Goal: Information Seeking & Learning: Learn about a topic

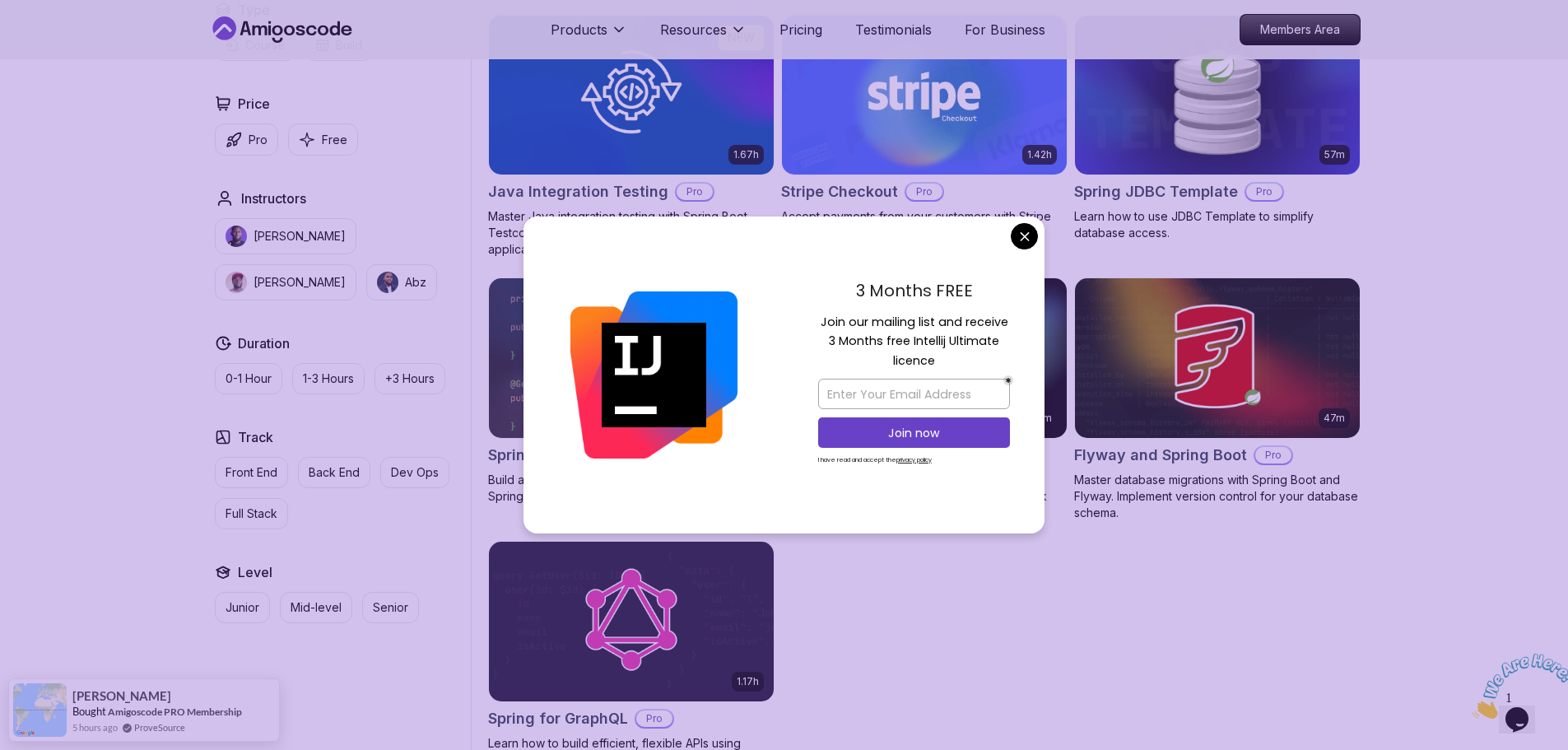
scroll to position [988, 0]
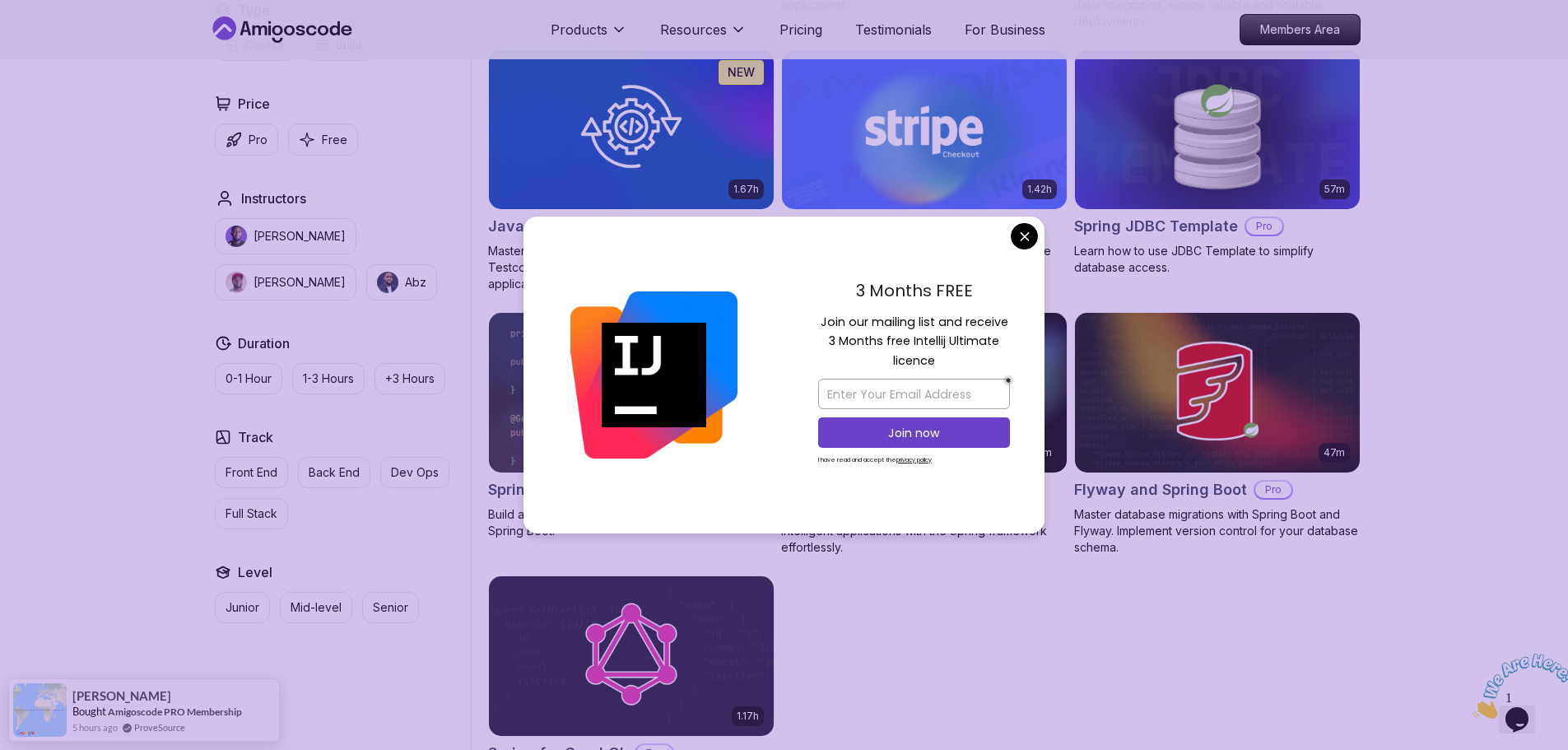
click at [1022, 242] on body "Products Resources Pricing Testimonials For Business Members Area Products Reso…" at bounding box center [784, 356] width 1568 height 2688
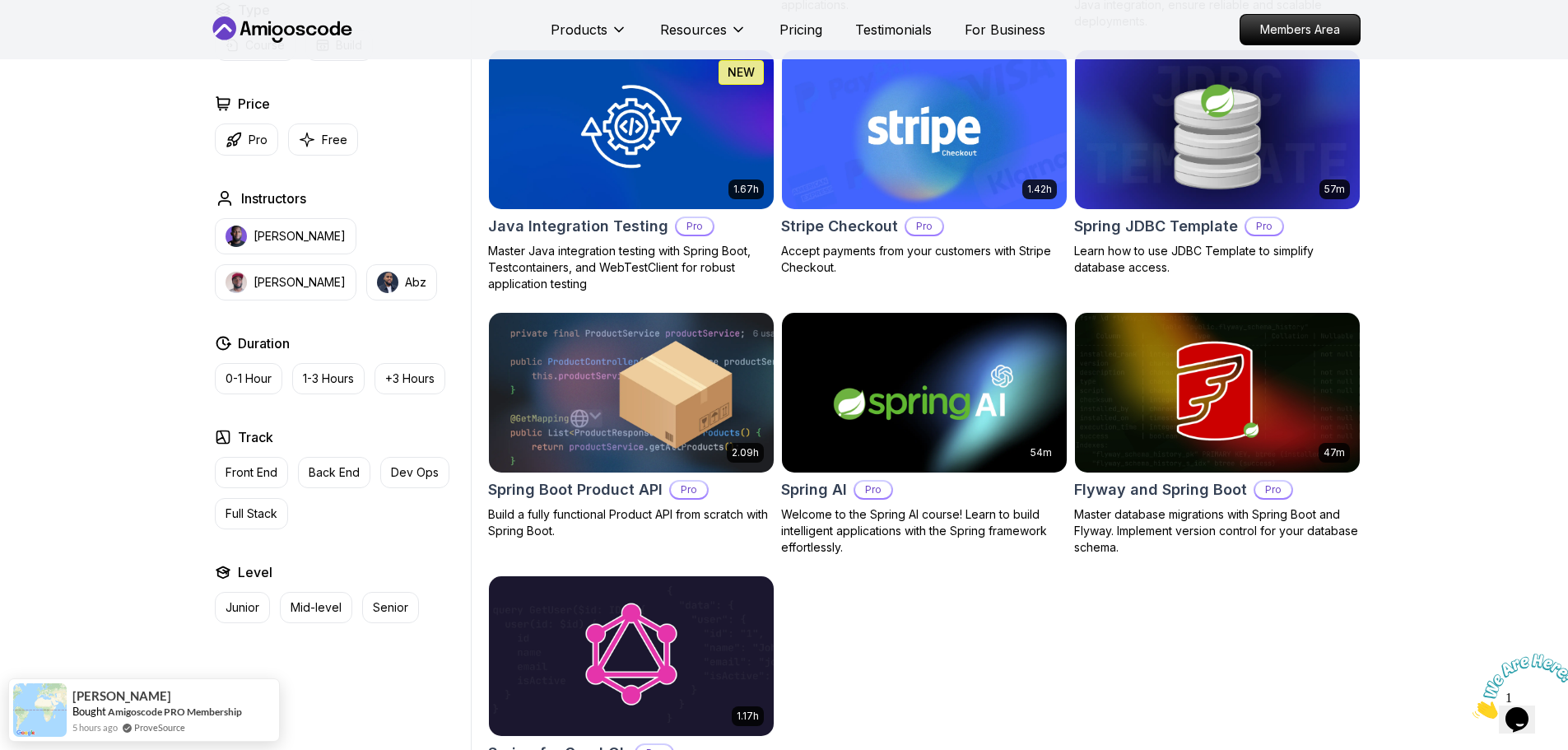
click at [1524, 426] on div "Filters Filters Type Course Build Price Pro Free Instructors Nelson Djalo Richa…" at bounding box center [784, 129] width 1568 height 1538
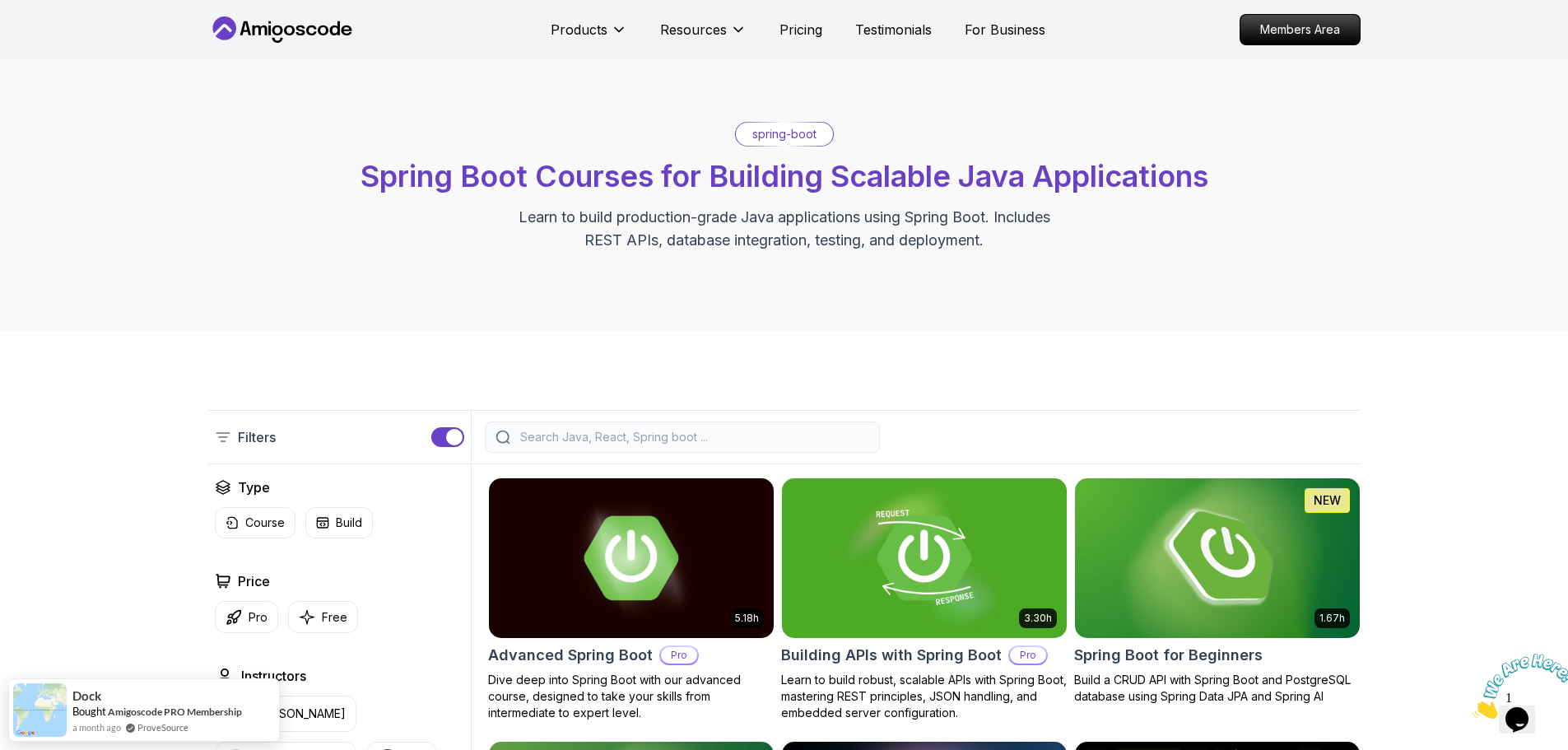
scroll to position [0, 0]
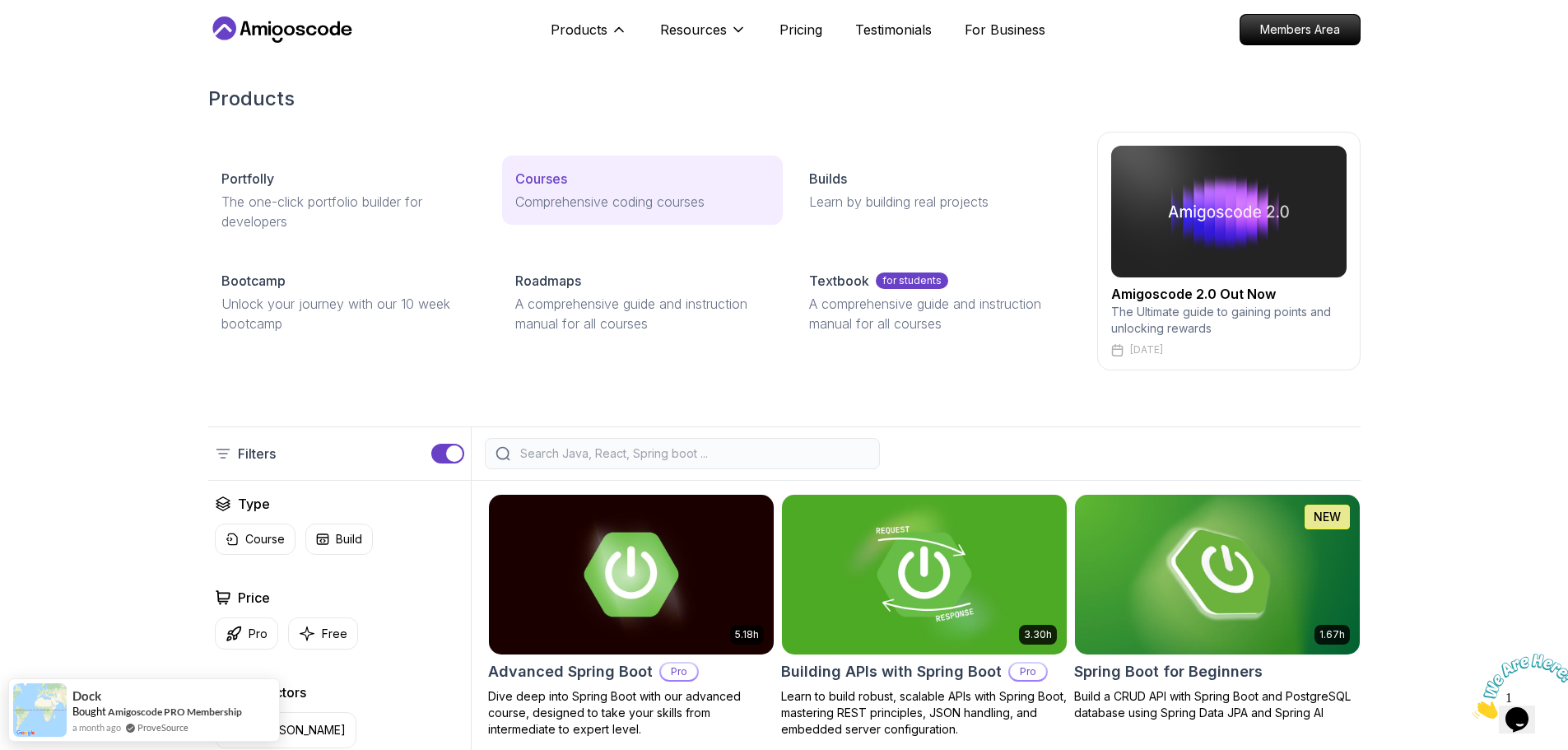
click at [542, 203] on p "Comprehensive coding courses" at bounding box center [642, 201] width 255 height 20
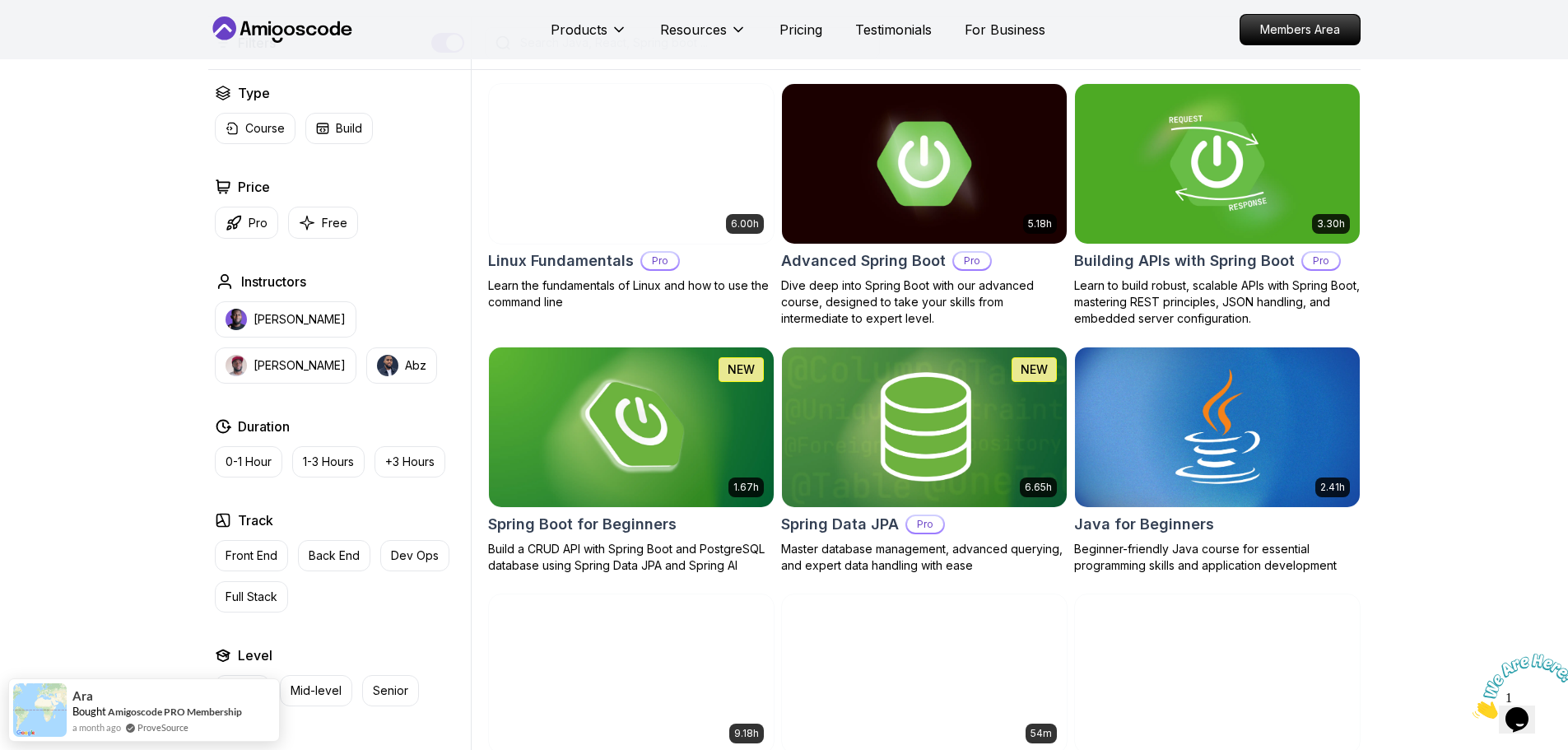
scroll to position [494, 0]
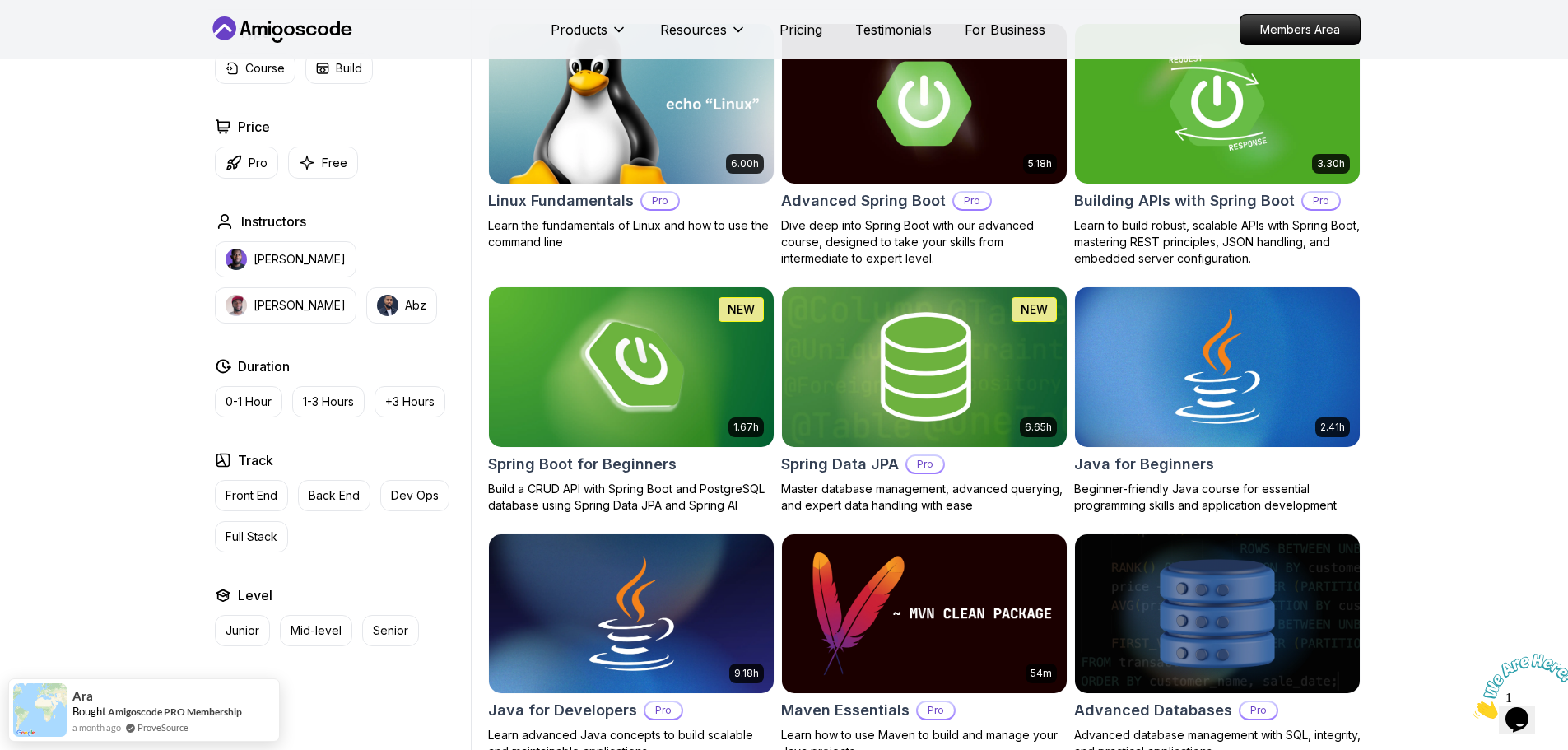
click at [677, 174] on img at bounding box center [631, 103] width 299 height 167
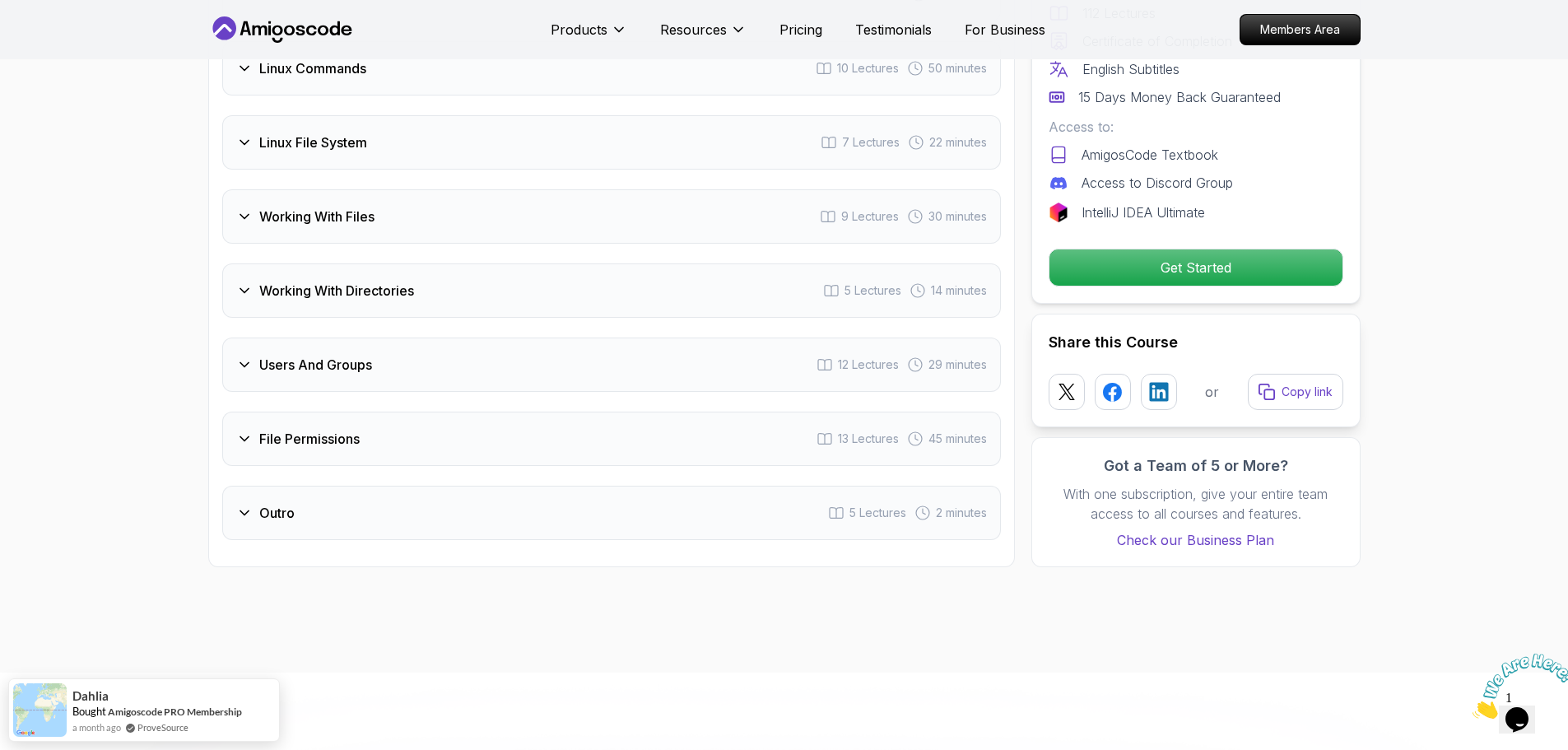
click at [353, 498] on div "Outro 5 Lectures 2 minutes" at bounding box center [612, 512] width 779 height 54
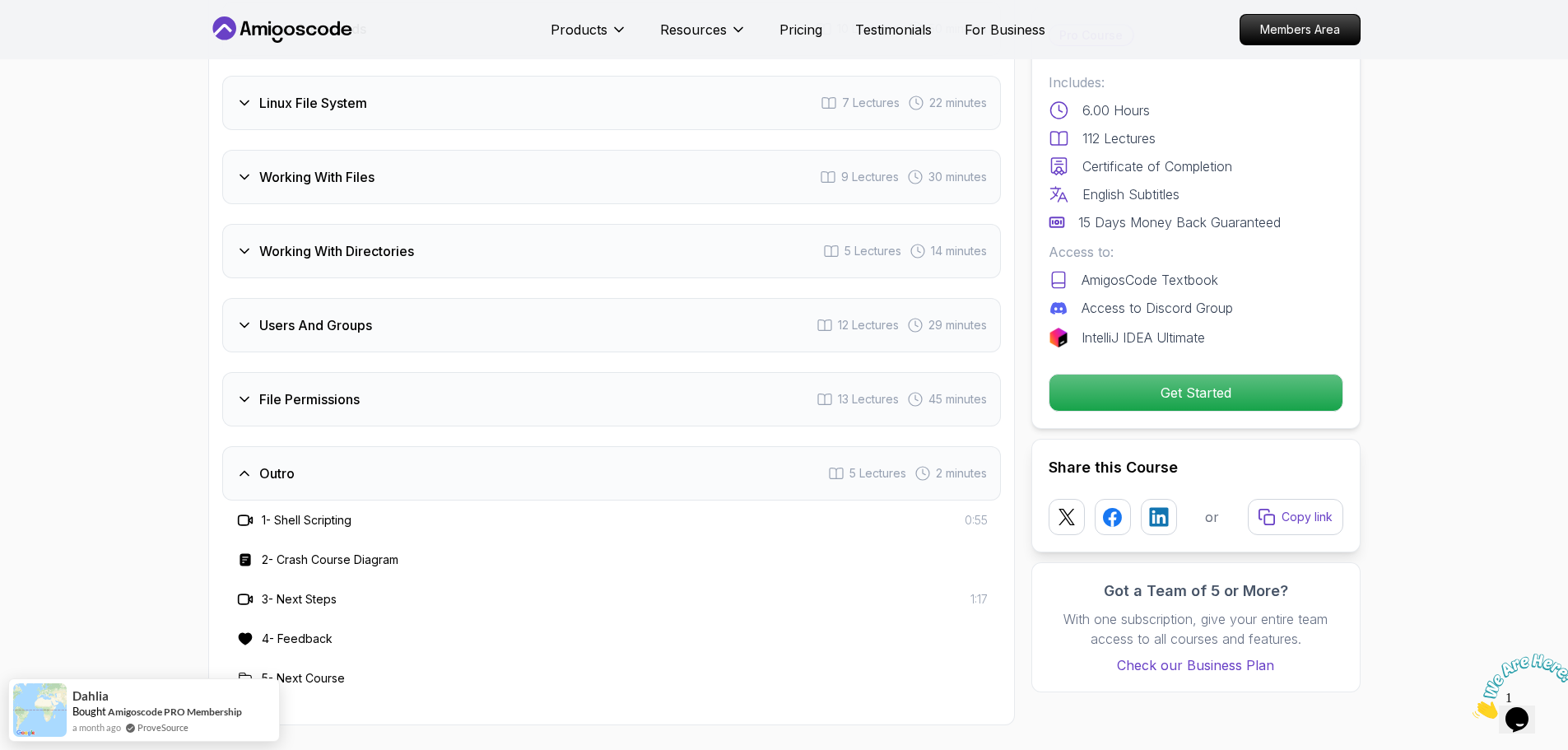
scroll to position [2842, 0]
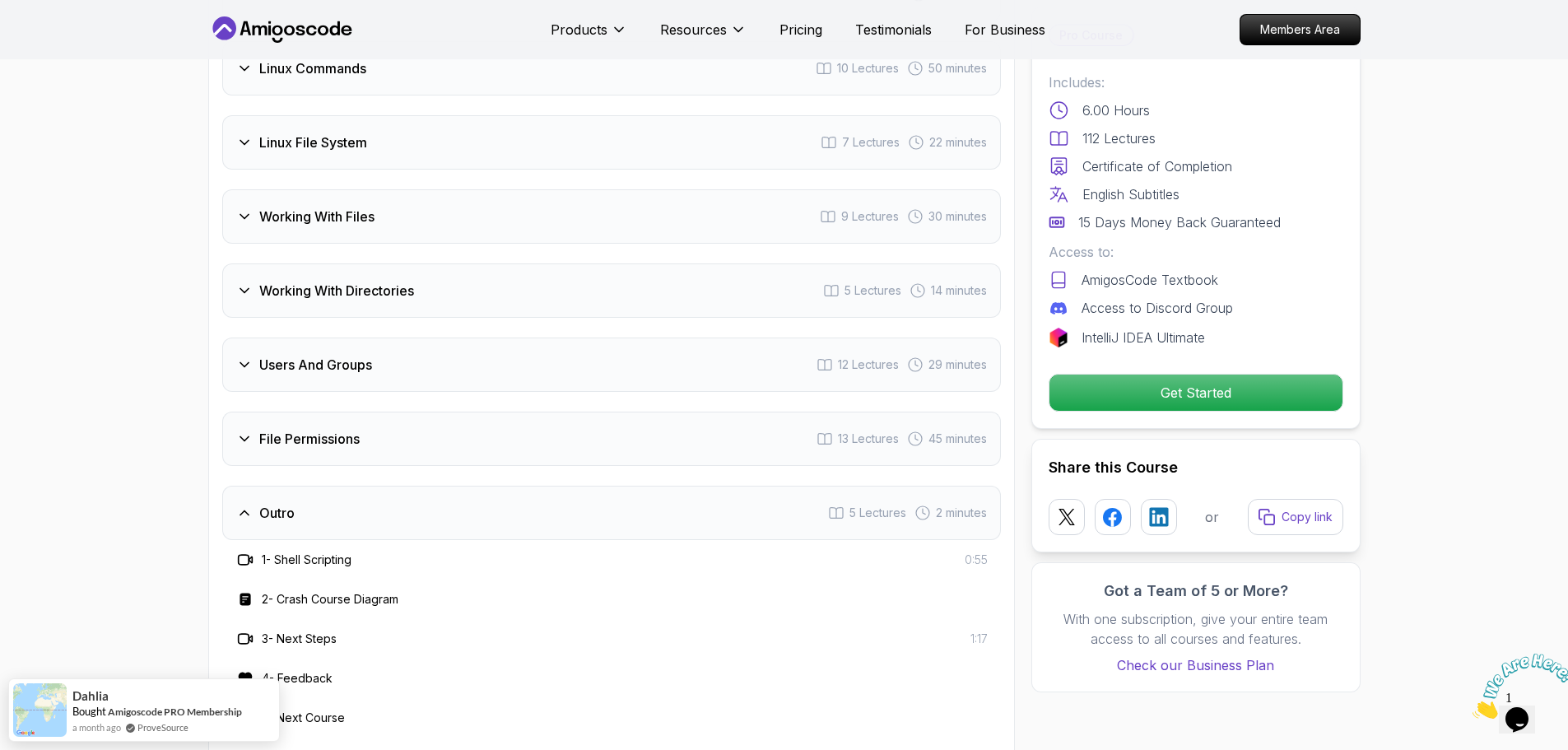
click at [357, 440] on div "File Permissions 13 Lectures 45 minutes" at bounding box center [612, 438] width 779 height 54
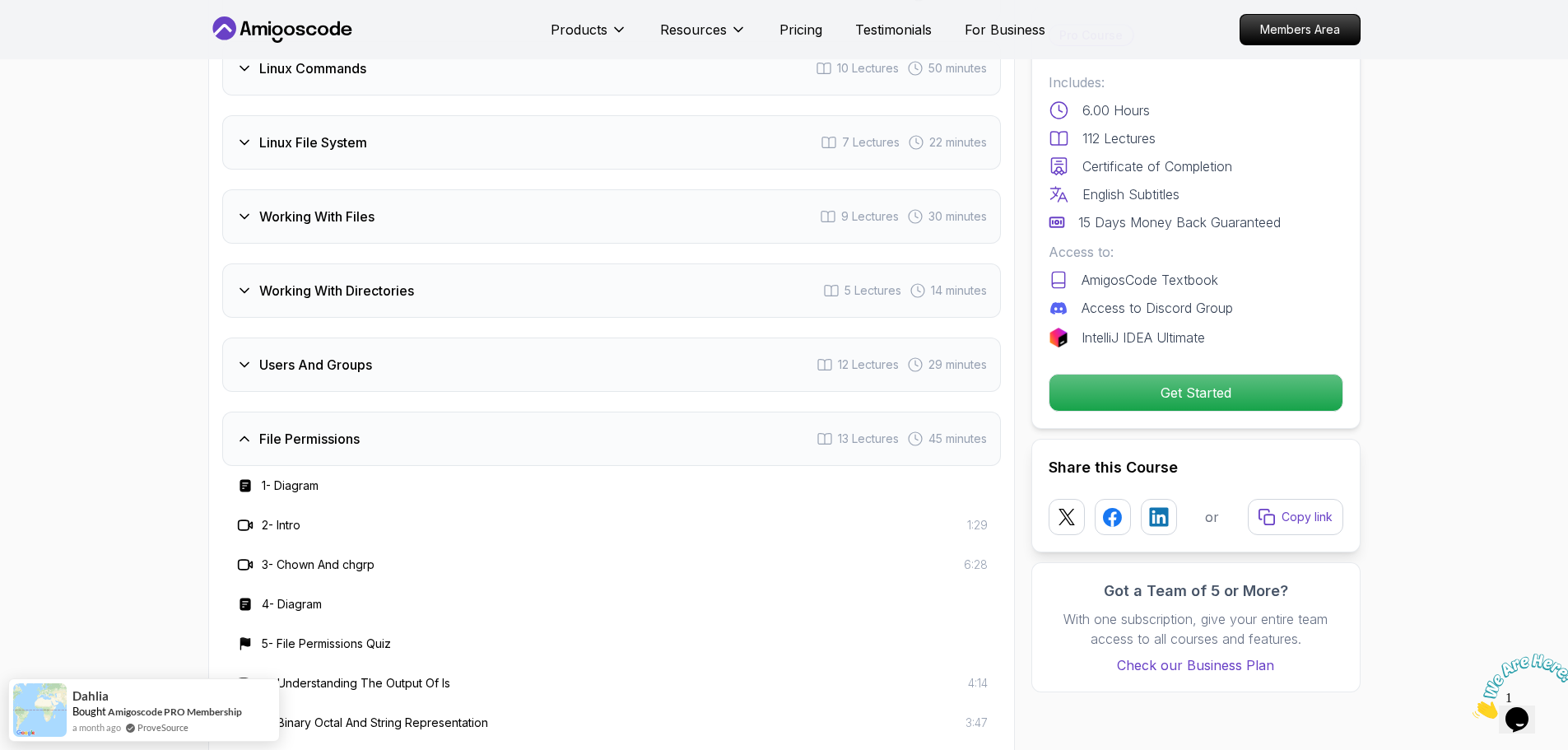
click at [369, 355] on h3 "Users And Groups" at bounding box center [316, 365] width 113 height 20
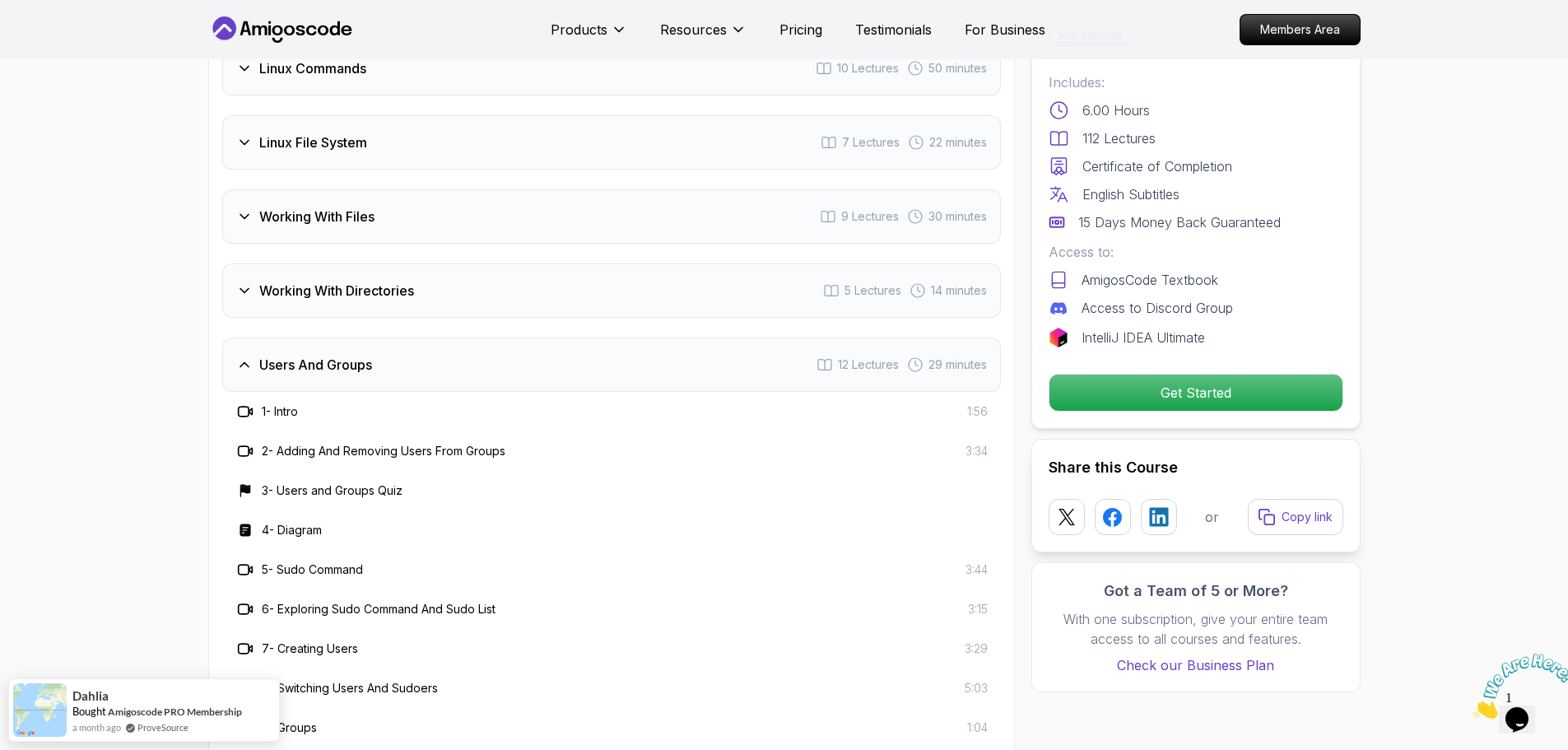
click at [391, 263] on div "Working With Directories 5 Lectures 14 minutes" at bounding box center [612, 290] width 779 height 54
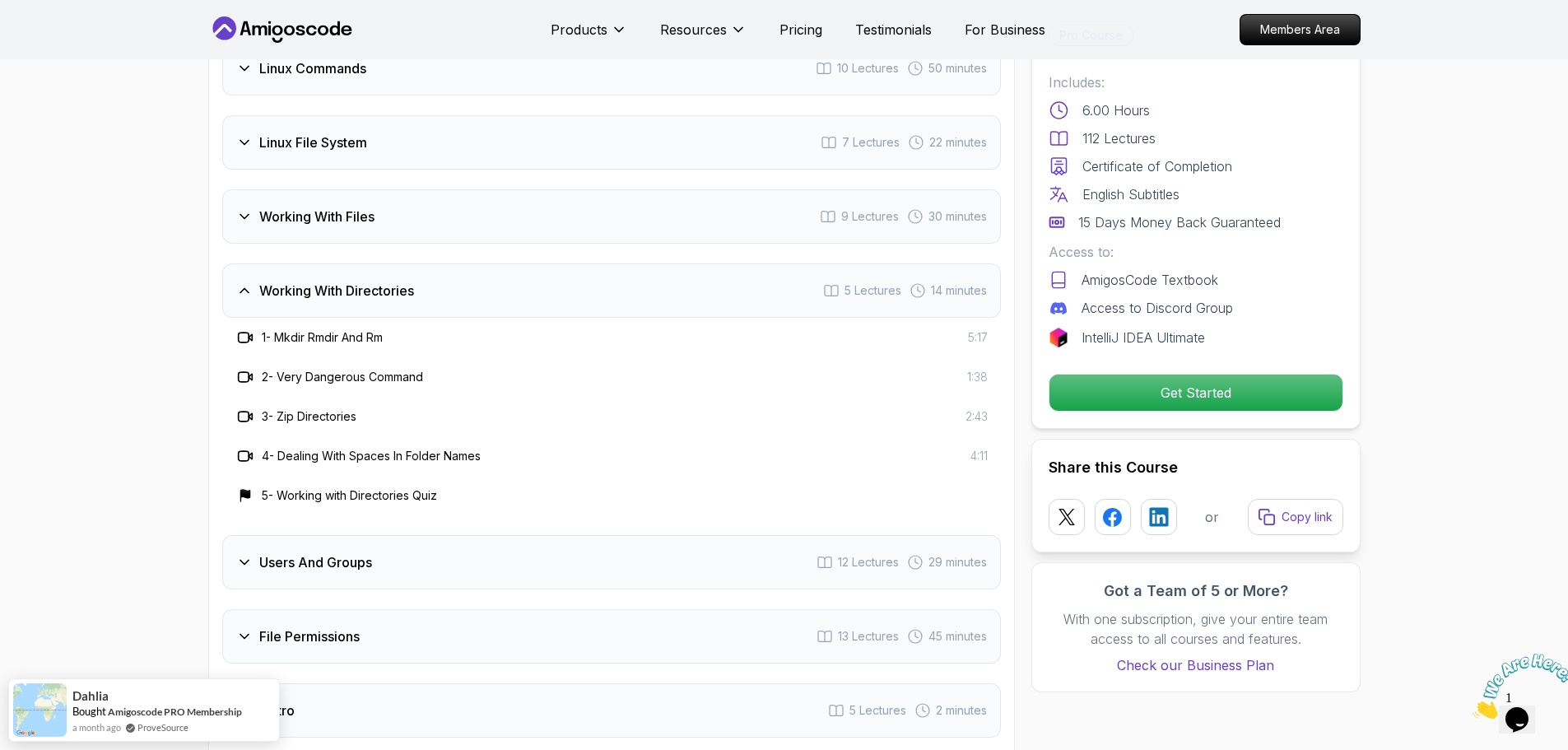
click at [384, 189] on div "Working With Files 9 Lectures 30 minutes" at bounding box center [612, 216] width 779 height 54
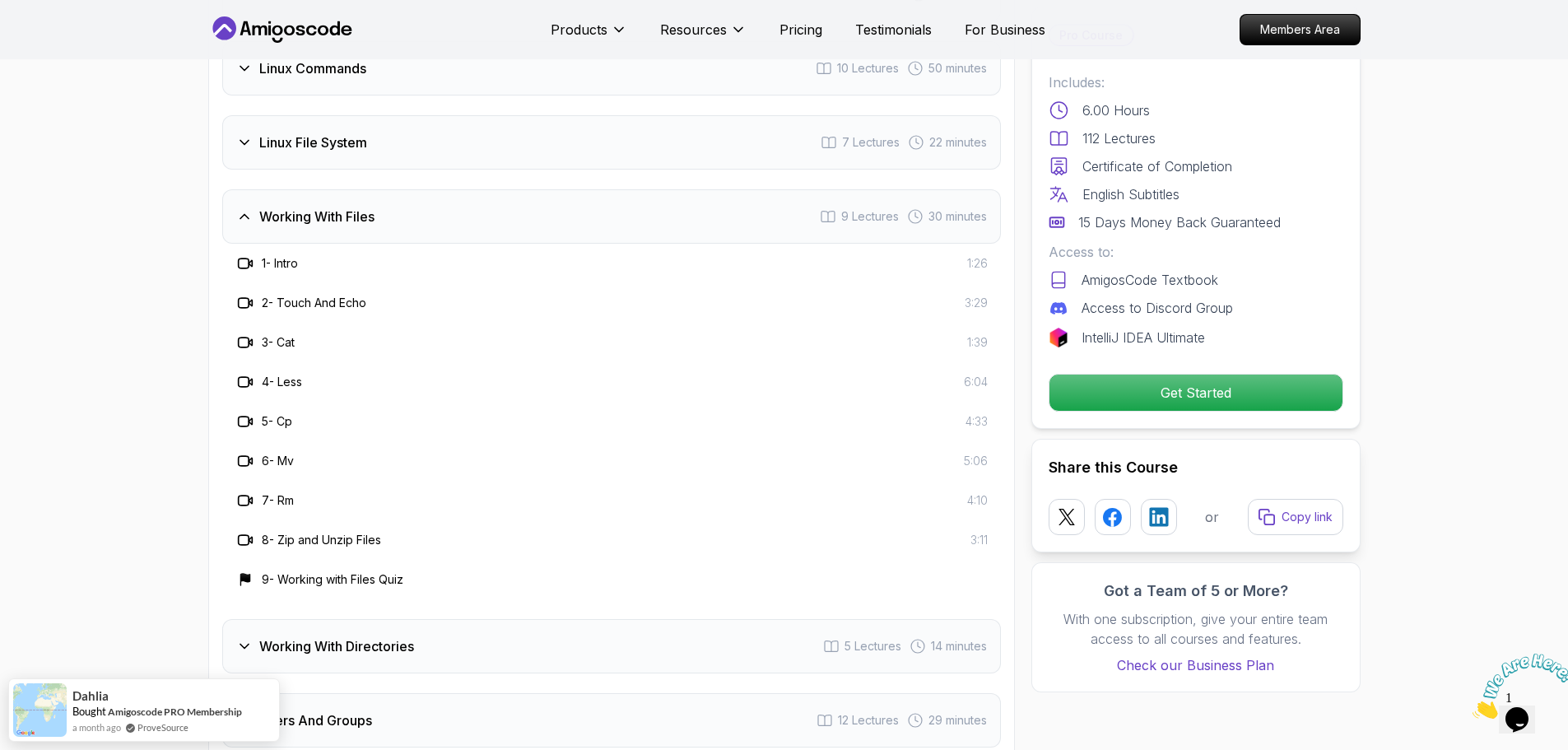
click at [376, 126] on div "Linux File System 7 Lectures 22 minutes" at bounding box center [612, 142] width 779 height 54
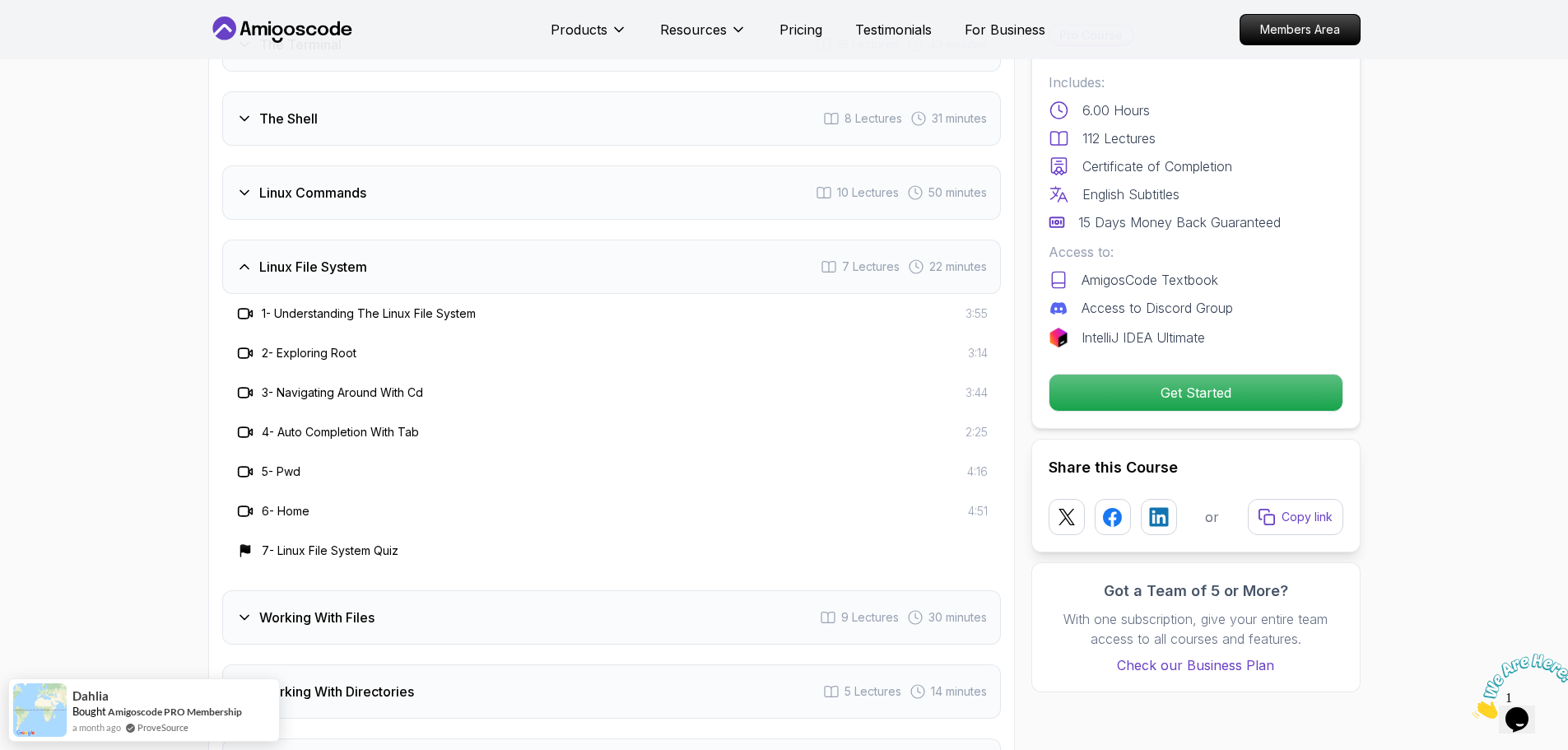
scroll to position [2594, 0]
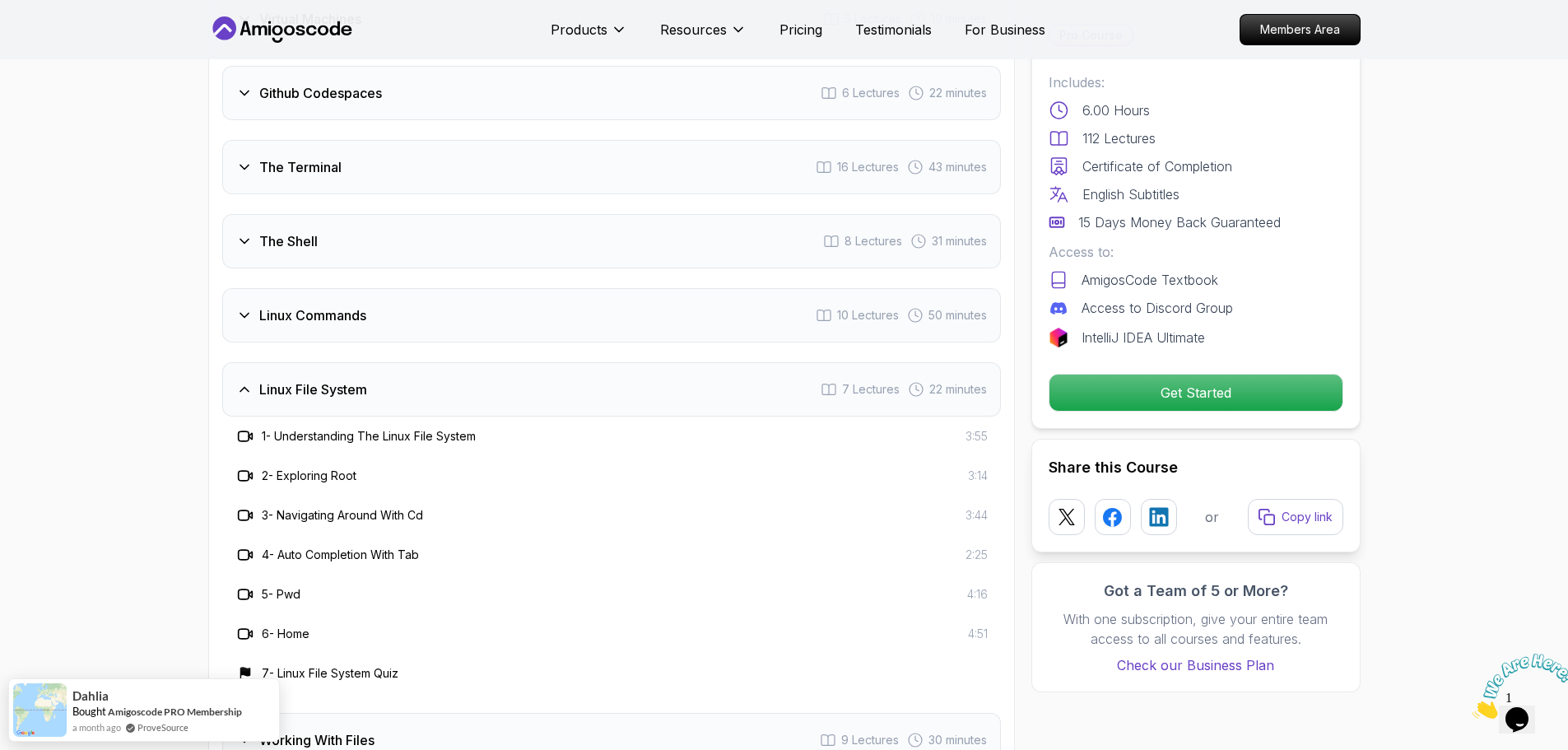
click at [429, 288] on div "Linux Commands 10 Lectures 50 minutes" at bounding box center [612, 315] width 779 height 54
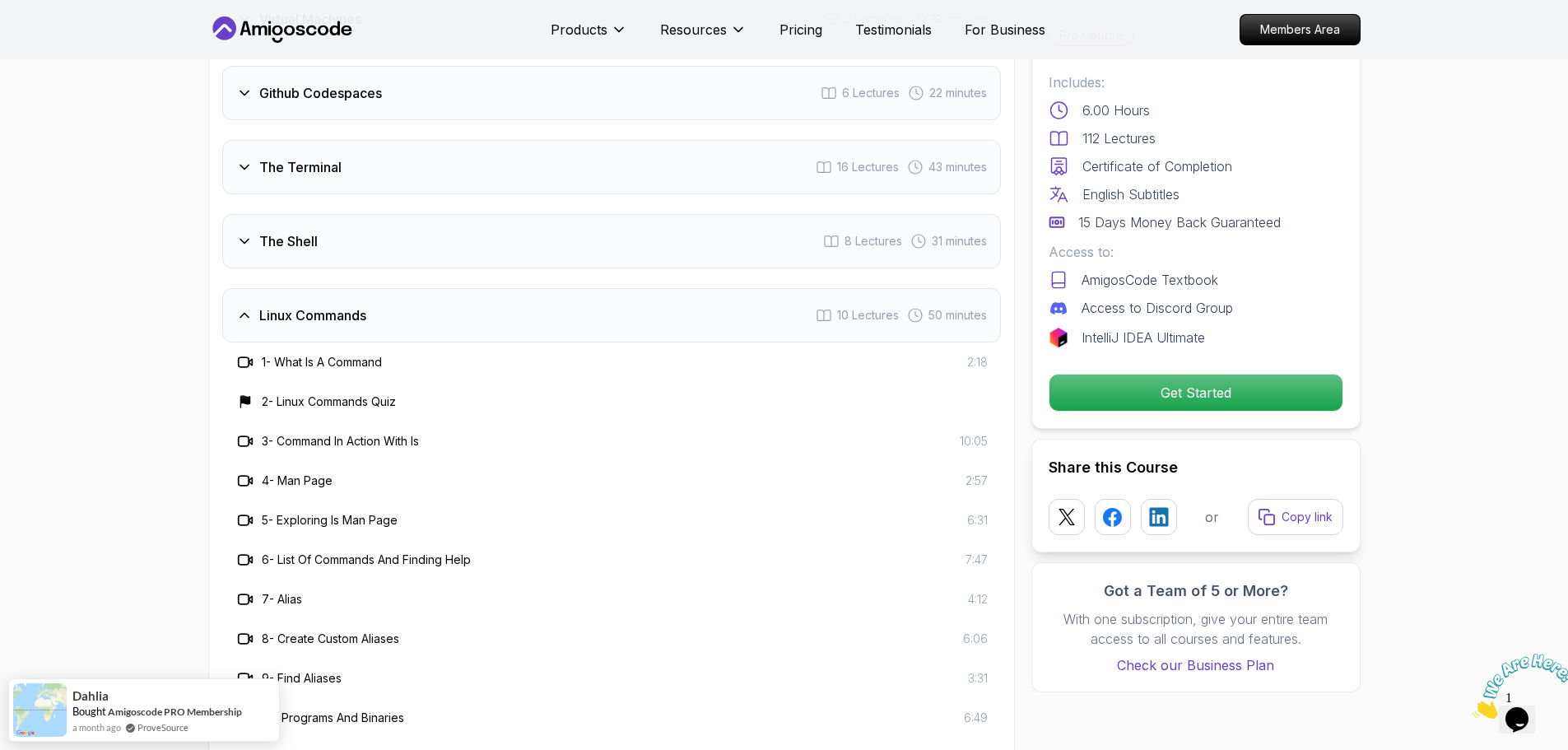
click at [404, 231] on div "The Shell 8 Lectures 31 minutes" at bounding box center [612, 240] width 779 height 54
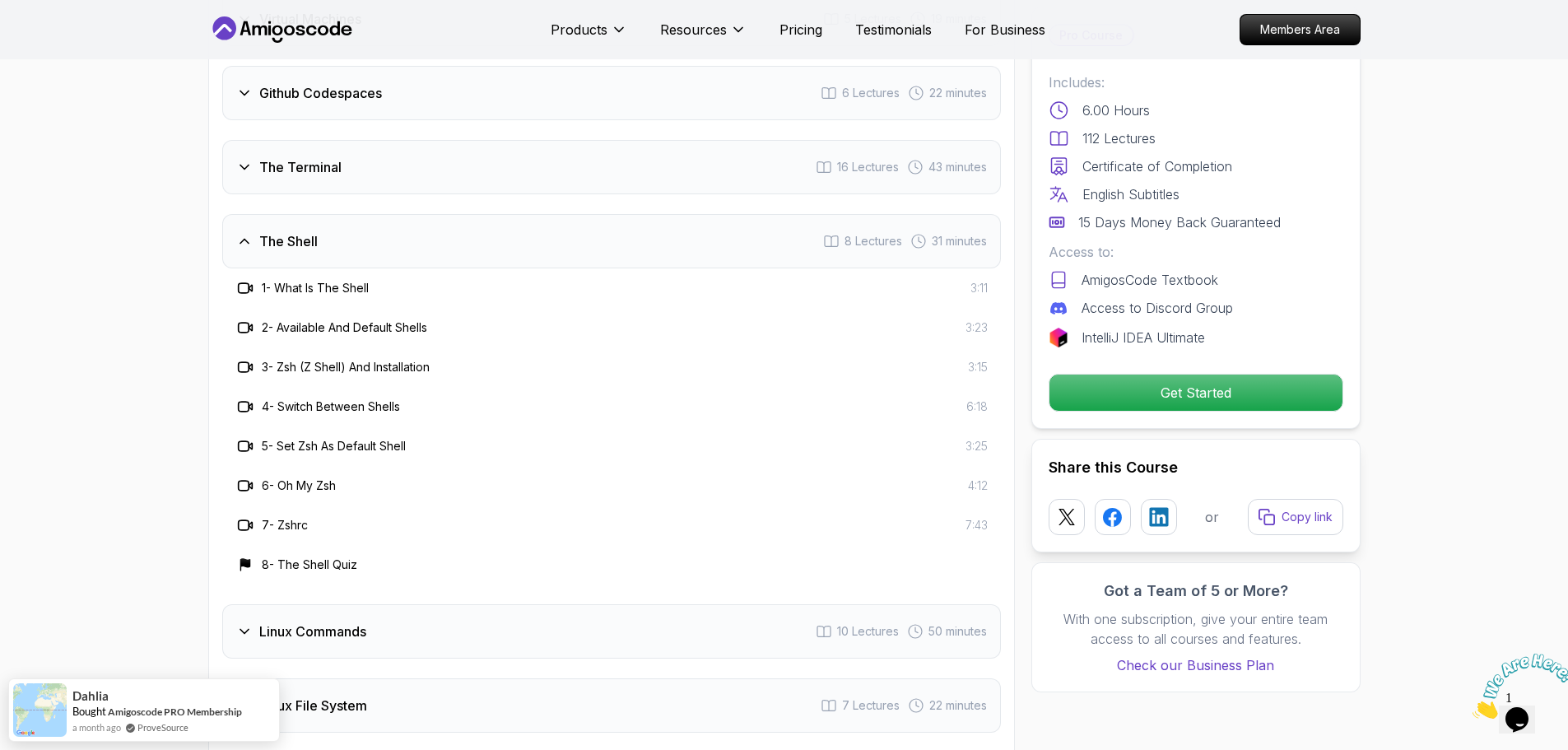
click at [361, 140] on div "The Terminal 16 Lectures 43 minutes" at bounding box center [612, 167] width 779 height 54
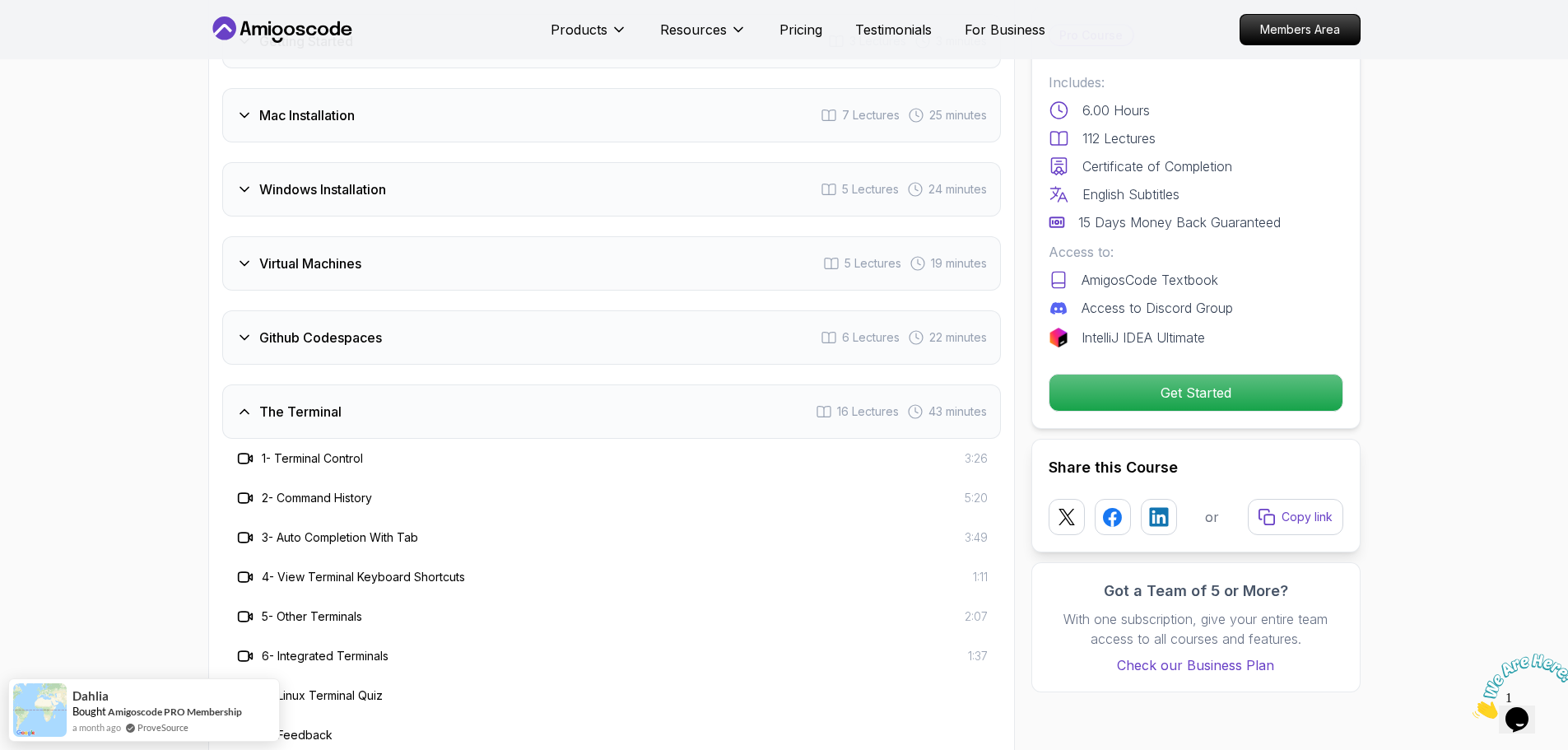
scroll to position [2347, 0]
click at [366, 330] on h3 "Github Codespaces" at bounding box center [321, 340] width 123 height 20
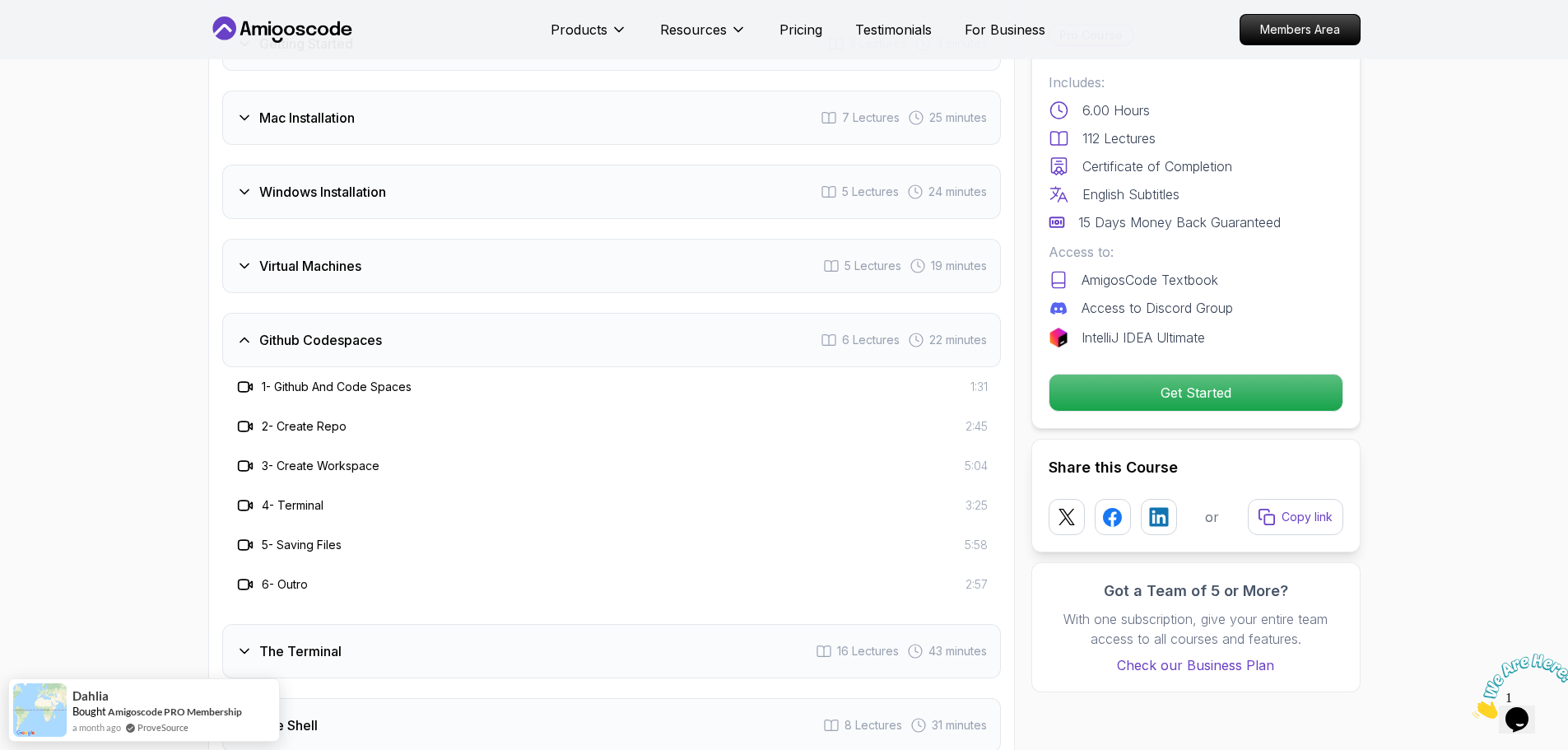
click at [357, 239] on div "Virtual Machines 5 Lectures 19 minutes" at bounding box center [612, 265] width 779 height 54
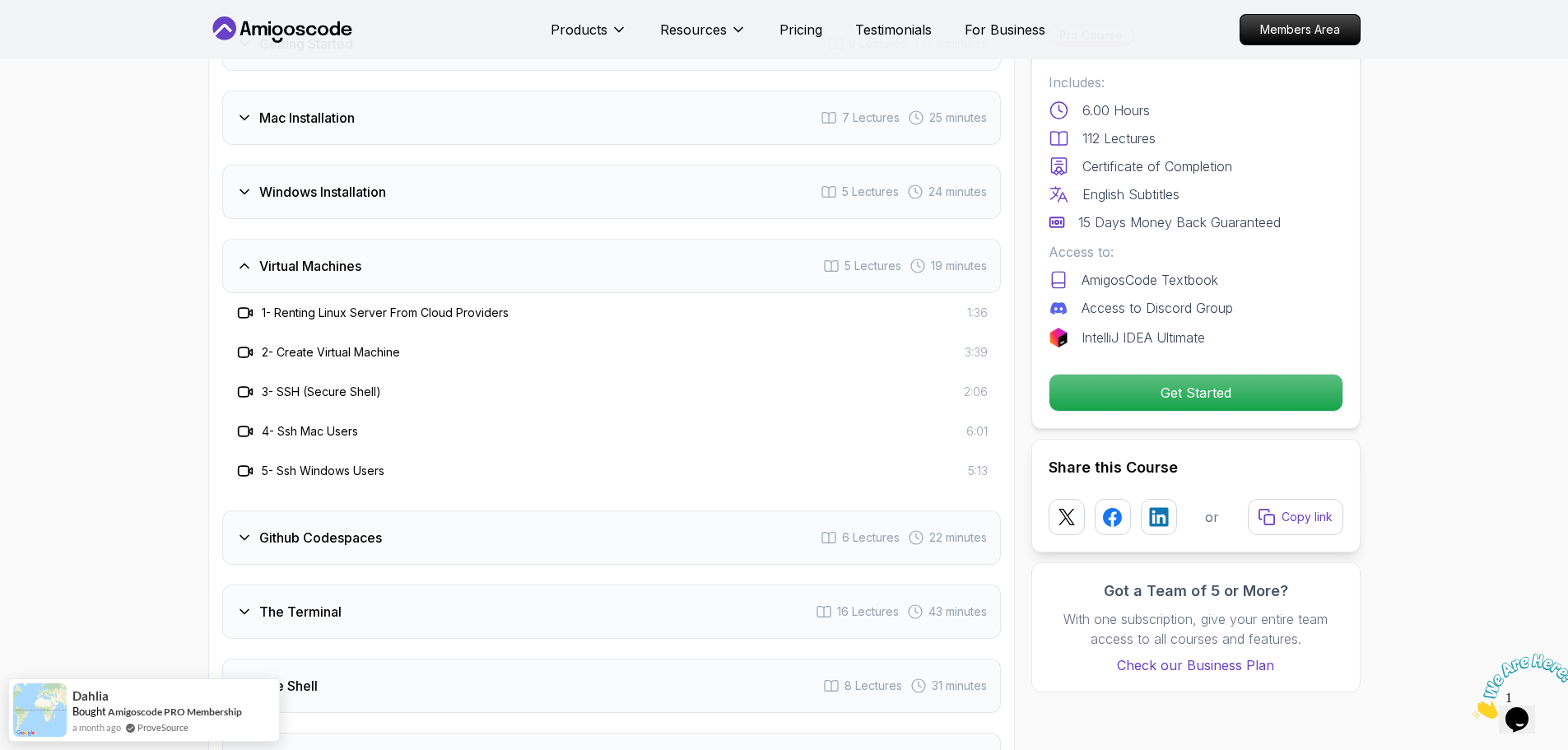
click at [357, 182] on h3 "Windows Installation" at bounding box center [323, 192] width 127 height 20
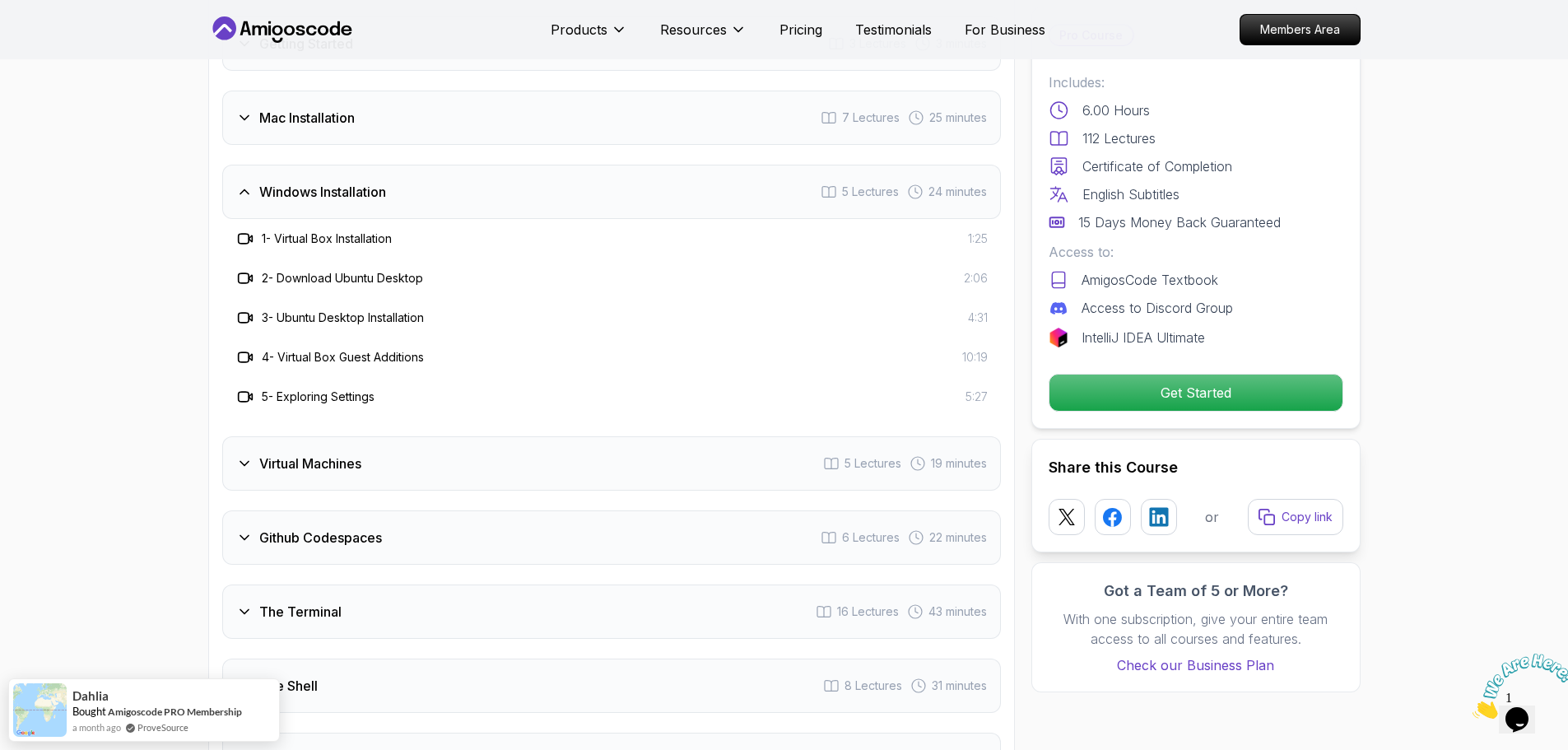
click at [354, 108] on h3 "Mac Installation" at bounding box center [307, 117] width 95 height 20
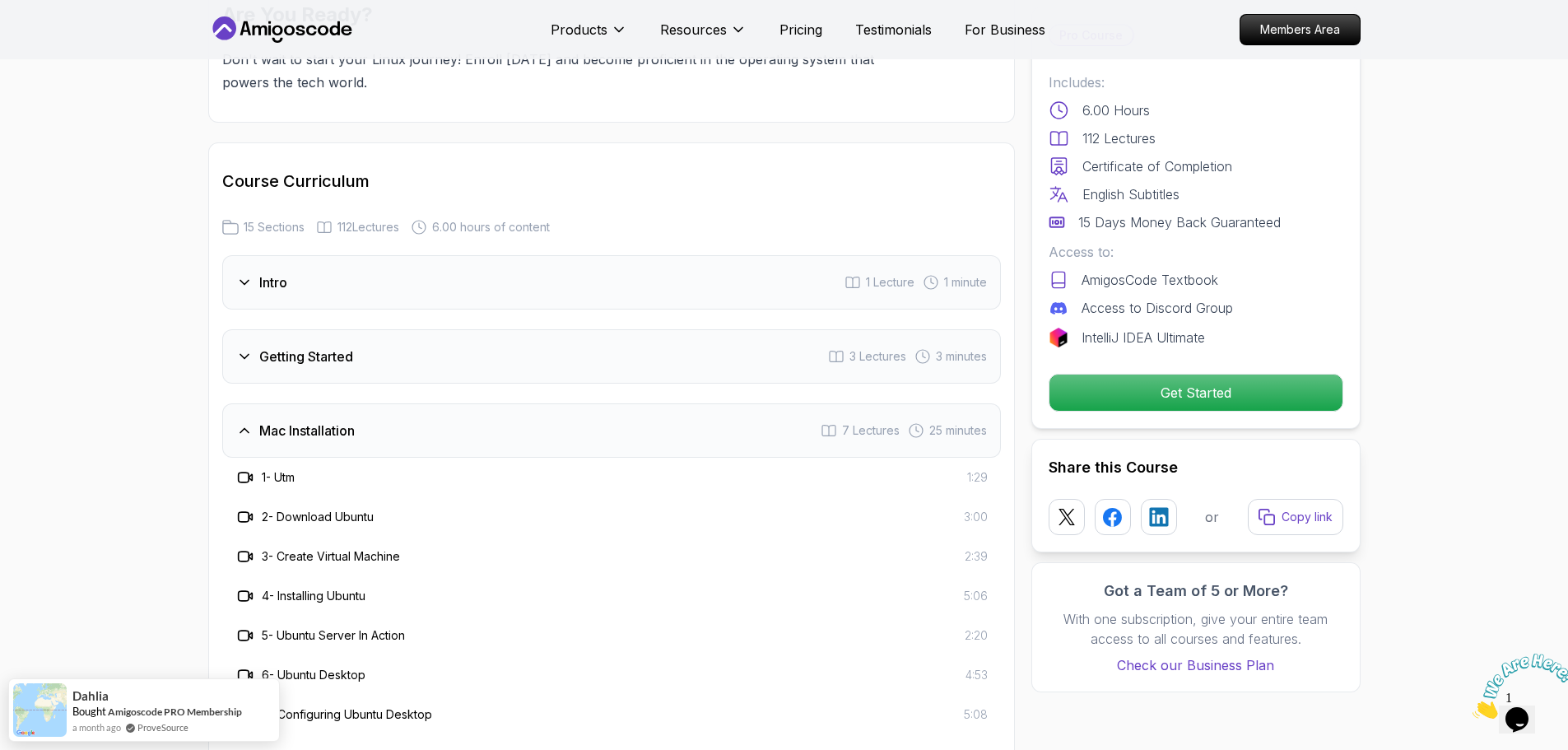
scroll to position [2018, 0]
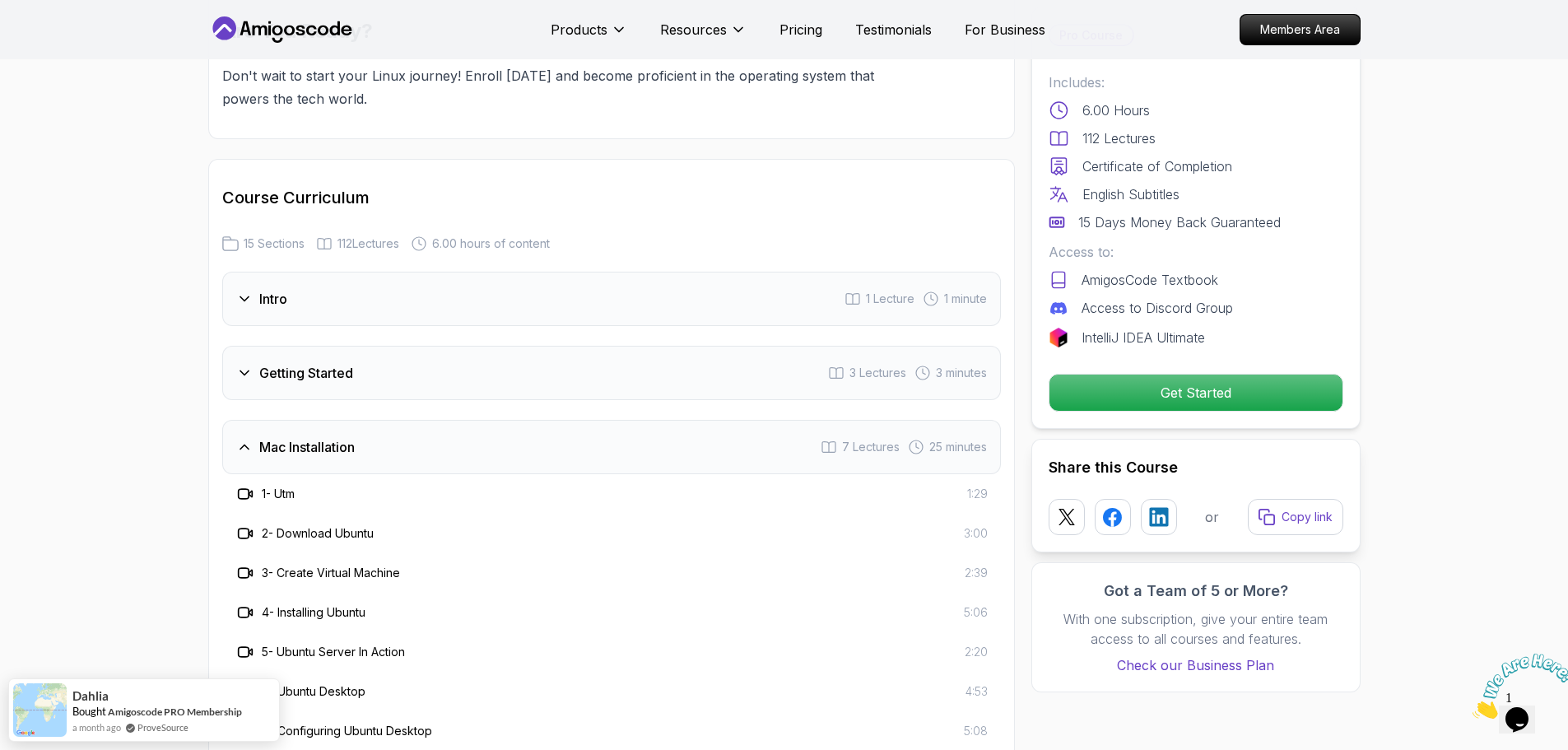
drag, startPoint x: 363, startPoint y: 260, endPoint x: 202, endPoint y: 339, distance: 179.3
click at [363, 272] on div "Intro 1 Lecture 1 minute" at bounding box center [612, 299] width 779 height 54
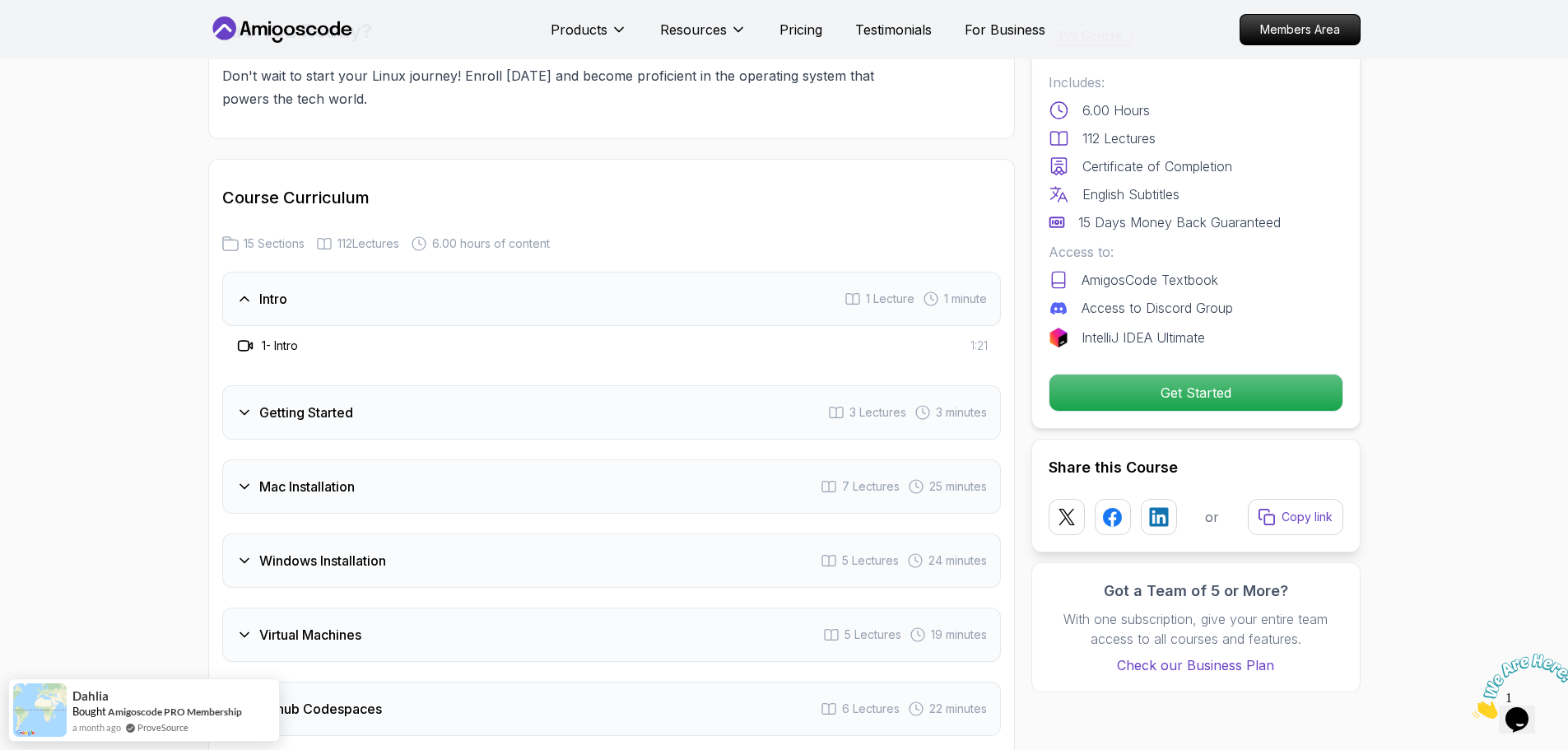
drag, startPoint x: 350, startPoint y: 405, endPoint x: 343, endPoint y: 412, distance: 9.9
click at [348, 406] on div "Getting Started 3 Lectures 3 minutes" at bounding box center [612, 412] width 779 height 54
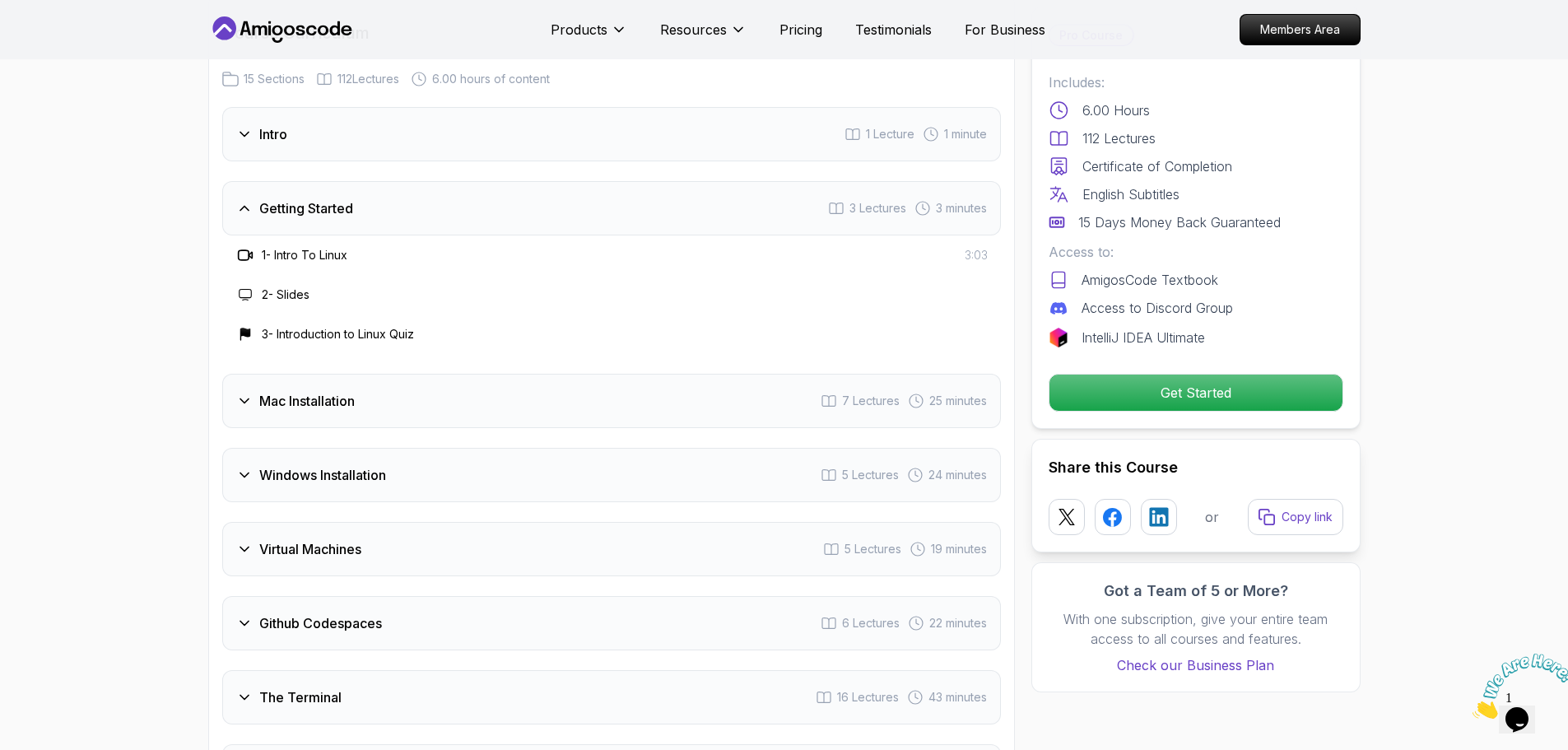
click at [365, 392] on div "Mac Installation 7 Lectures 25 minutes" at bounding box center [612, 401] width 779 height 54
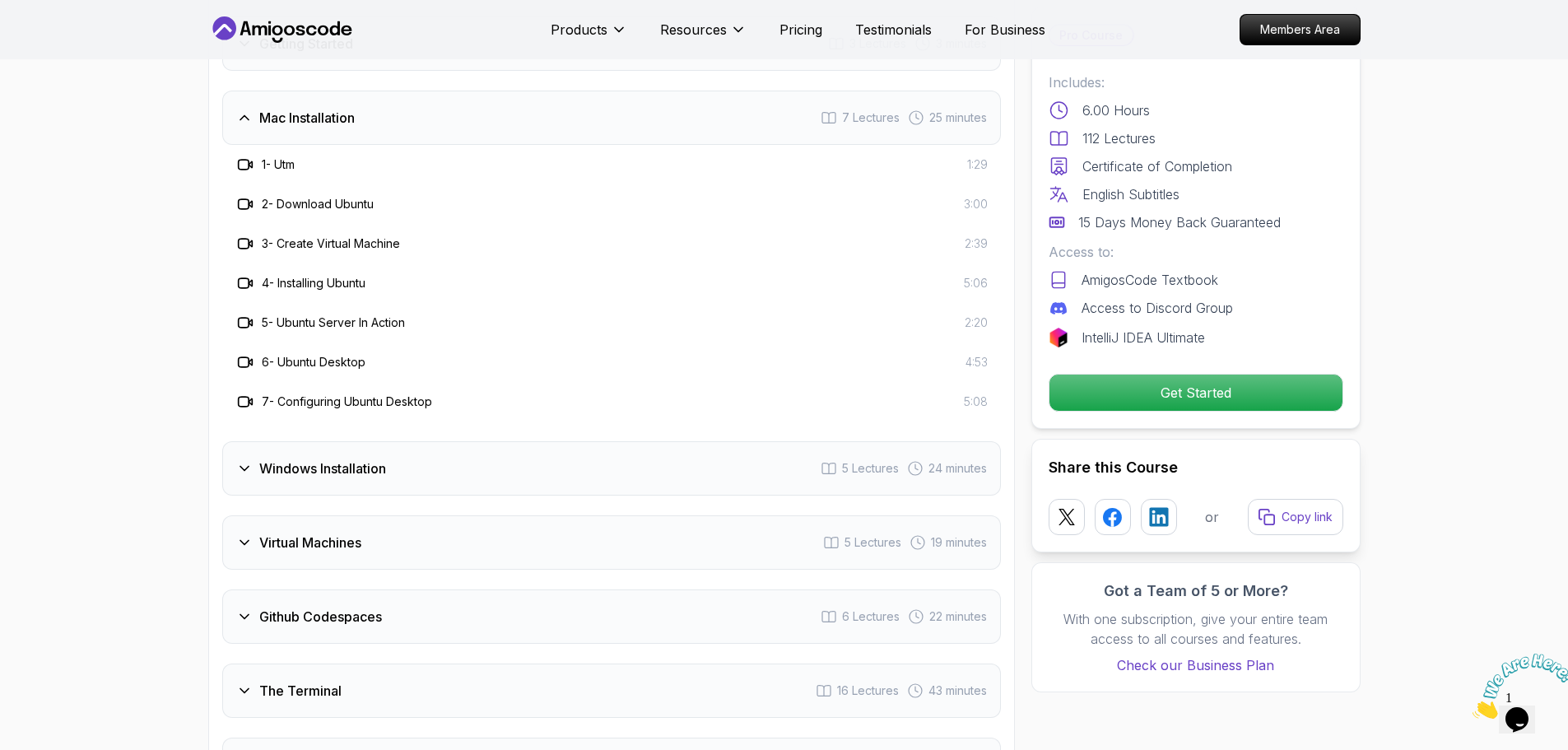
click at [396, 441] on div "Windows Installation 5 Lectures 24 minutes" at bounding box center [612, 468] width 779 height 54
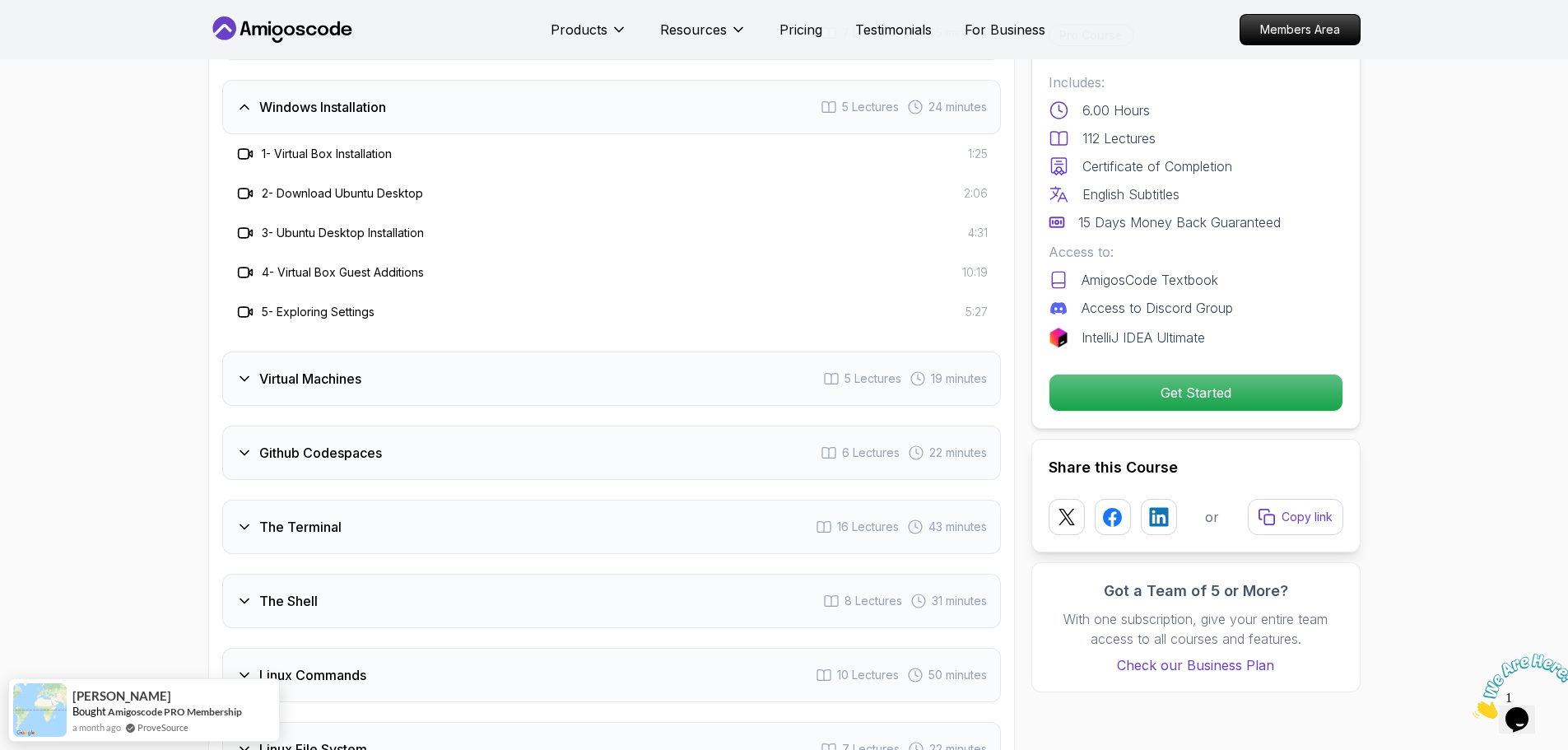
scroll to position [2512, 0]
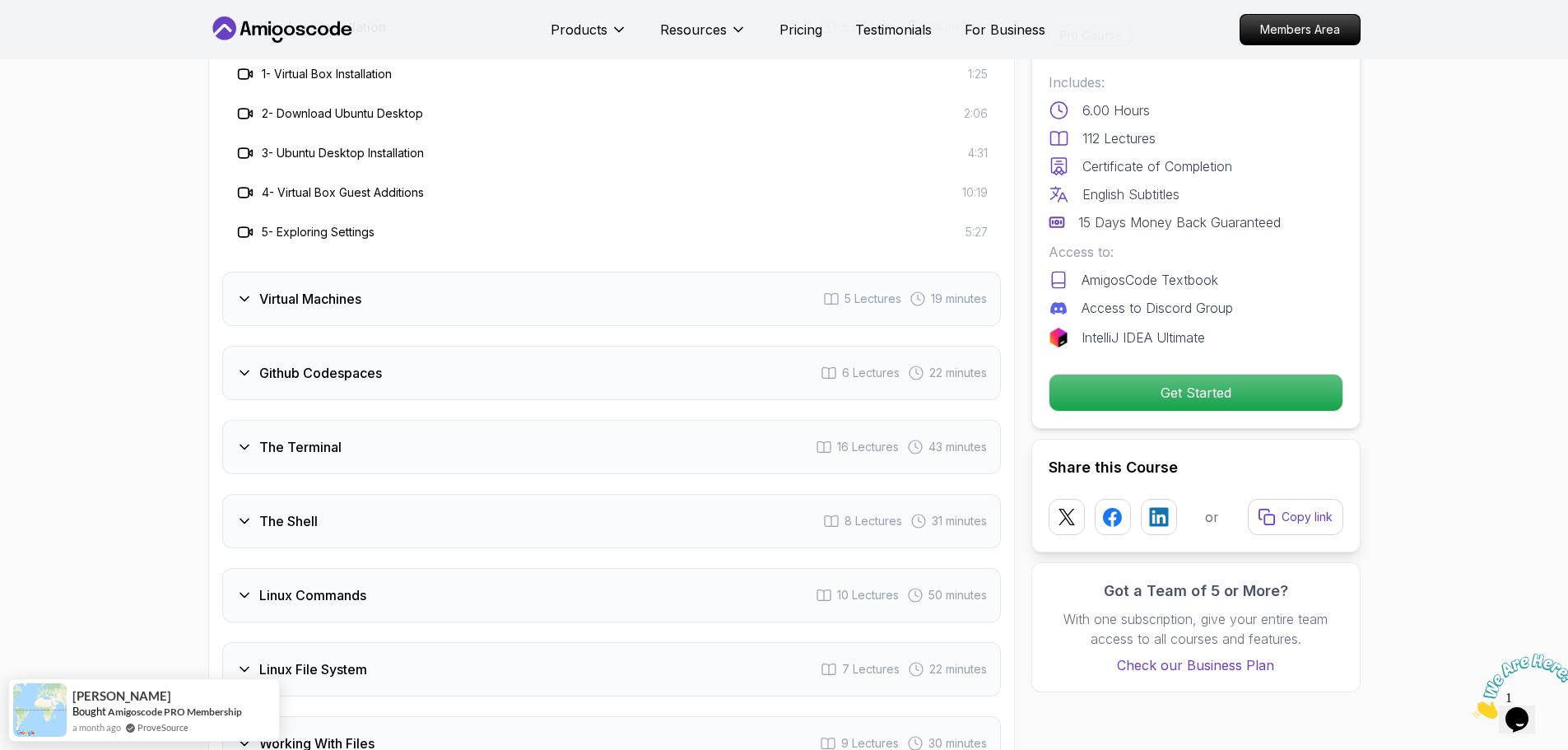
drag, startPoint x: 376, startPoint y: 271, endPoint x: 376, endPoint y: 333, distance: 62.0
click at [377, 276] on div "Virtual Machines 5 Lectures 19 minutes" at bounding box center [612, 299] width 779 height 54
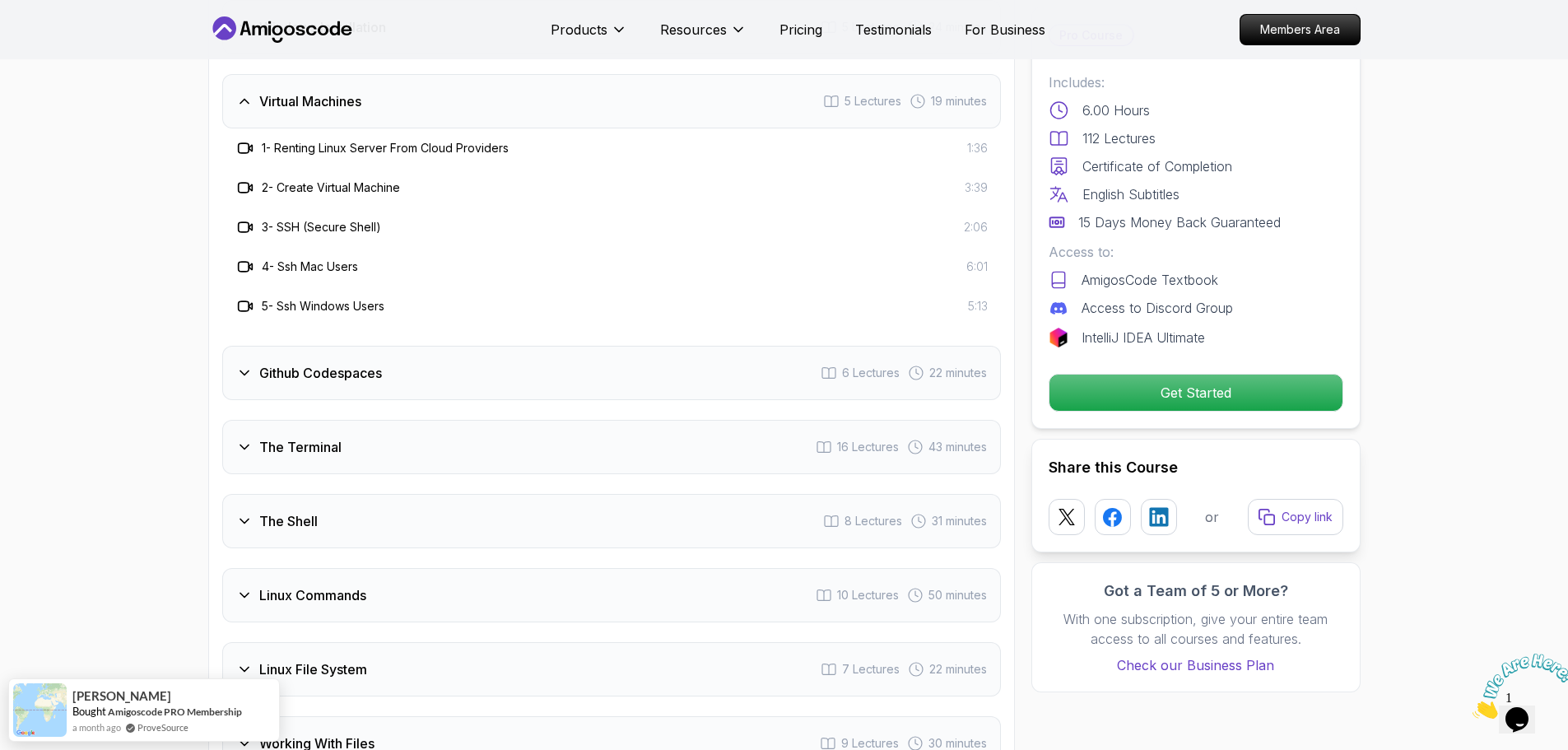
click at [363, 363] on h3 "Github Codespaces" at bounding box center [321, 372] width 123 height 20
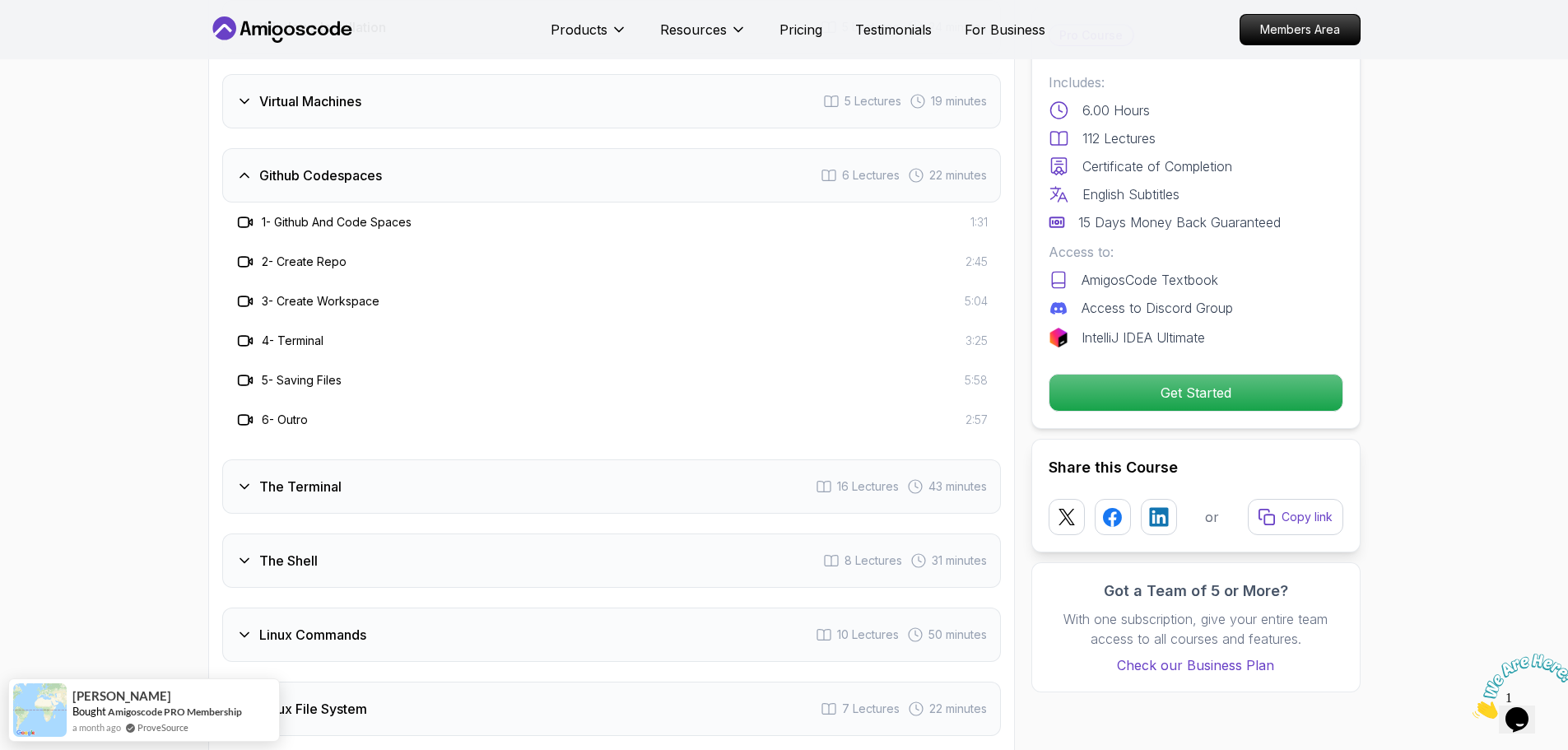
drag, startPoint x: 297, startPoint y: 447, endPoint x: 299, endPoint y: 457, distance: 10.2
click at [297, 459] on div "The Terminal 16 Lectures 43 minutes" at bounding box center [612, 486] width 779 height 54
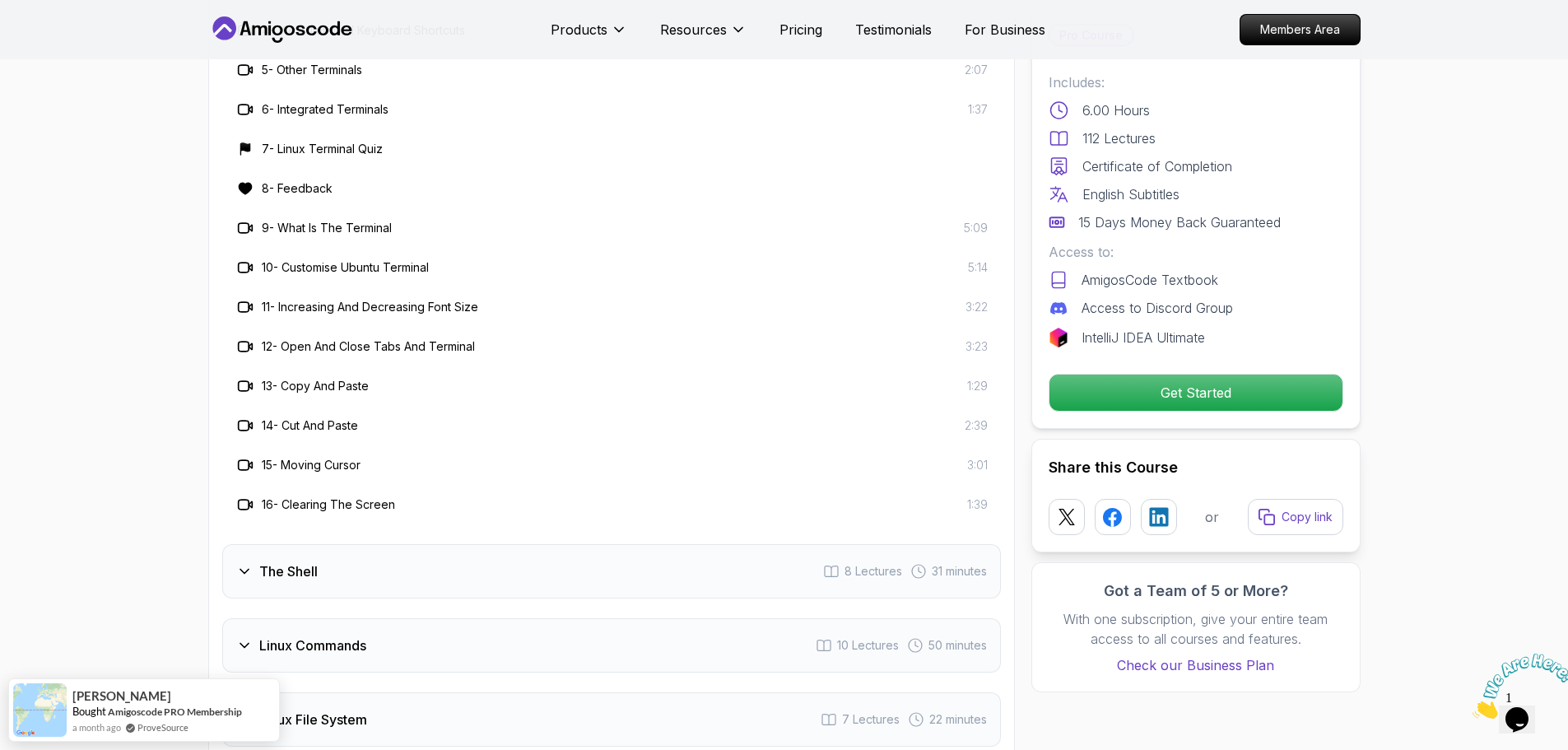
scroll to position [2924, 0]
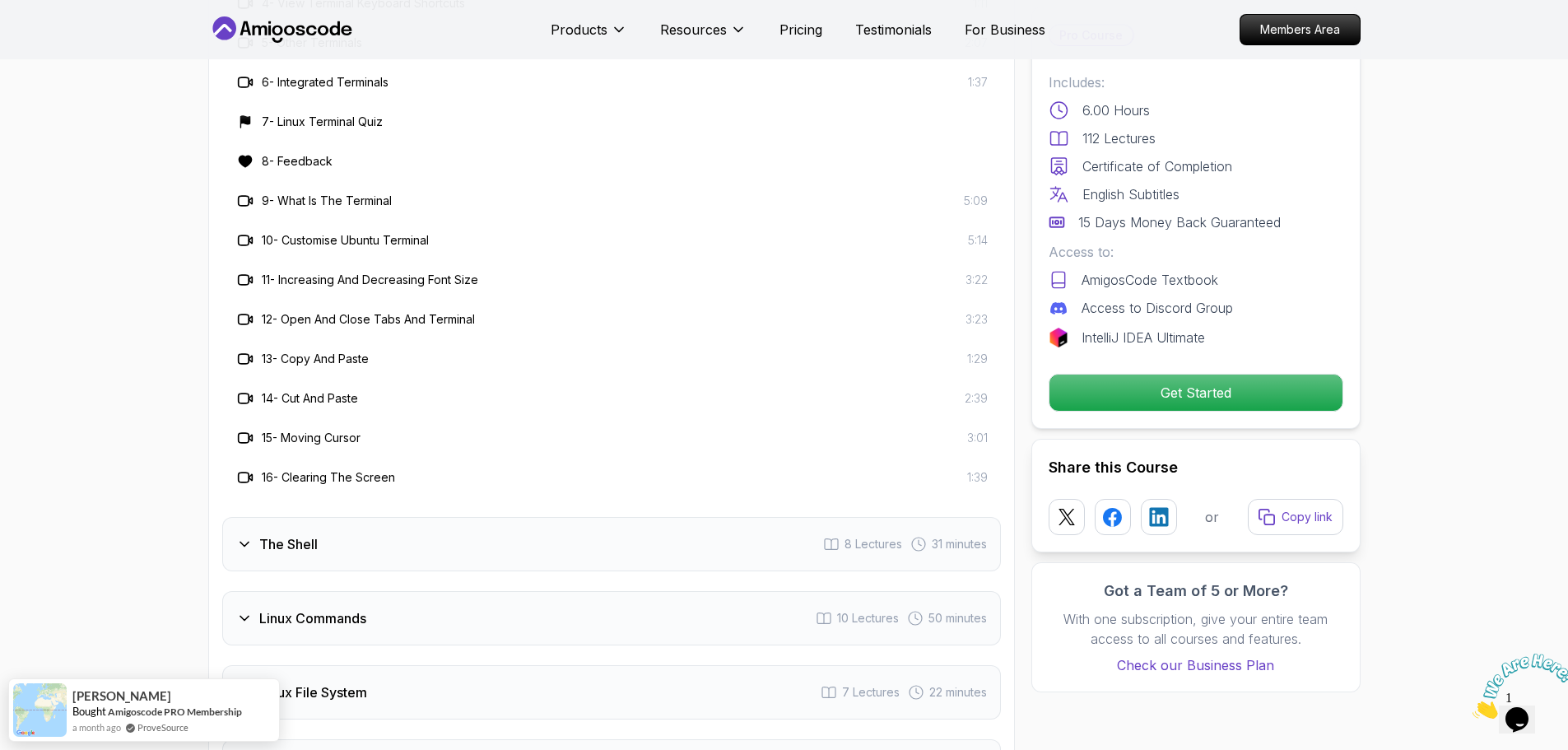
click at [342, 484] on div "Intro 1 Lecture 1 minute Getting Started 3 Lectures 3 minutes Mac Installation …" at bounding box center [612, 228] width 779 height 1723
click at [315, 534] on h3 "The Shell" at bounding box center [288, 544] width 58 height 20
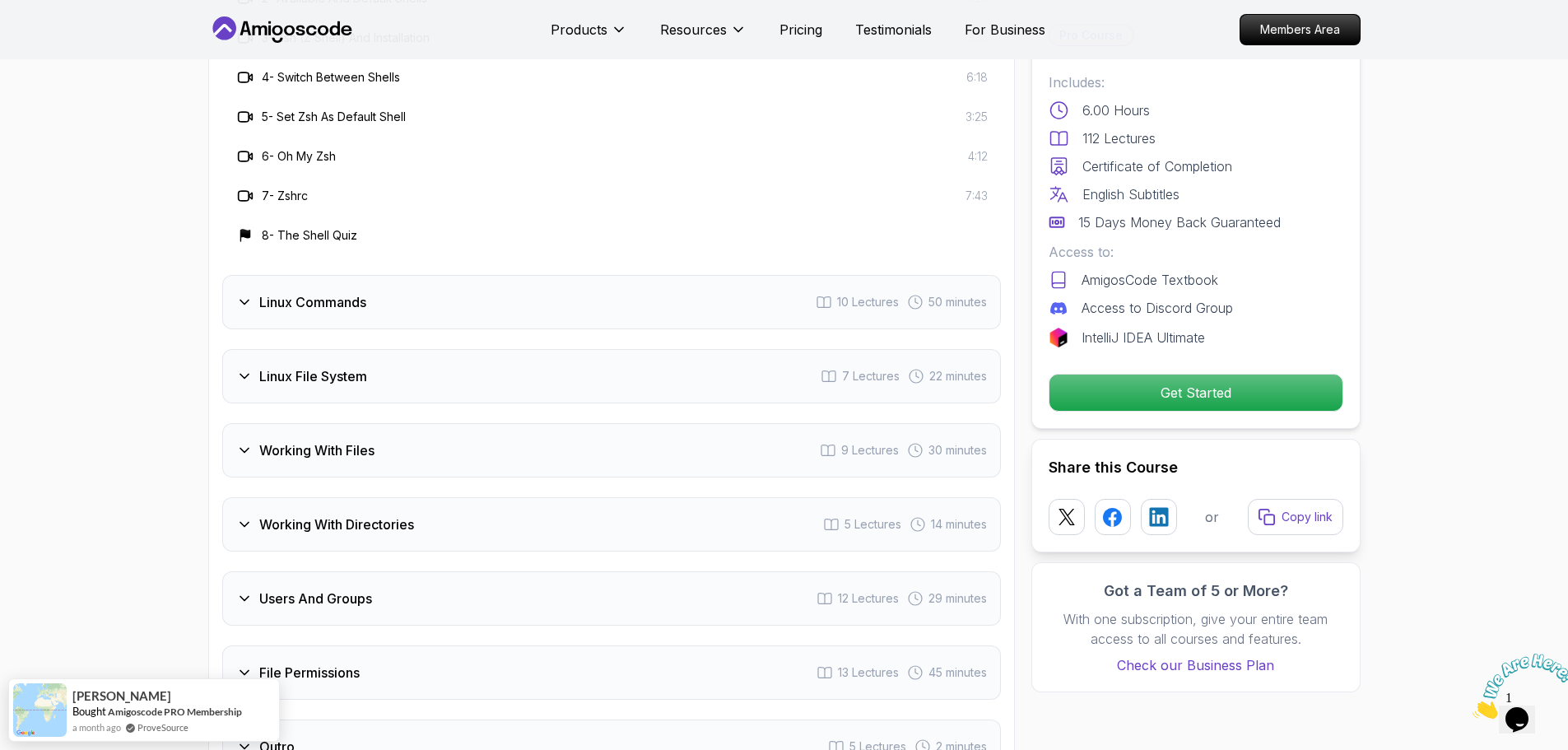
scroll to position [3171, 0]
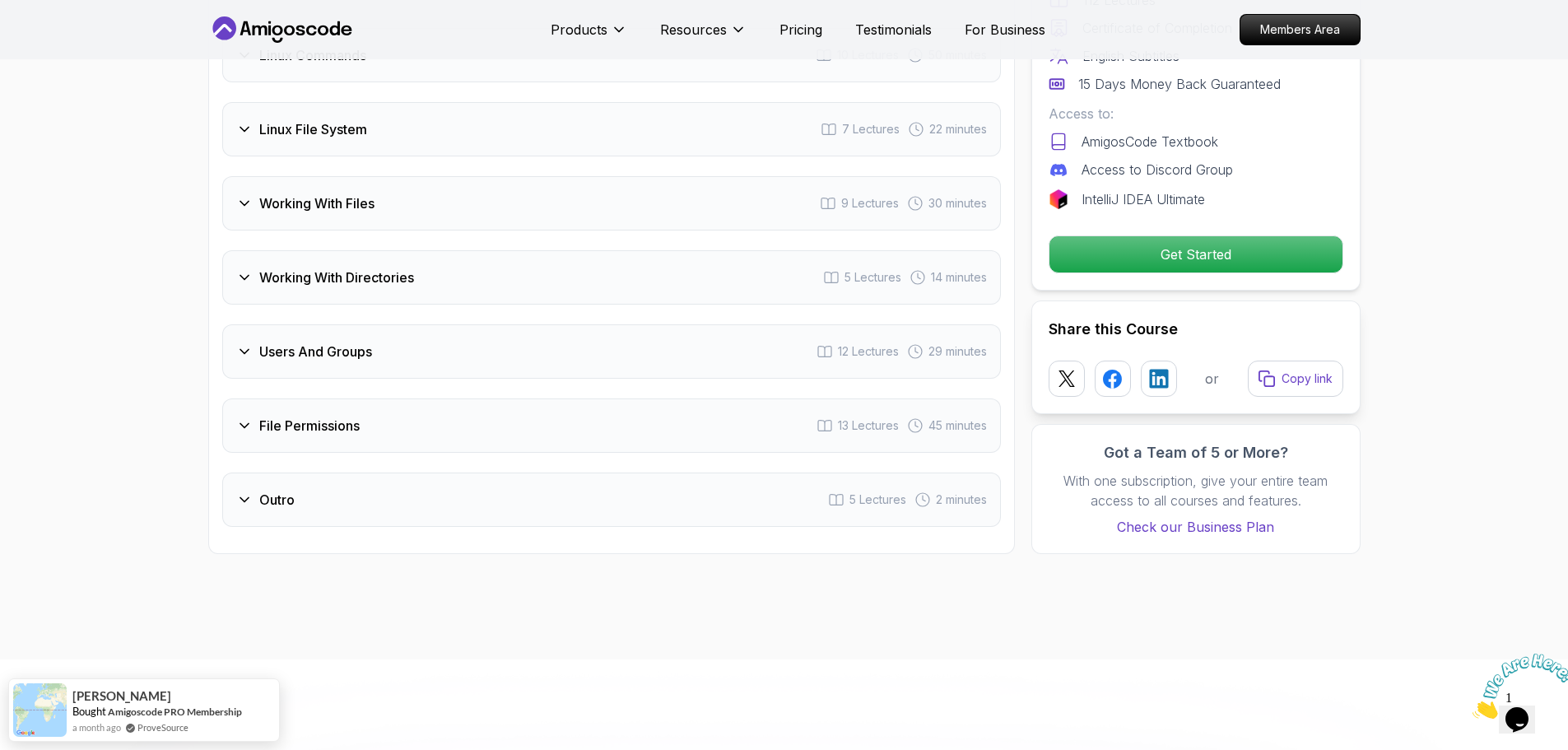
click at [276, 102] on div "Linux File System 7 Lectures 22 minutes" at bounding box center [612, 129] width 779 height 54
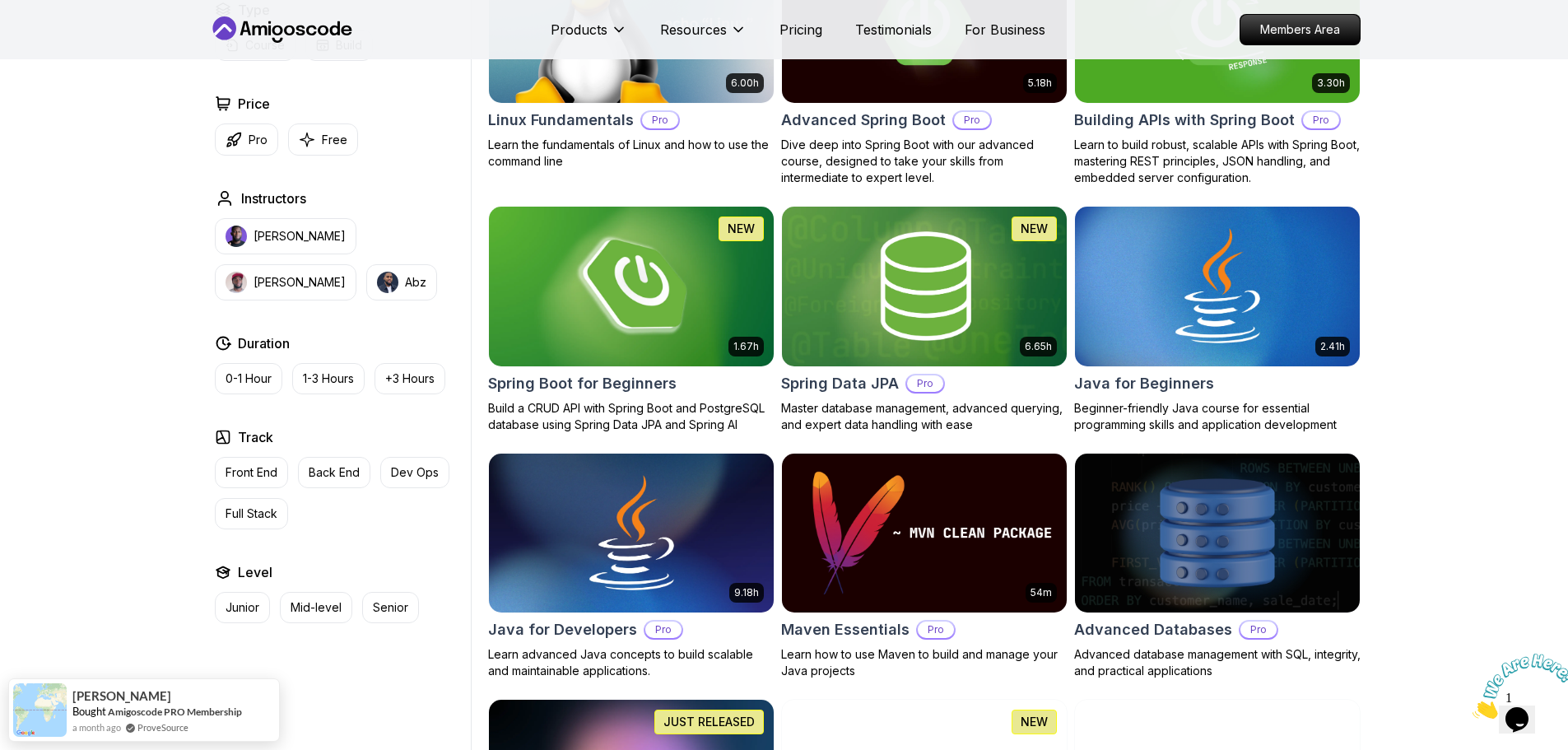
scroll to position [576, 0]
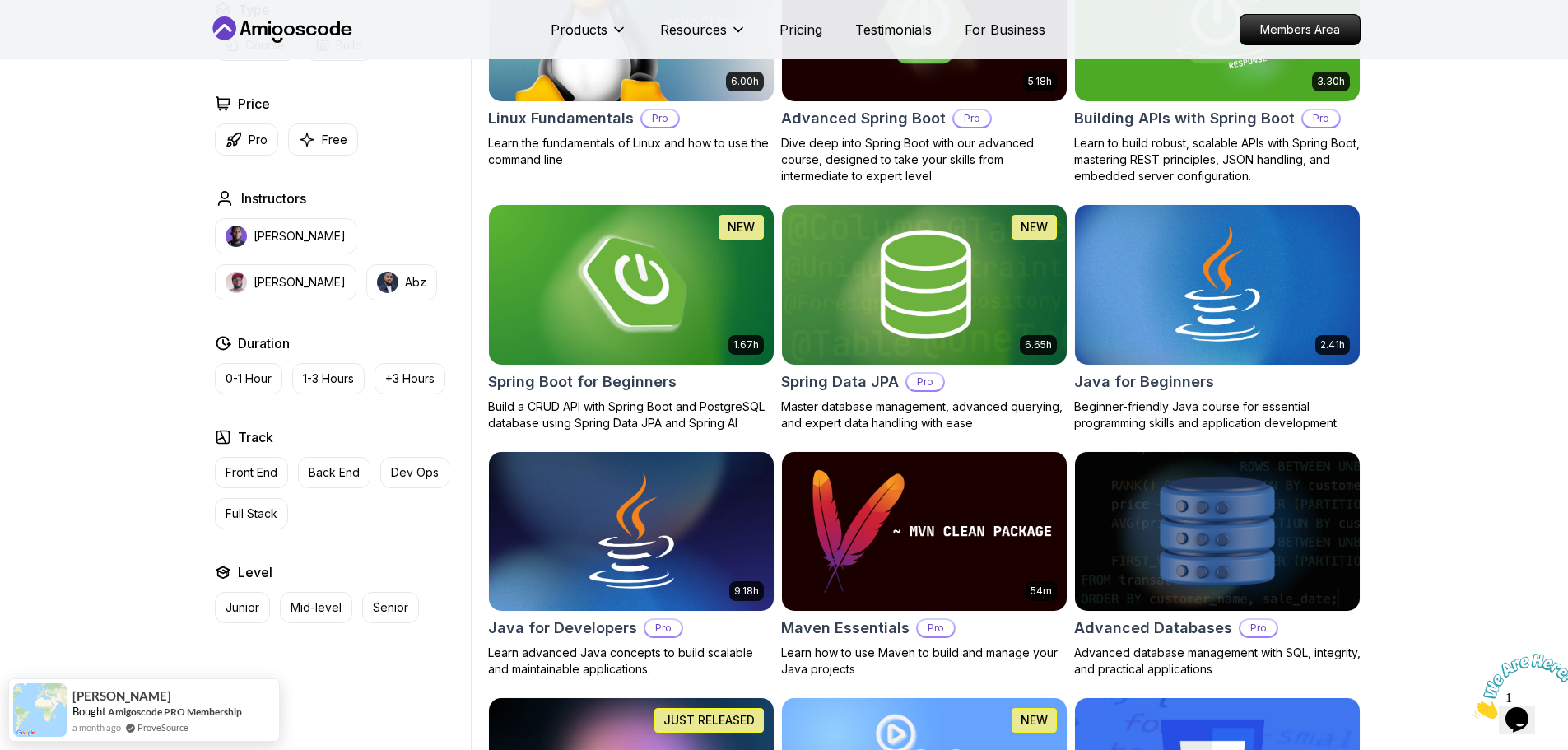
click at [614, 375] on h2 "Spring Boot for Beginners" at bounding box center [583, 382] width 189 height 23
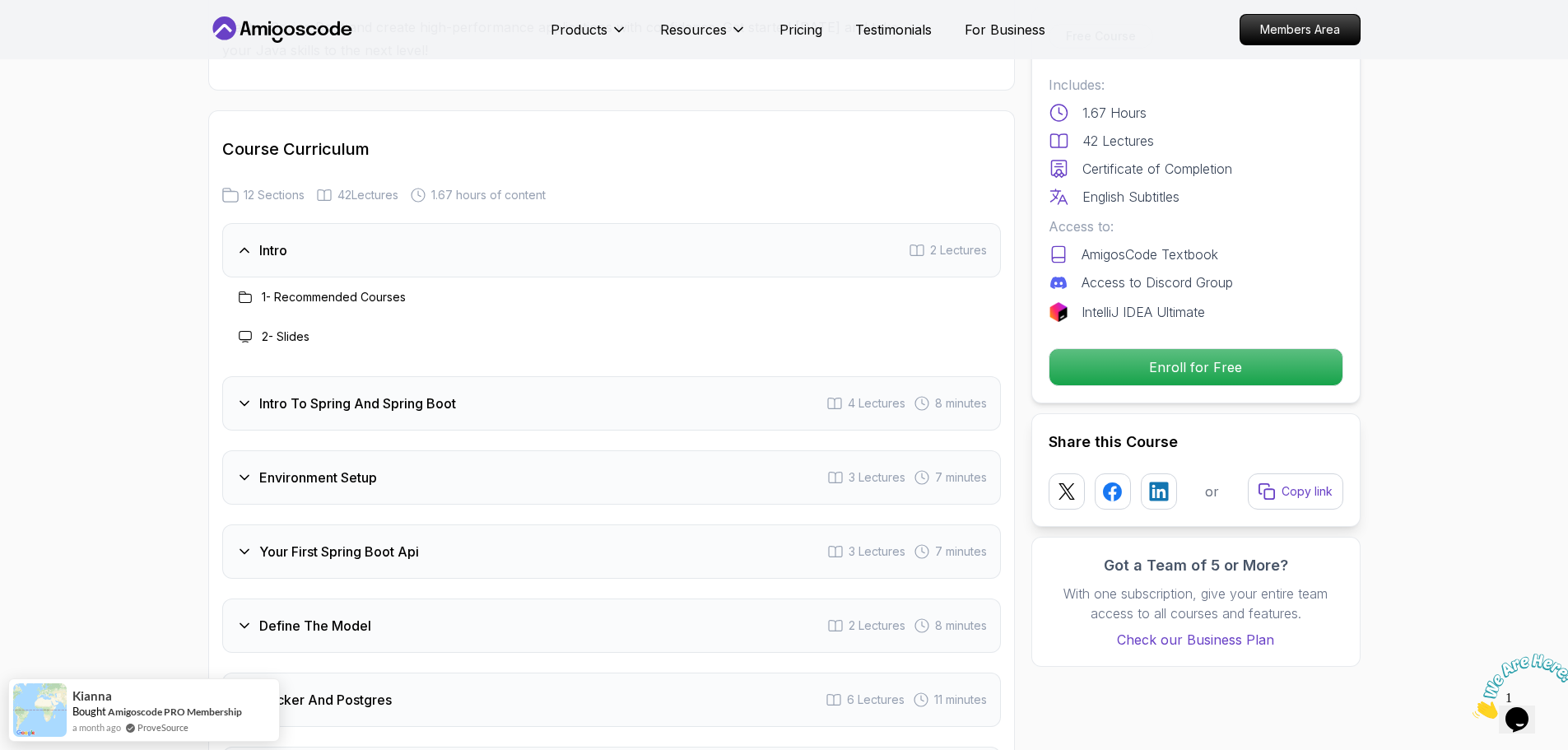
scroll to position [1973, 0]
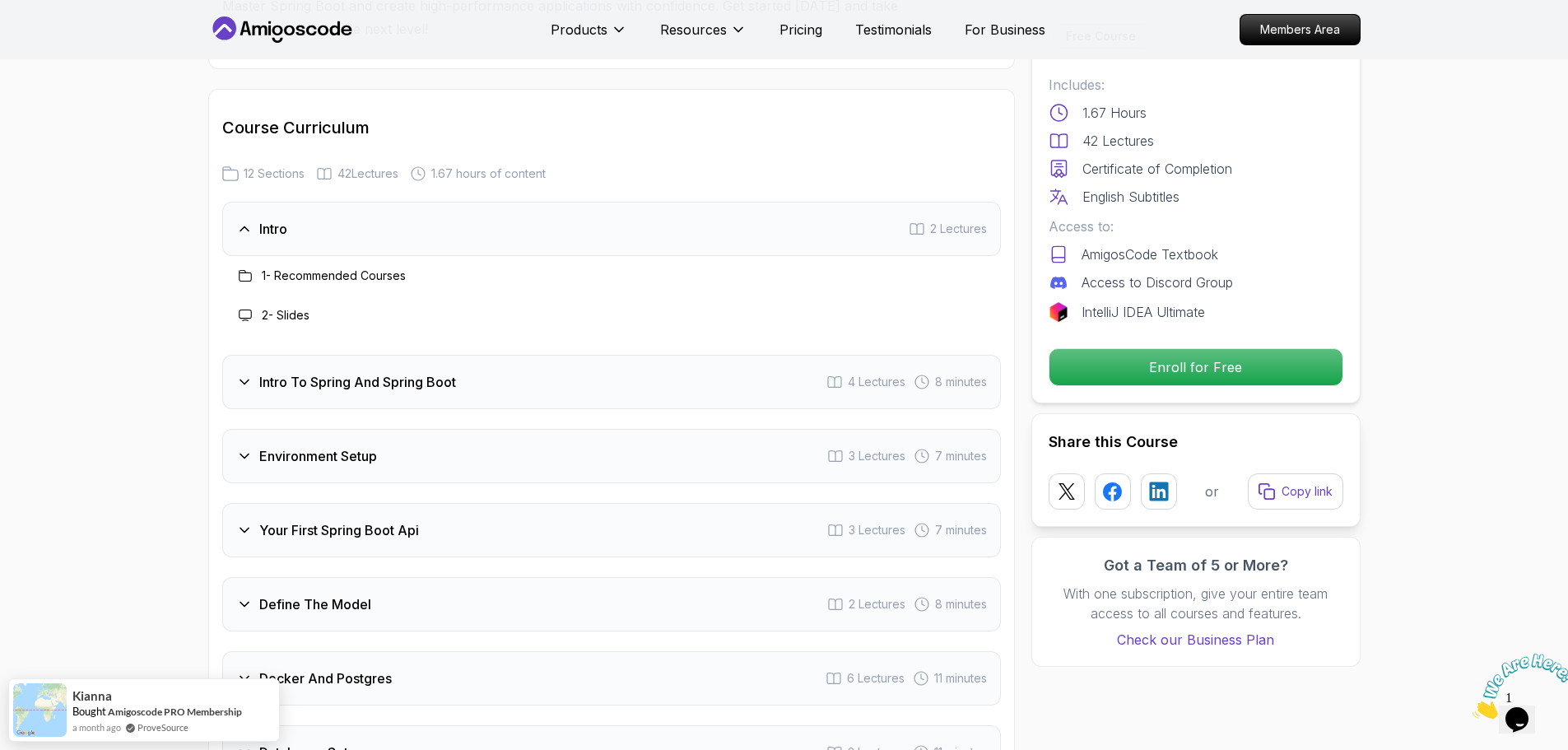
click at [367, 372] on div "Intro To Spring And Spring Boot 4 Lectures 8 minutes" at bounding box center [612, 382] width 779 height 54
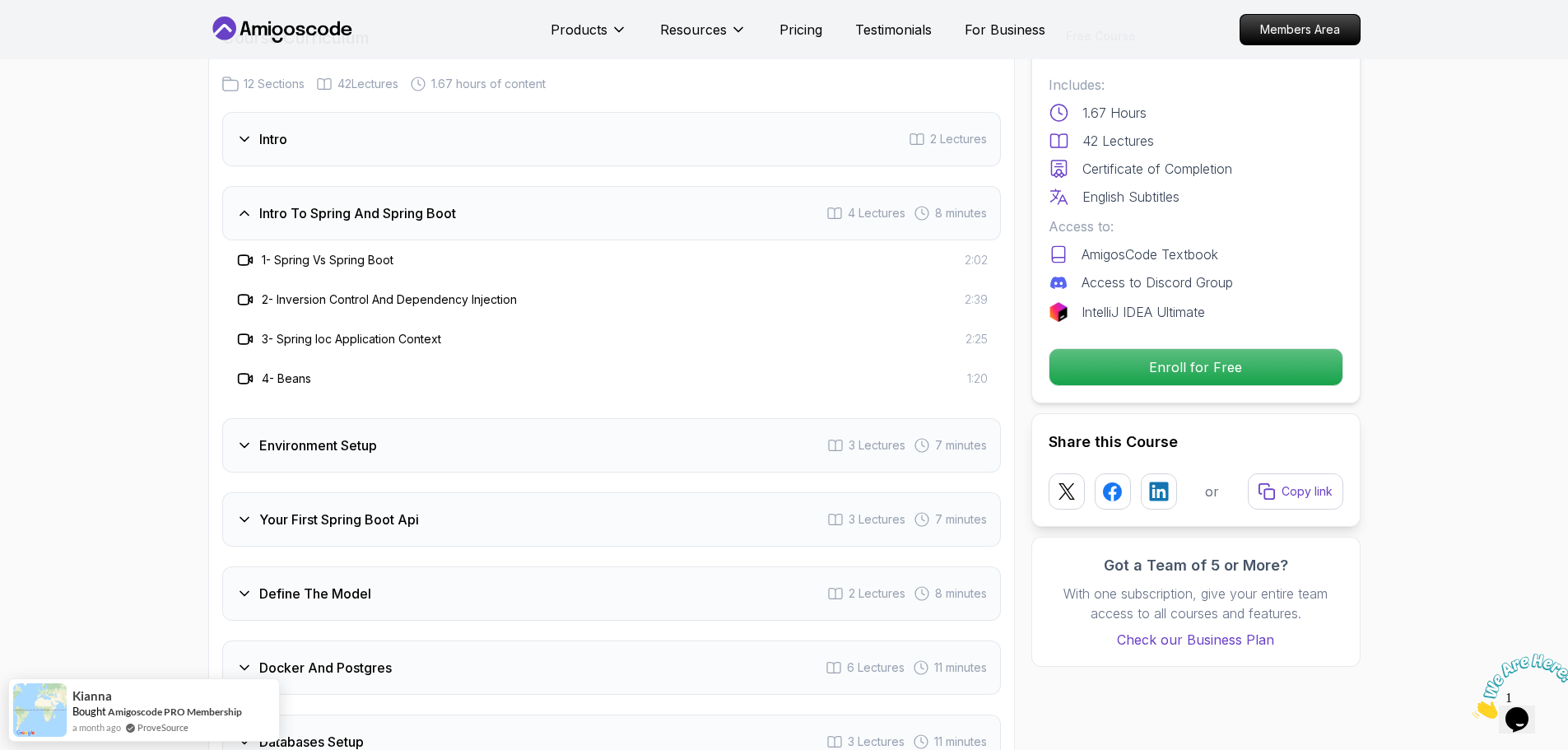
scroll to position [2137, 0]
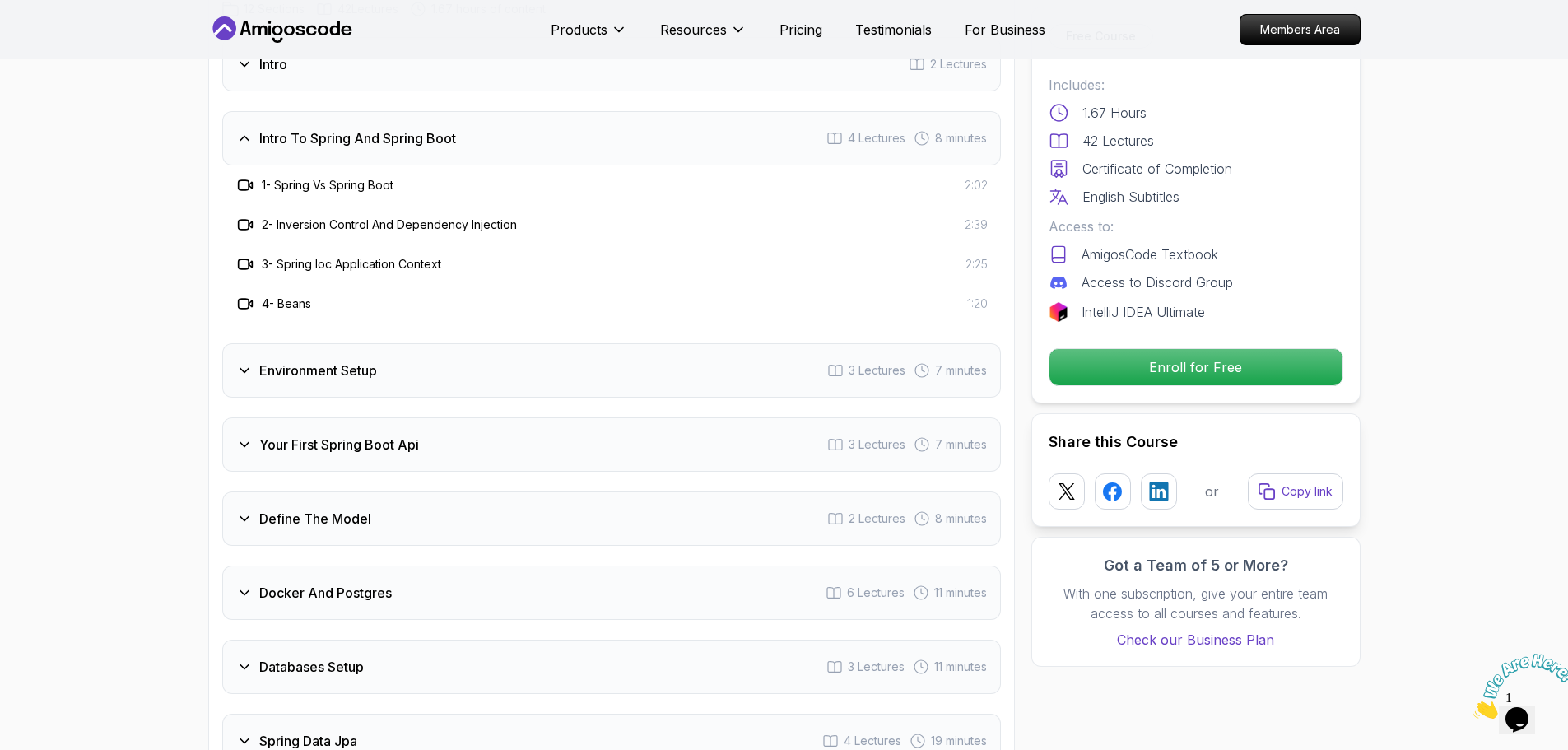
click at [356, 367] on div "Environment Setup 3 Lectures 7 minutes" at bounding box center [612, 370] width 779 height 54
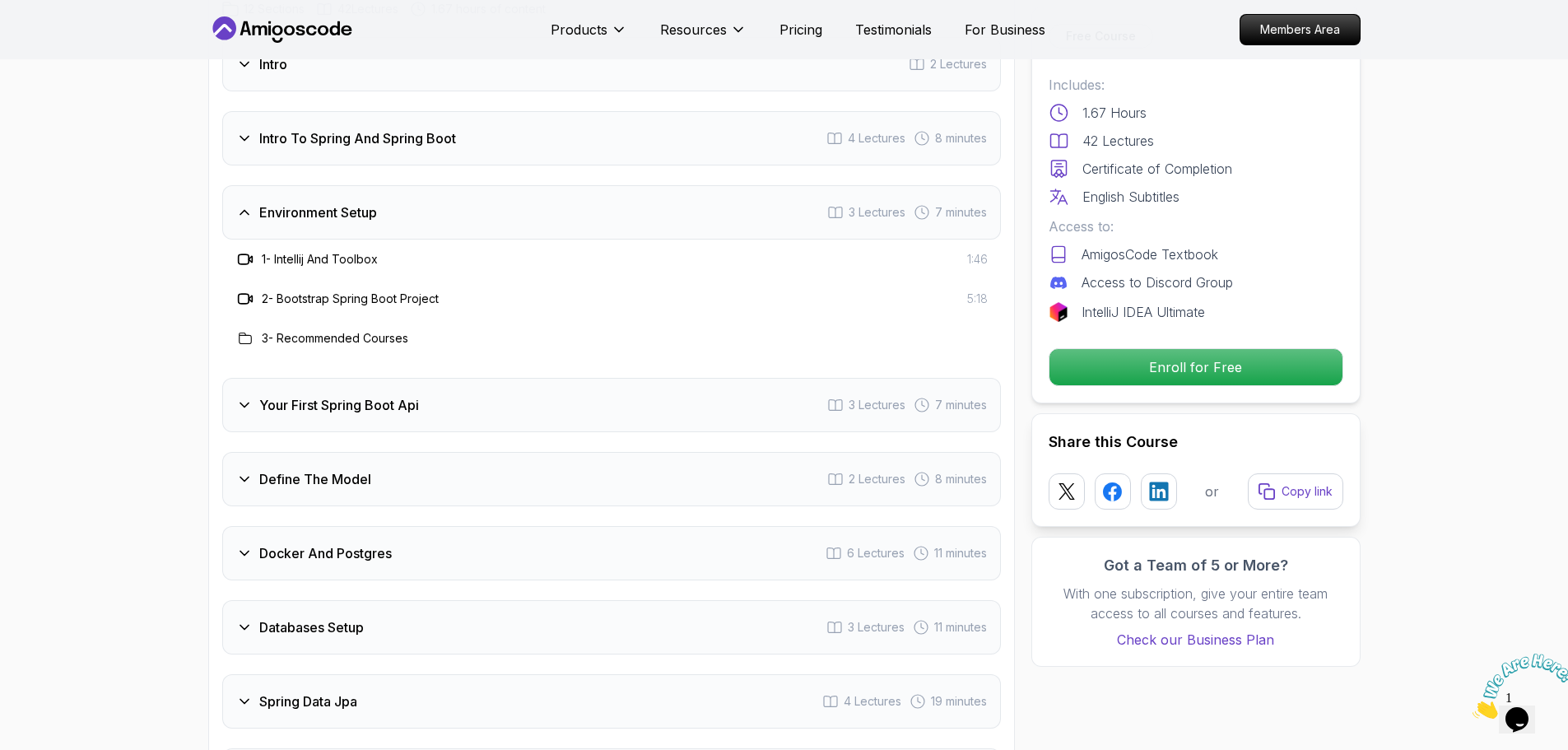
click at [291, 394] on div "Your First Spring Boot Api 3 Lectures 7 minutes" at bounding box center [612, 405] width 779 height 54
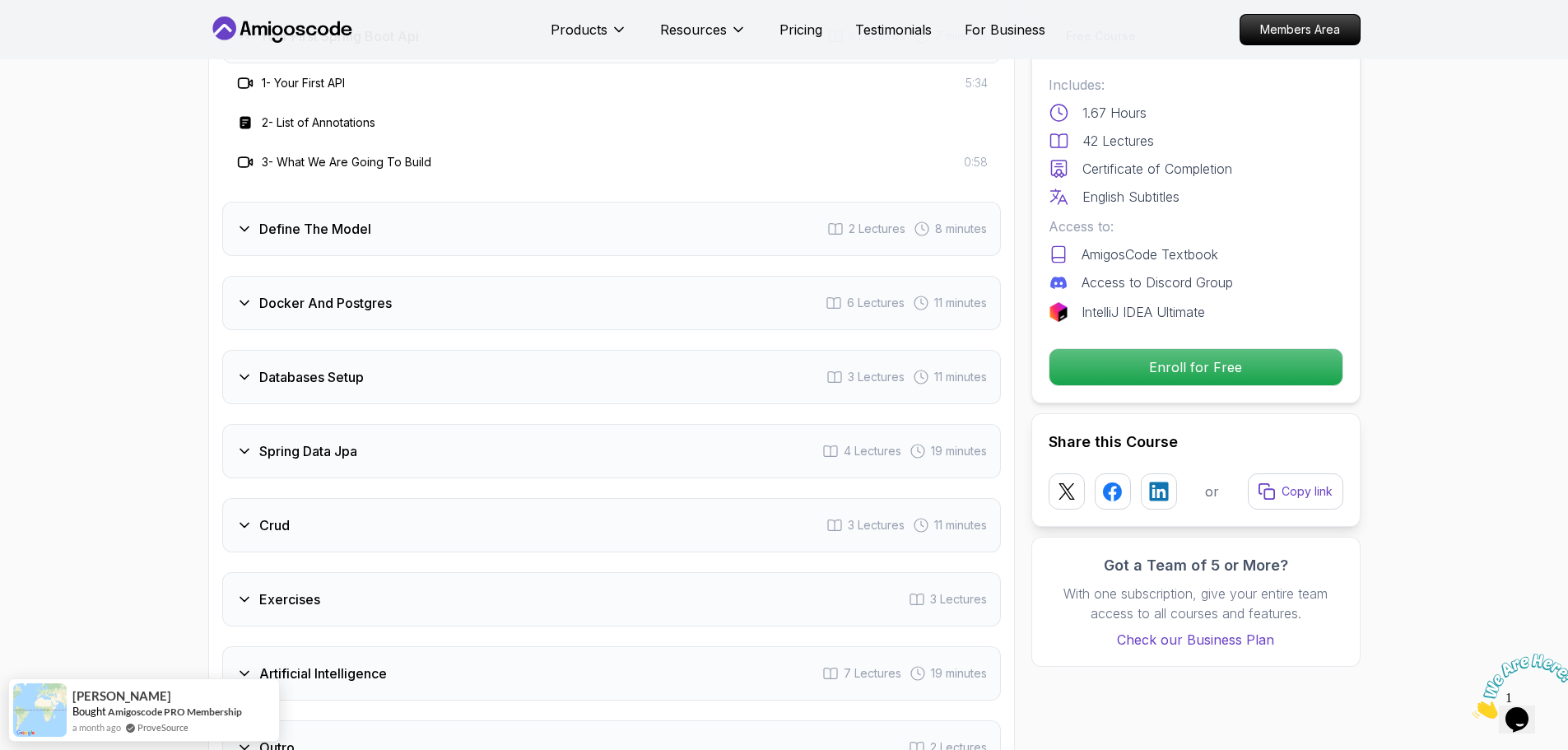
scroll to position [2467, 0]
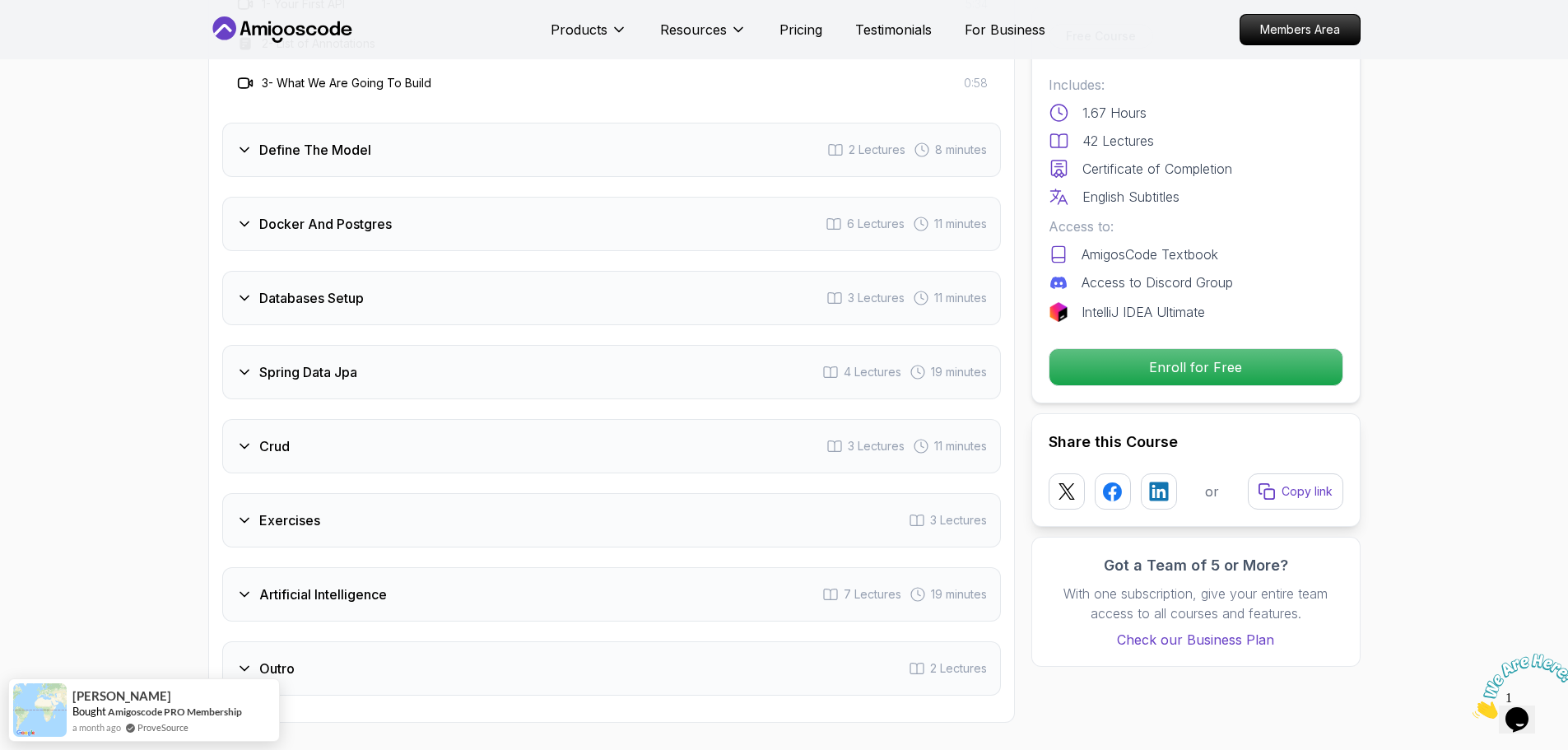
click at [354, 141] on div "Define The Model 2 Lectures 8 minutes" at bounding box center [612, 150] width 779 height 54
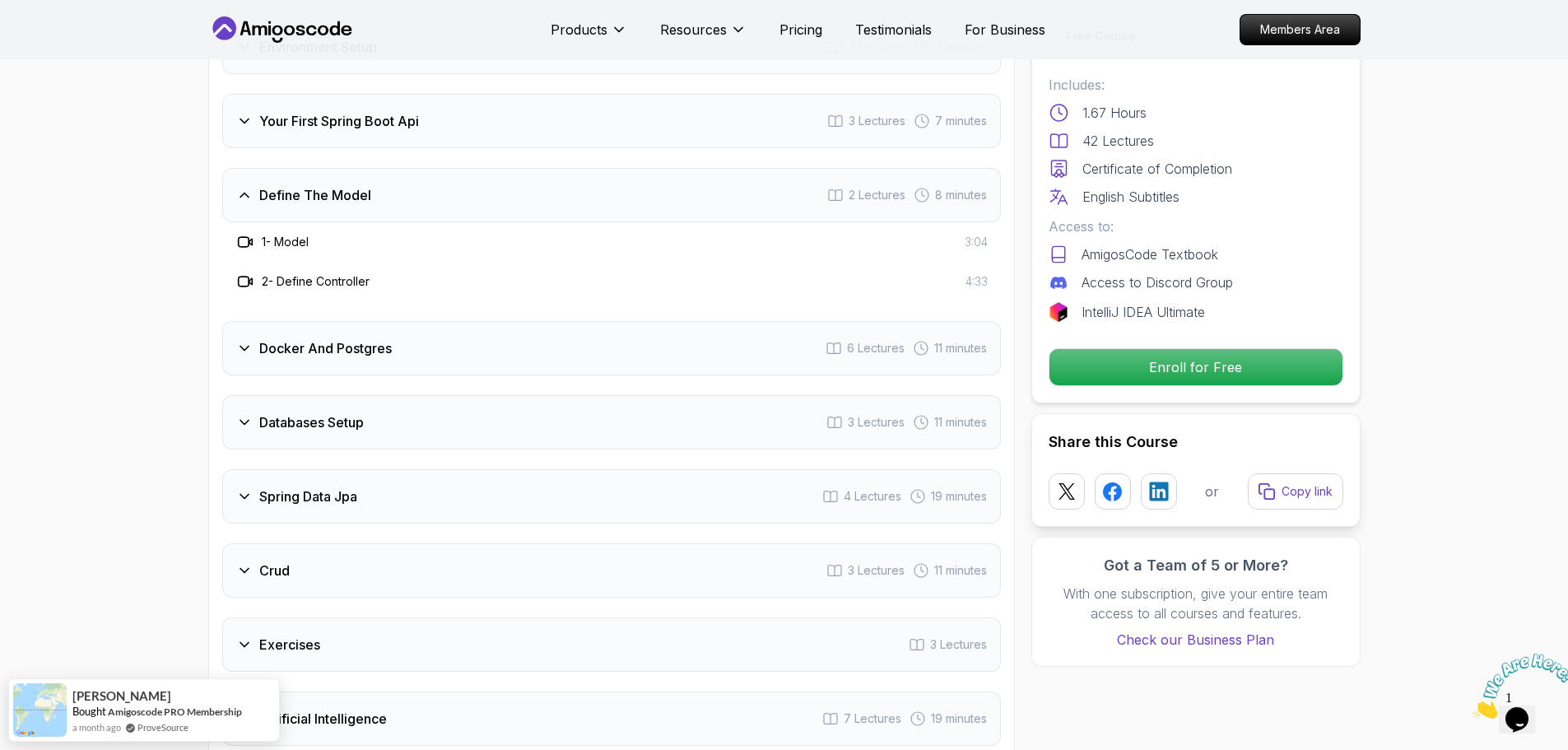
scroll to position [2302, 0]
click at [325, 358] on div "Intro 2 Lectures Intro To Spring And Spring Boot 4 Lectures 8 minutes Environme…" at bounding box center [612, 346] width 779 height 948
drag, startPoint x: 305, startPoint y: 338, endPoint x: 303, endPoint y: 377, distance: 39.1
click at [303, 360] on div "Intro 2 Lectures Intro To Spring And Spring Boot 4 Lectures 8 minutes Environme…" at bounding box center [612, 346] width 779 height 948
click at [352, 419] on div "Databases Setup 3 Lectures 11 minutes" at bounding box center [612, 423] width 779 height 54
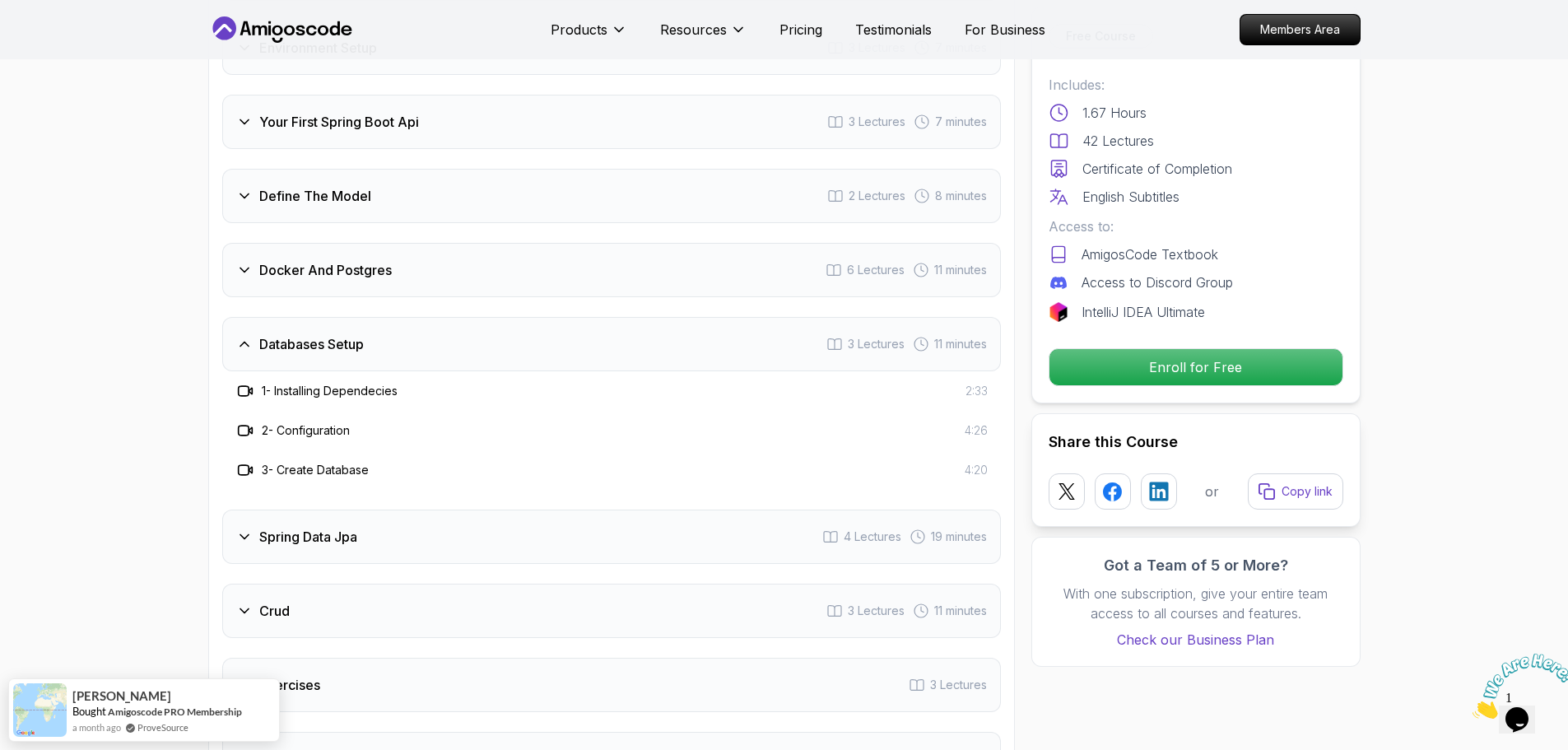
drag, startPoint x: 263, startPoint y: 512, endPoint x: 264, endPoint y: 521, distance: 9.1
click at [264, 527] on h3 "Spring Data Jpa" at bounding box center [308, 536] width 98 height 20
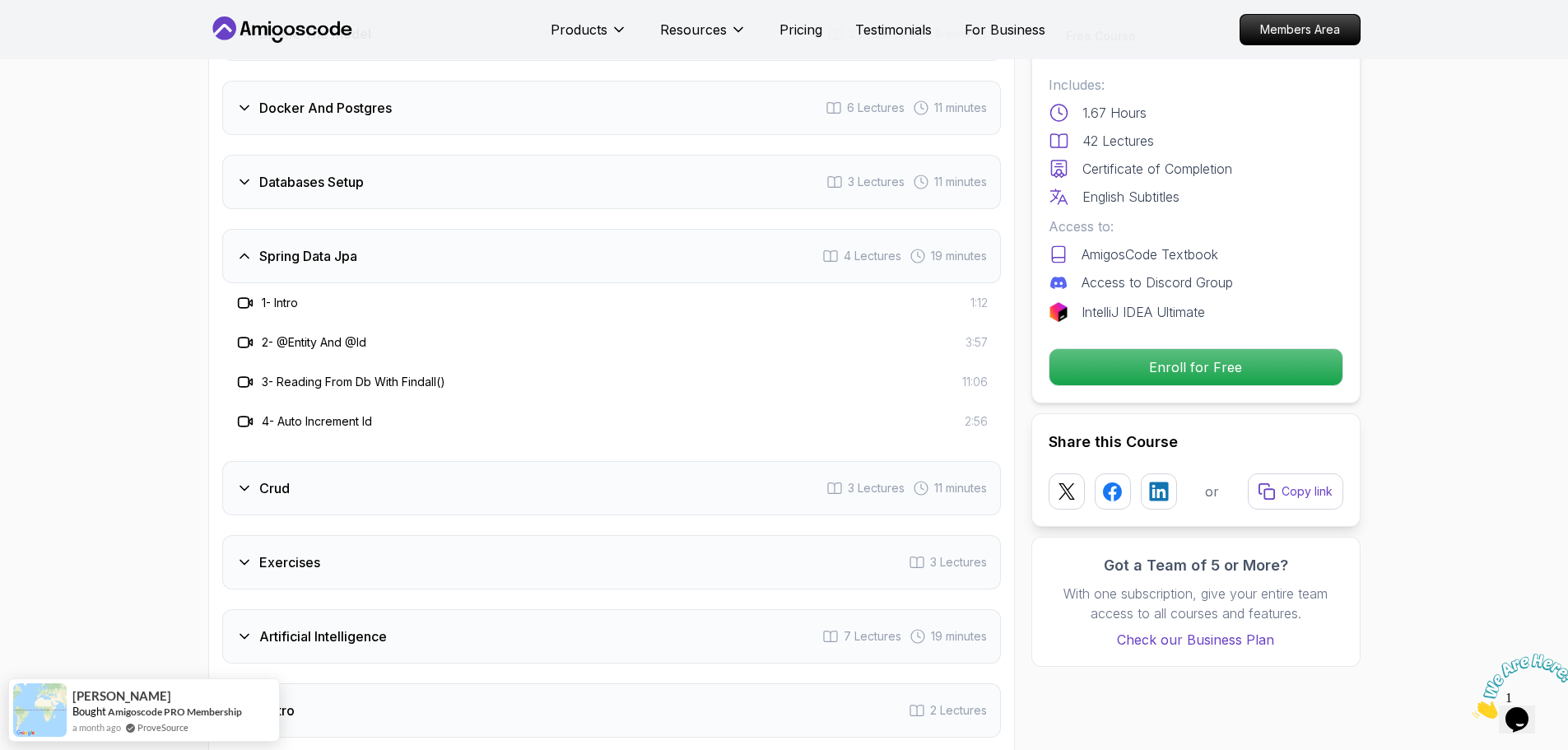
scroll to position [2550, 0]
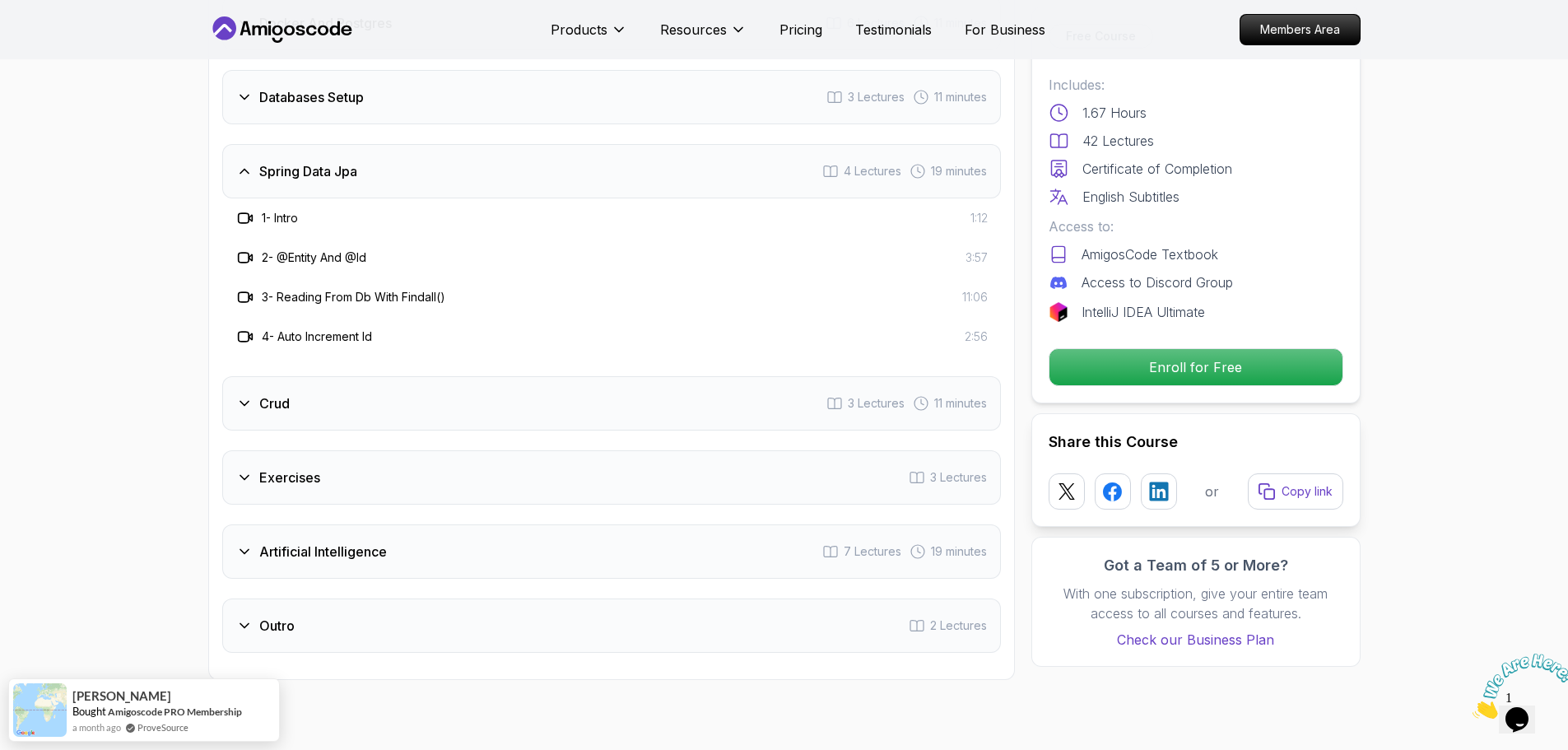
click at [338, 395] on div "Crud 3 Lectures 11 minutes" at bounding box center [612, 403] width 779 height 54
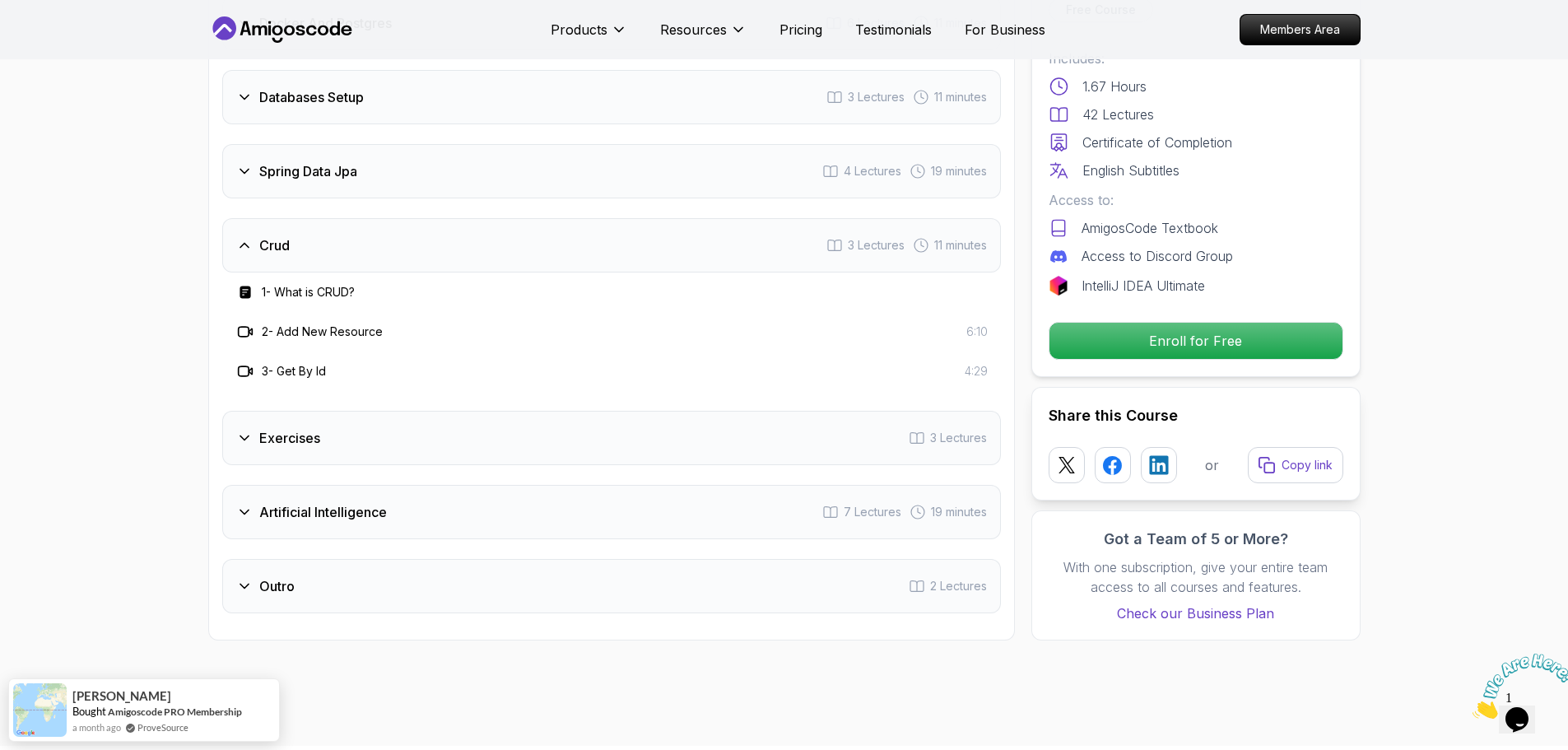
click at [267, 428] on h3 "Exercises" at bounding box center [290, 438] width 61 height 20
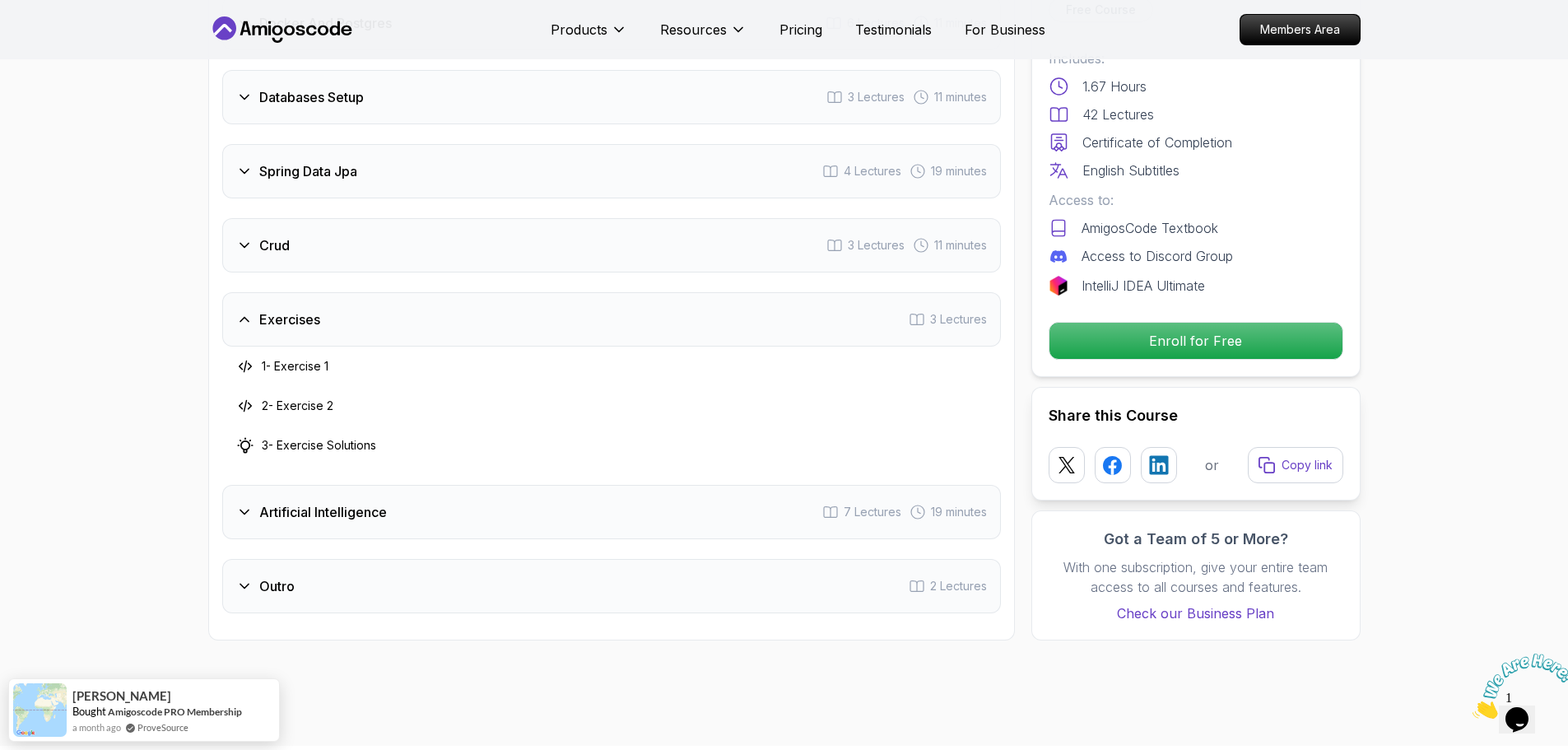
click at [310, 507] on div "Artificial Intelligence 7 Lectures 19 minutes" at bounding box center [612, 511] width 779 height 54
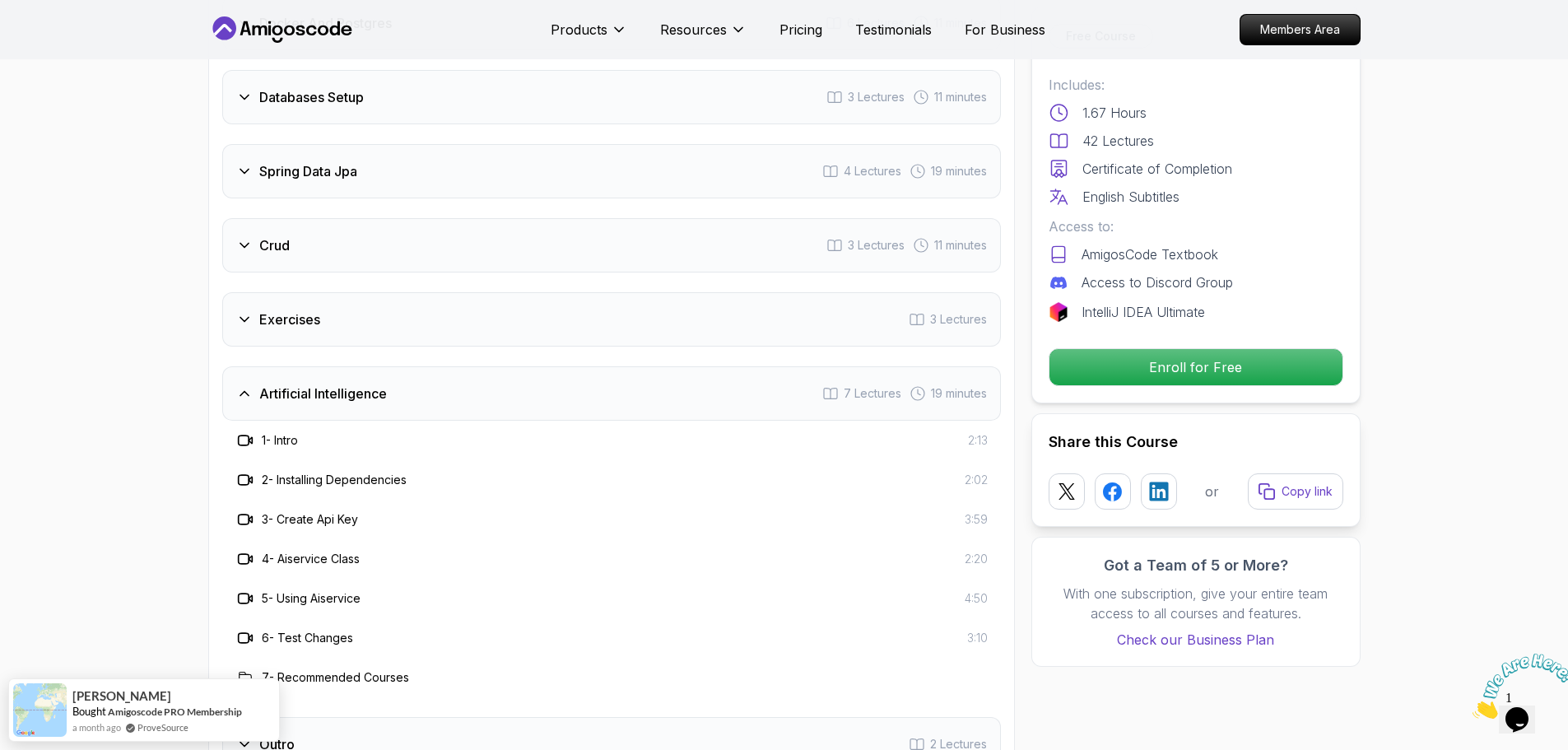
scroll to position [2796, 0]
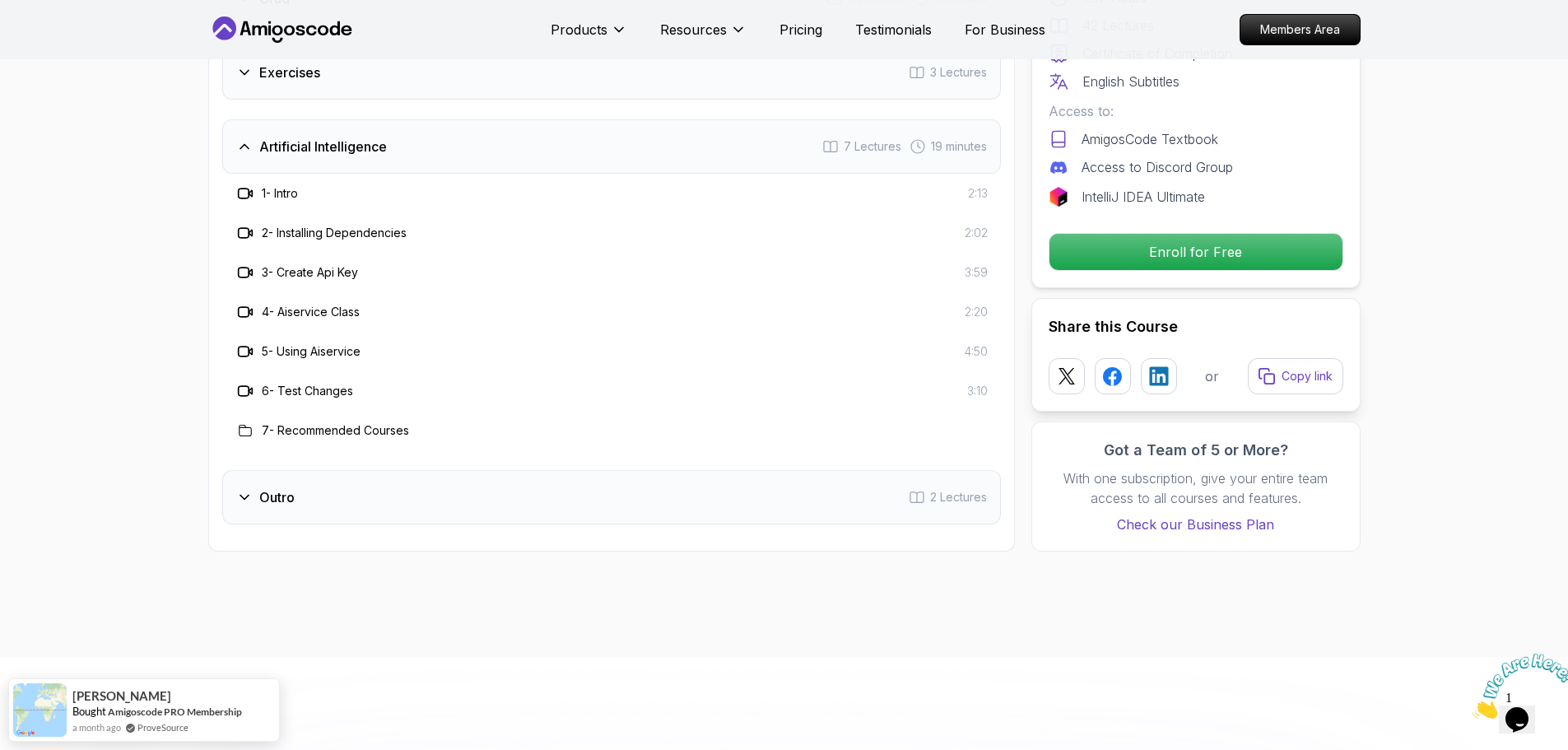
click at [352, 470] on div "Outro 2 Lectures" at bounding box center [612, 497] width 779 height 54
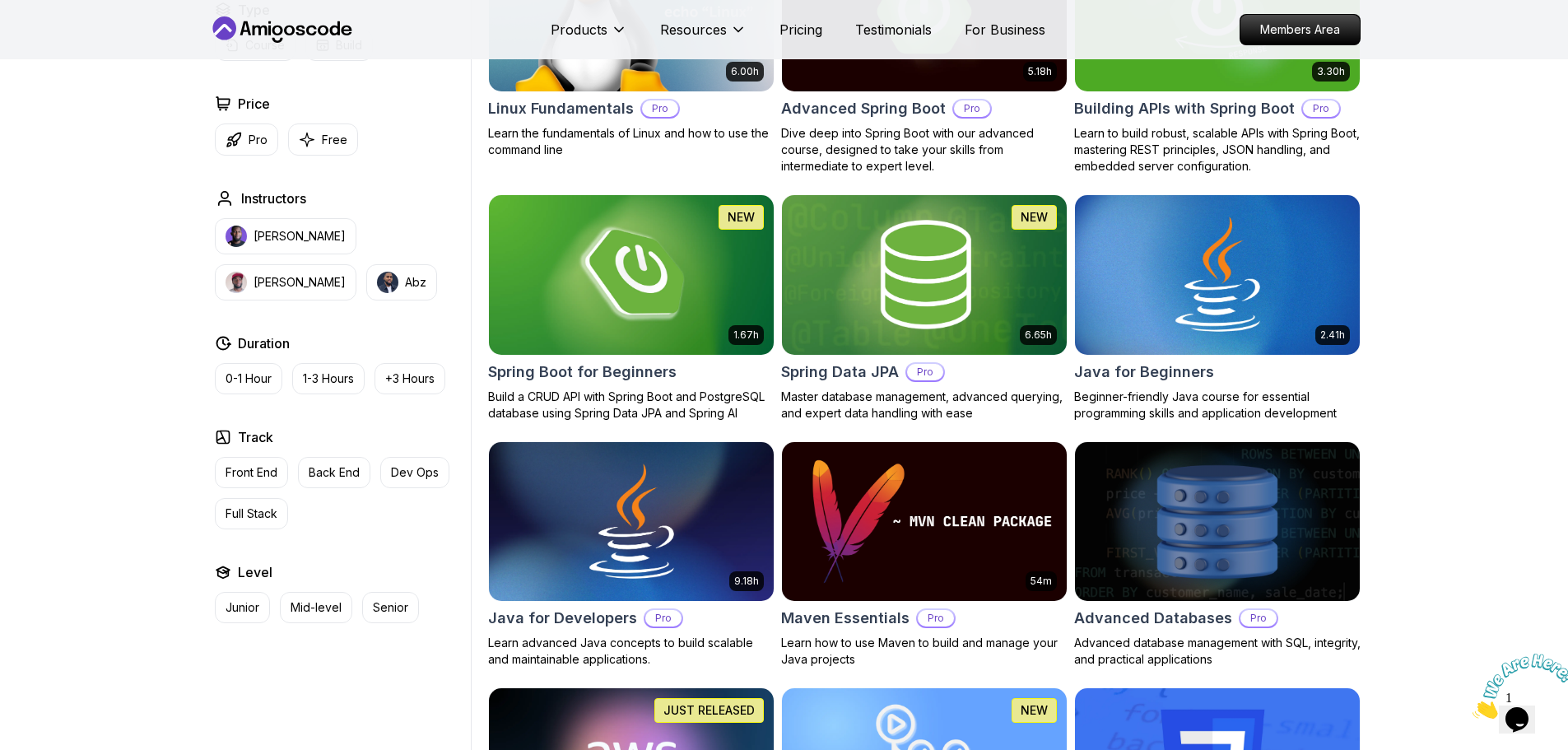
scroll to position [576, 0]
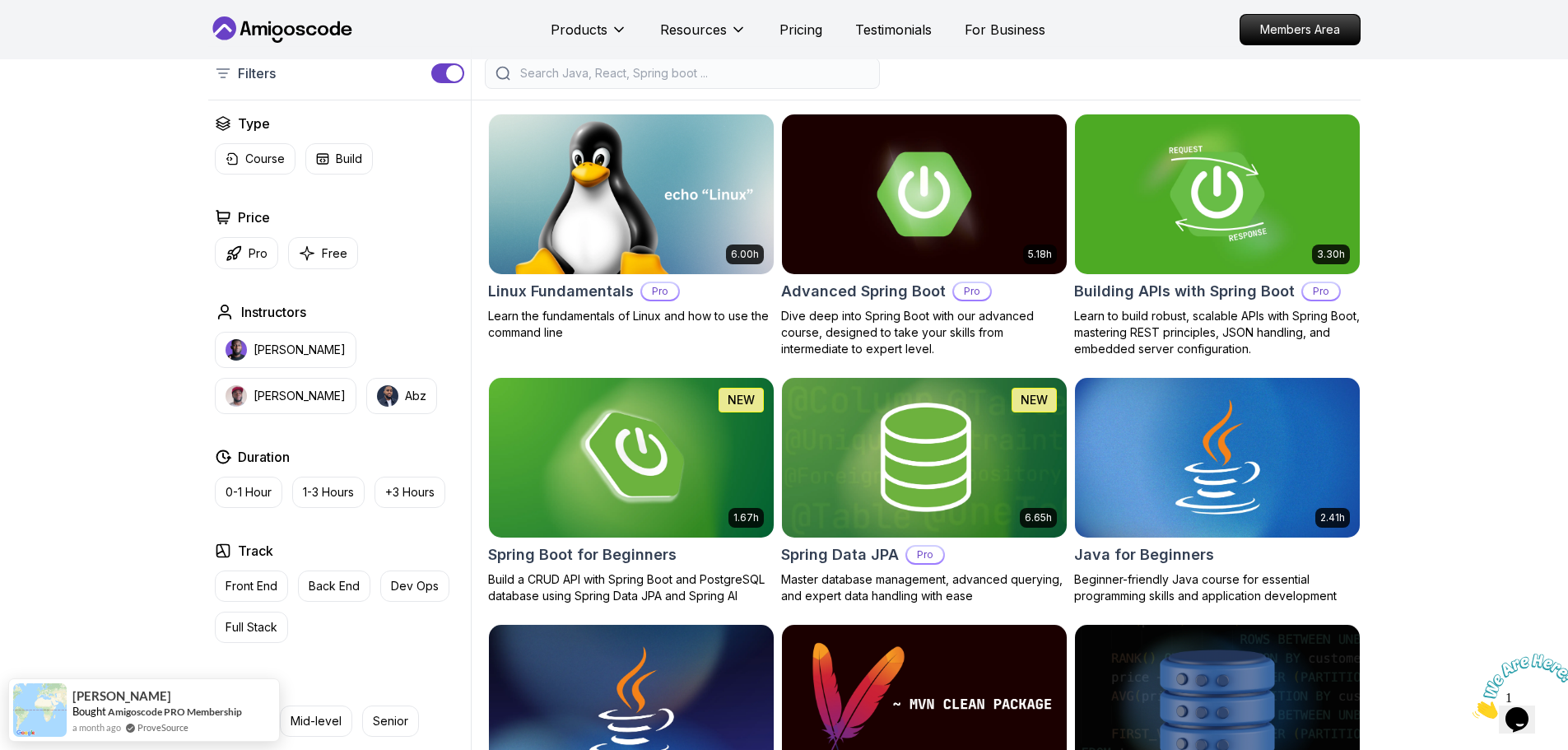
scroll to position [411, 0]
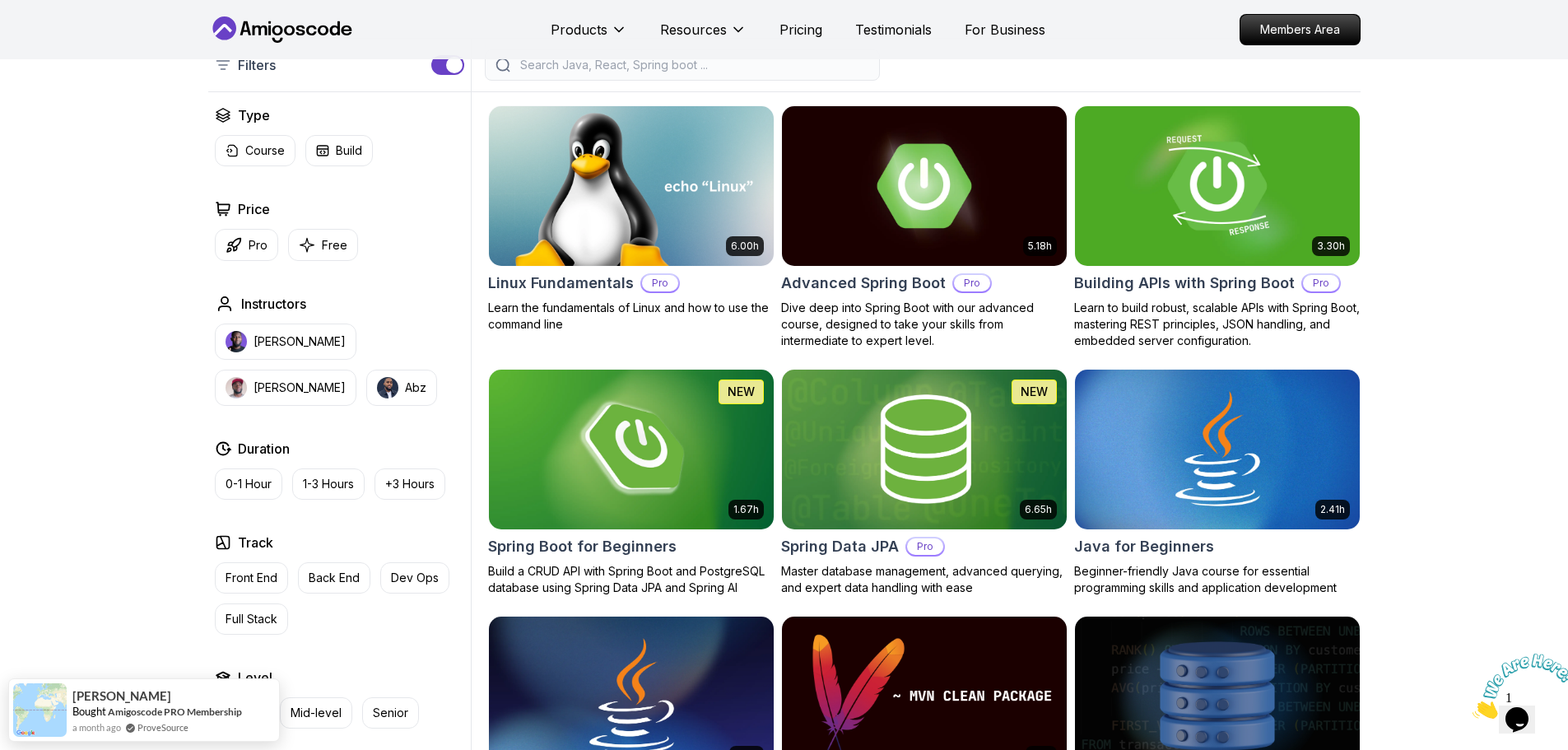
click at [1246, 285] on h2 "Building APIs with Spring Boot" at bounding box center [1184, 283] width 220 height 23
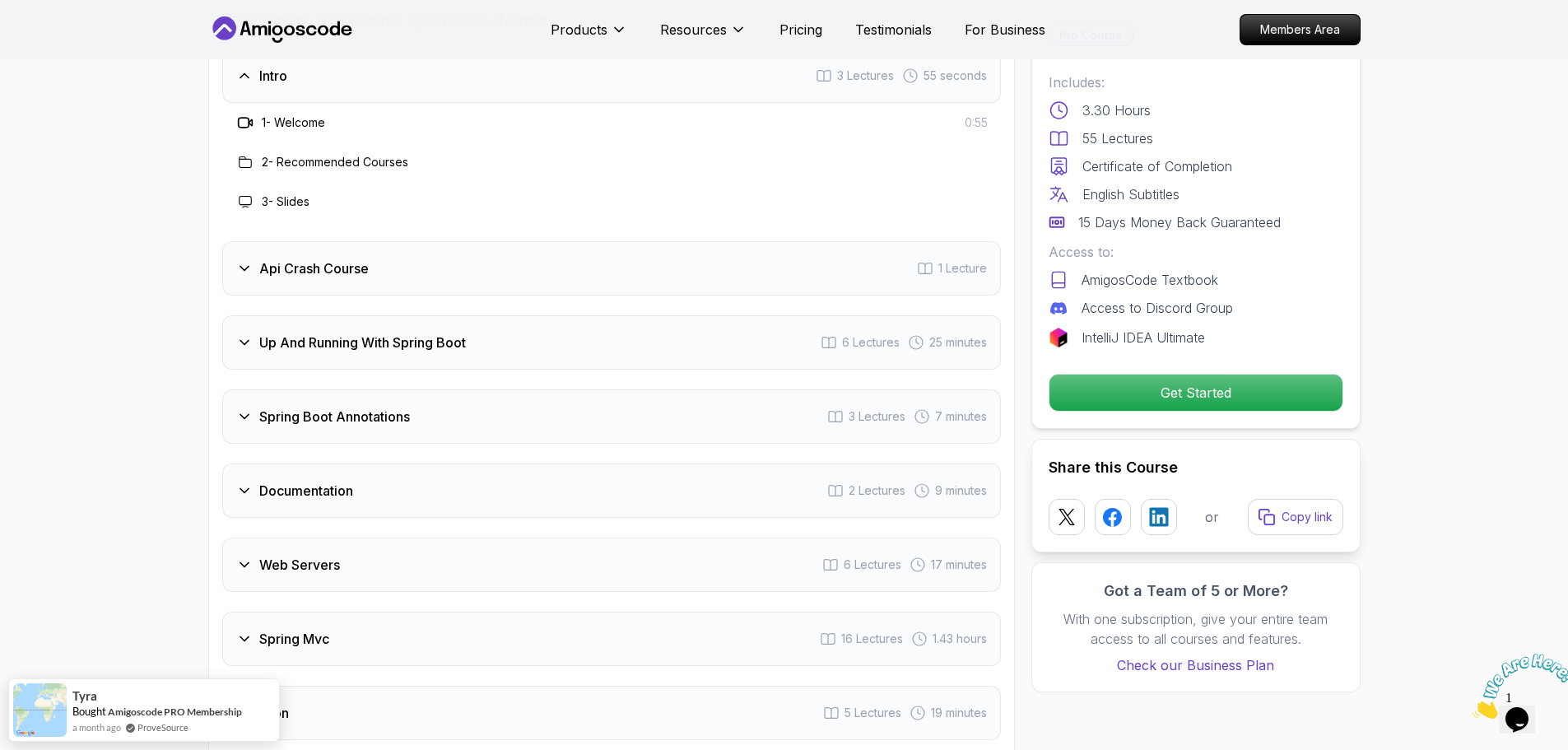
scroll to position [2469, 0]
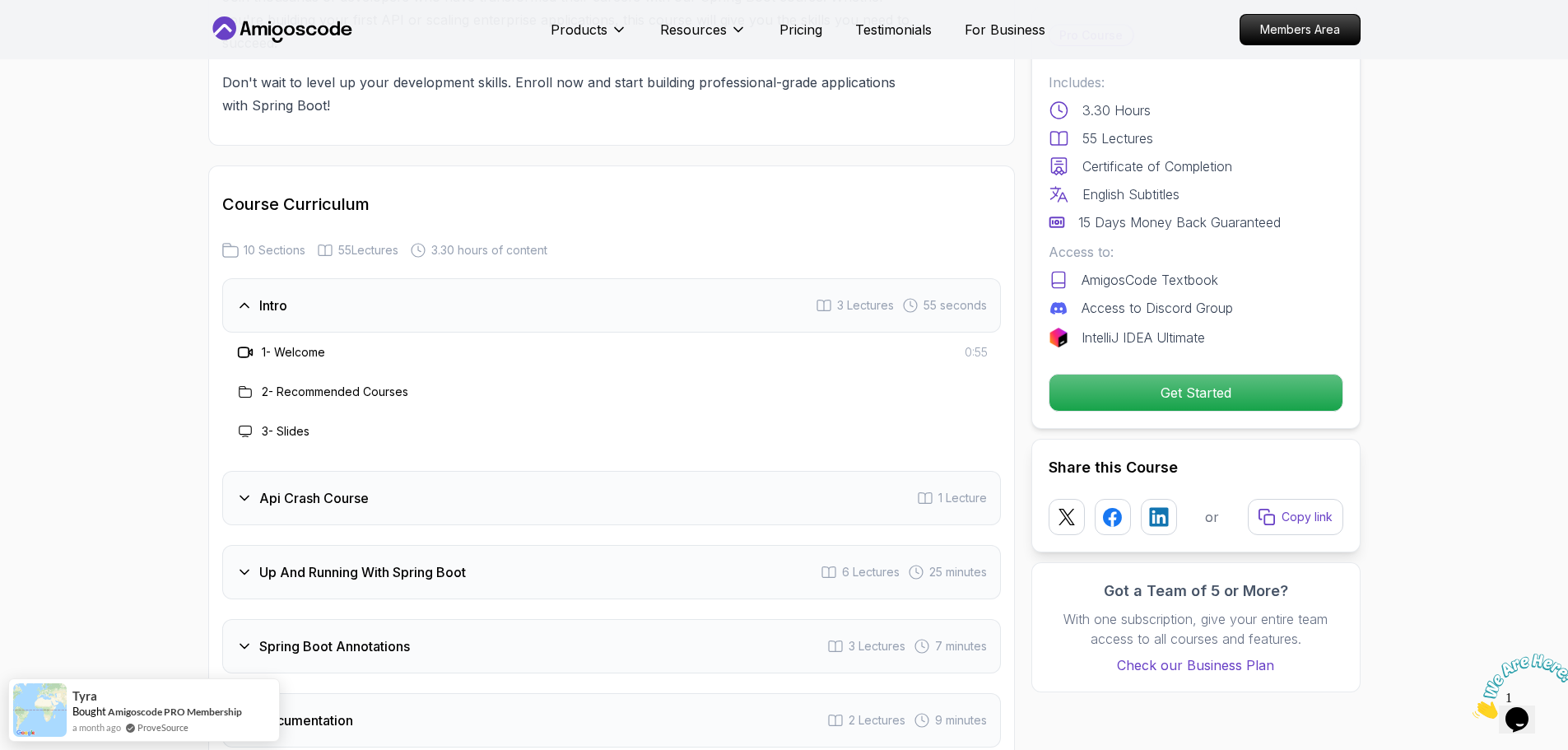
click at [279, 489] on div "Api Crash Course 1 Lecture" at bounding box center [612, 497] width 779 height 54
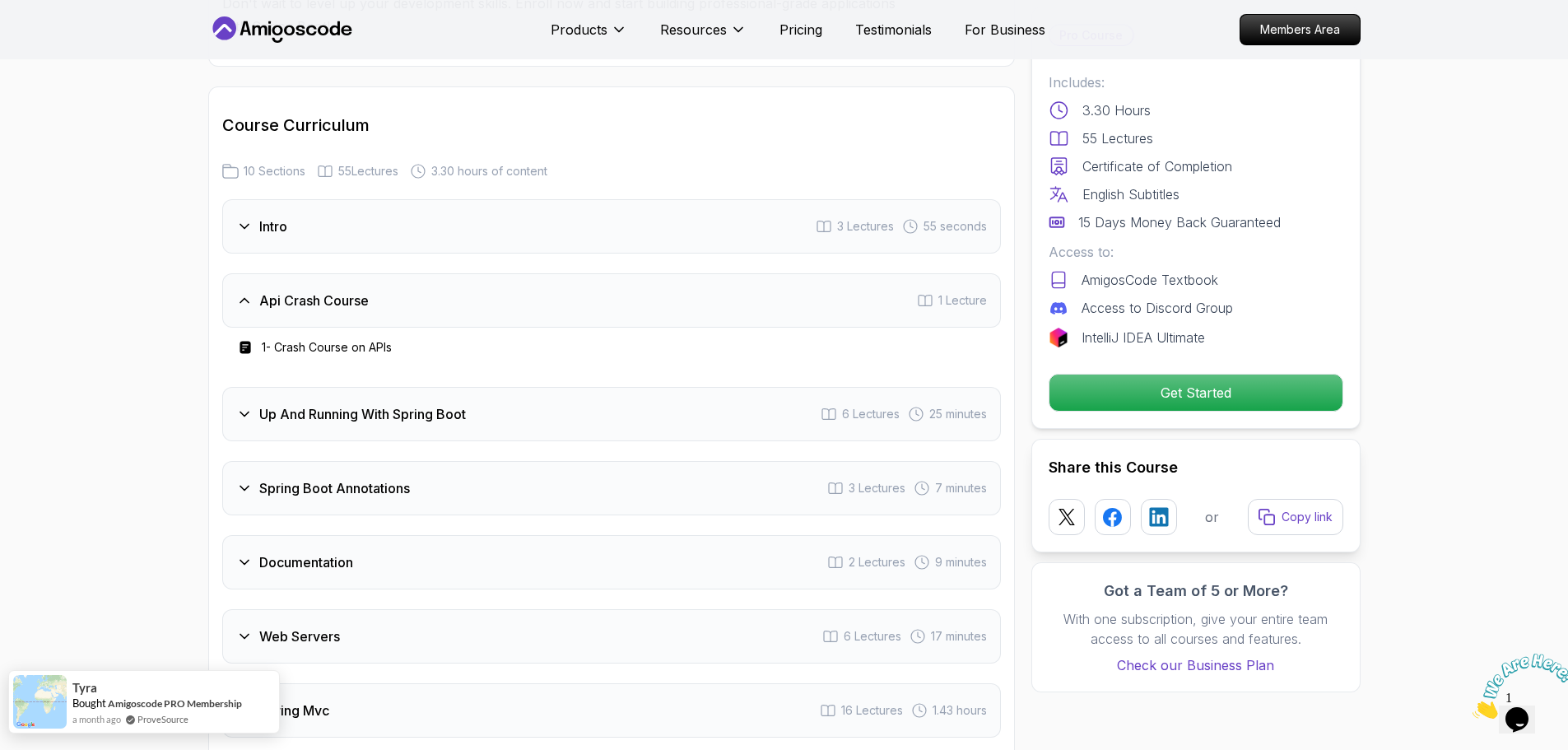
scroll to position [2552, 0]
drag, startPoint x: 375, startPoint y: 383, endPoint x: 382, endPoint y: 398, distance: 16.6
click at [379, 396] on div "Up And Running With Spring Boot 6 Lectures 25 minutes" at bounding box center [612, 410] width 779 height 54
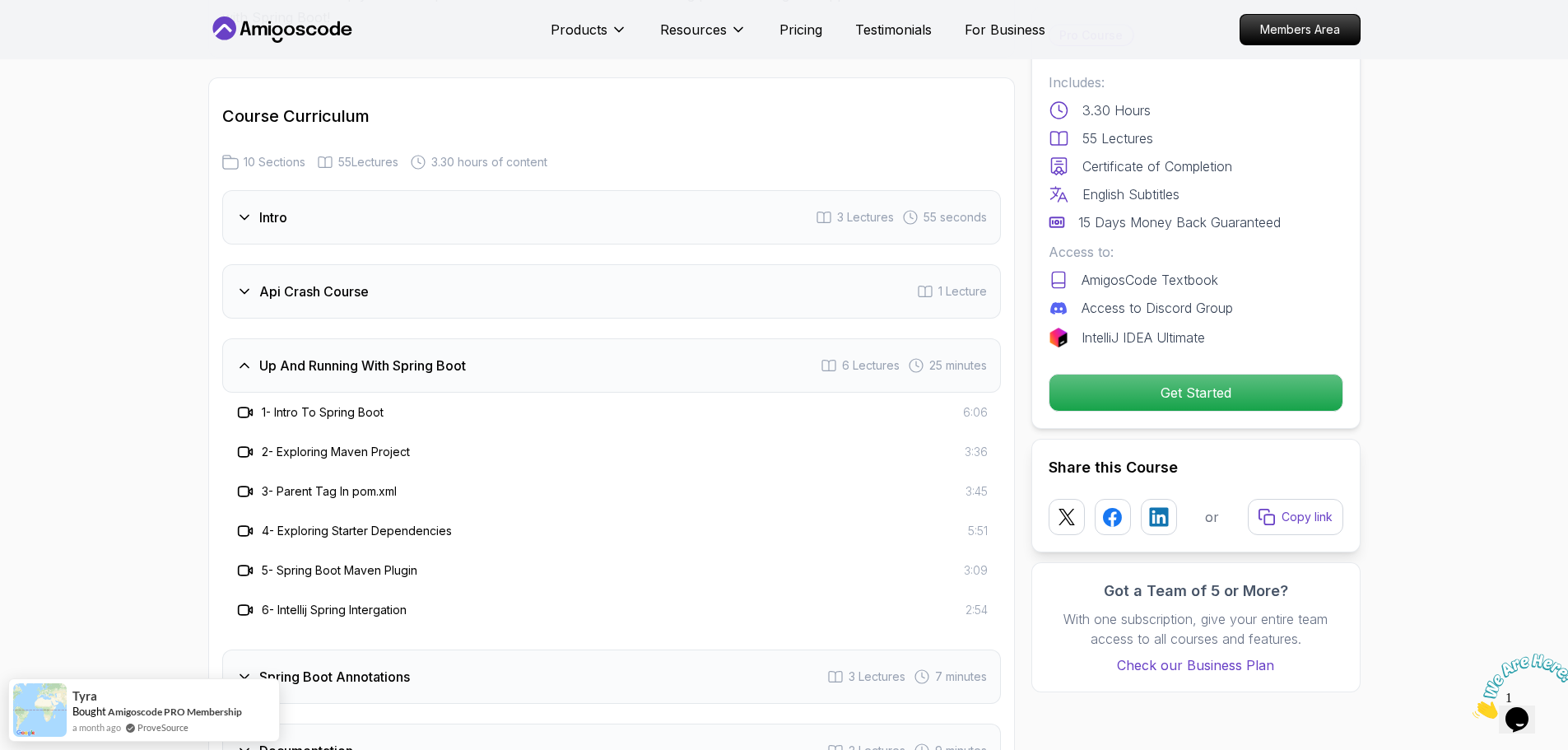
scroll to position [2799, 0]
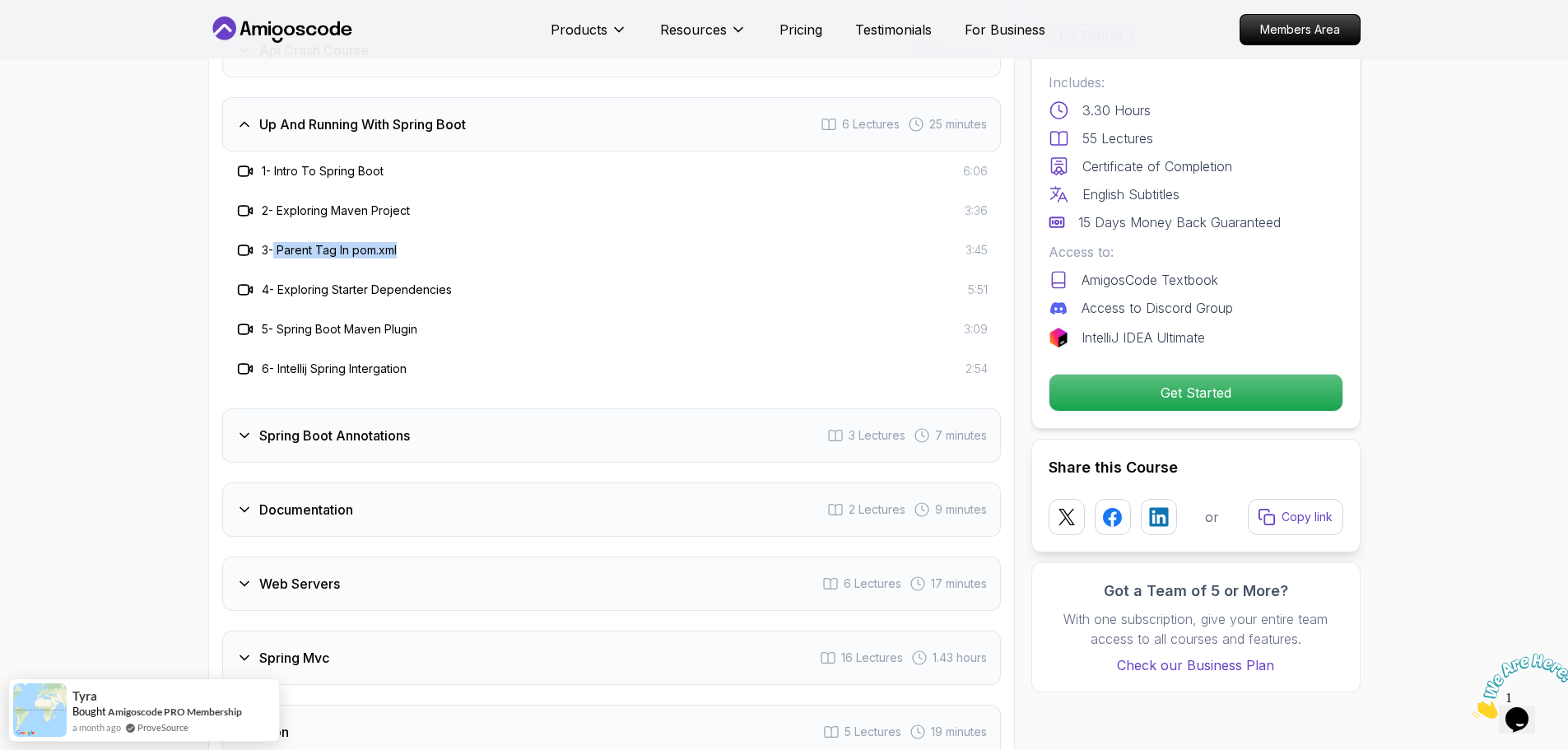
drag, startPoint x: 279, startPoint y: 224, endPoint x: 425, endPoint y: 218, distance: 146.1
click at [425, 240] on div "3 - Parent Tag In pom.xml 3:45" at bounding box center [612, 250] width 752 height 20
click at [429, 240] on div "3 - Parent Tag In pom.xml 3:45" at bounding box center [612, 250] width 752 height 20
click at [321, 115] on div "Up And Running With Spring Boot 6 Lectures 25 minutes" at bounding box center [612, 124] width 779 height 54
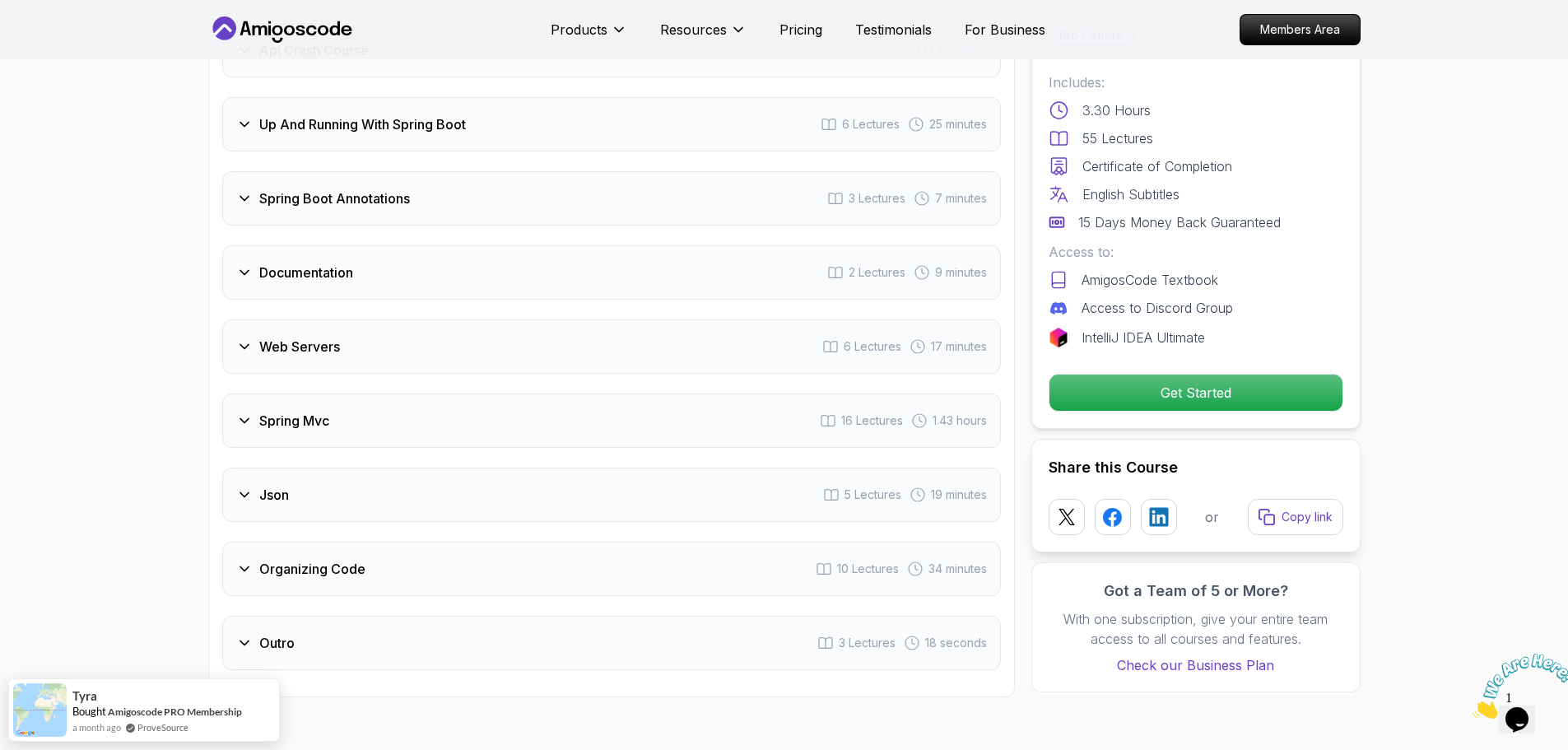
click at [298, 189] on h3 "Spring Boot Annotations" at bounding box center [335, 198] width 151 height 20
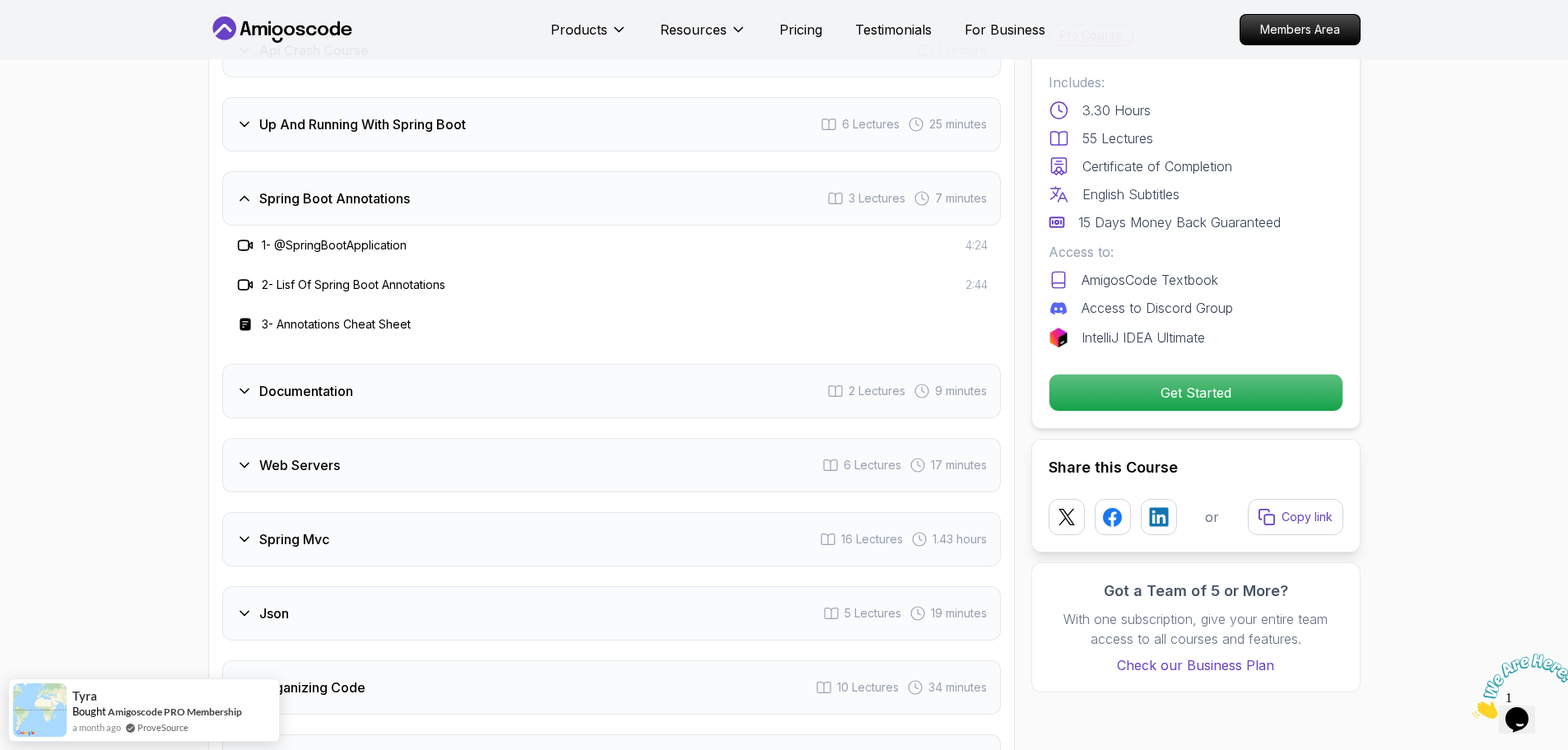
drag, startPoint x: 278, startPoint y: 219, endPoint x: 485, endPoint y: 248, distance: 209.0
click at [485, 248] on div "1 - @SpringBootApplication 4:24 2 - Lisf Of Spring Boot Annotations 2:44 3 - An…" at bounding box center [612, 284] width 779 height 118
click at [475, 275] on div "2 - Lisf Of Spring Boot Annotations 2:44" at bounding box center [612, 284] width 779 height 39
drag, startPoint x: 478, startPoint y: 266, endPoint x: 282, endPoint y: 268, distance: 196.0
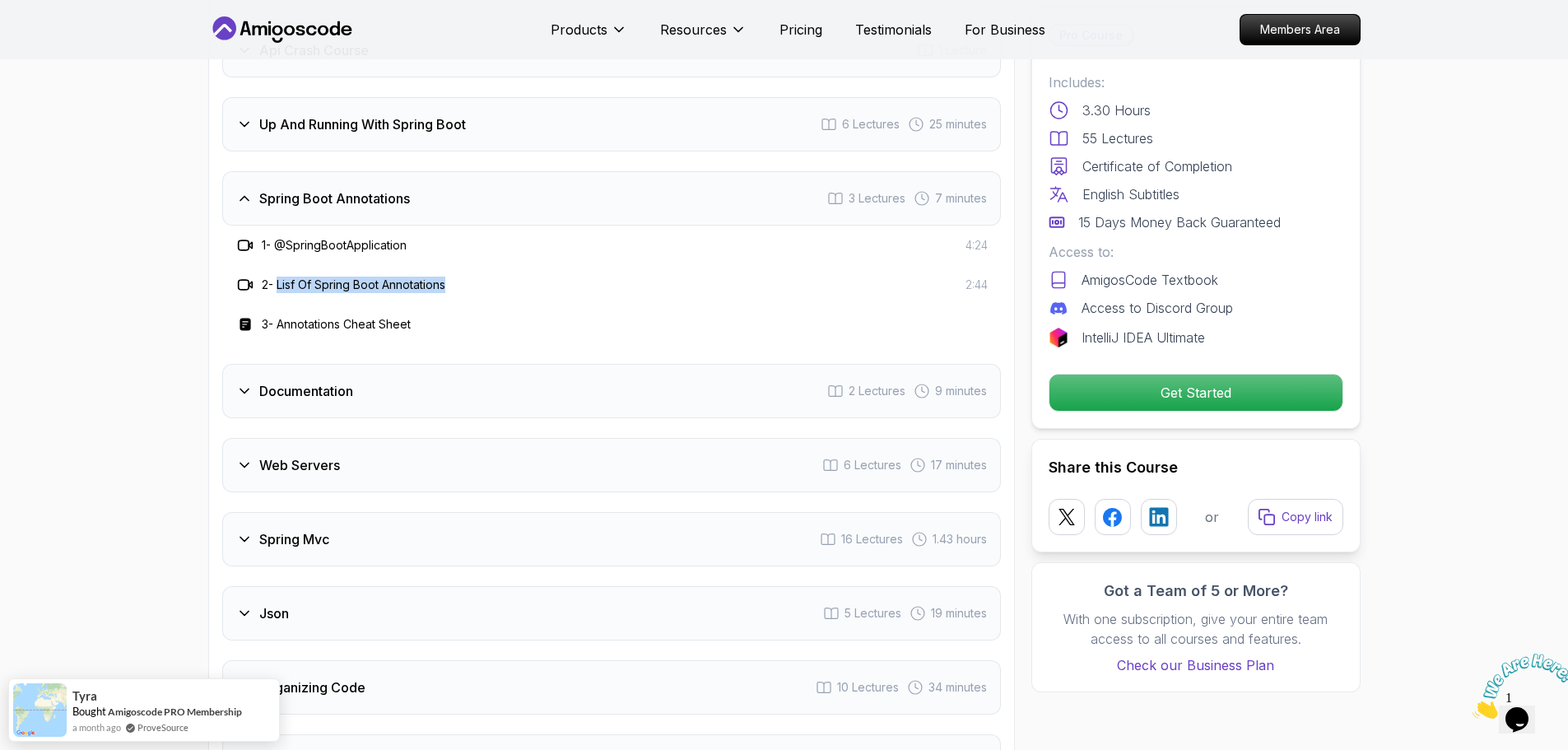
click at [282, 275] on div "2 - Lisf Of Spring Boot Annotations 2:44" at bounding box center [612, 284] width 752 height 20
click at [326, 171] on div "Spring Boot Annotations 3 Lectures 7 minutes" at bounding box center [612, 198] width 779 height 54
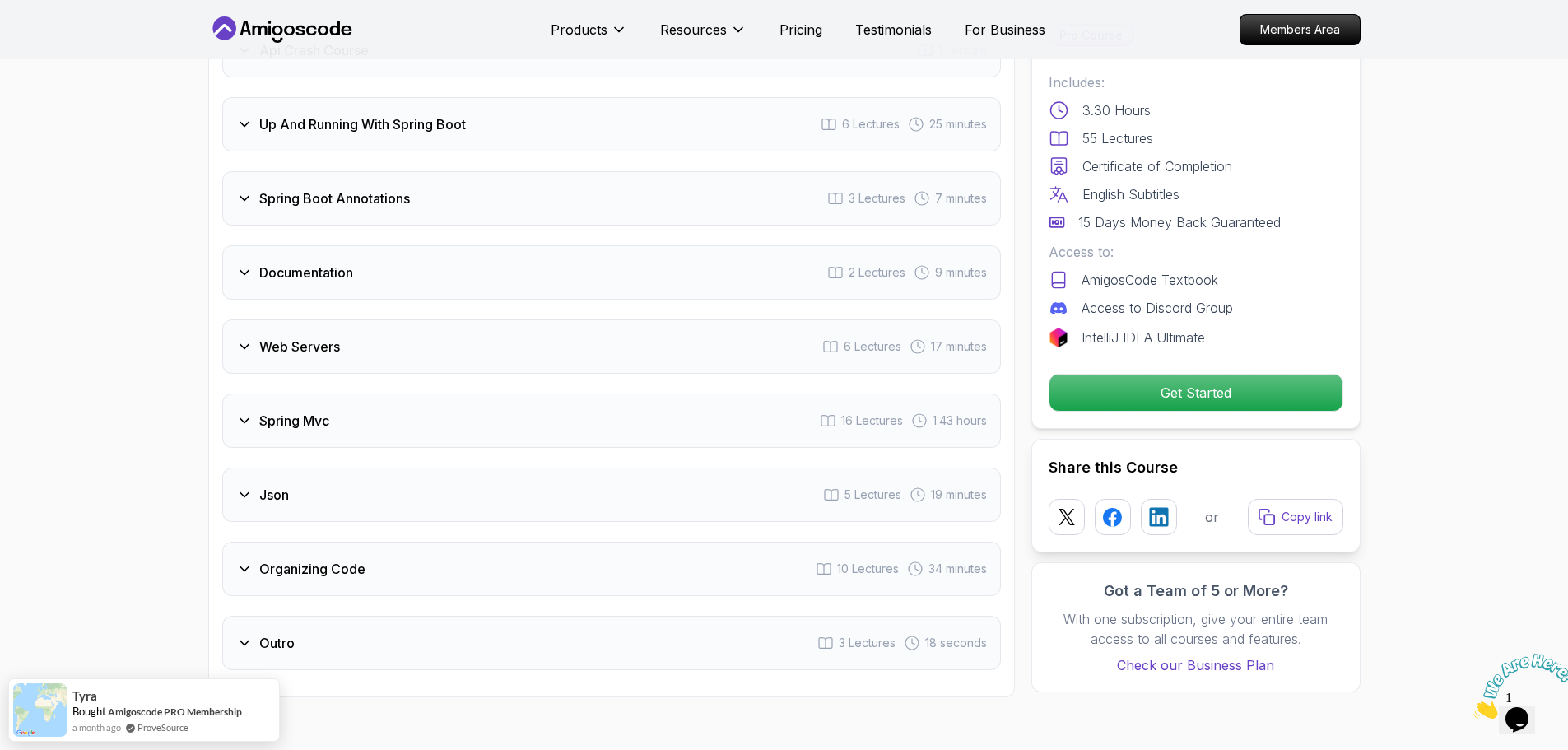
click at [365, 260] on div "Documentation 2 Lectures 9 minutes" at bounding box center [612, 272] width 779 height 54
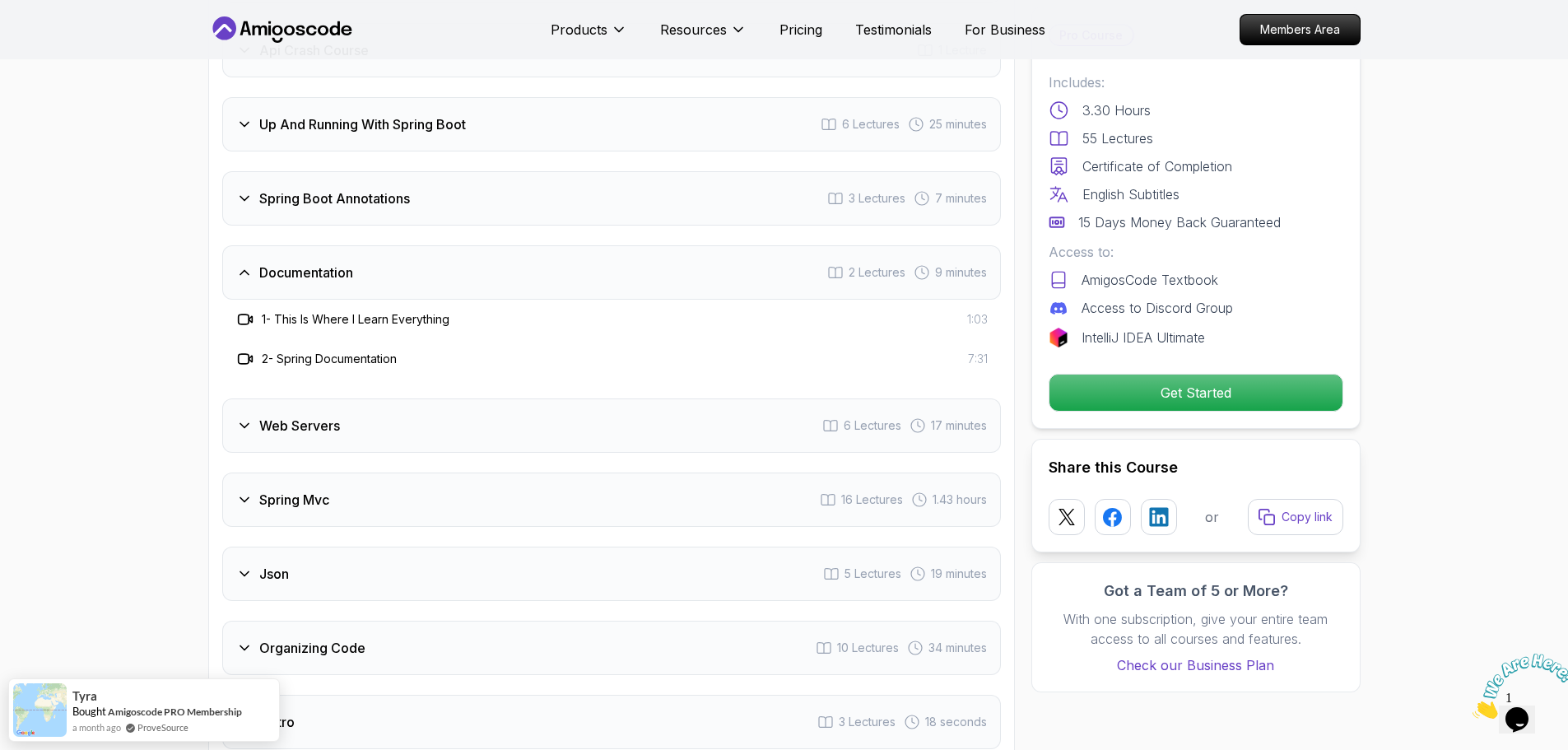
drag, startPoint x: 382, startPoint y: 347, endPoint x: 383, endPoint y: 356, distance: 9.1
click at [383, 356] on div "Intro 3 Lectures 55 seconds Api Crash Course 1 Lecture Up And Running With Spri…" at bounding box center [612, 349] width 779 height 800
drag, startPoint x: 392, startPoint y: 397, endPoint x: 396, endPoint y: 408, distance: 11.7
click at [395, 399] on div "Web Servers 6 Lectures 17 minutes" at bounding box center [612, 426] width 779 height 54
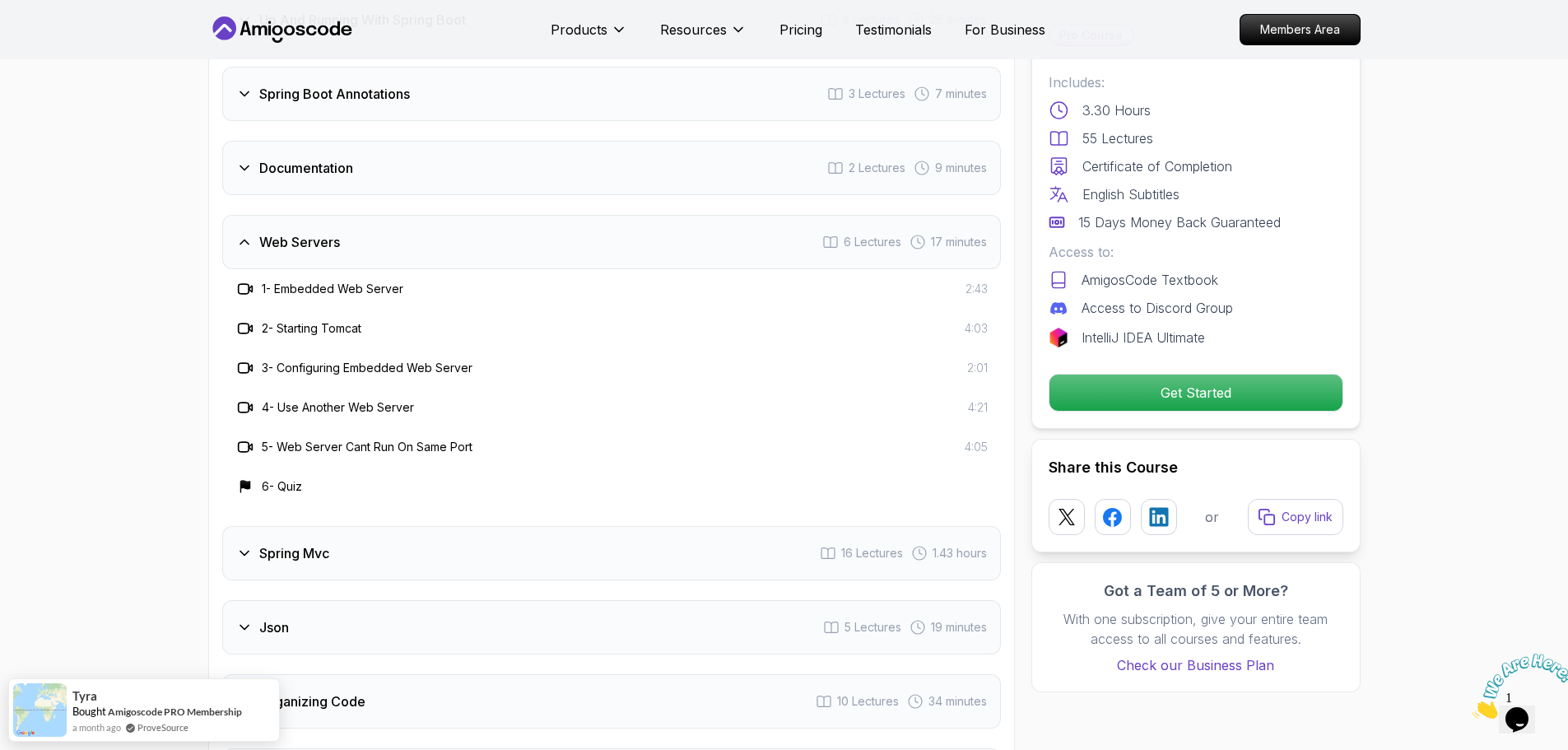
scroll to position [2964, 0]
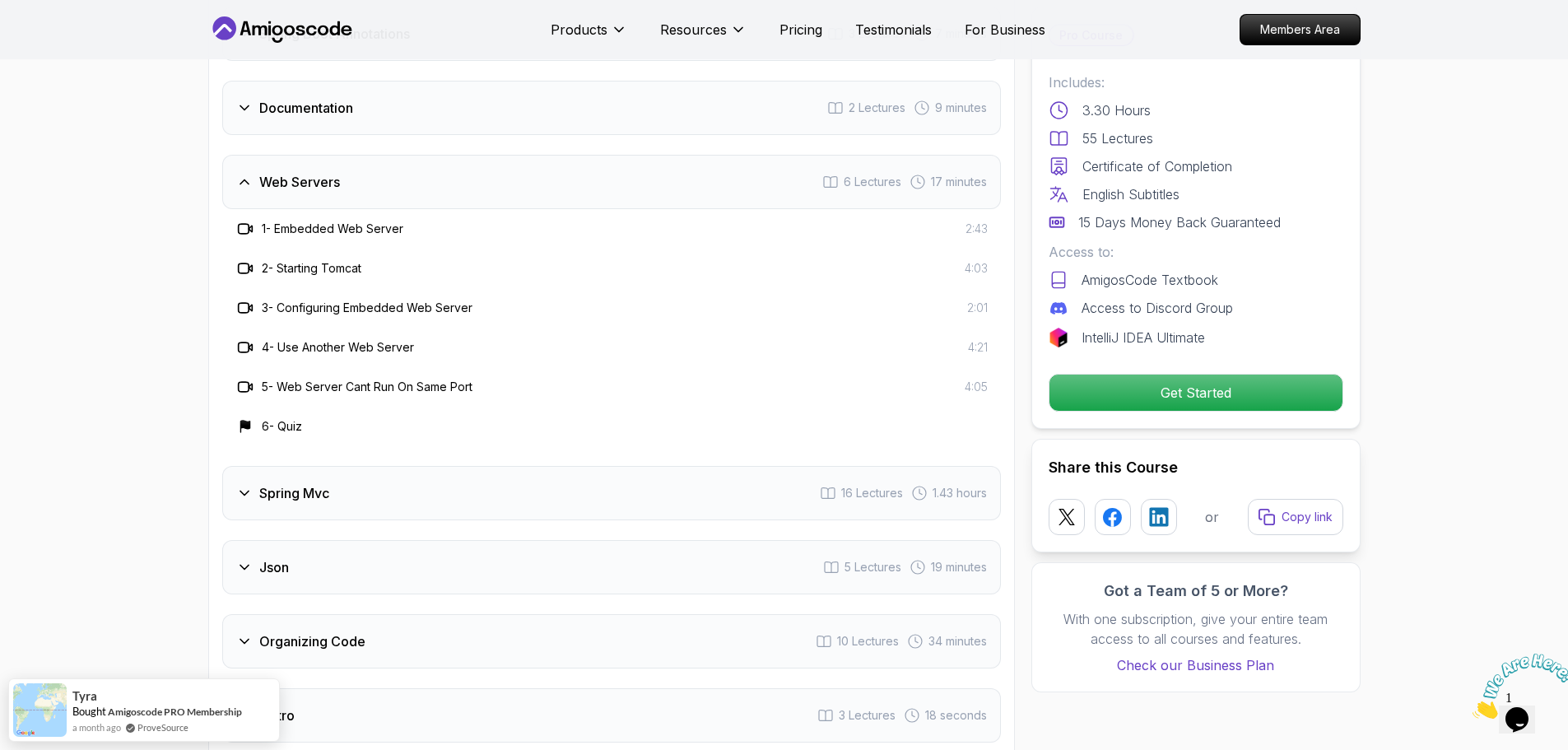
click at [400, 484] on div "Spring Mvc 16 Lectures 1.43 hours" at bounding box center [612, 492] width 779 height 54
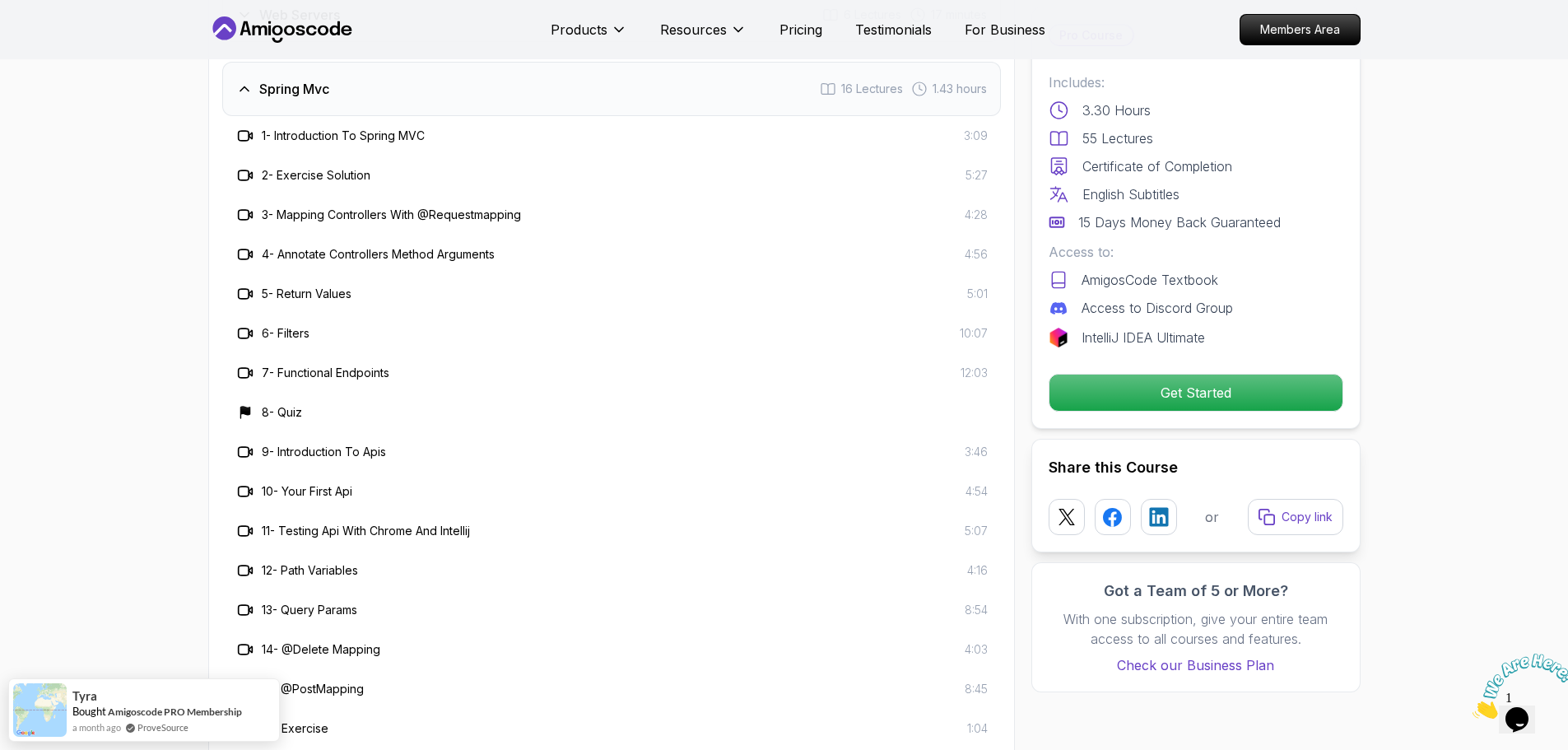
scroll to position [3375, 0]
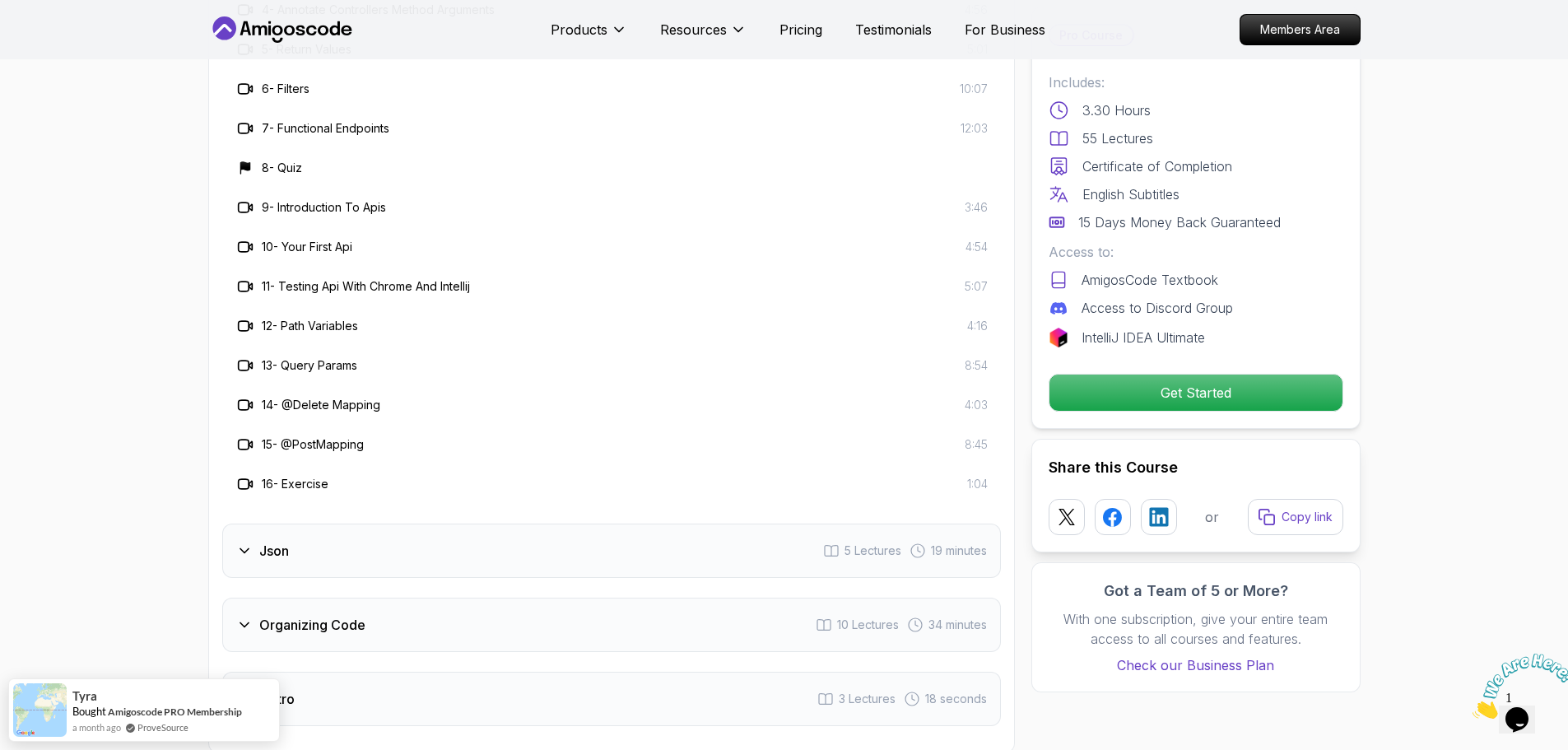
click at [377, 533] on div "Json 5 Lectures 19 minutes" at bounding box center [612, 551] width 779 height 54
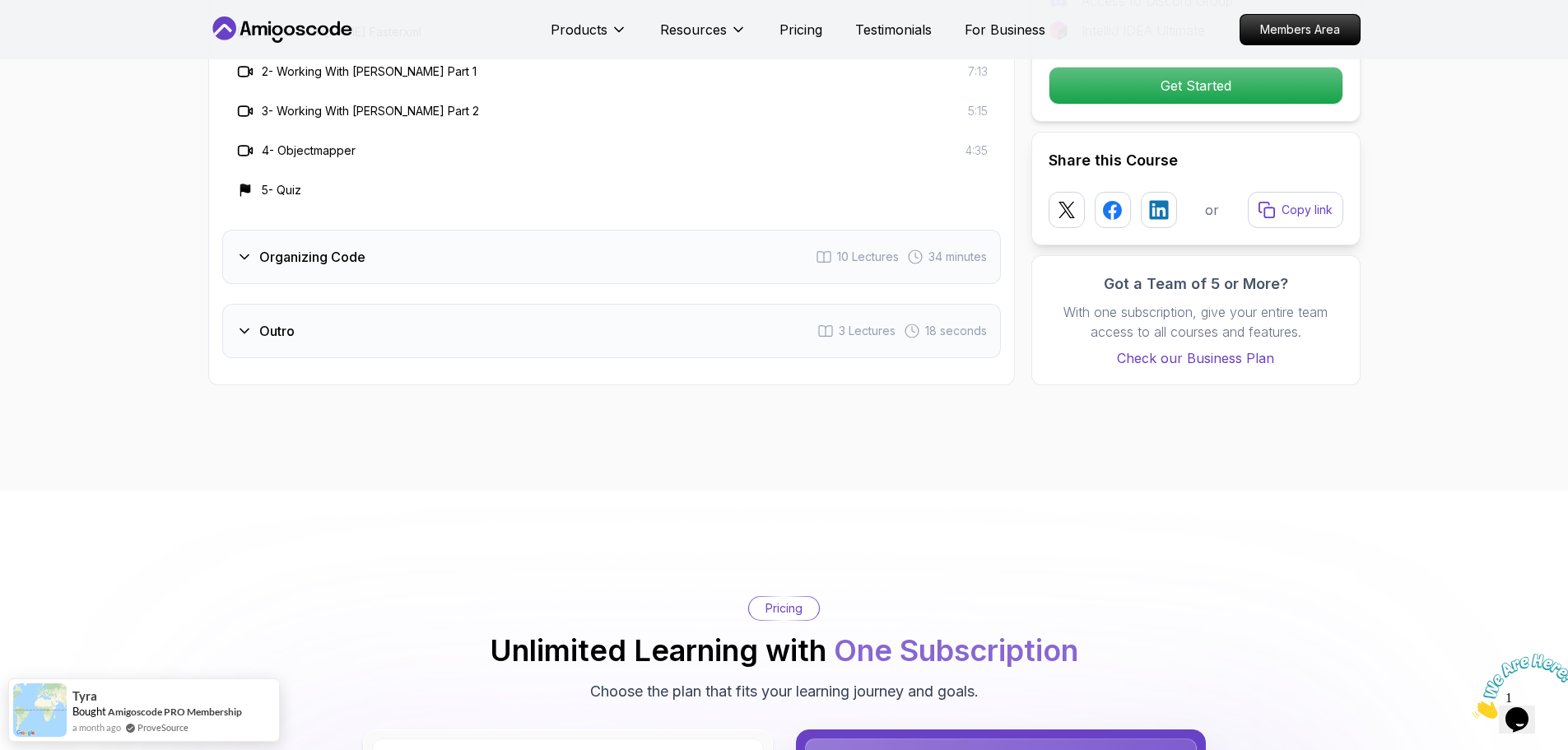
scroll to position [3210, 0]
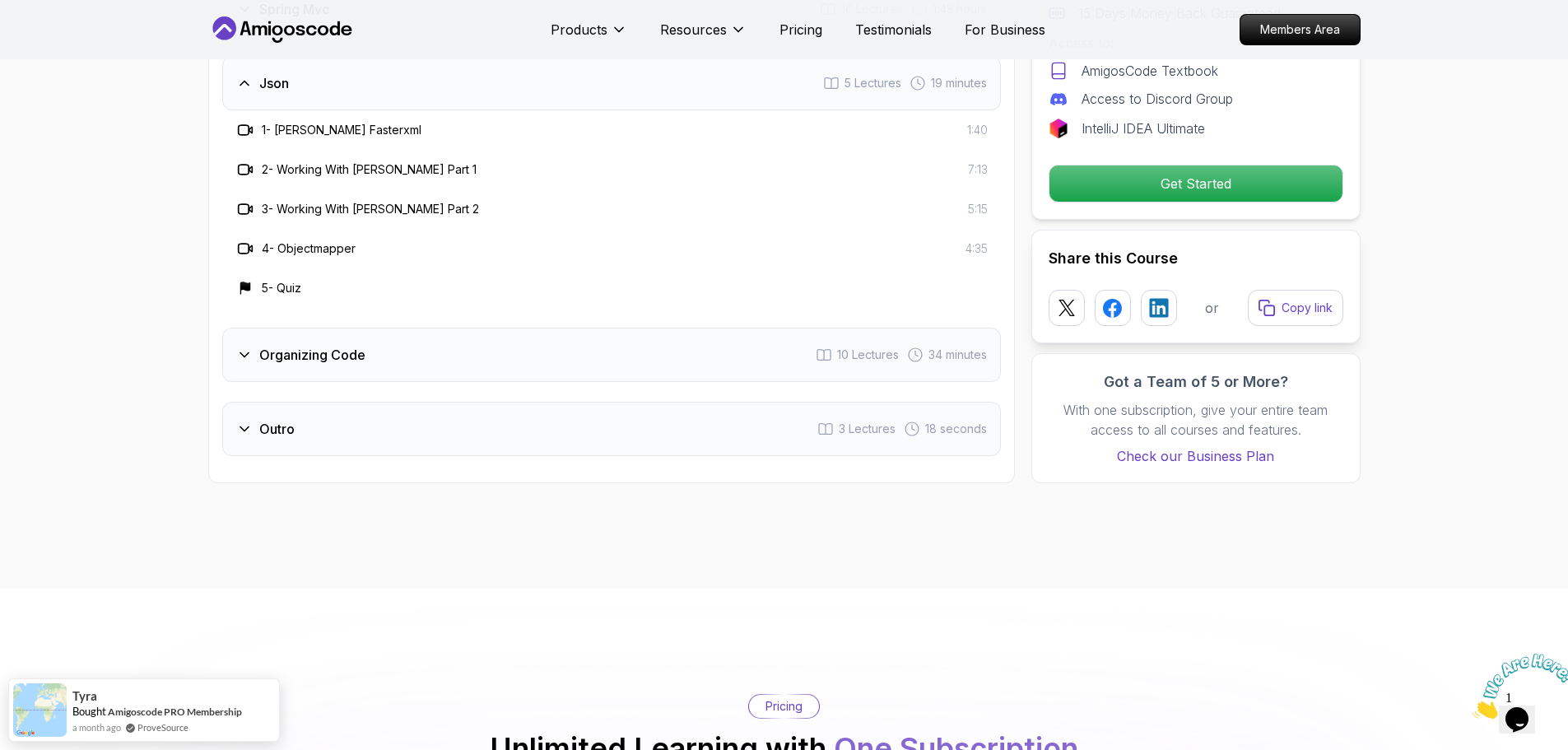
click at [398, 343] on div "Organizing Code 10 Lectures 34 minutes" at bounding box center [612, 354] width 779 height 54
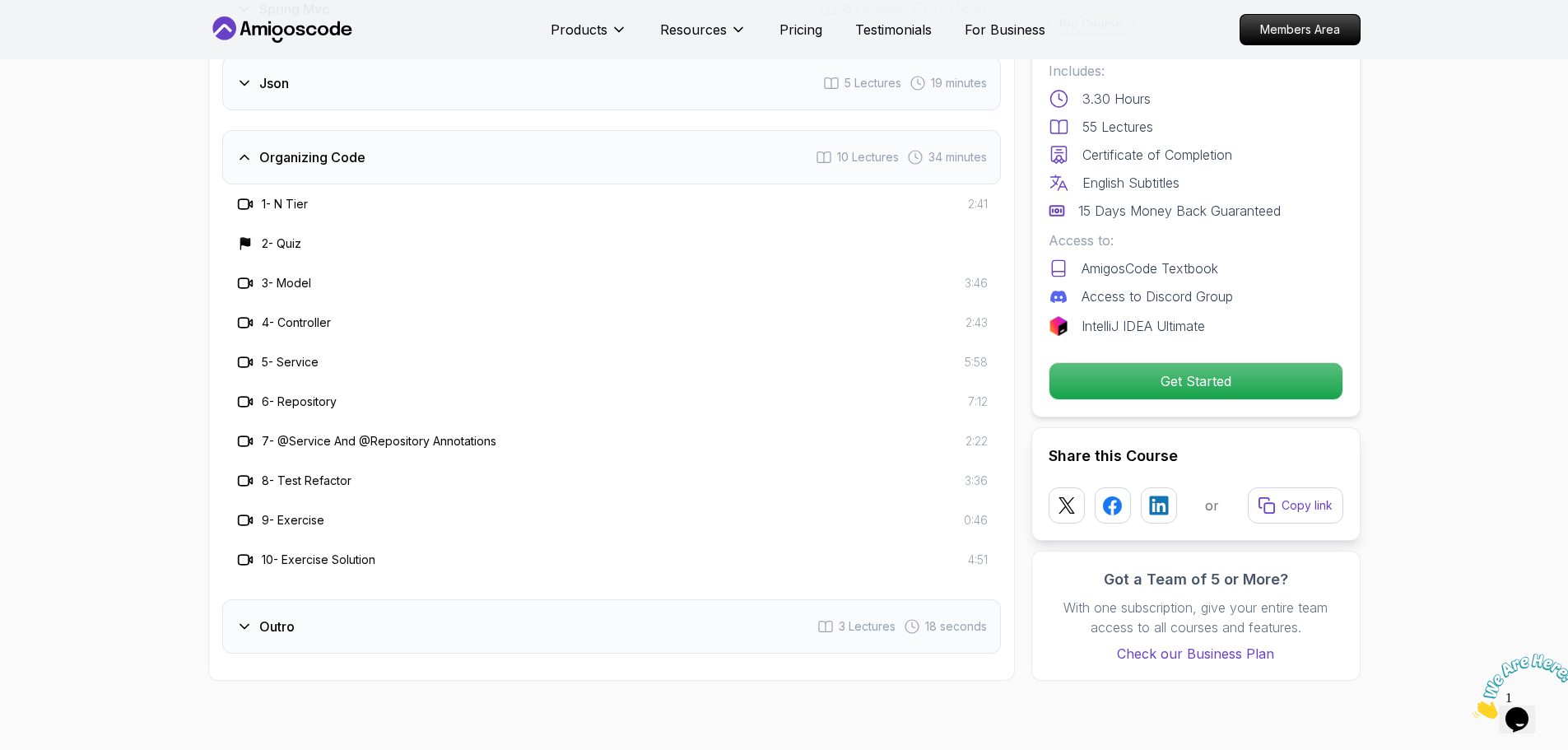
click at [447, 130] on div "Organizing Code 10 Lectures 34 minutes" at bounding box center [612, 156] width 779 height 54
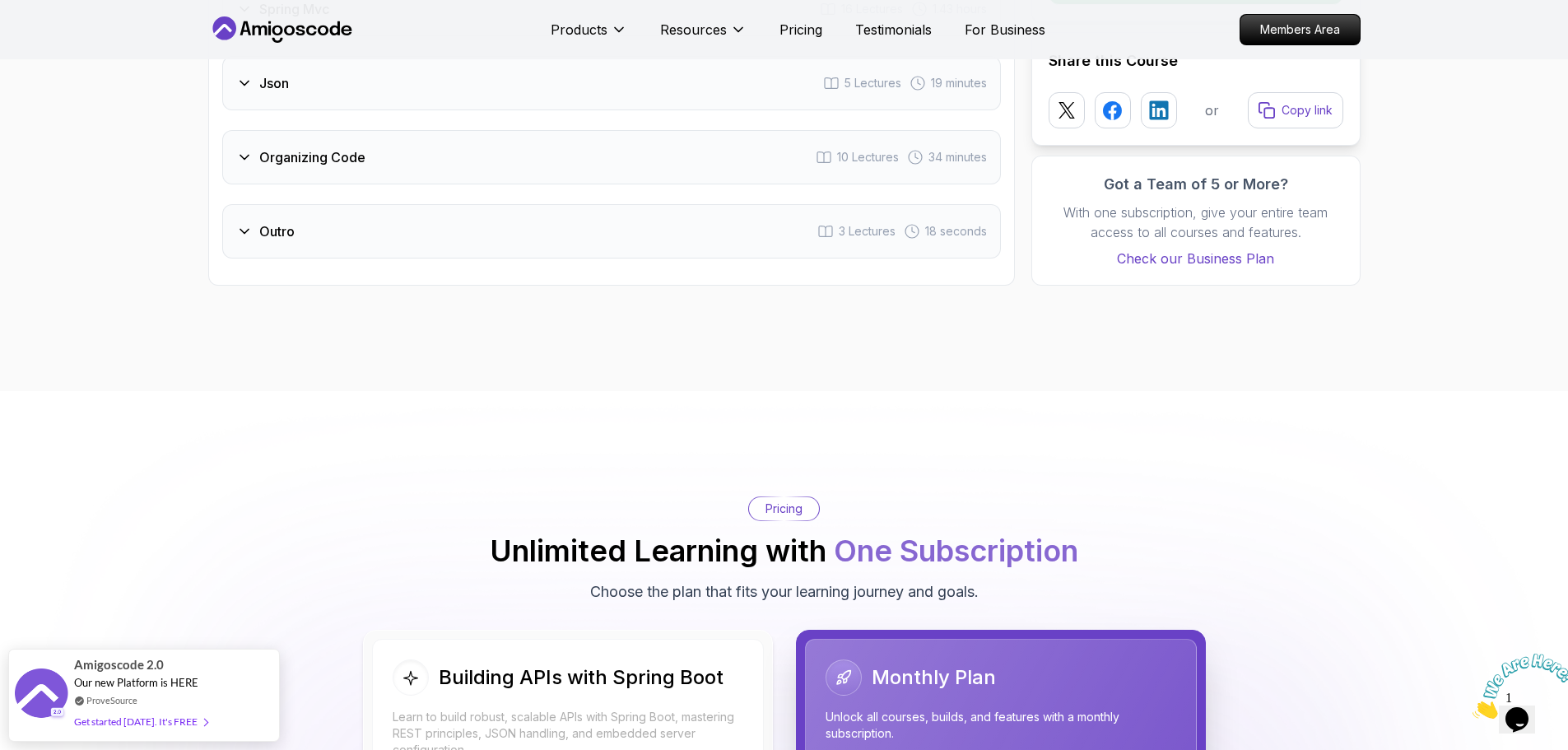
click at [526, 130] on div "Organizing Code 10 Lectures 34 minutes" at bounding box center [612, 156] width 779 height 54
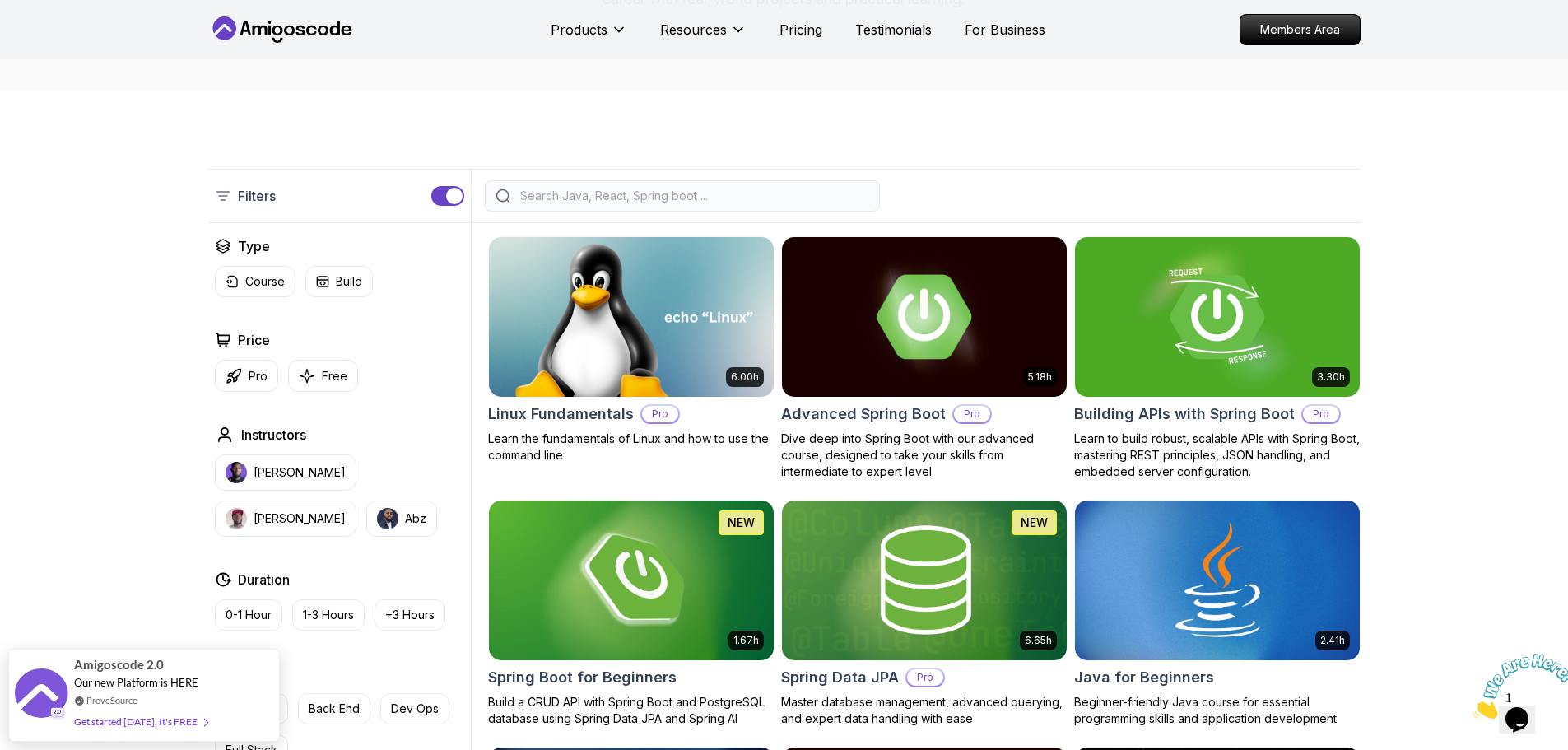
scroll to position [165, 0]
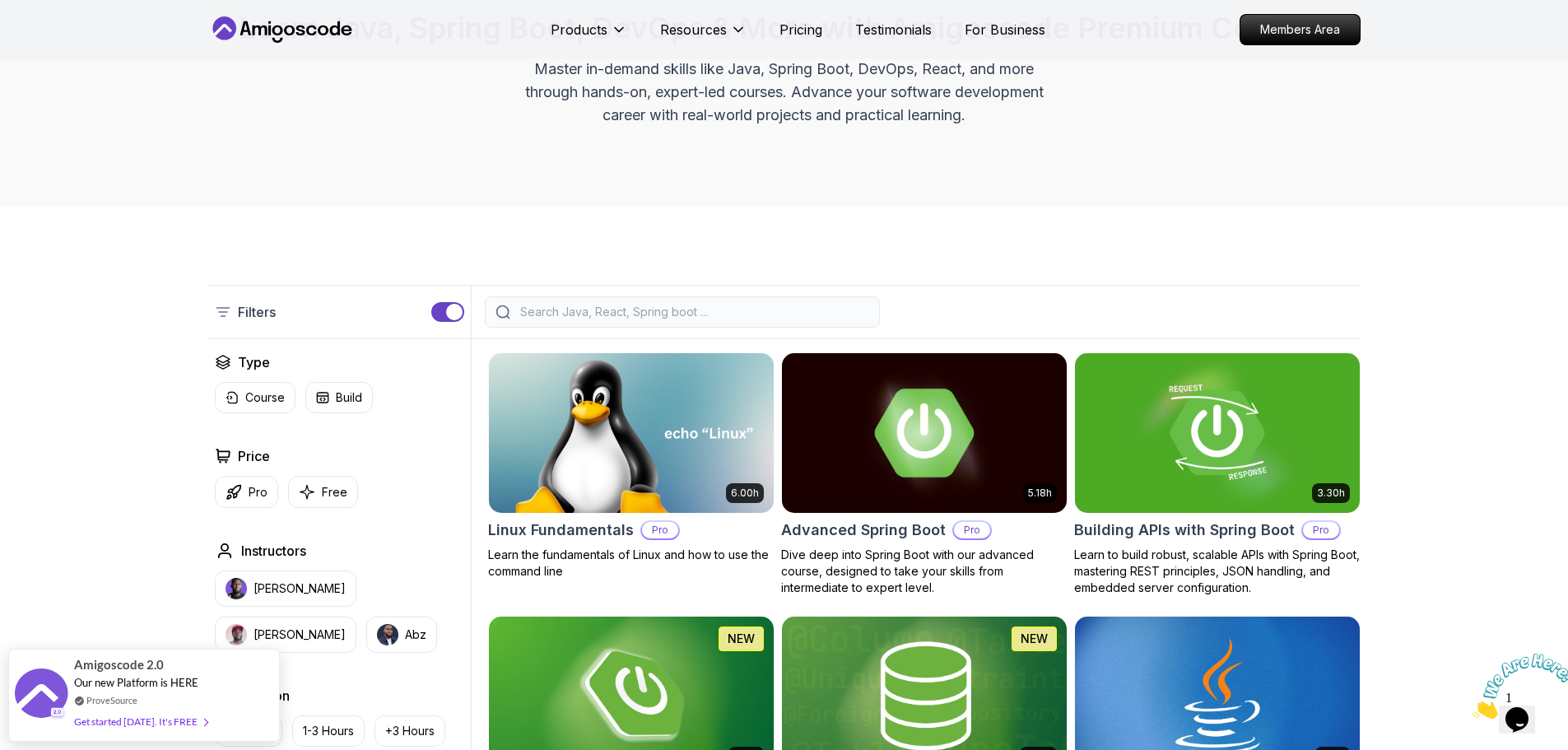
click at [888, 494] on img at bounding box center [924, 432] width 299 height 167
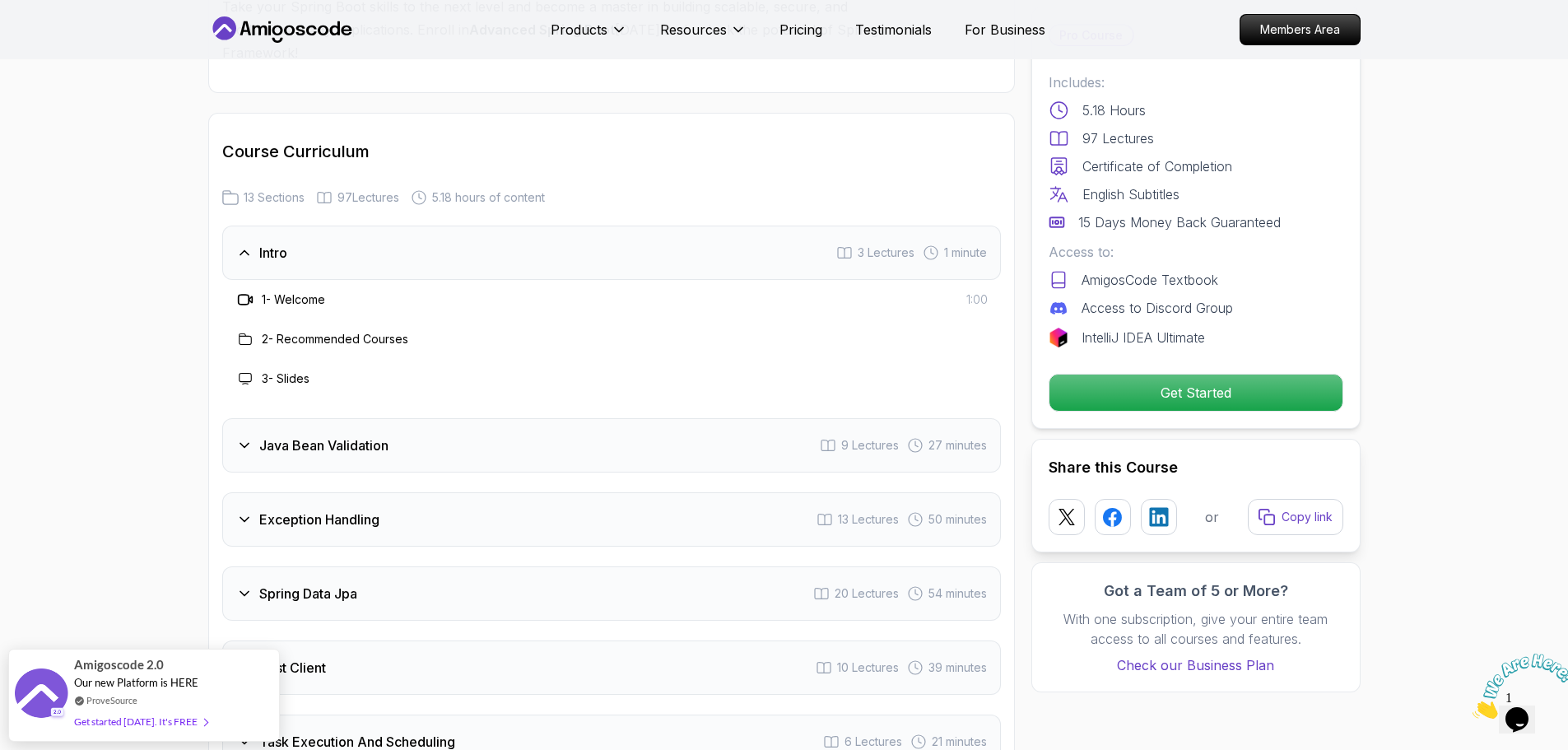
scroll to position [2222, 0]
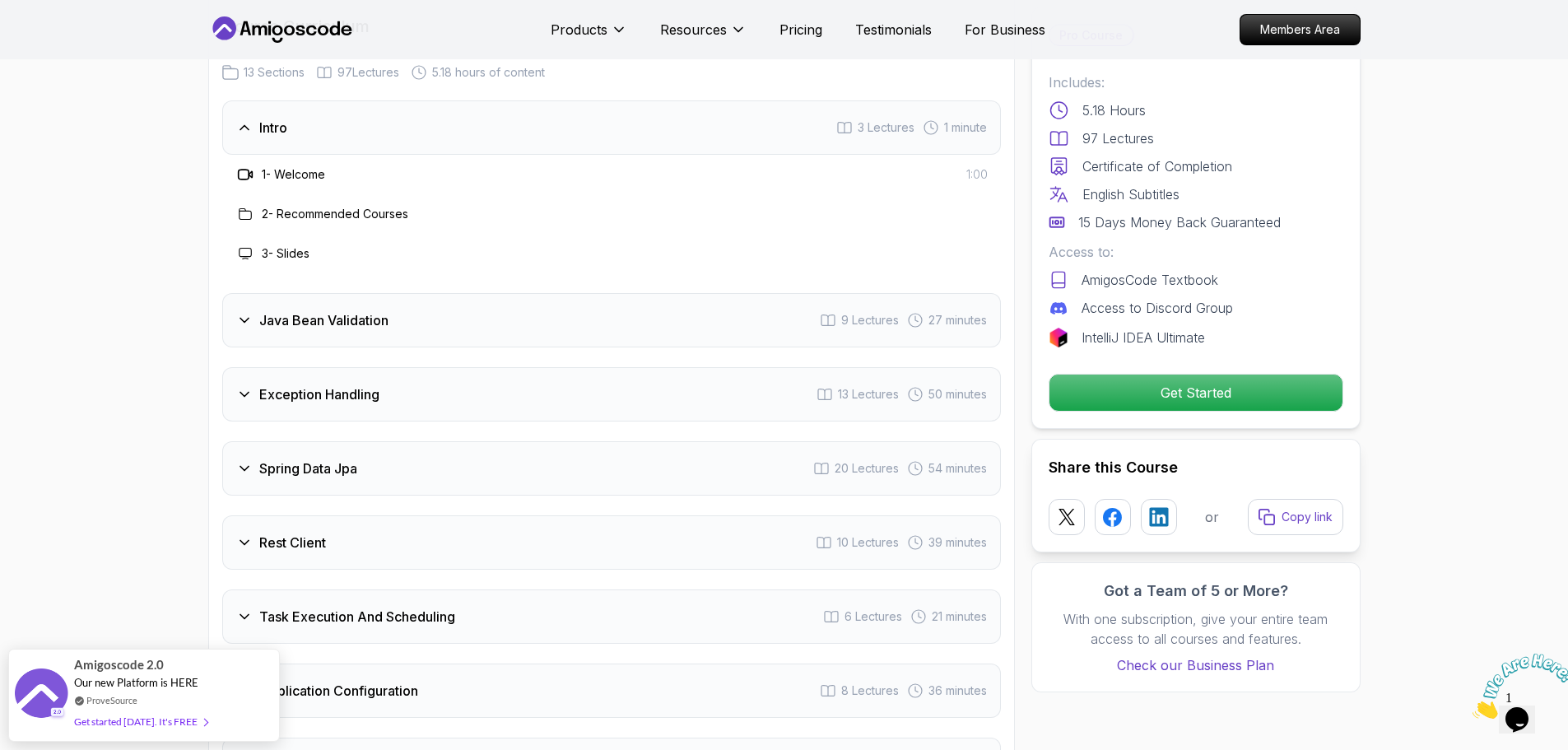
click at [345, 300] on div "Java Bean Validation 9 Lectures 27 minutes" at bounding box center [612, 320] width 779 height 54
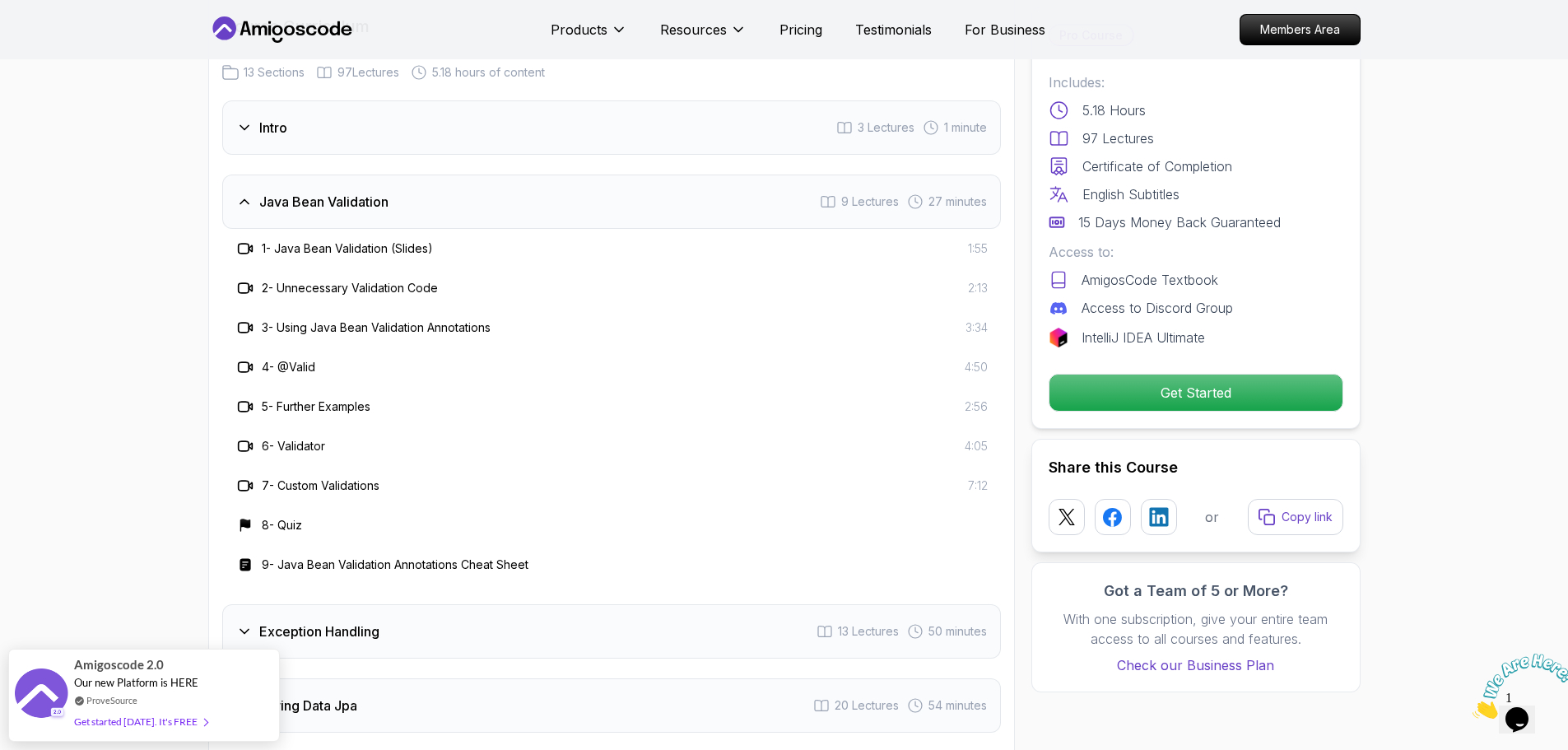
click at [351, 606] on div "Exception Handling 13 Lectures 50 minutes" at bounding box center [612, 631] width 779 height 54
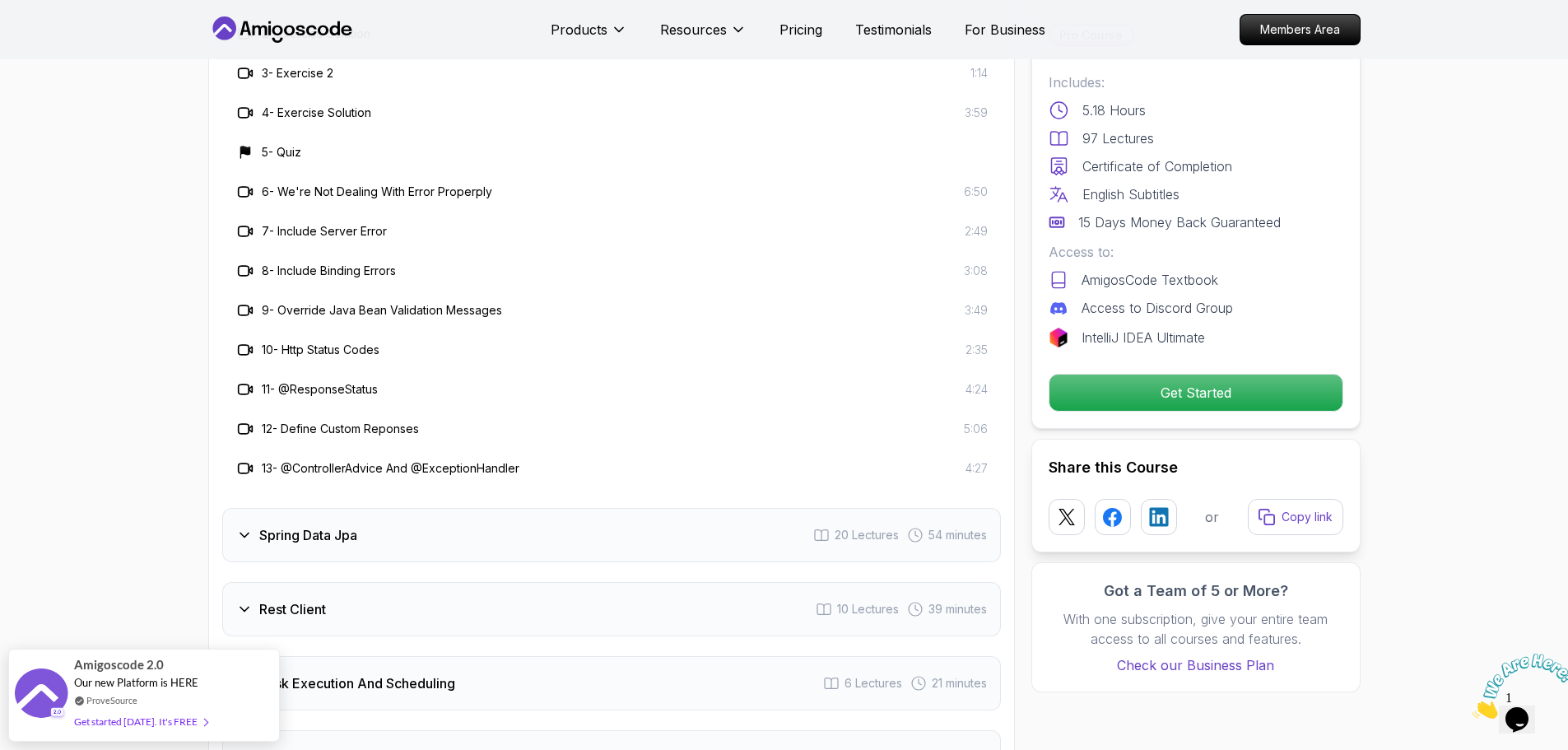
scroll to position [2552, 0]
click at [429, 507] on div "Spring Data Jpa 20 Lectures 54 minutes" at bounding box center [612, 533] width 779 height 54
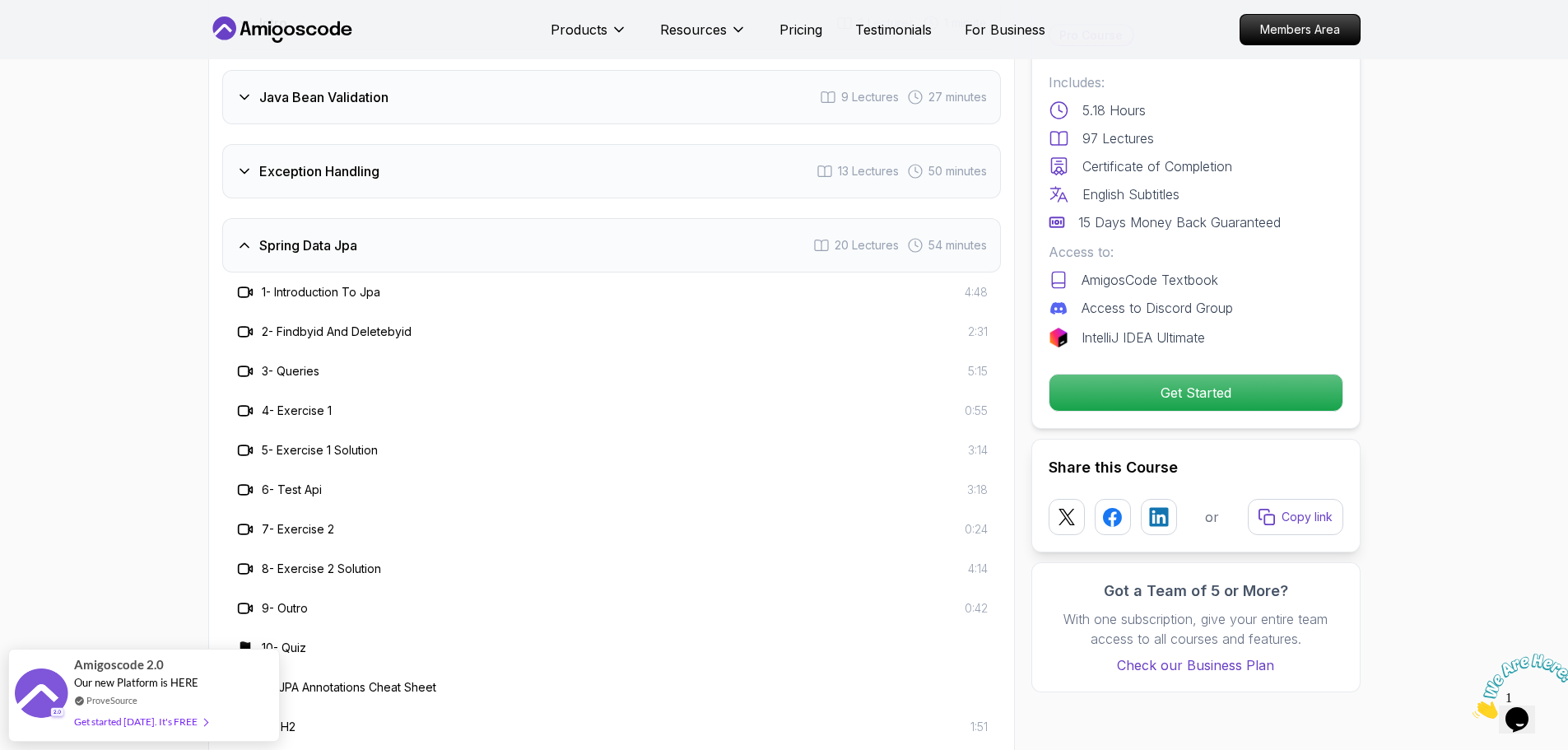
scroll to position [2304, 0]
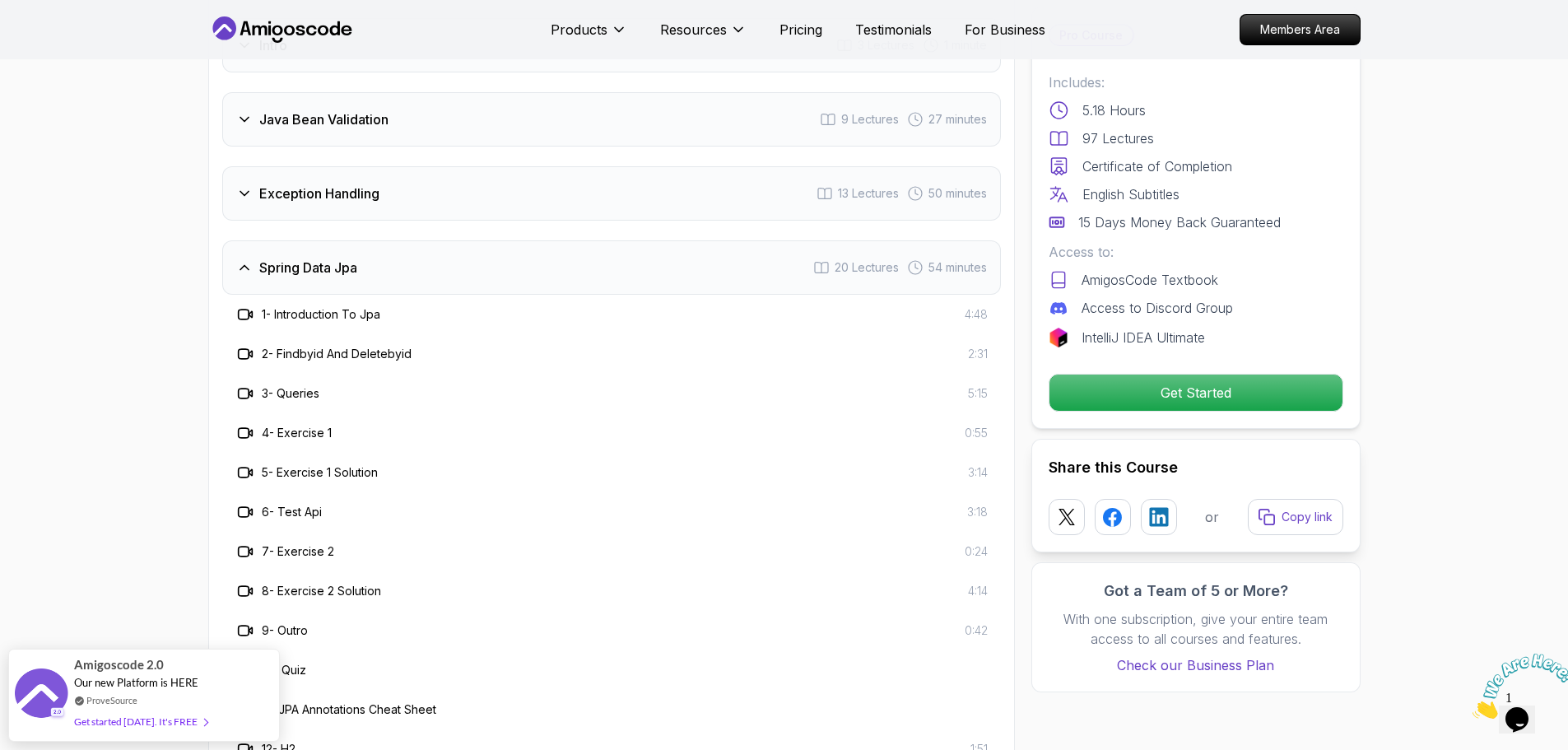
click at [347, 258] on h3 "Spring Data Jpa" at bounding box center [308, 267] width 98 height 20
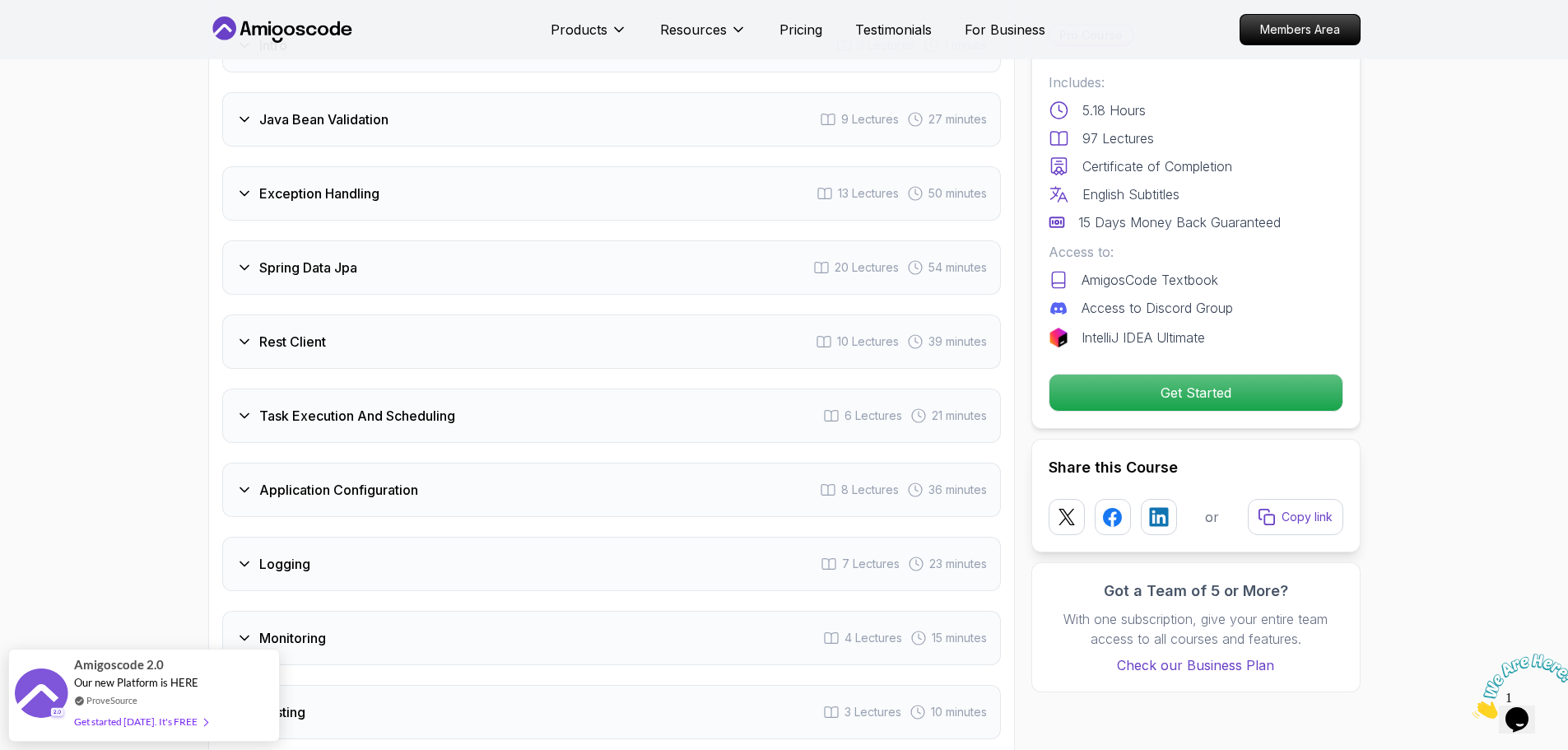
click at [405, 324] on div "Rest Client 10 Lectures 39 minutes" at bounding box center [612, 342] width 779 height 54
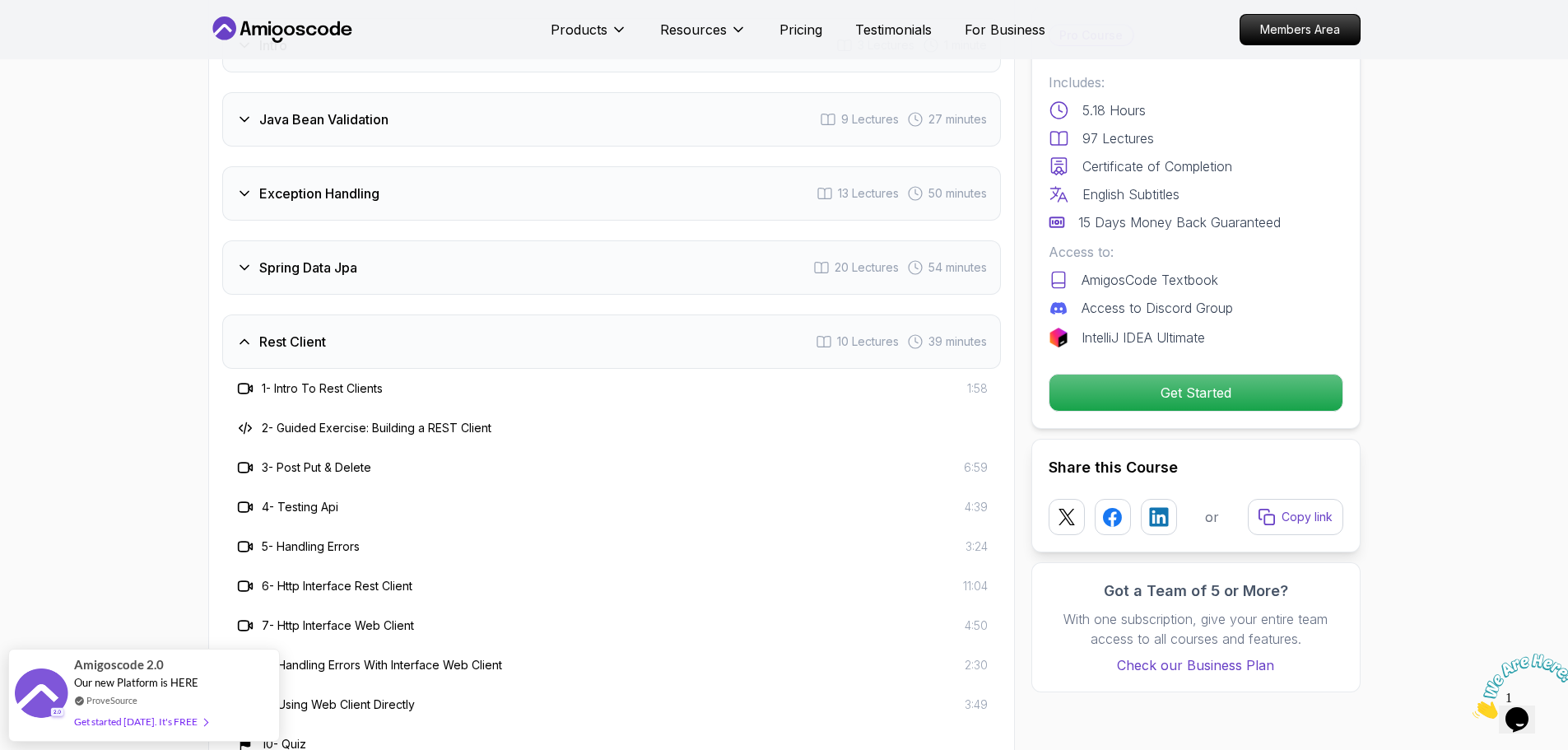
drag, startPoint x: 387, startPoint y: 309, endPoint x: 388, endPoint y: 336, distance: 27.0
click at [387, 315] on div "Rest Client 10 Lectures 39 minutes" at bounding box center [612, 342] width 779 height 54
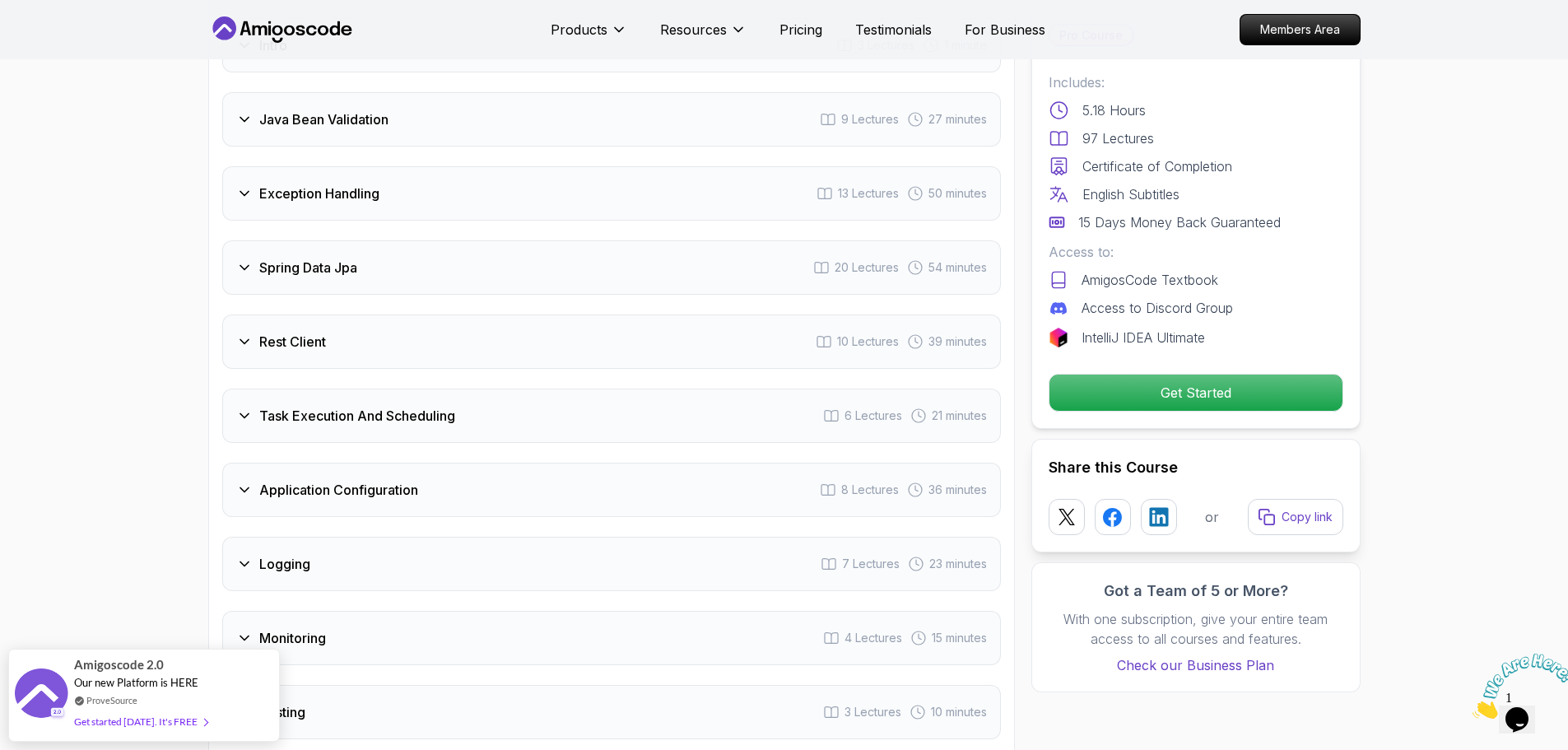
click at [374, 388] on div "Task Execution And Scheduling 6 Lectures 21 minutes" at bounding box center [612, 415] width 779 height 54
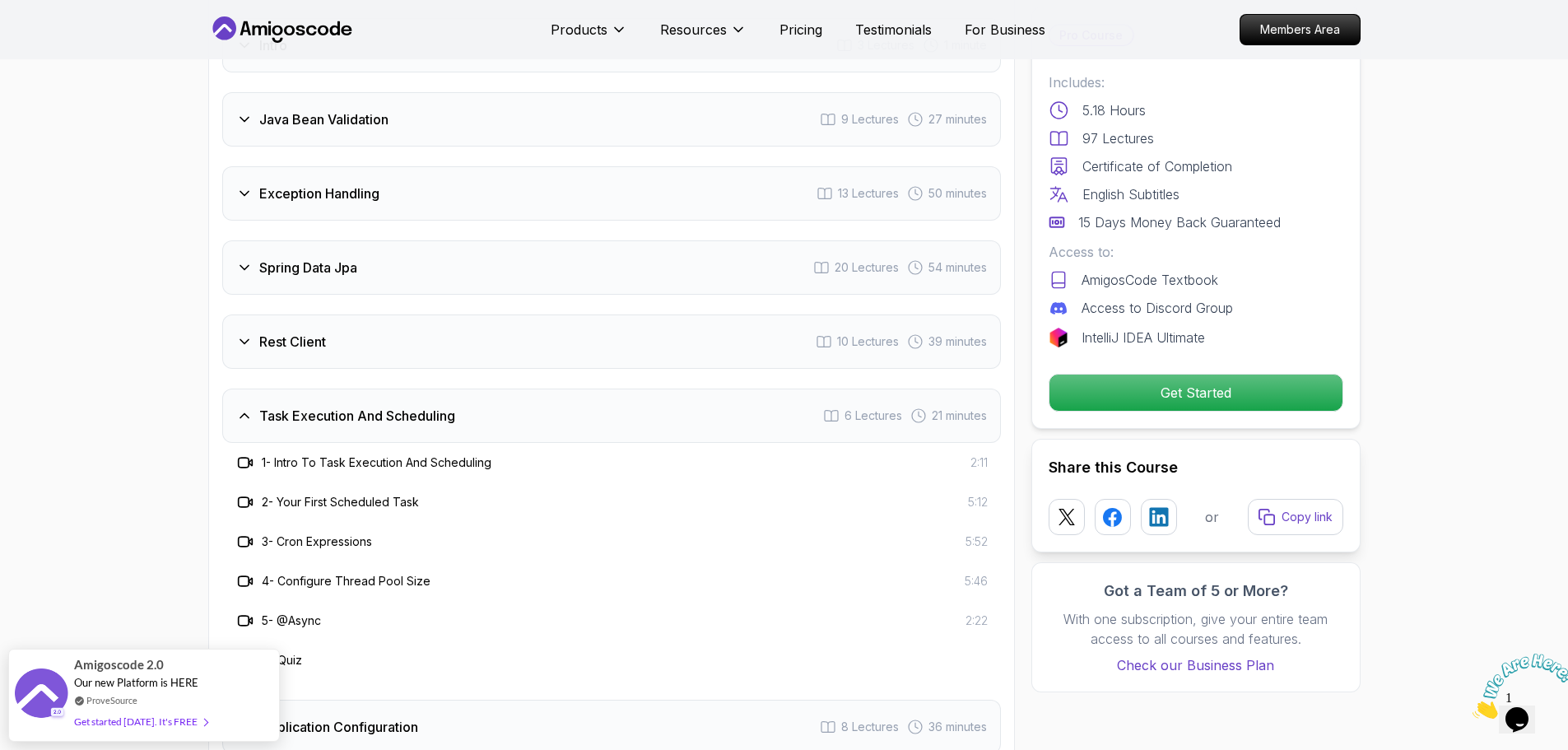
click at [375, 406] on h3 "Task Execution And Scheduling" at bounding box center [357, 415] width 196 height 20
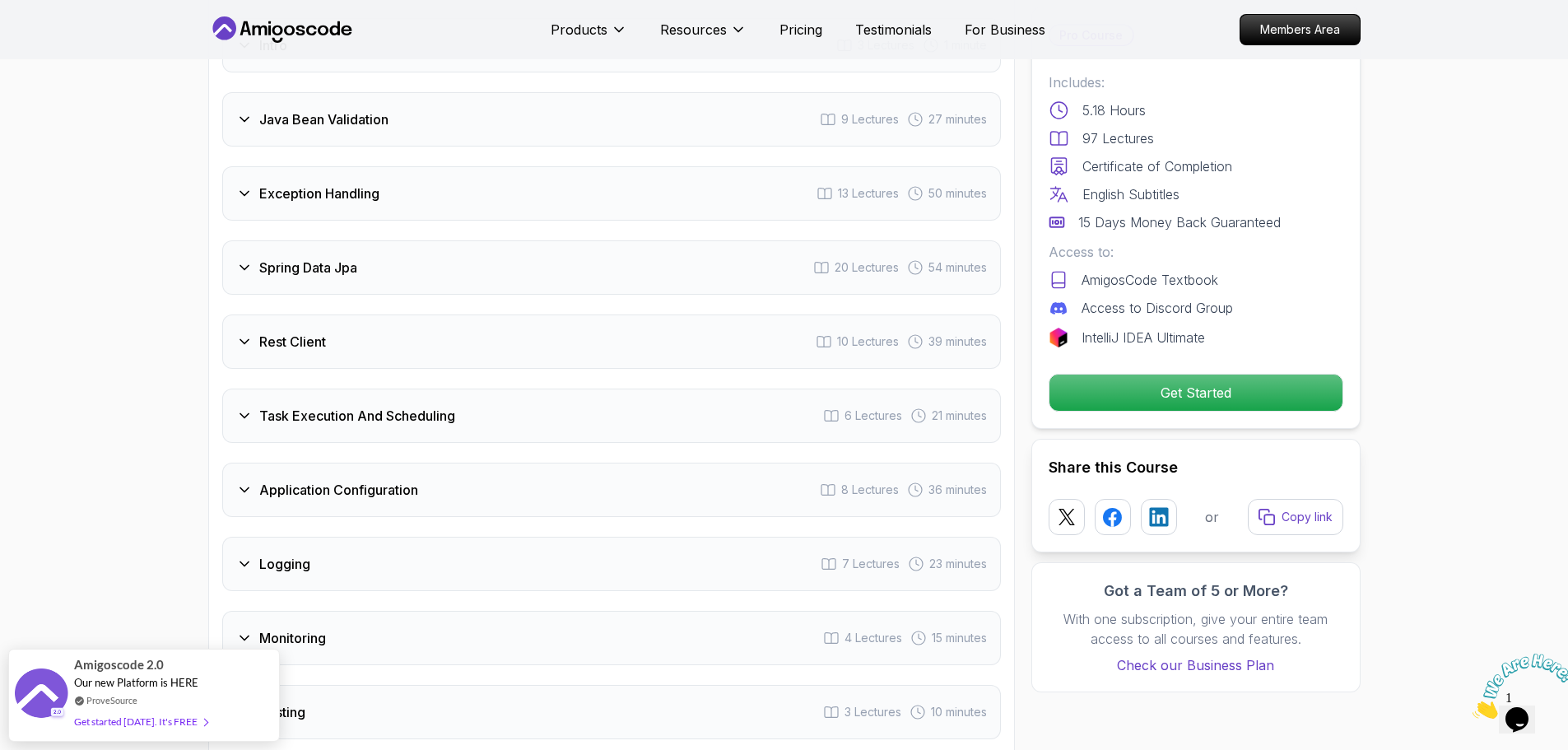
scroll to position [2469, 0]
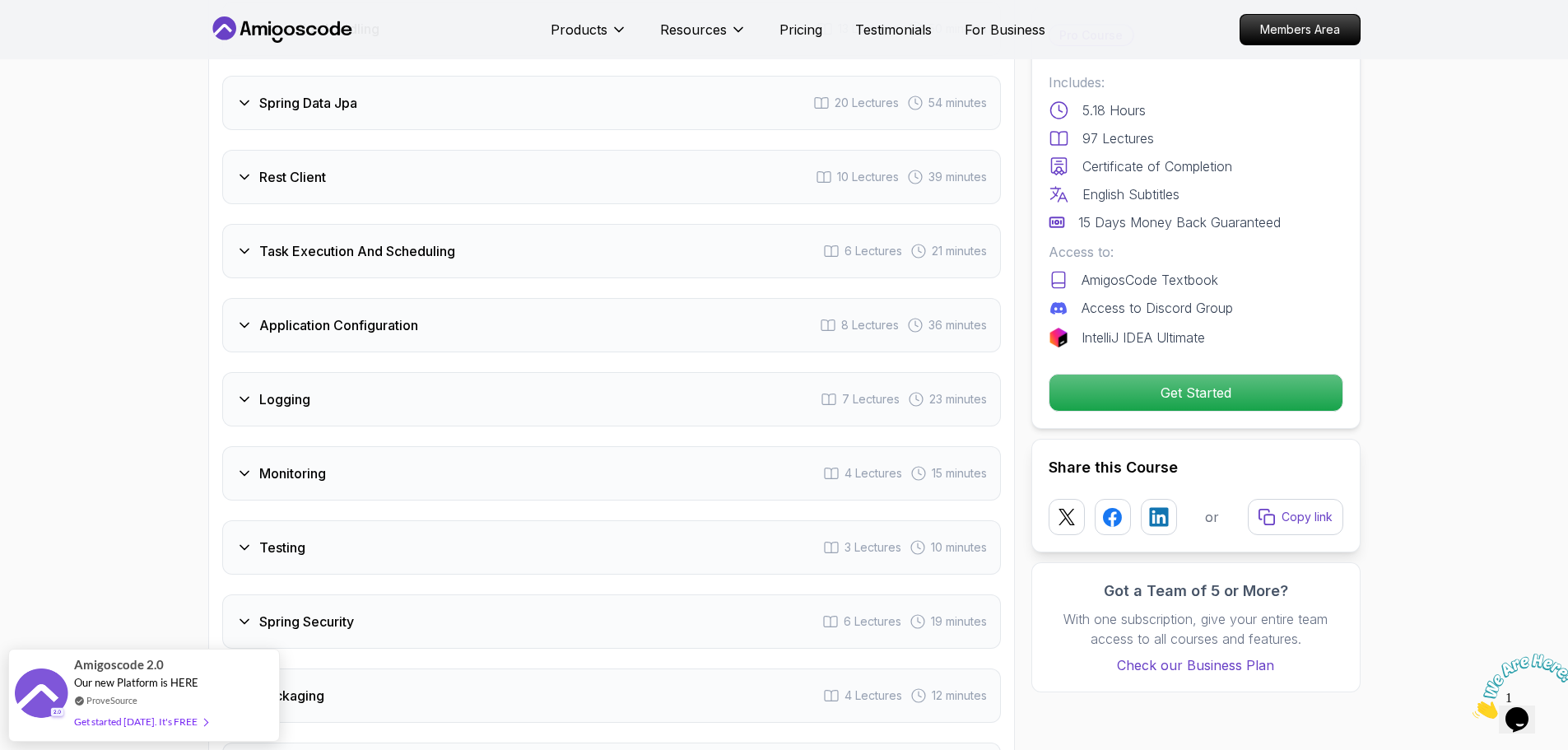
click at [283, 314] on div "Intro 3 Lectures 1 minute Java Bean Validation 9 Lectures 27 minutes Exception …" at bounding box center [612, 324] width 779 height 944
click at [282, 299] on div "Application Configuration 8 Lectures 36 minutes" at bounding box center [612, 324] width 779 height 54
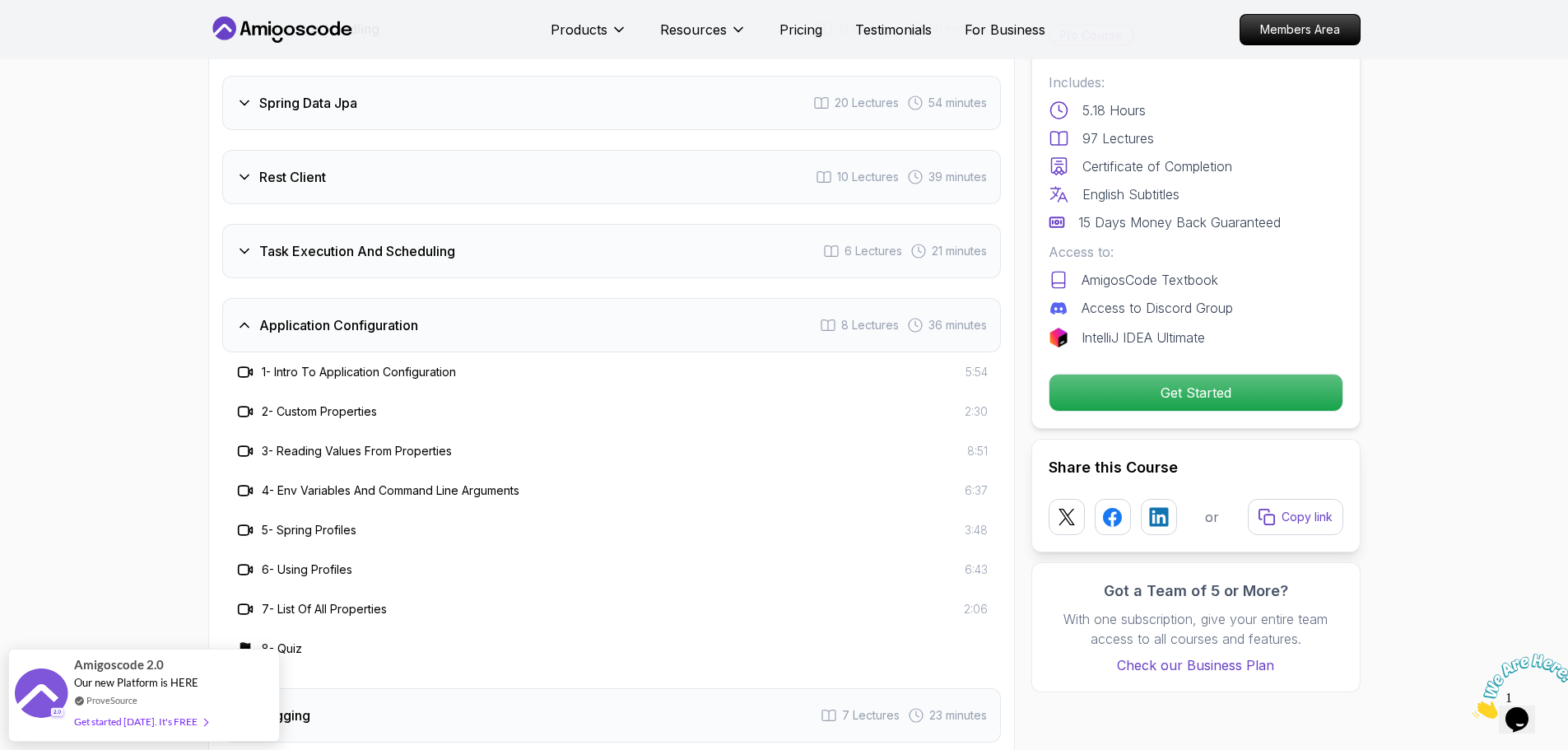
scroll to position [2552, 0]
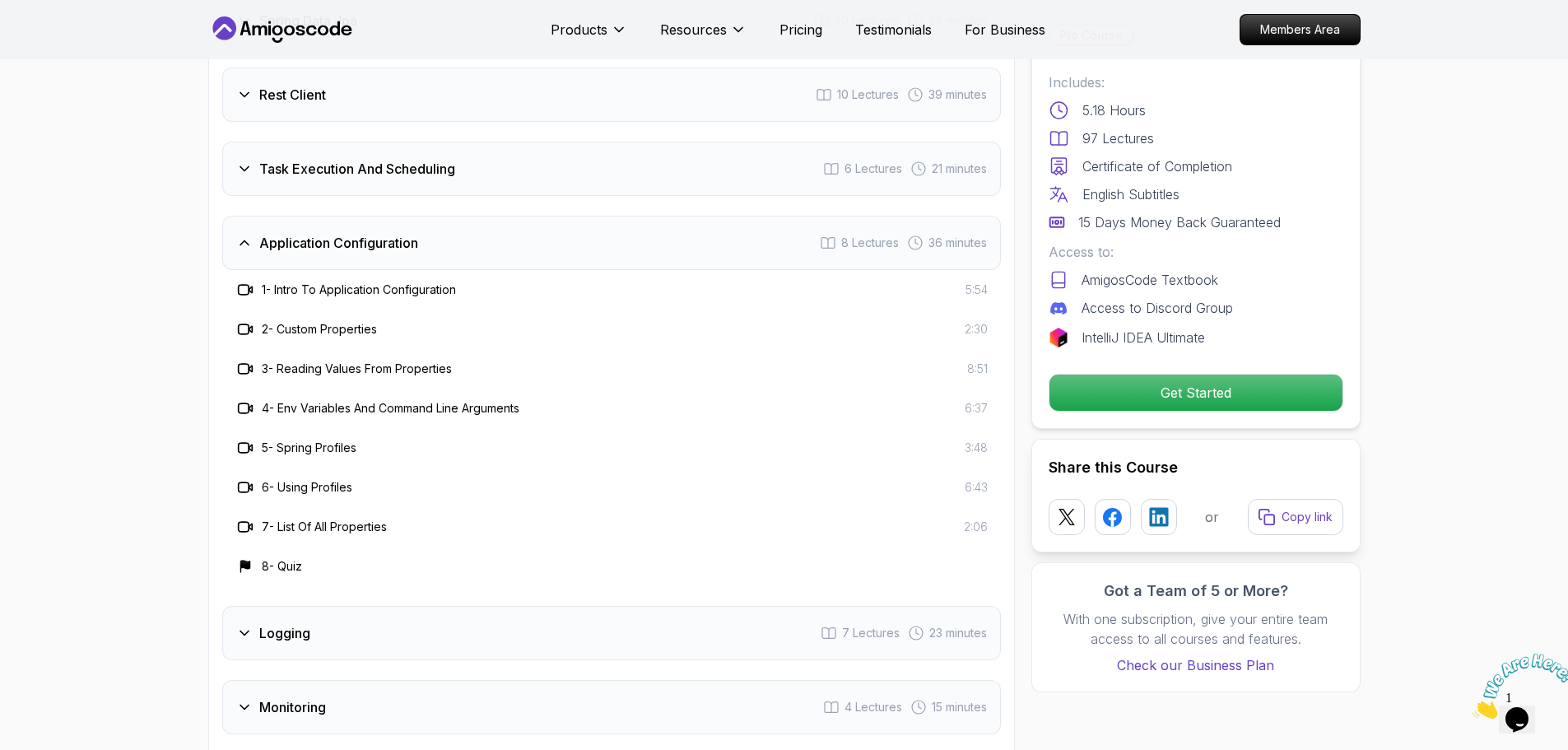
click at [321, 225] on div "Application Configuration 8 Lectures 36 minutes" at bounding box center [612, 242] width 779 height 54
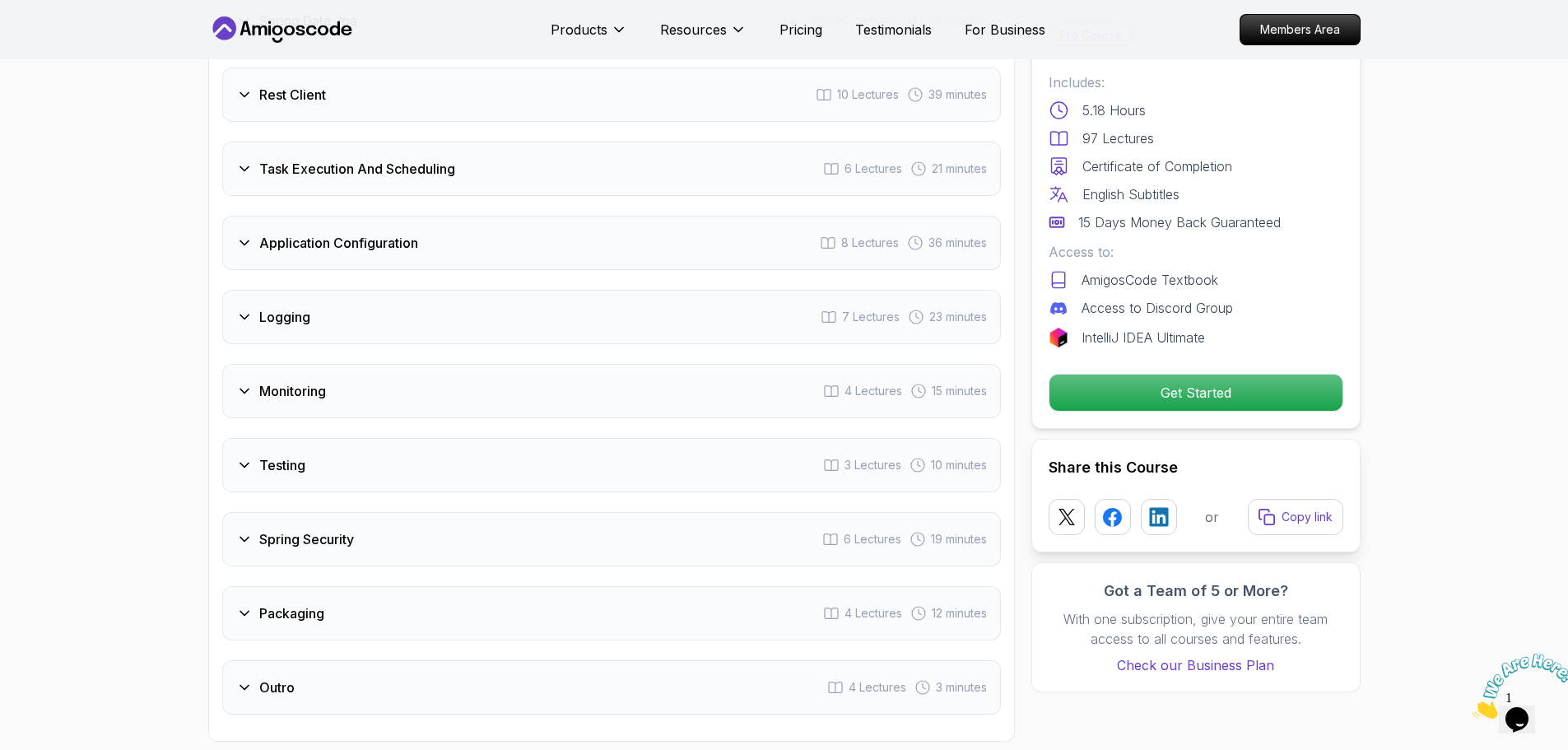
click at [352, 290] on div "Logging 7 Lectures 23 minutes" at bounding box center [612, 317] width 779 height 54
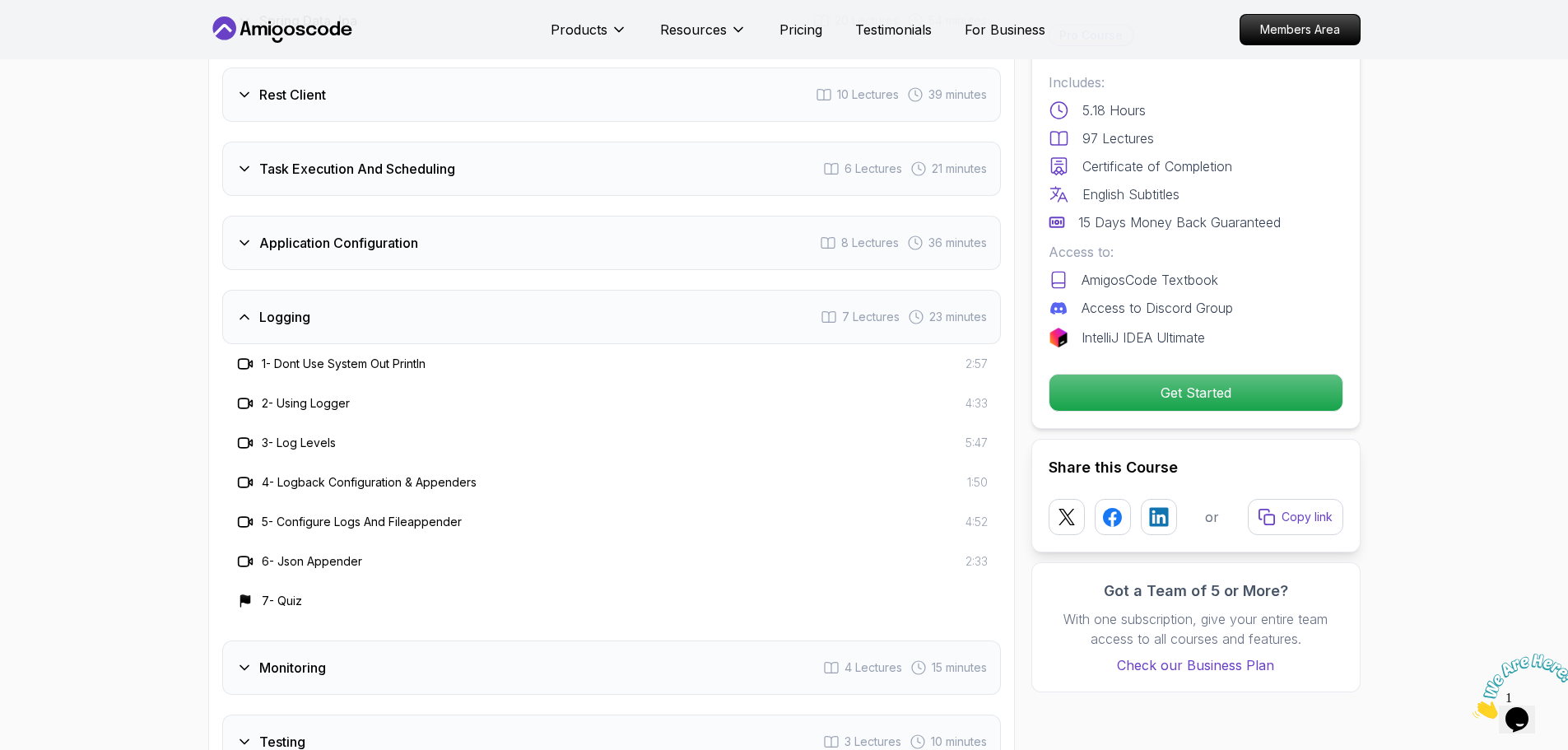
click at [371, 596] on div "Intro 3 Lectures 1 minute Java Bean Validation 9 Lectures 27 minutes Exception …" at bounding box center [612, 381] width 779 height 1219
click at [366, 640] on div "Monitoring 4 Lectures 15 minutes" at bounding box center [612, 667] width 779 height 54
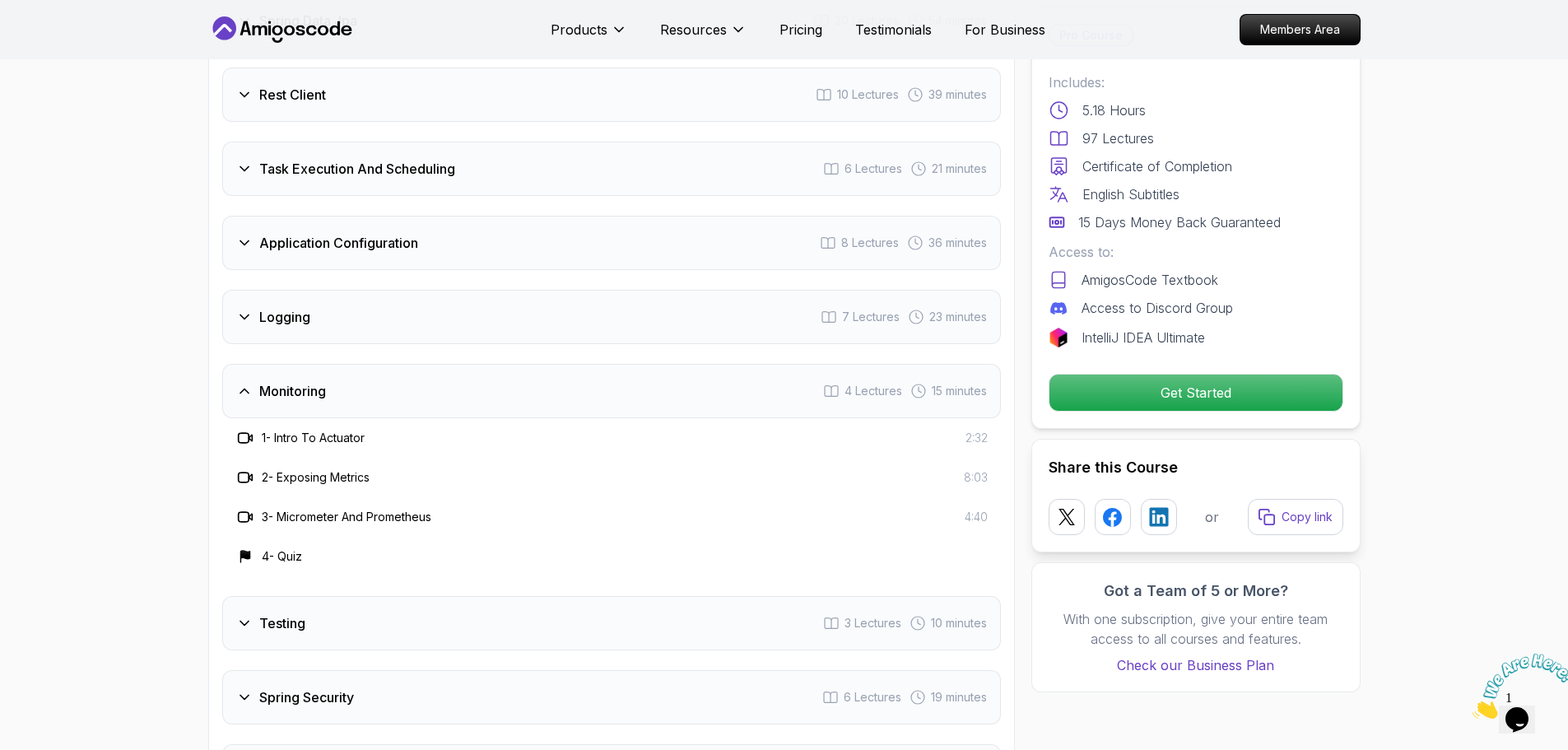
click at [366, 612] on div "Intro 3 Lectures 1 minute Java Bean Validation 9 Lectures 27 minutes Exception …" at bounding box center [612, 322] width 779 height 1101
click at [371, 597] on div "Testing 3 Lectures 10 minutes" at bounding box center [612, 623] width 779 height 54
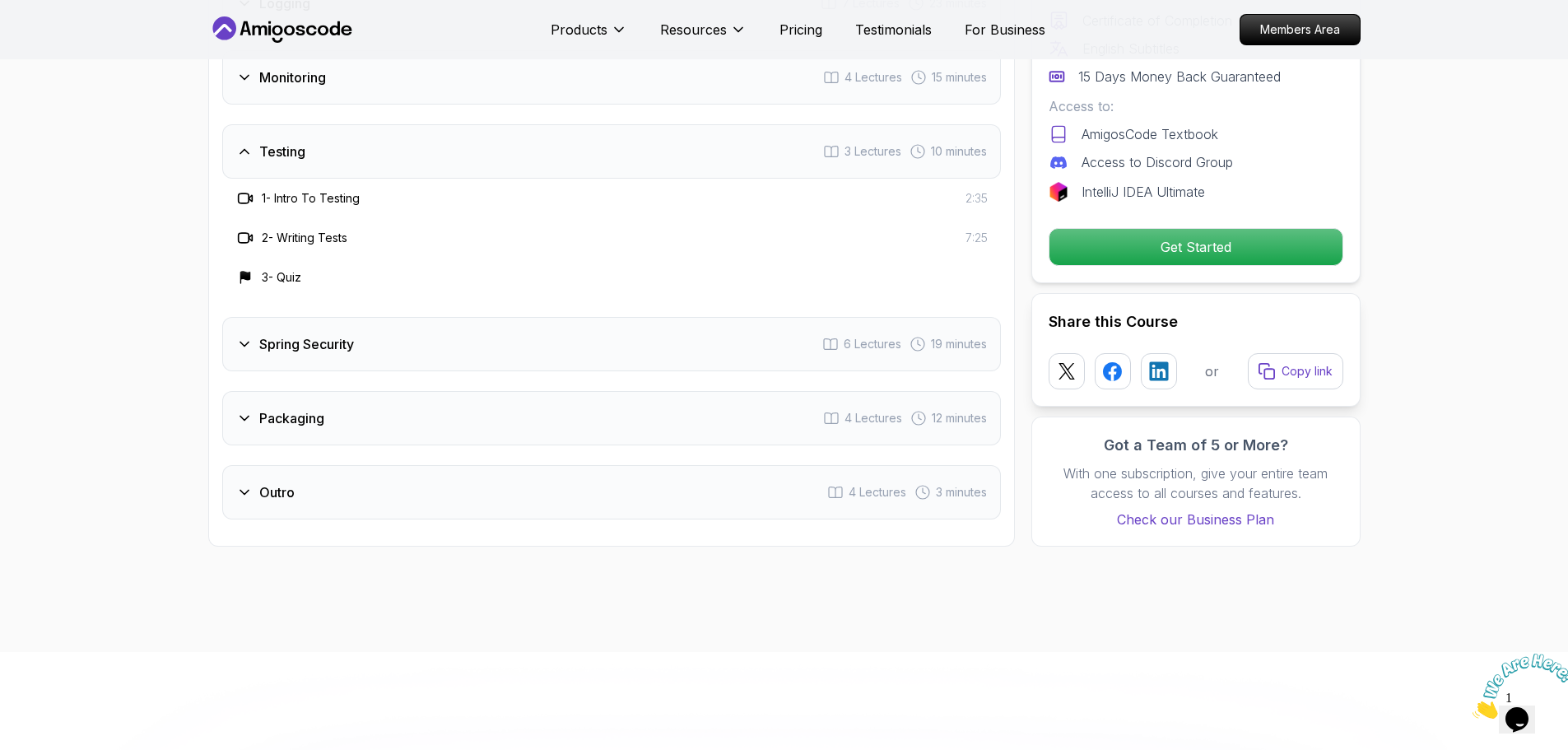
scroll to position [2881, 0]
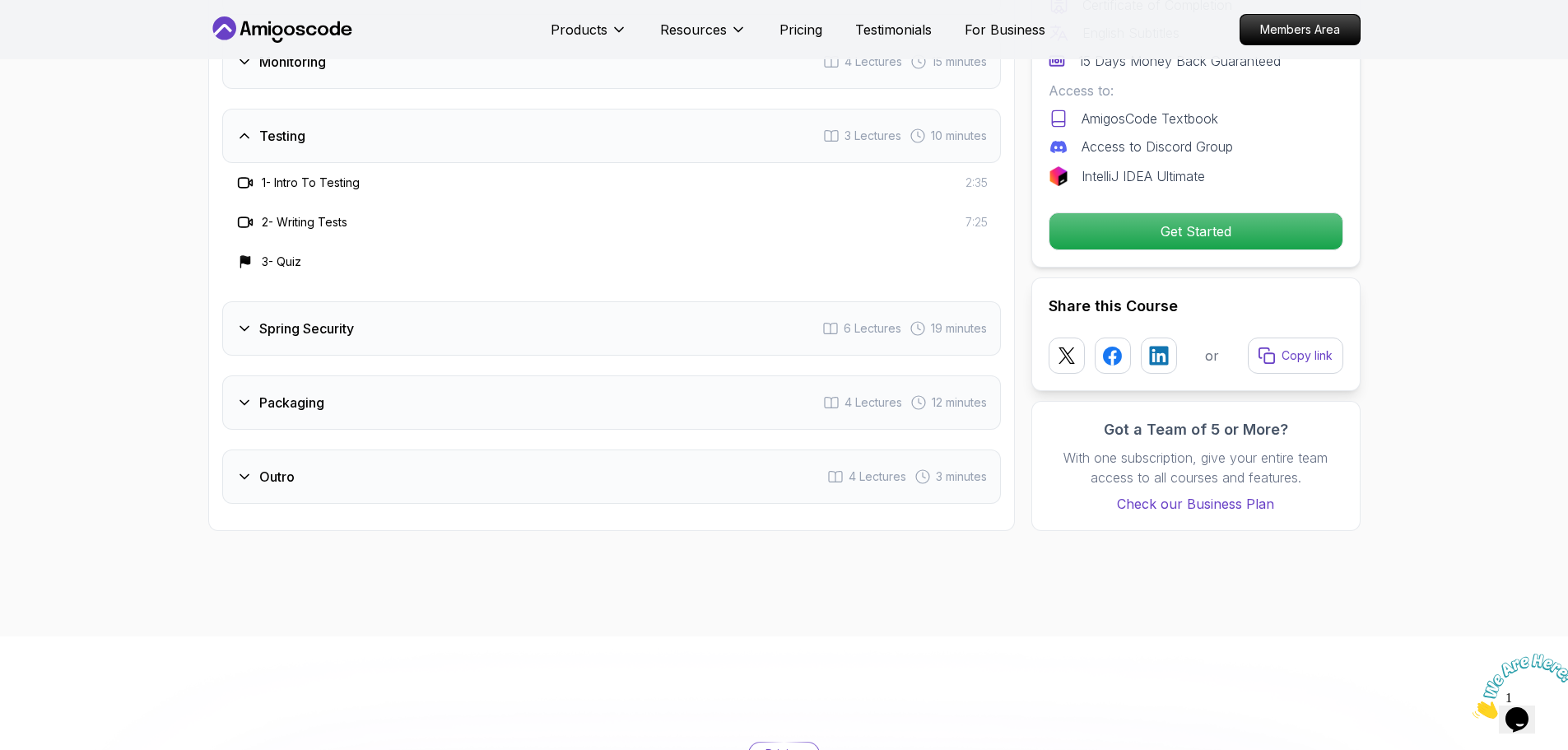
click at [356, 308] on div "Spring Security 6 Lectures 19 minutes" at bounding box center [612, 328] width 779 height 54
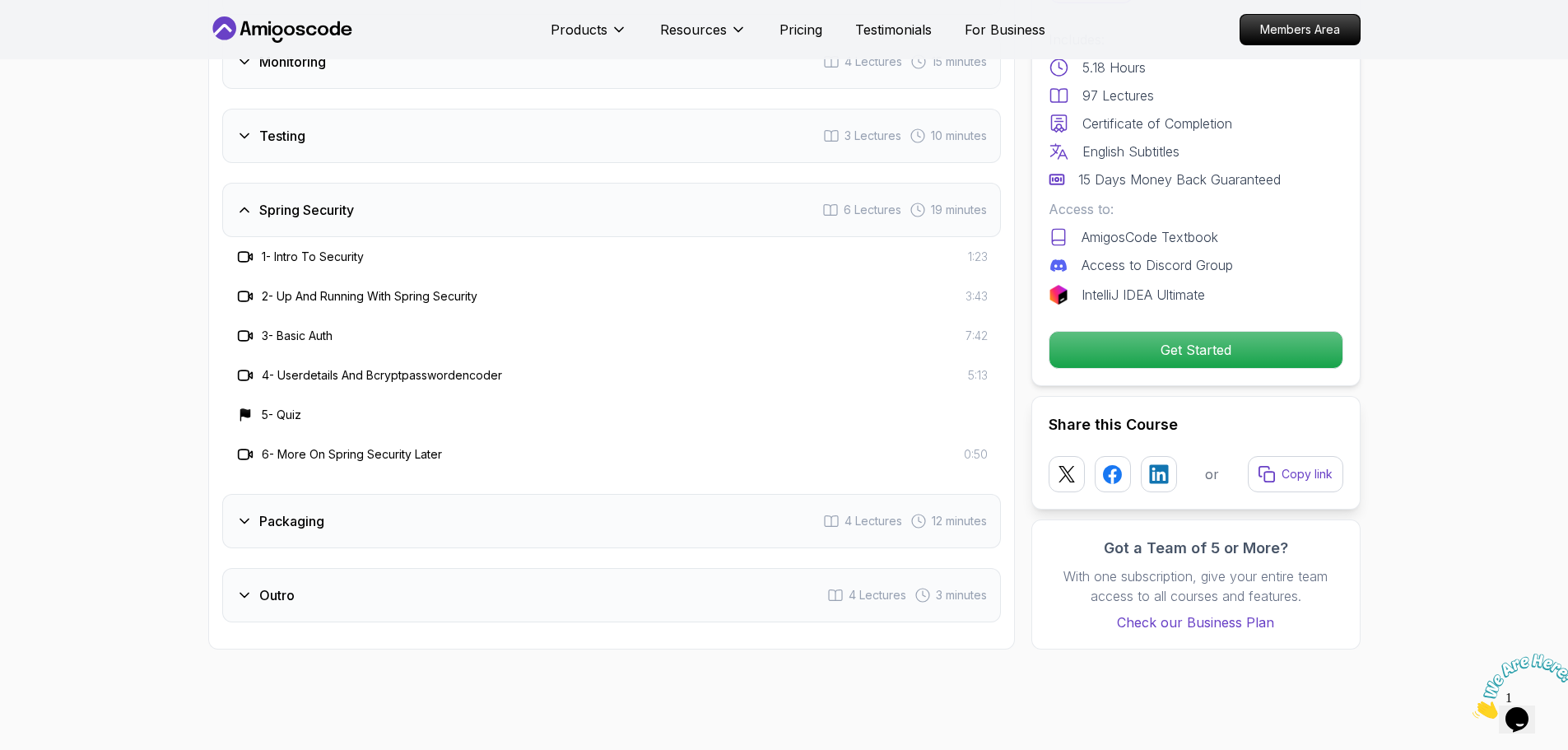
drag, startPoint x: 337, startPoint y: 490, endPoint x: 342, endPoint y: 504, distance: 14.9
click at [339, 494] on div "Packaging 4 Lectures 12 minutes" at bounding box center [612, 521] width 779 height 54
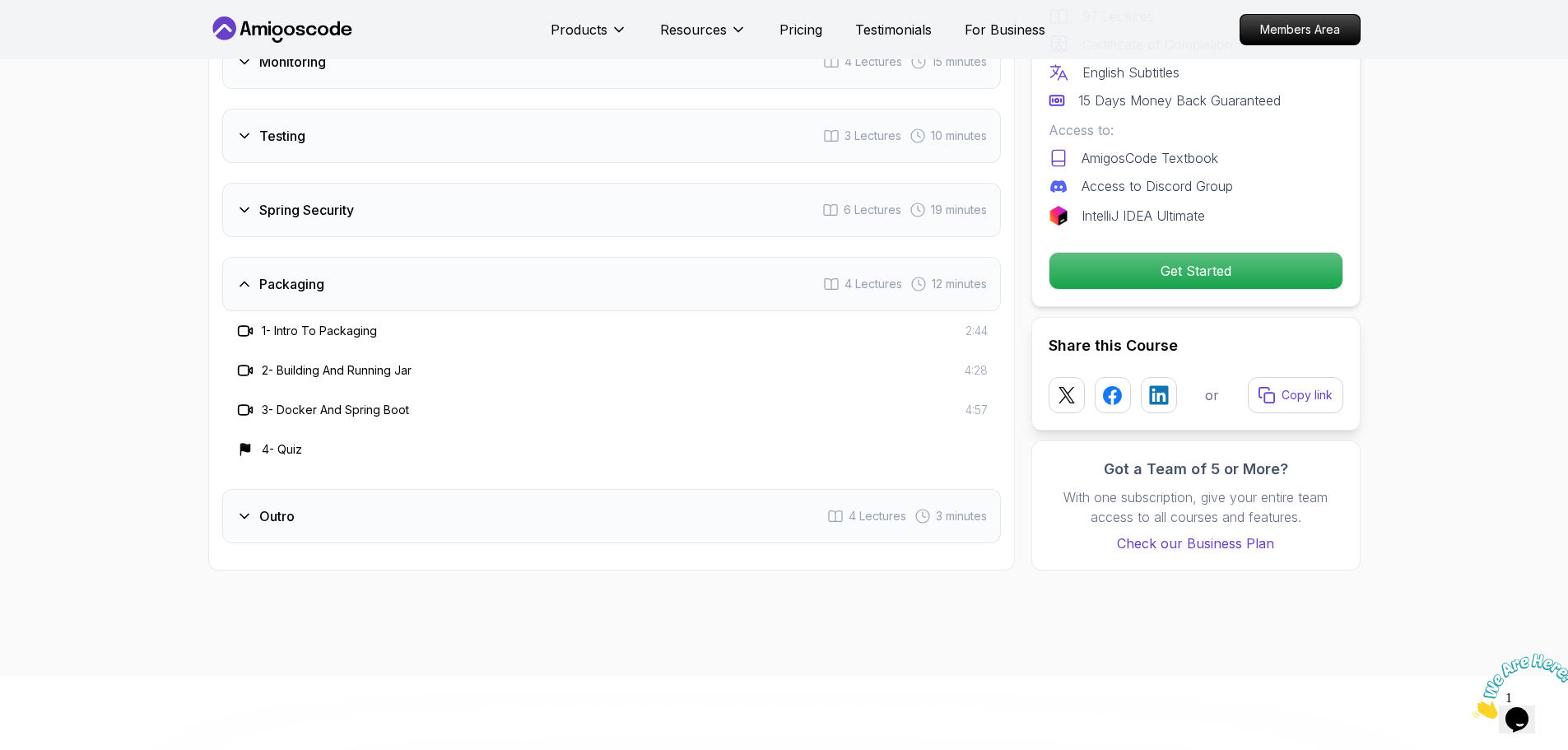
click at [292, 489] on div "Outro 4 Lectures 3 minutes" at bounding box center [612, 515] width 779 height 54
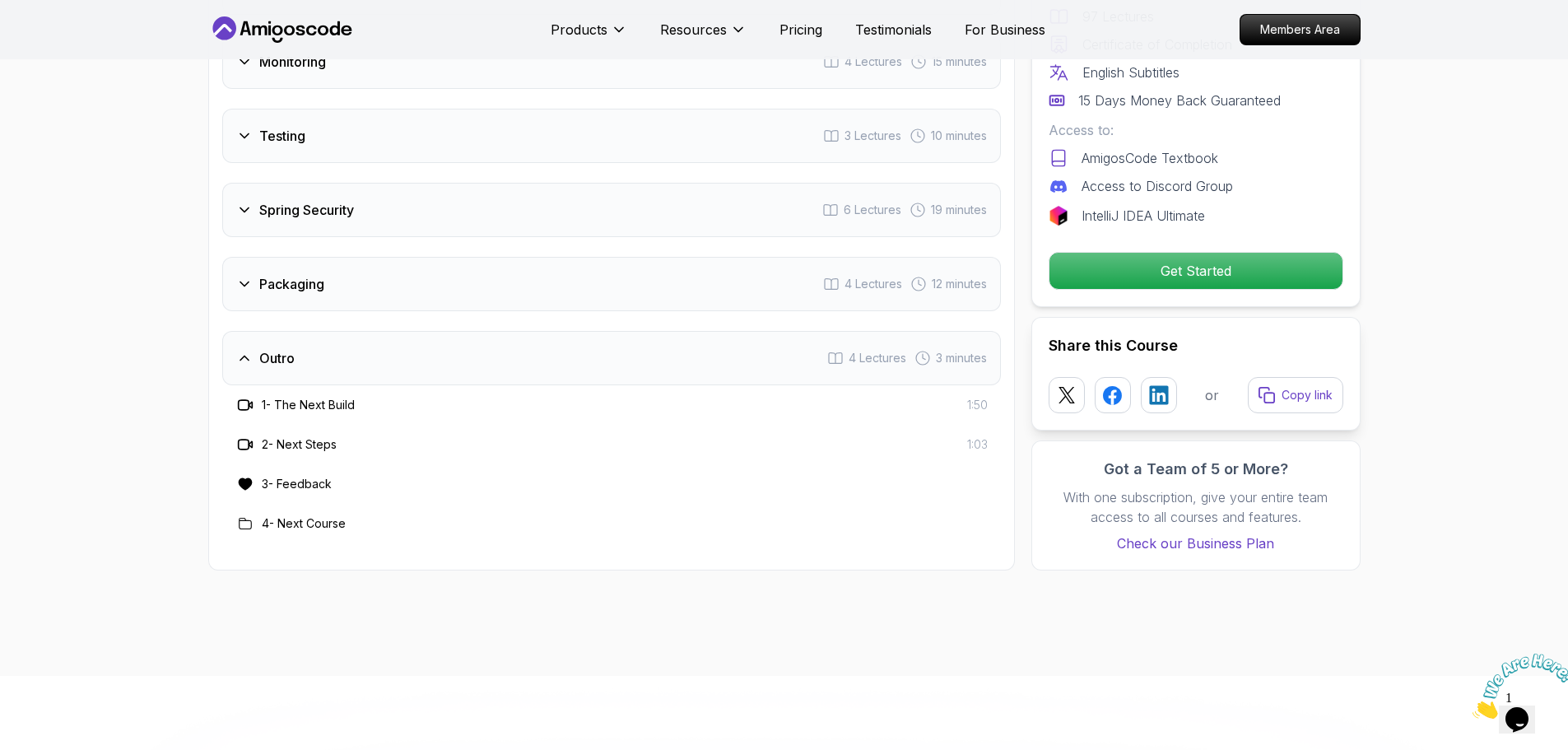
click at [286, 335] on div "Outro 4 Lectures 3 minutes" at bounding box center [612, 358] width 779 height 54
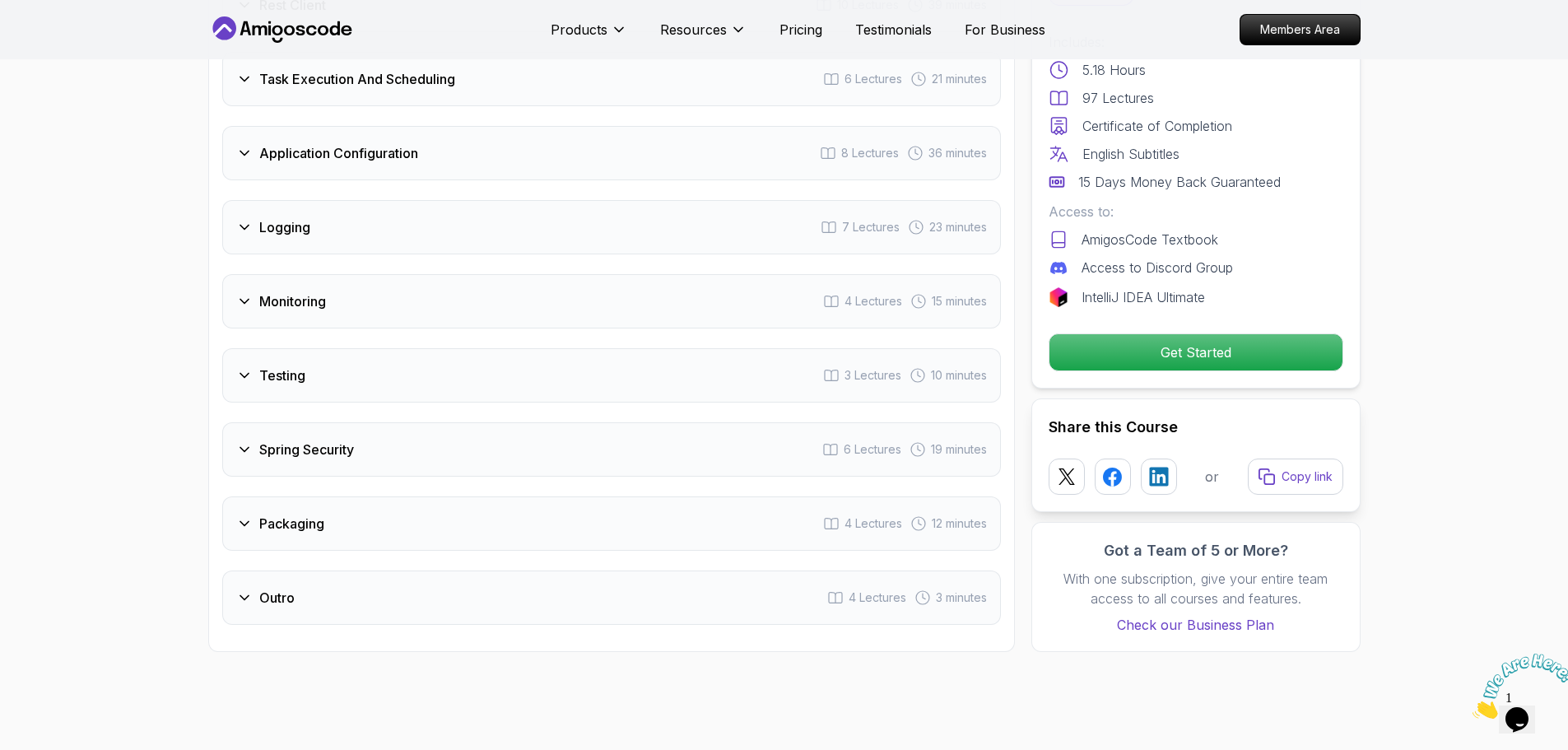
scroll to position [2634, 0]
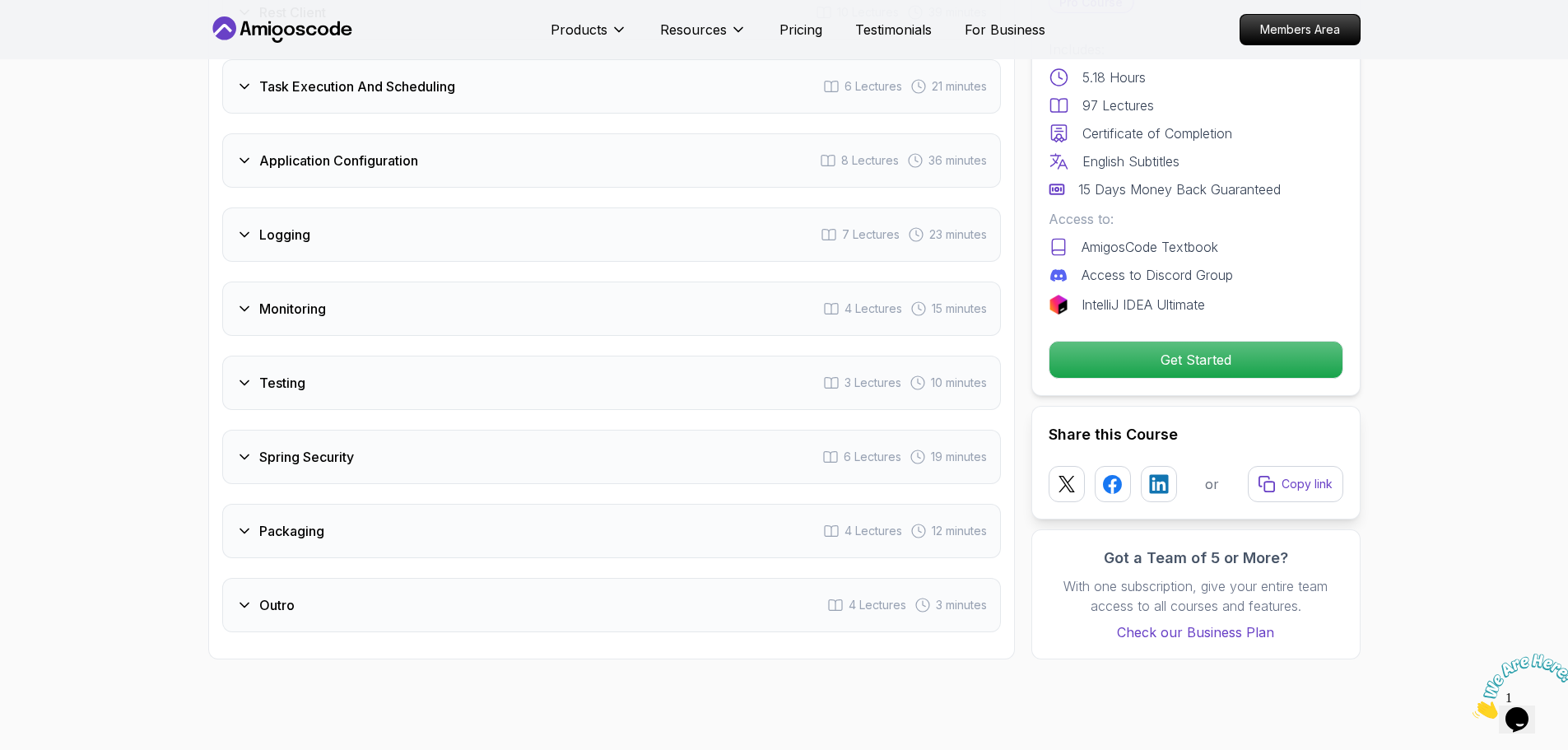
click at [374, 429] on div "Spring Security 6 Lectures 19 minutes" at bounding box center [612, 456] width 779 height 54
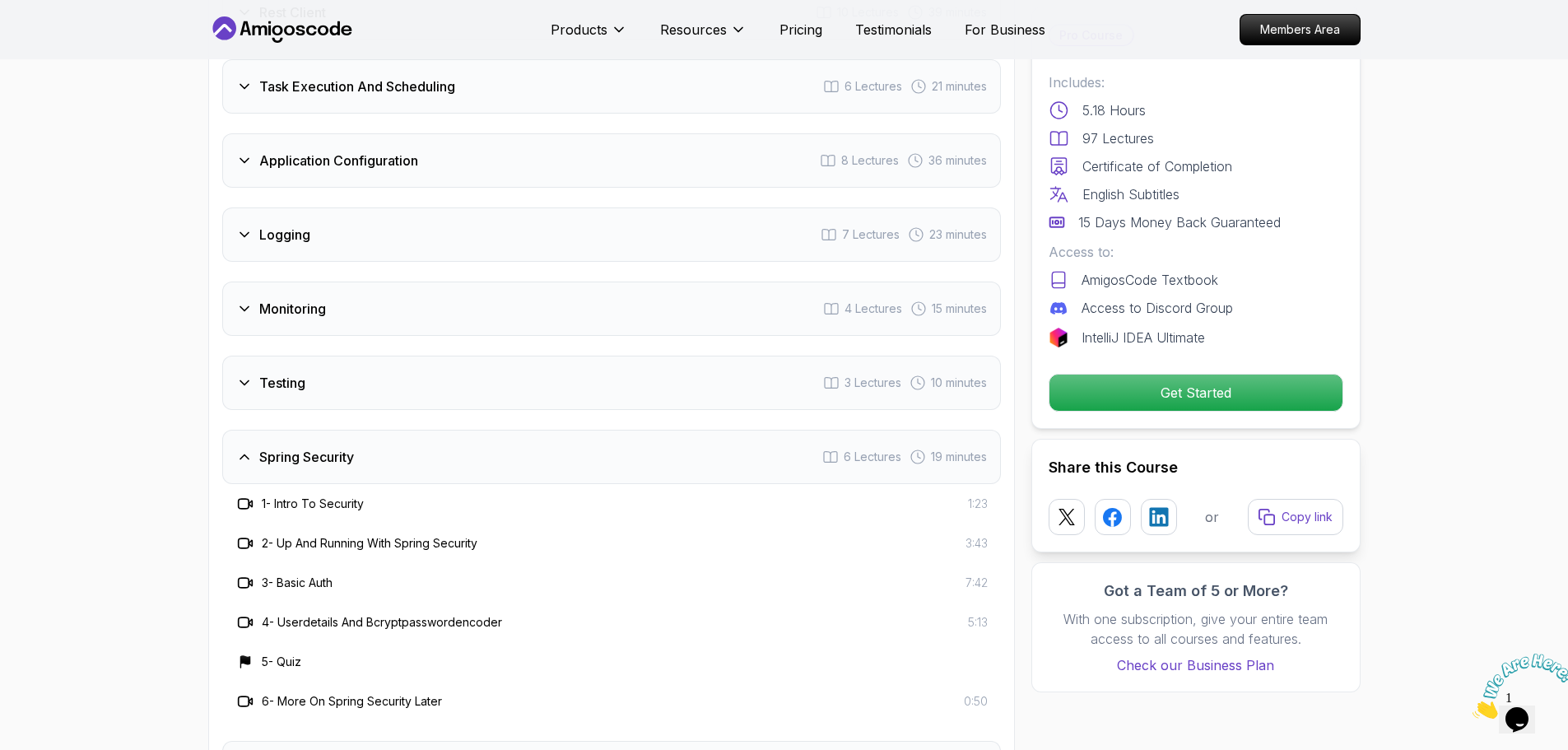
click at [374, 429] on div "Spring Security 6 Lectures 19 minutes" at bounding box center [612, 456] width 779 height 54
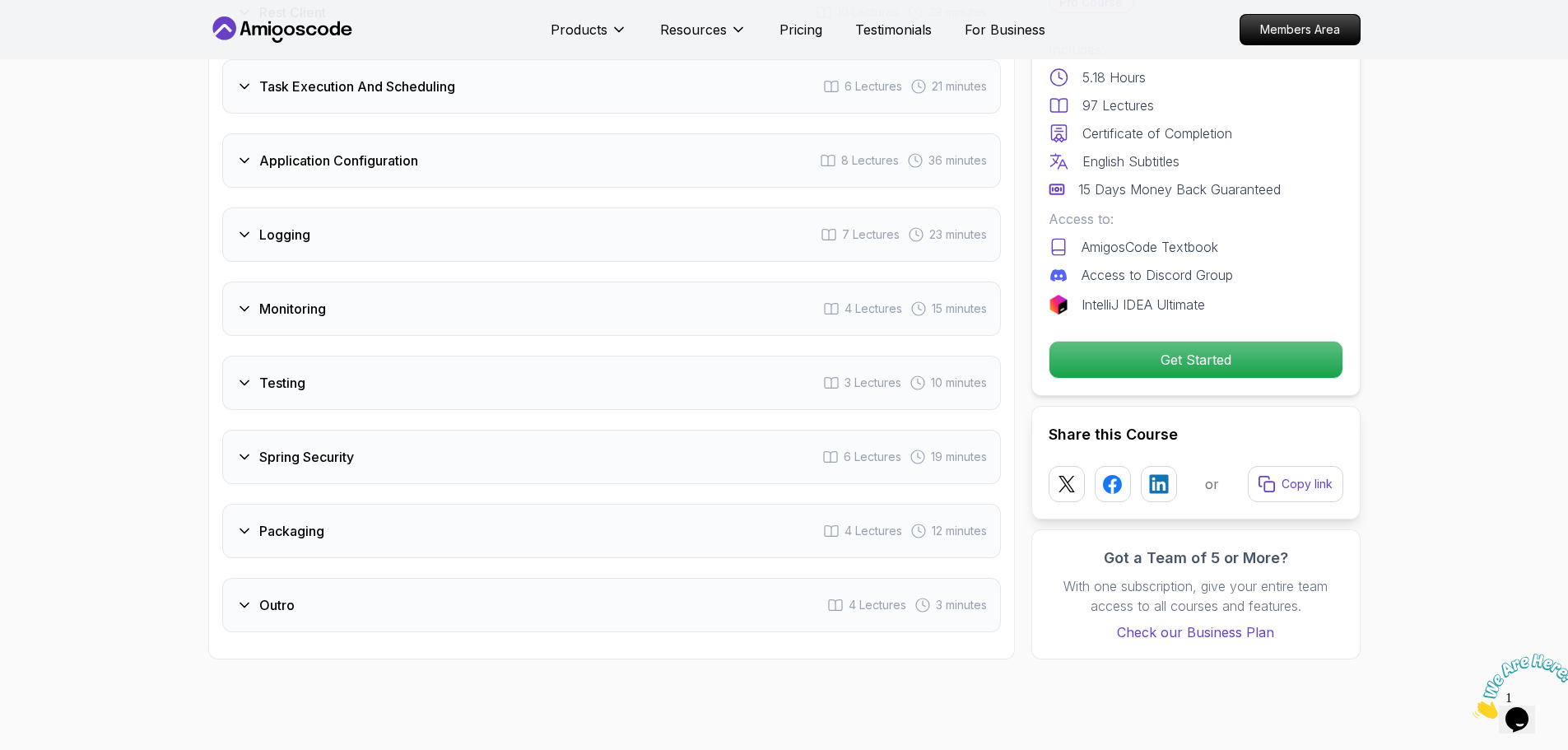
scroll to position [2552, 0]
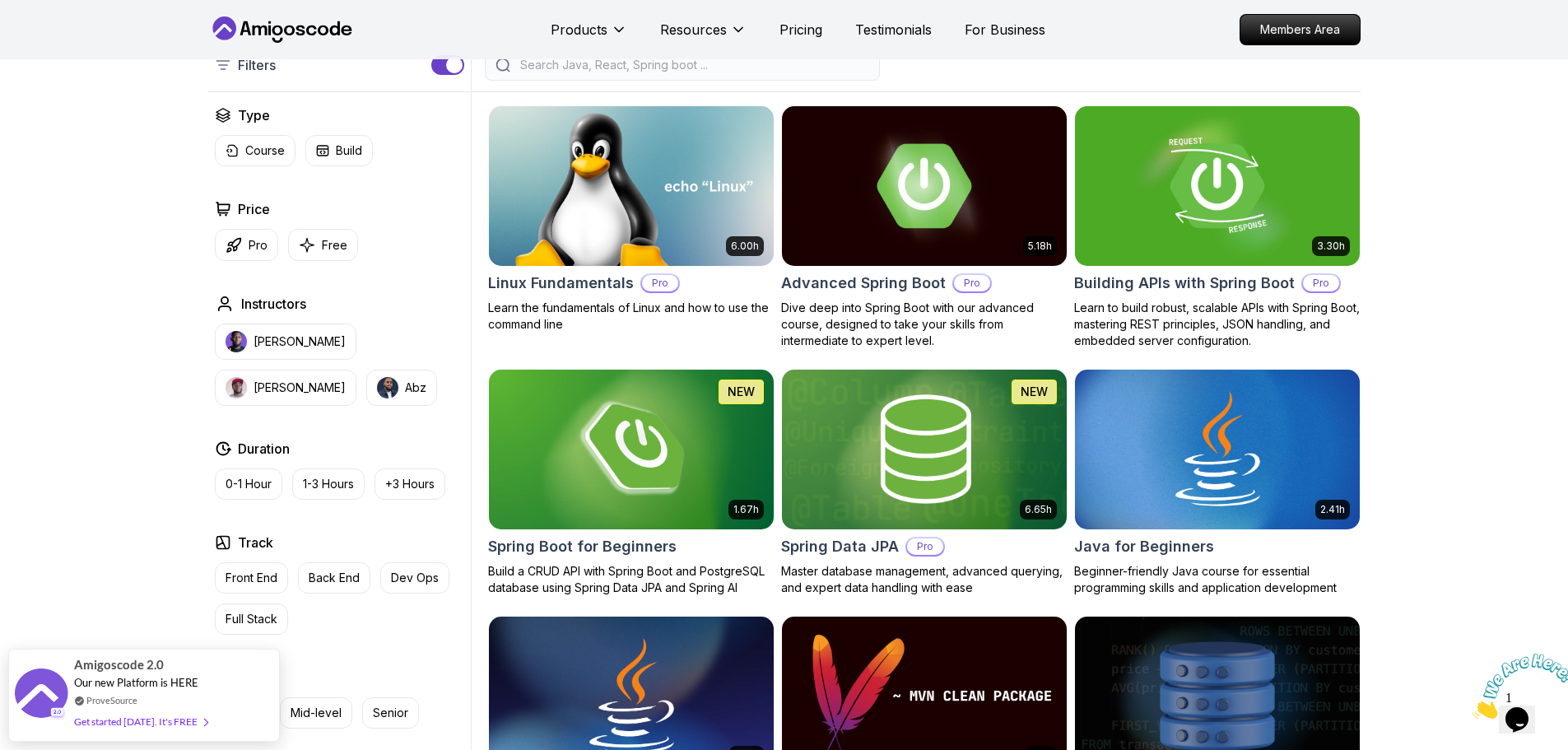
scroll to position [576, 0]
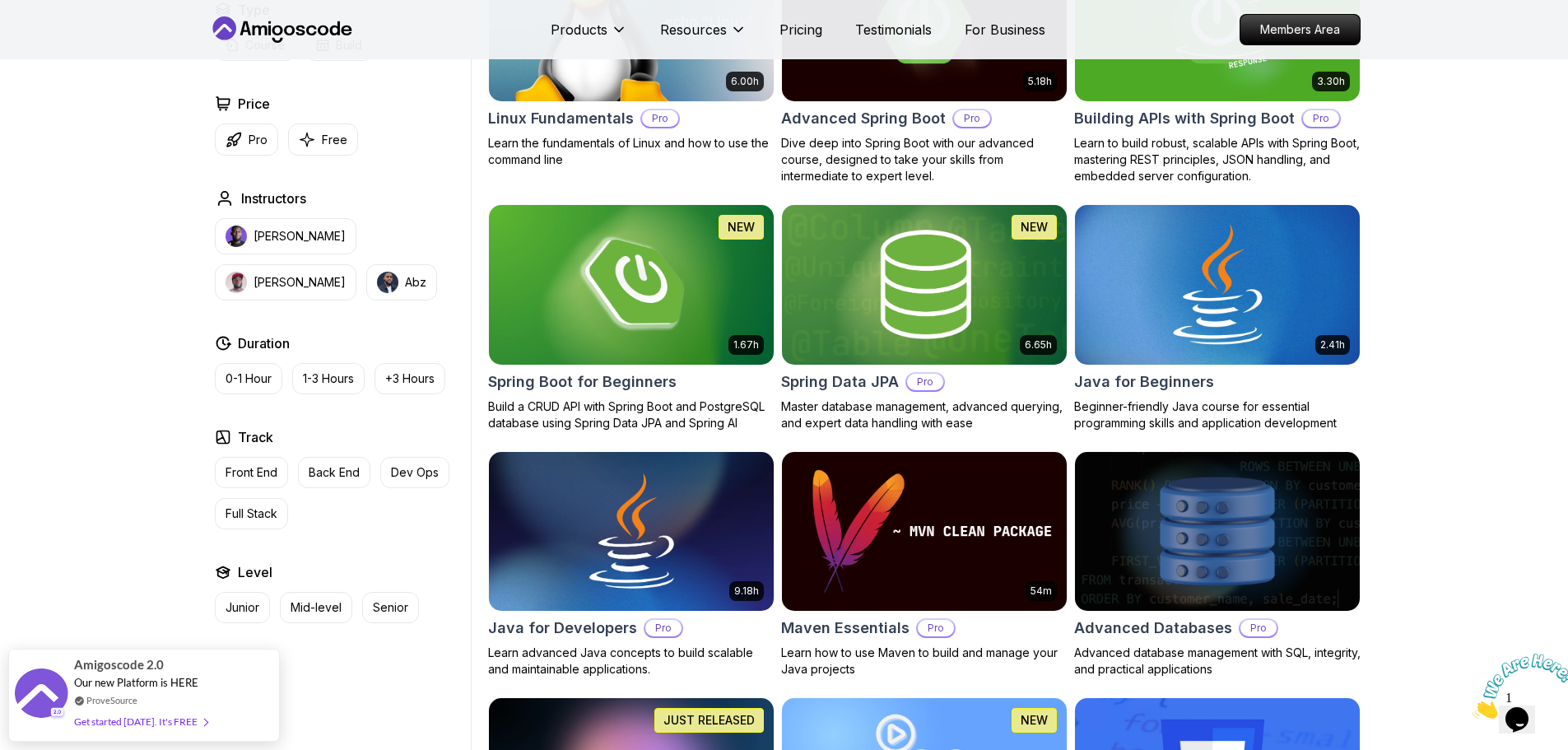
click at [1202, 365] on div "2.41h" at bounding box center [1218, 284] width 286 height 161
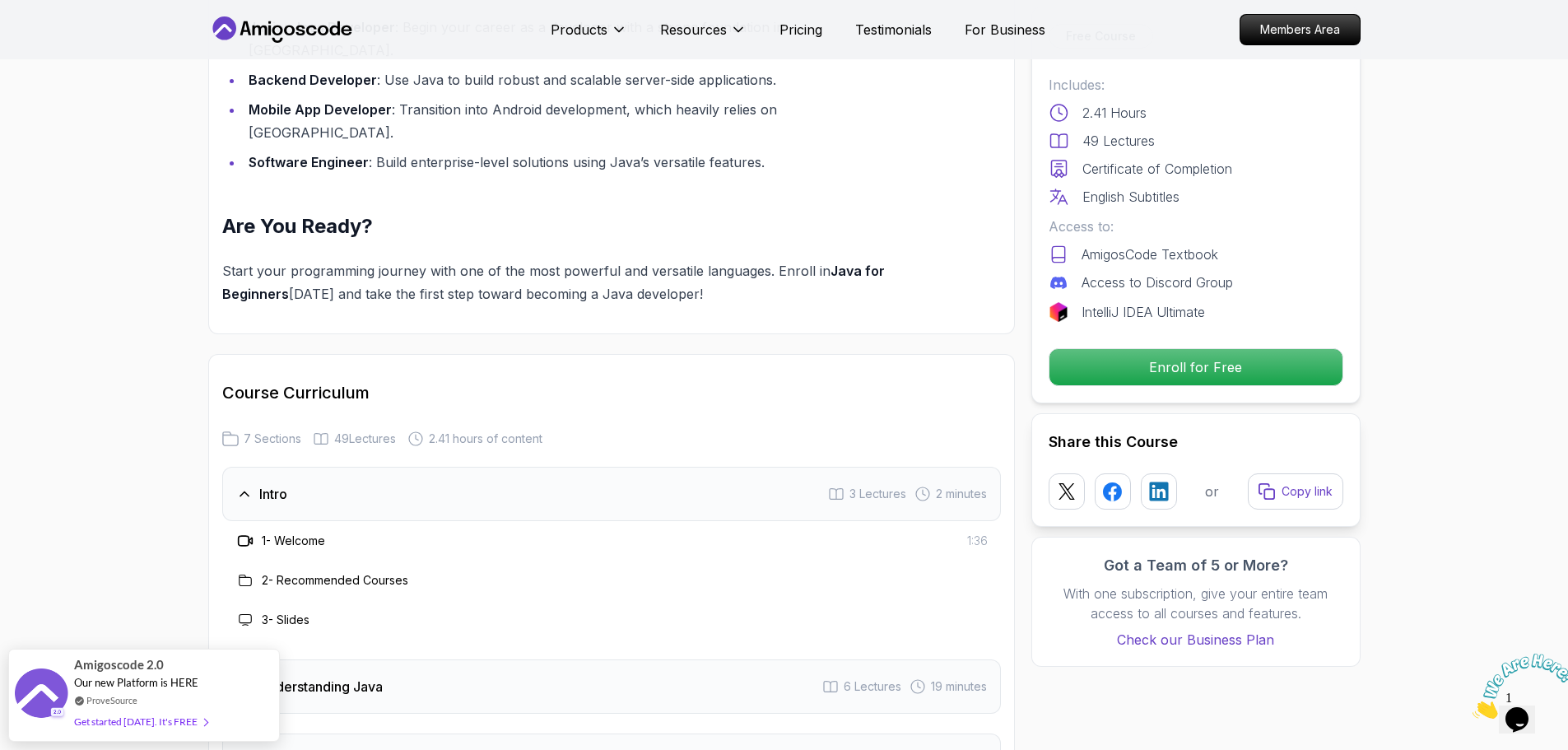
scroll to position [2039, 0]
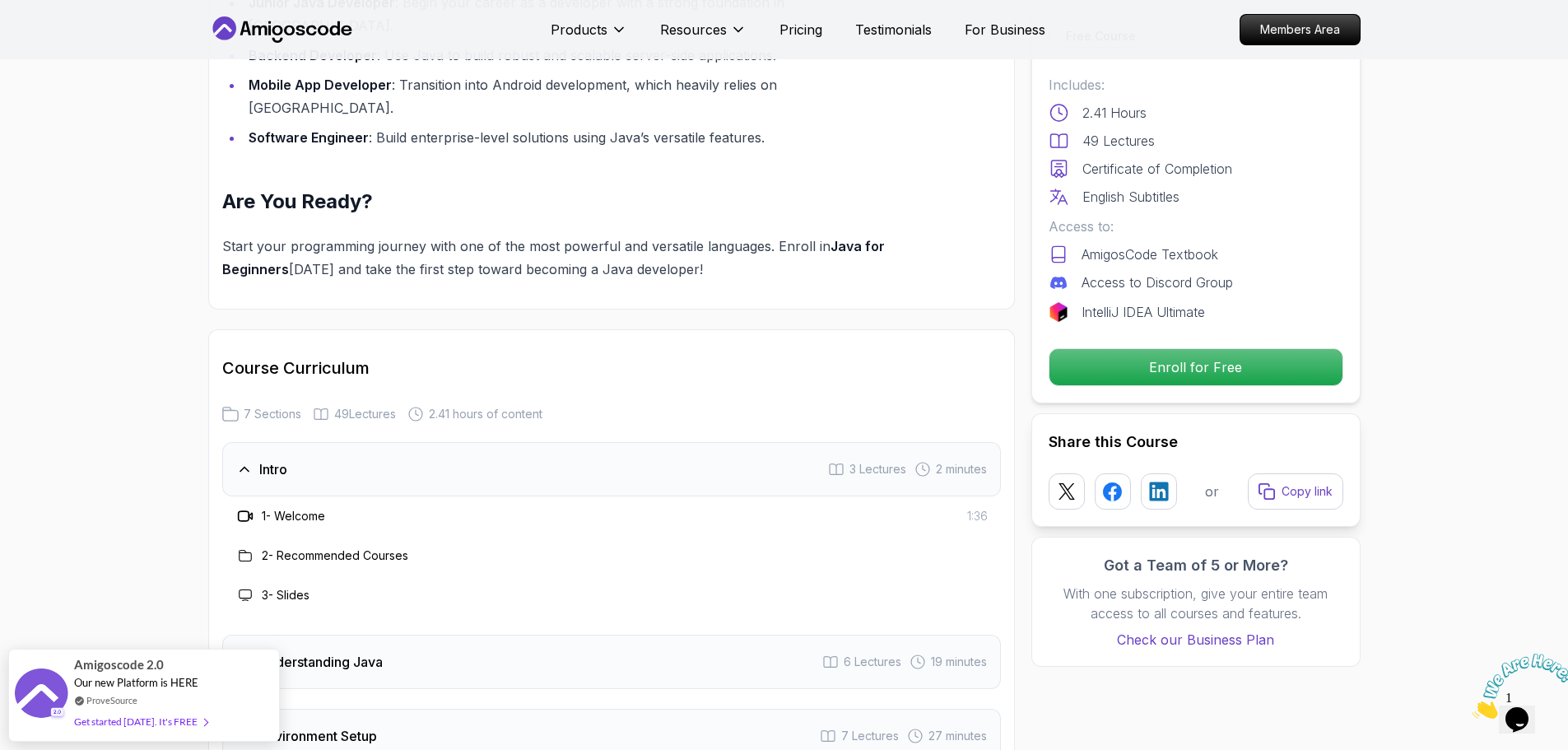
click at [525, 372] on div "Course Curriculum 7 Sections 49 Lectures 2.41 hours of content Intro 3 Lectures…" at bounding box center [611, 708] width 806 height 758
click at [515, 442] on div "Intro 3 Lectures 2 minutes" at bounding box center [612, 469] width 779 height 54
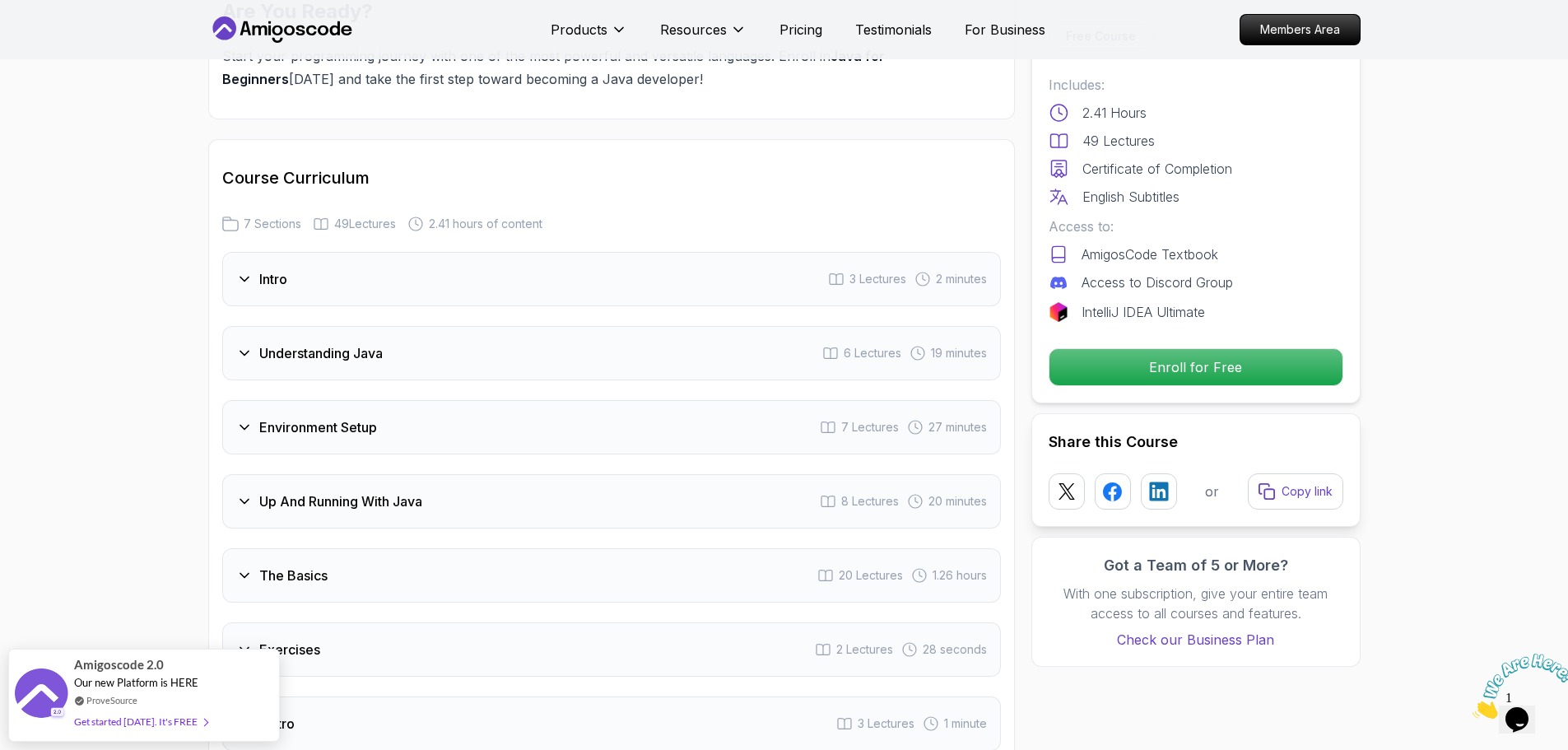
scroll to position [2368, 0]
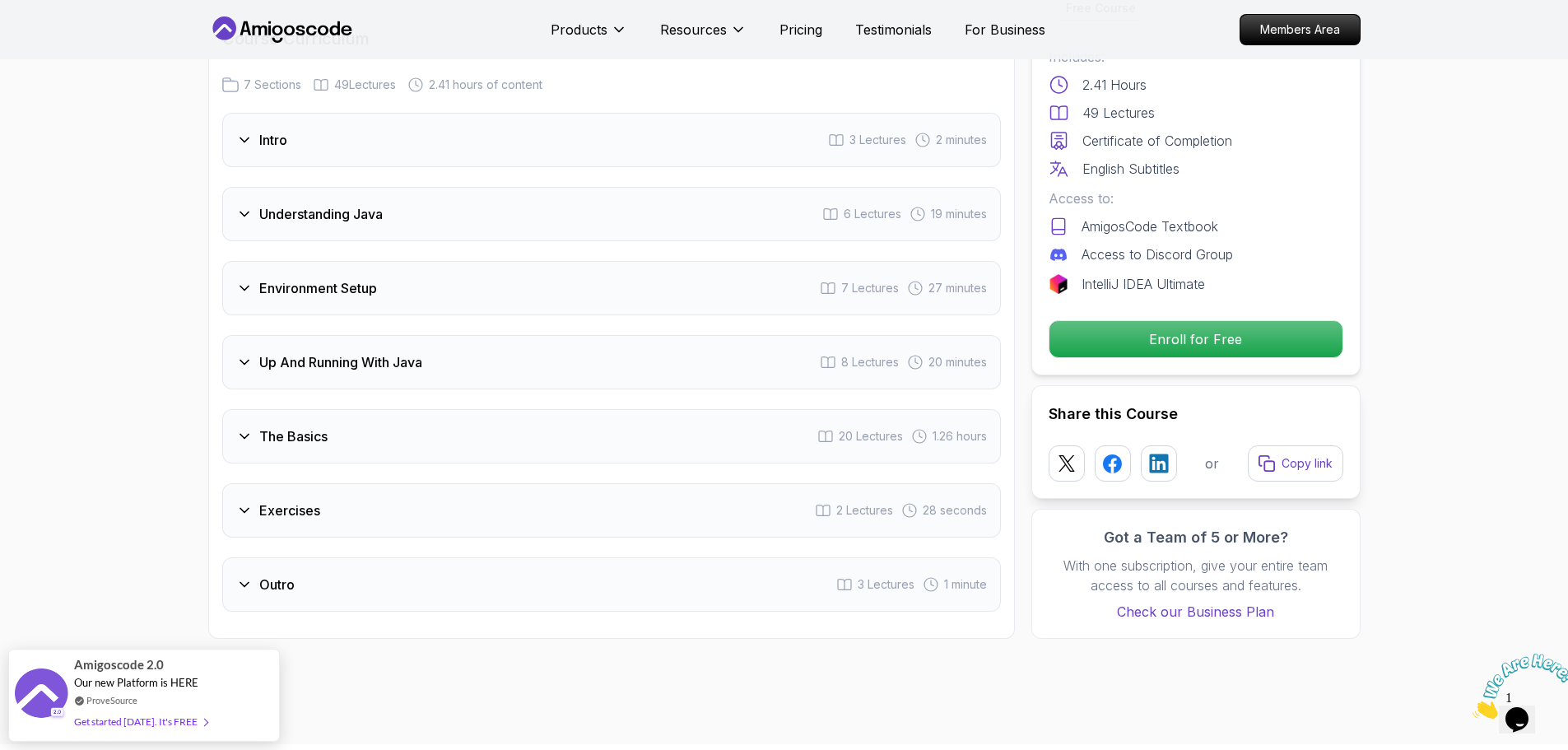
click at [356, 204] on h3 "Understanding Java" at bounding box center [321, 214] width 123 height 20
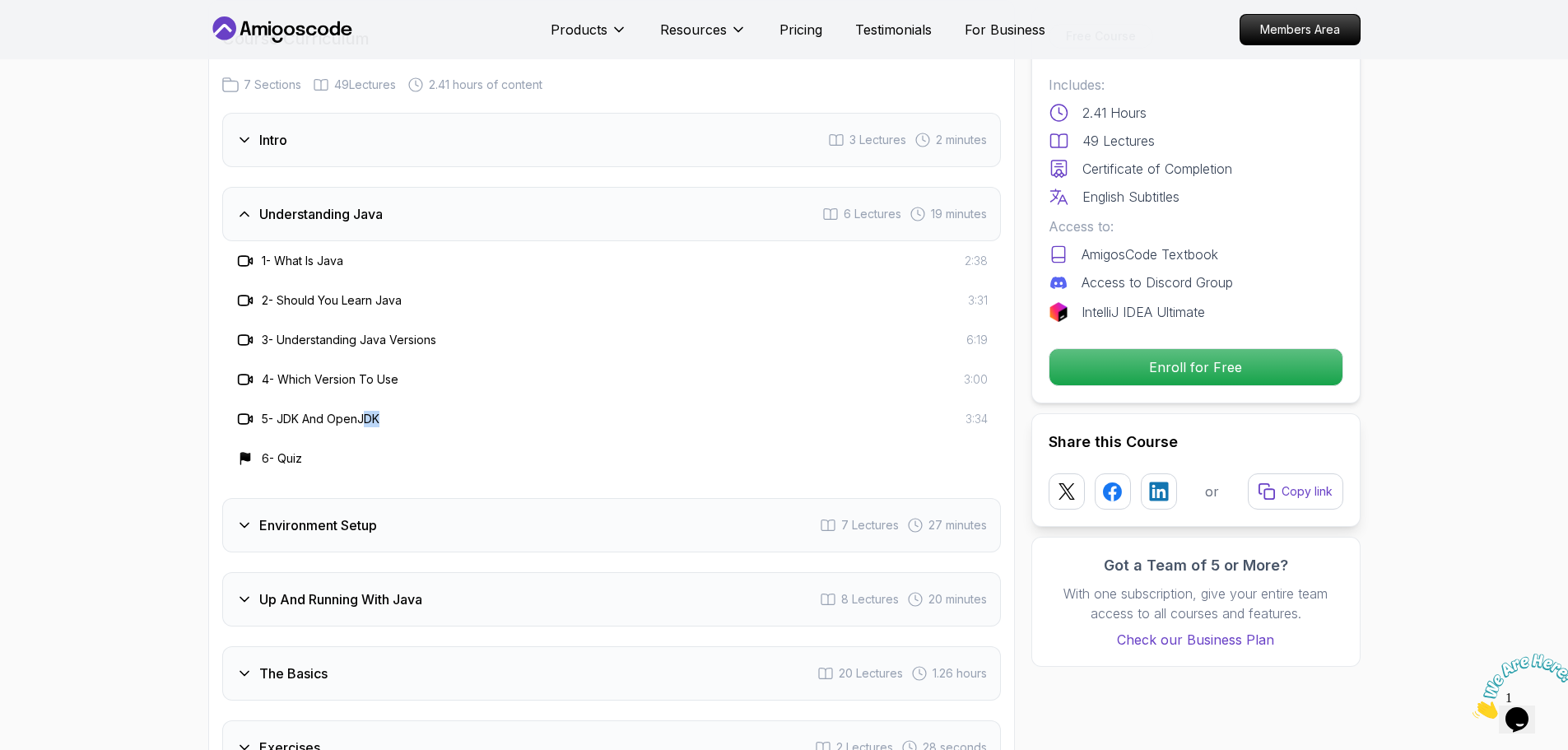
drag, startPoint x: 387, startPoint y: 362, endPoint x: 365, endPoint y: 361, distance: 22.0
click at [365, 409] on div "5 - JDK And OpenJDK 3:34" at bounding box center [612, 419] width 752 height 20
click at [284, 410] on h3 "5 - JDK And OpenJDK" at bounding box center [320, 418] width 117 height 16
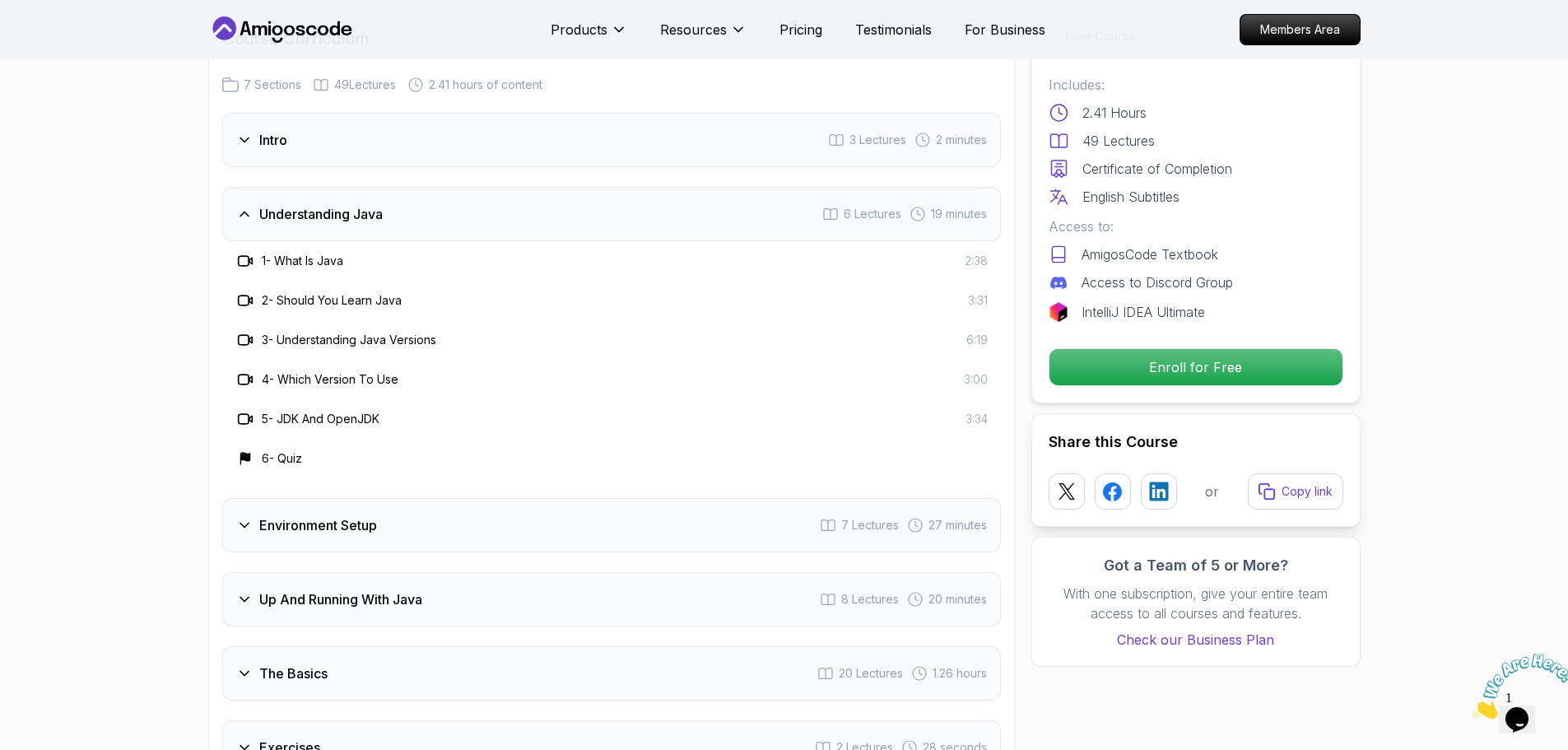
click at [254, 204] on div "Understanding Java" at bounding box center [310, 214] width 147 height 20
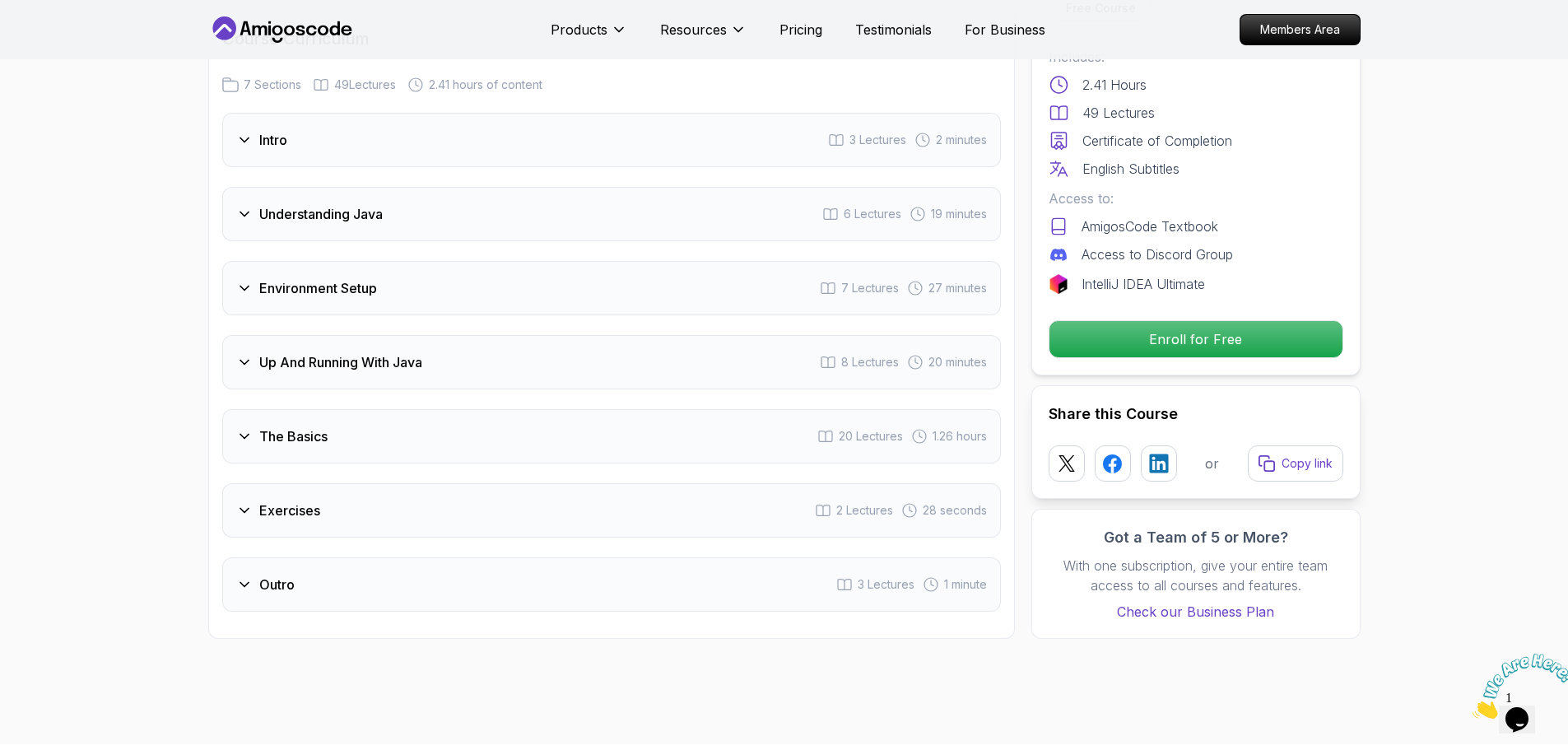
click at [405, 253] on div "Intro 3 Lectures 2 minutes Understanding Java 6 Lectures 19 minutes Environment…" at bounding box center [612, 362] width 779 height 499
click at [404, 260] on div "Environment Setup 7 Lectures 27 minutes" at bounding box center [612, 287] width 779 height 54
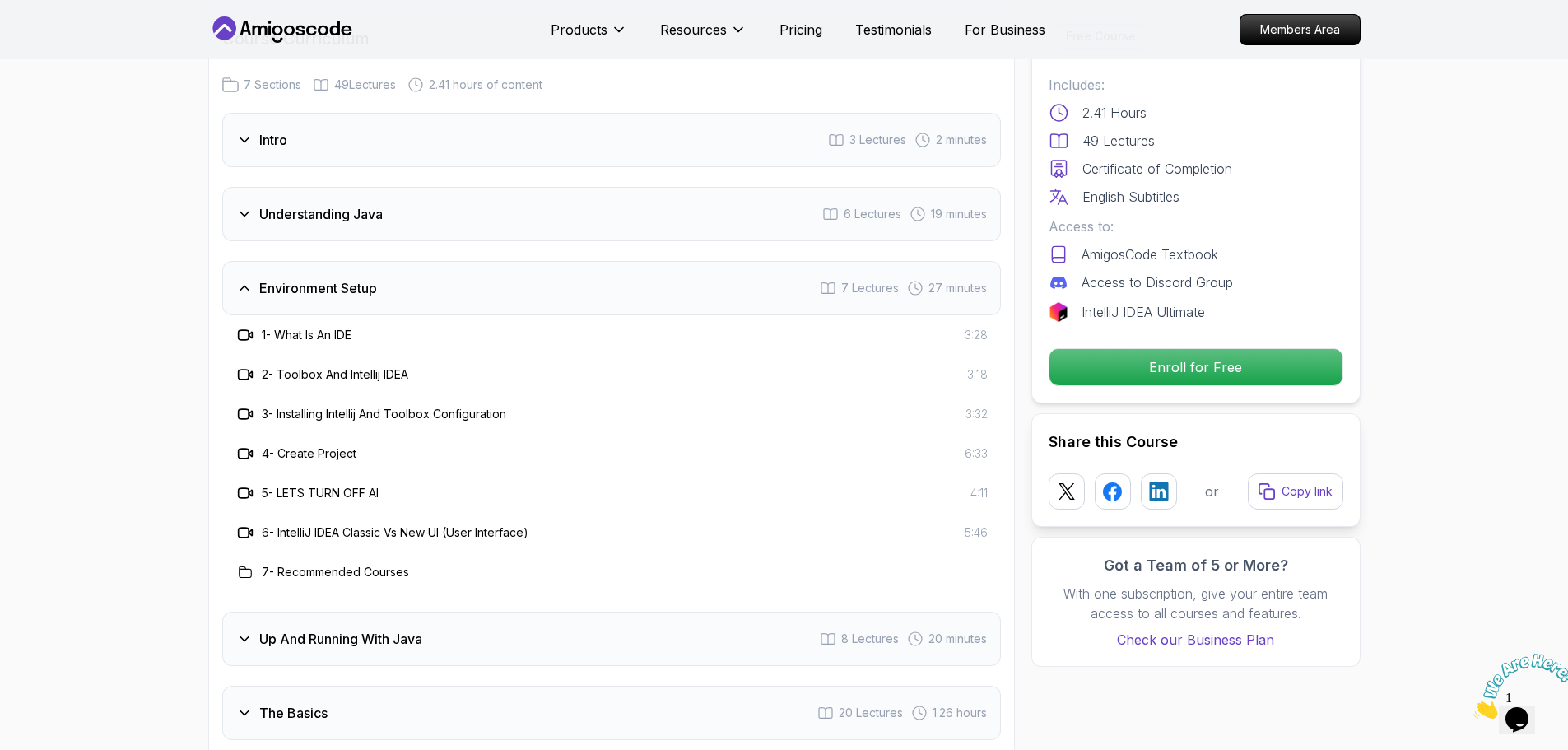
click at [397, 260] on div "Environment Setup 7 Lectures 27 minutes" at bounding box center [612, 287] width 779 height 54
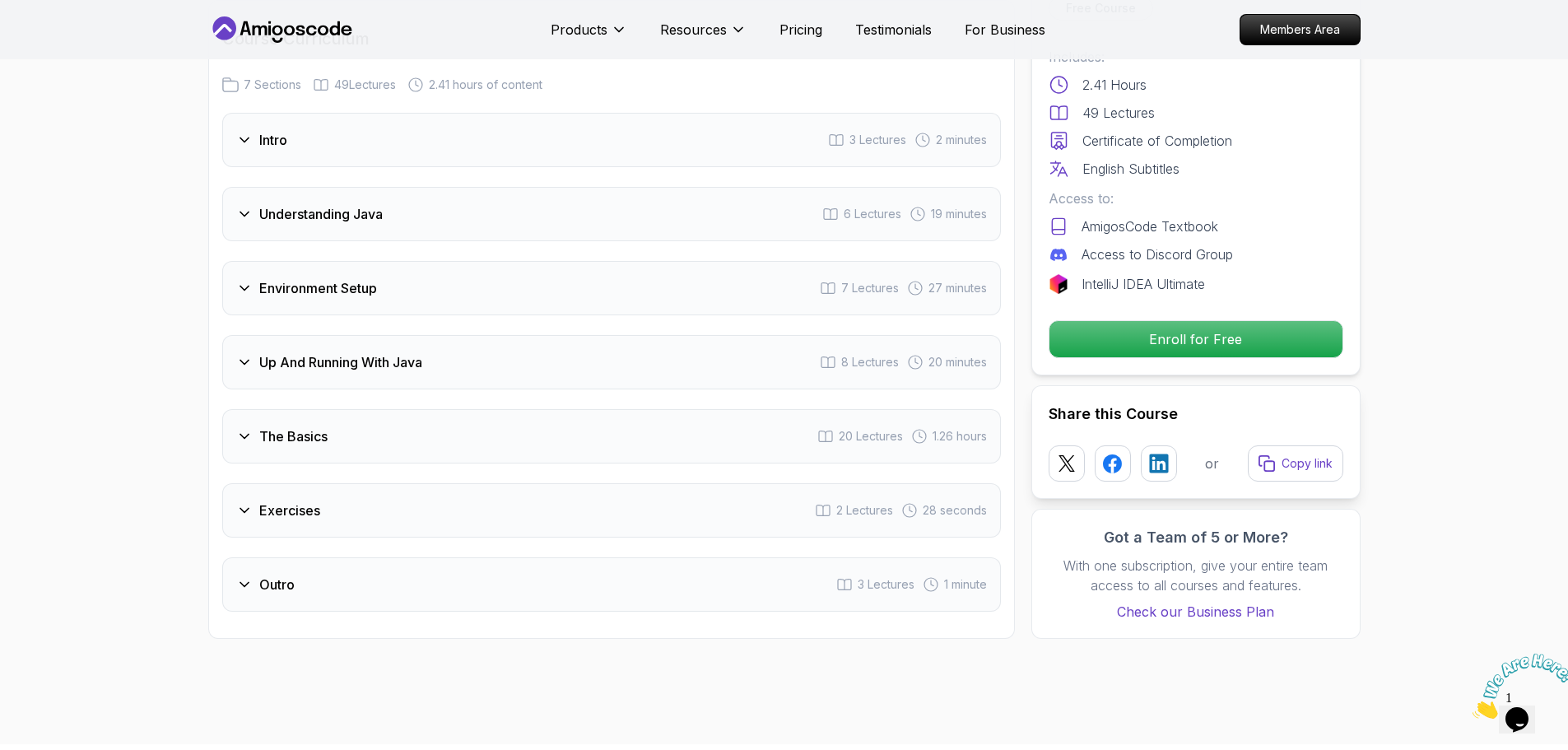
click at [392, 352] on h3 "Up And Running With Java" at bounding box center [341, 362] width 163 height 20
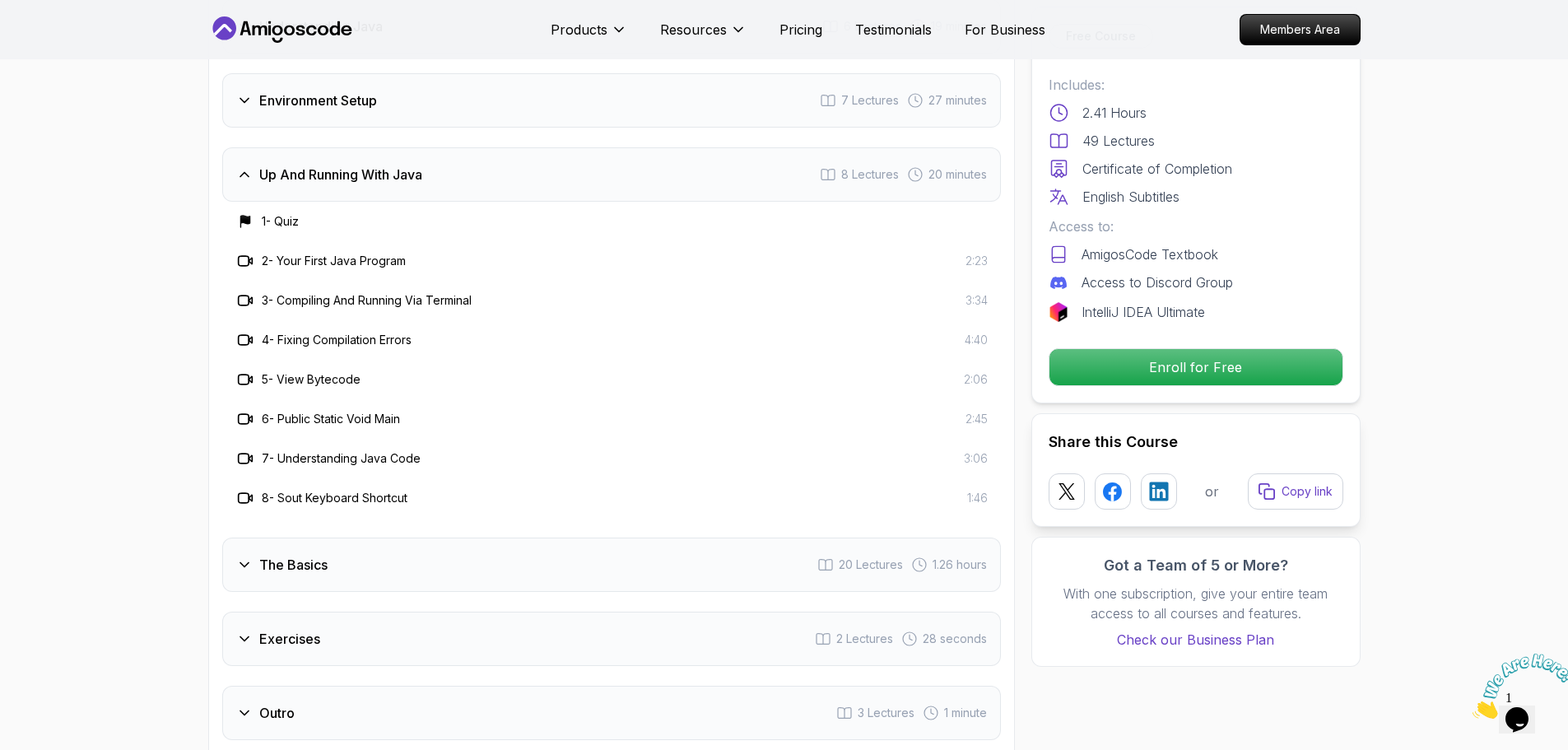
drag, startPoint x: 116, startPoint y: 375, endPoint x: 111, endPoint y: 408, distance: 33.4
click at [238, 143] on div "Up And Running With Java 8 Lectures 20 minutes" at bounding box center [612, 170] width 779 height 54
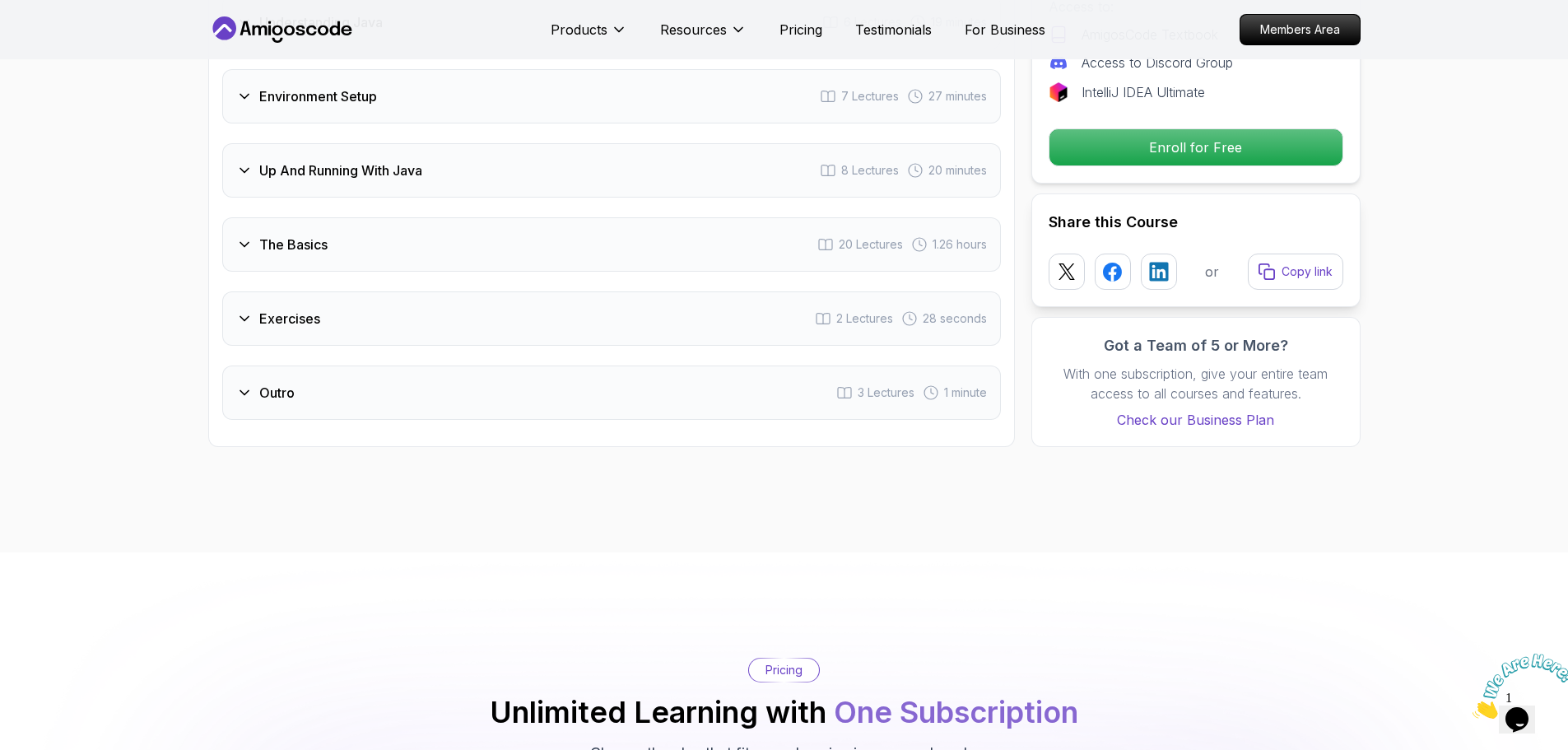
click at [238, 143] on div "Up And Running With Java 8 Lectures 20 minutes" at bounding box center [612, 170] width 779 height 54
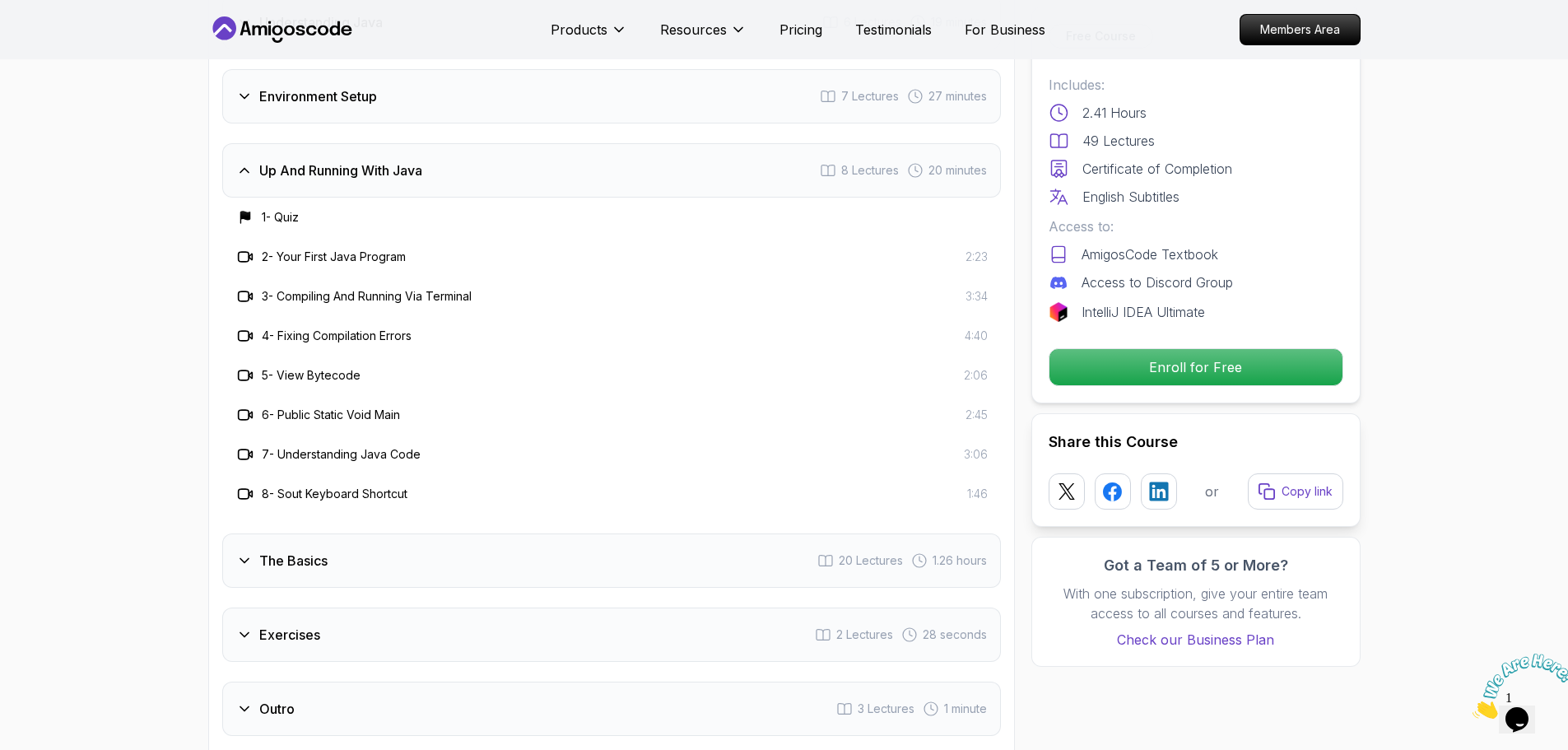
click at [300, 551] on h3 "The Basics" at bounding box center [294, 560] width 69 height 20
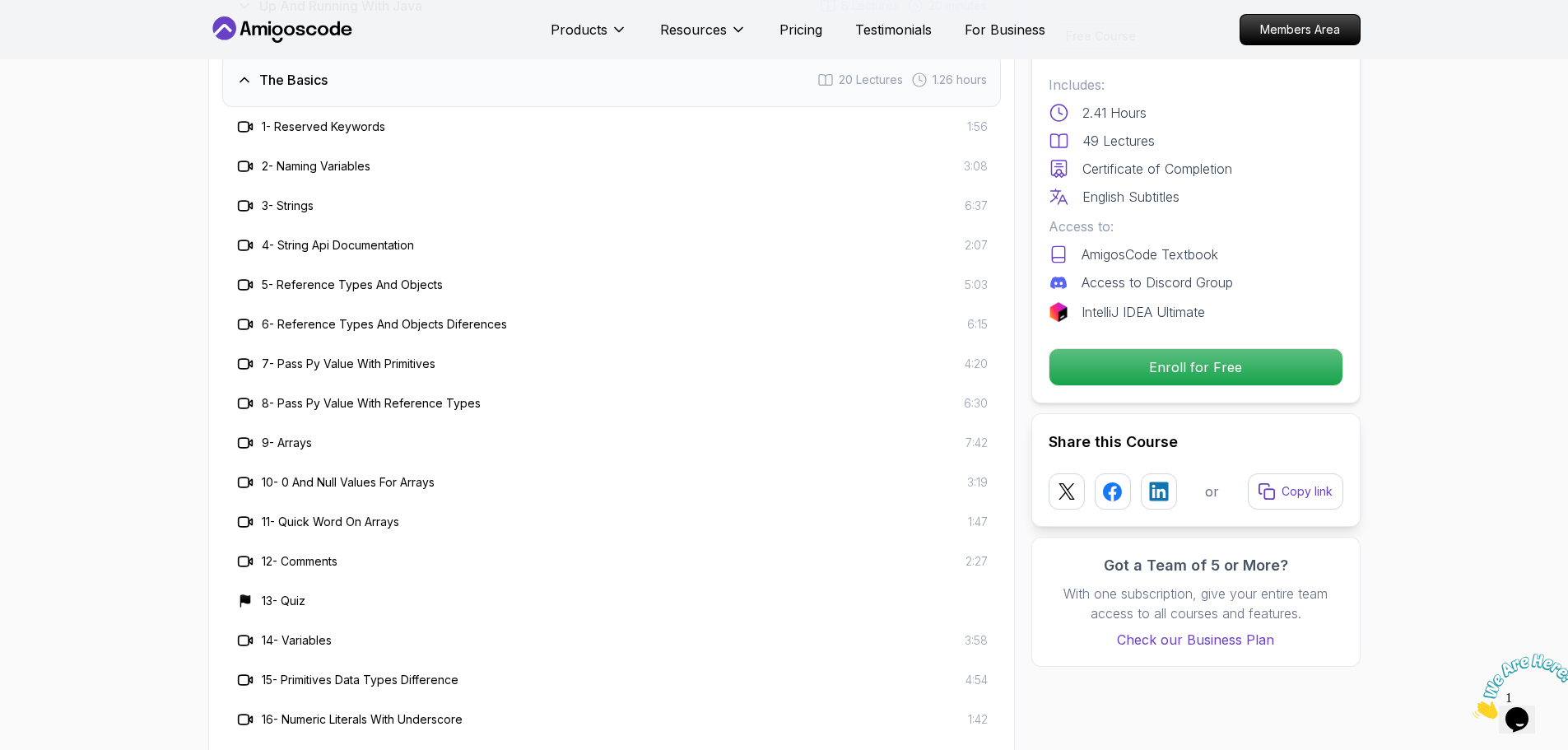
scroll to position [2642, 0]
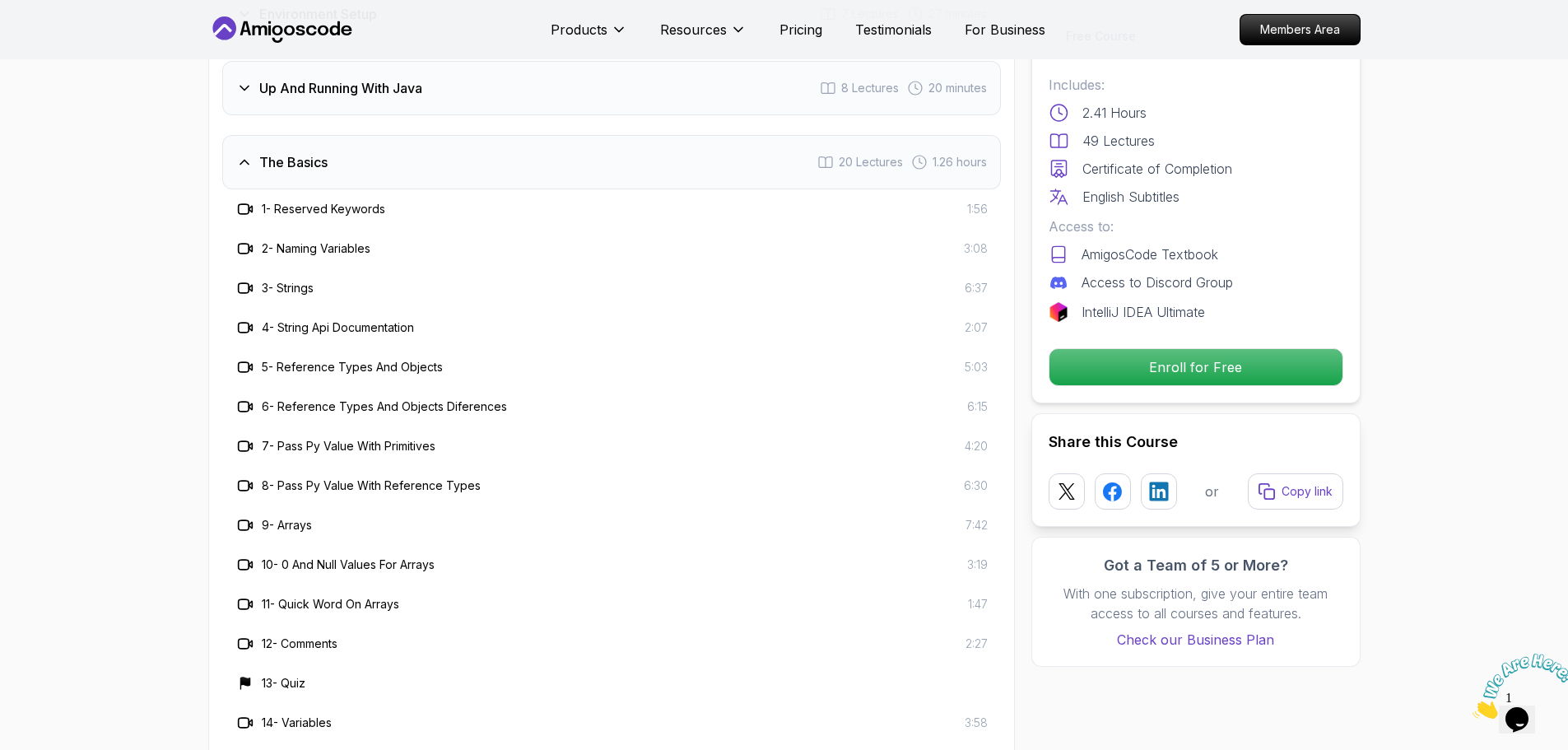
drag, startPoint x: 270, startPoint y: 106, endPoint x: 263, endPoint y: 132, distance: 26.9
click at [270, 153] on h3 "The Basics" at bounding box center [294, 162] width 69 height 20
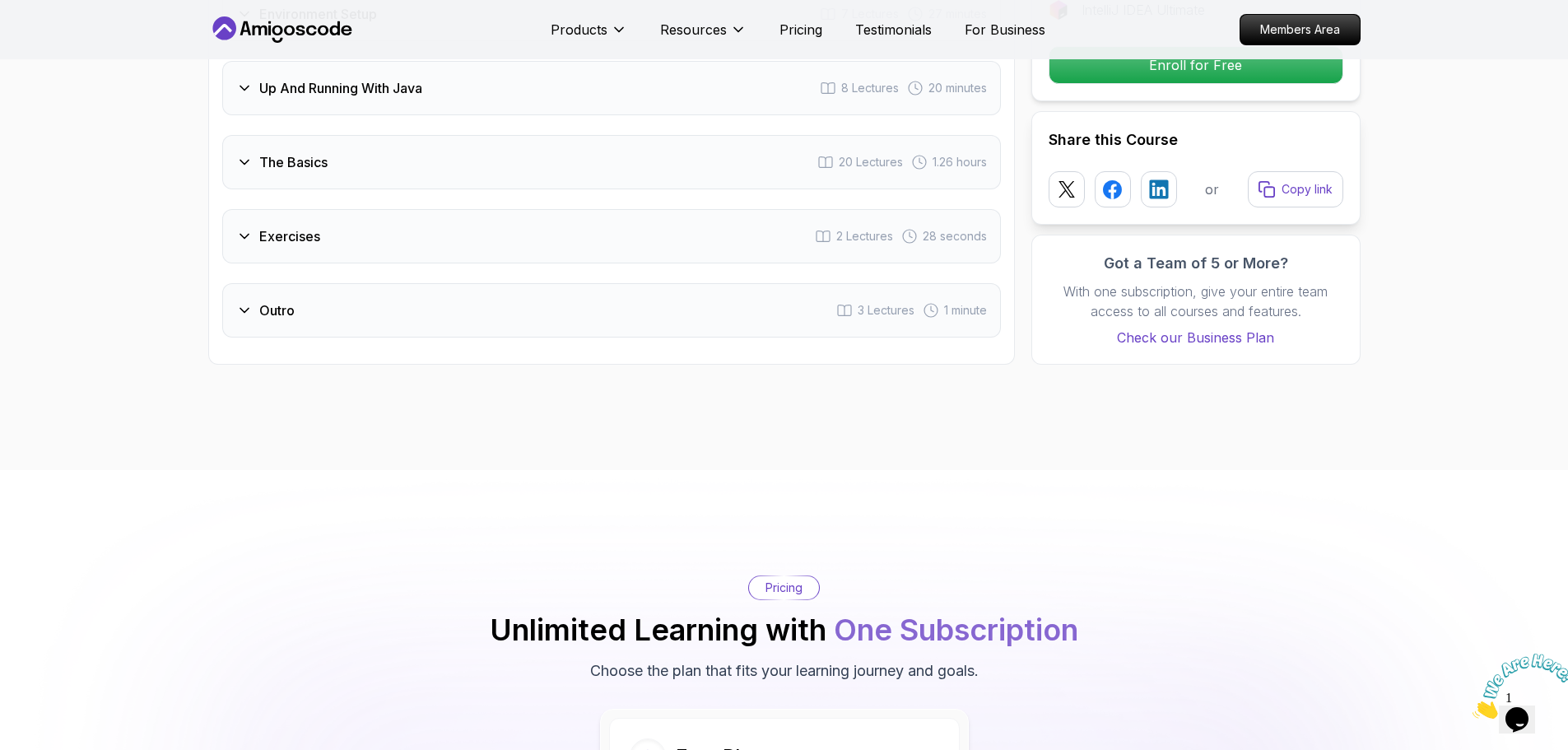
click at [283, 209] on div "Exercises 2 Lectures 28 seconds" at bounding box center [612, 236] width 779 height 54
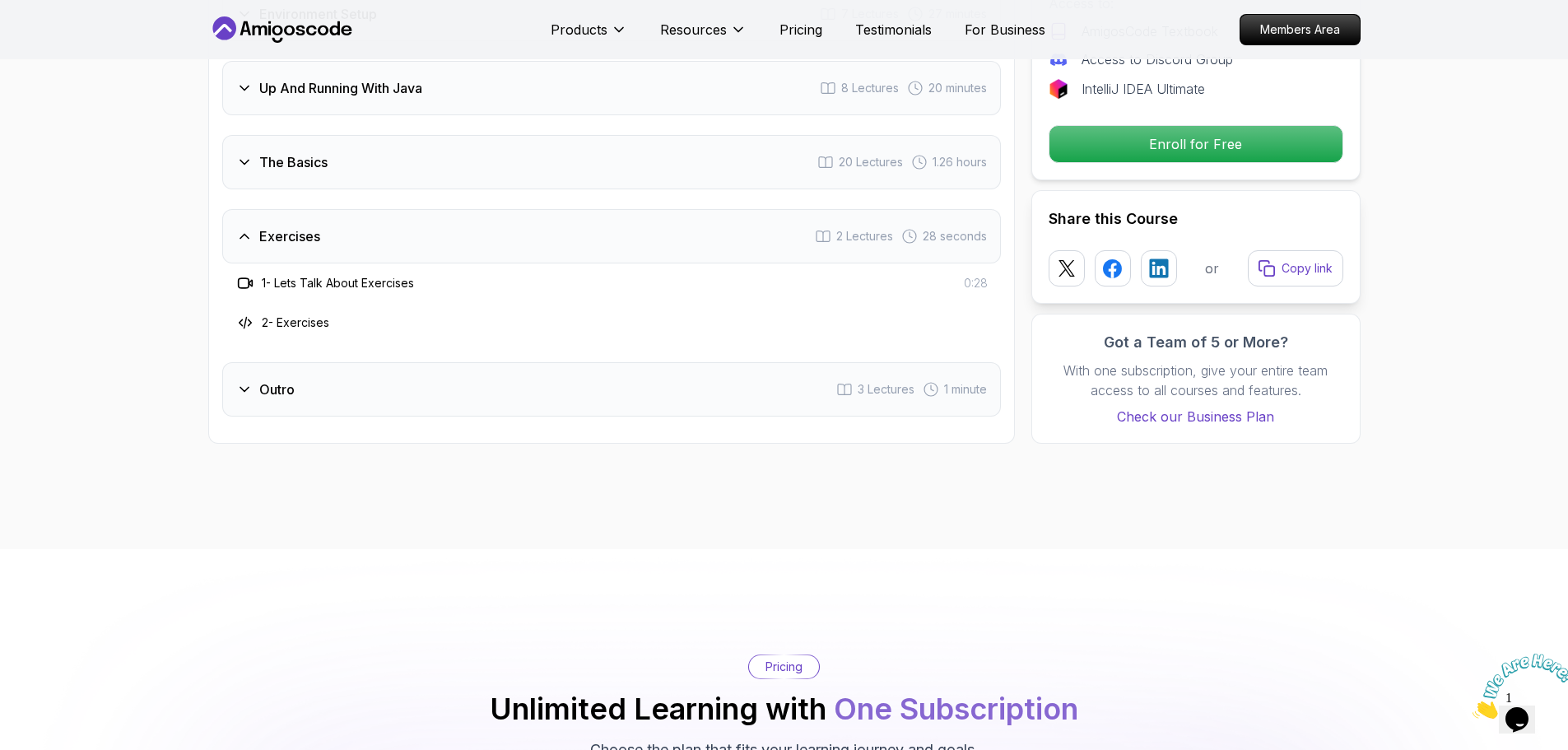
click at [329, 209] on div "Exercises 2 Lectures 28 seconds" at bounding box center [612, 236] width 779 height 54
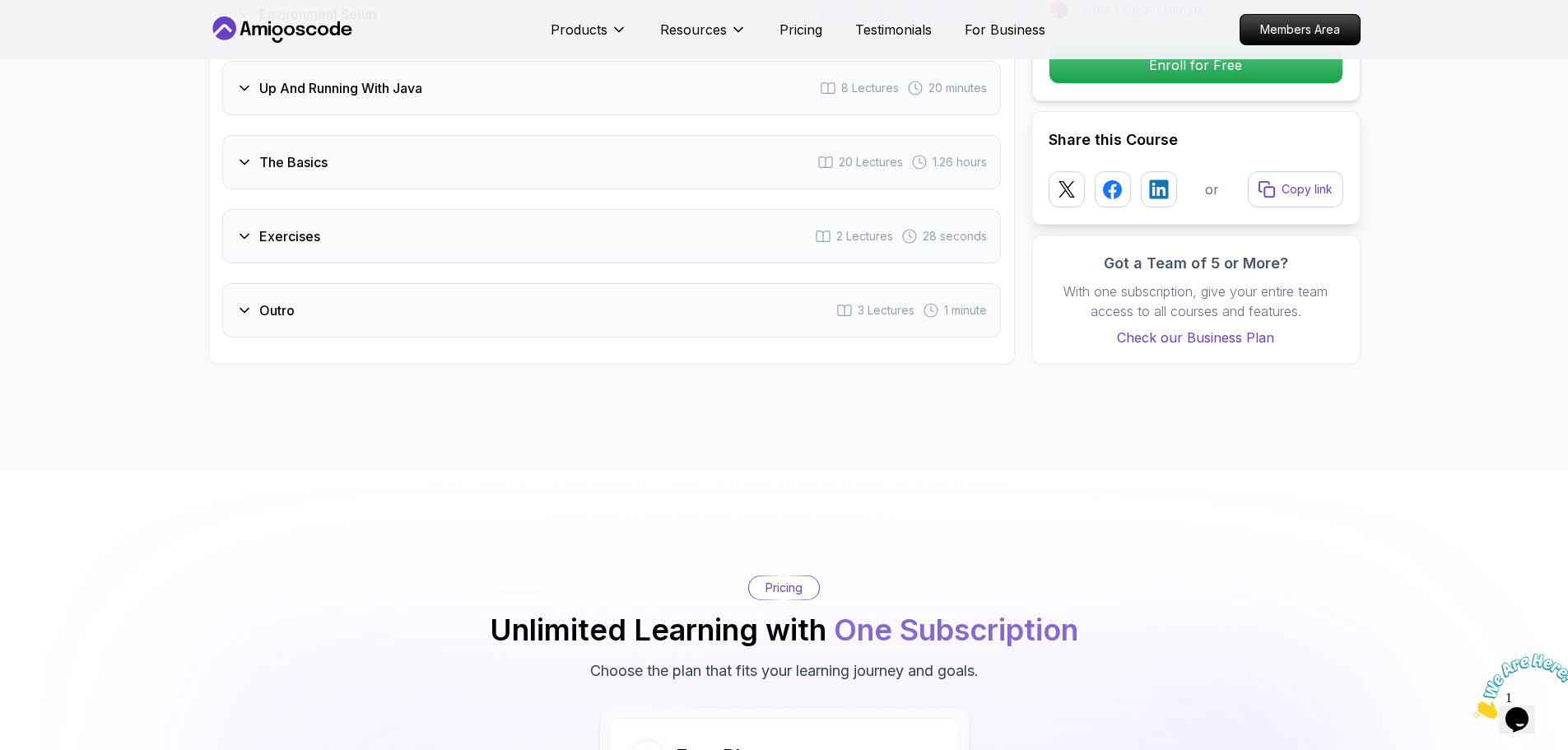
drag, startPoint x: 326, startPoint y: 286, endPoint x: 326, endPoint y: 272, distance: 14.0
click at [329, 286] on div "Course Curriculum 7 Sections 49 Lectures 2.41 hours of content Intro 3 Lectures…" at bounding box center [611, 45] width 806 height 638
click at [321, 283] on div "Outro 3 Lectures 1 minute" at bounding box center [612, 310] width 779 height 54
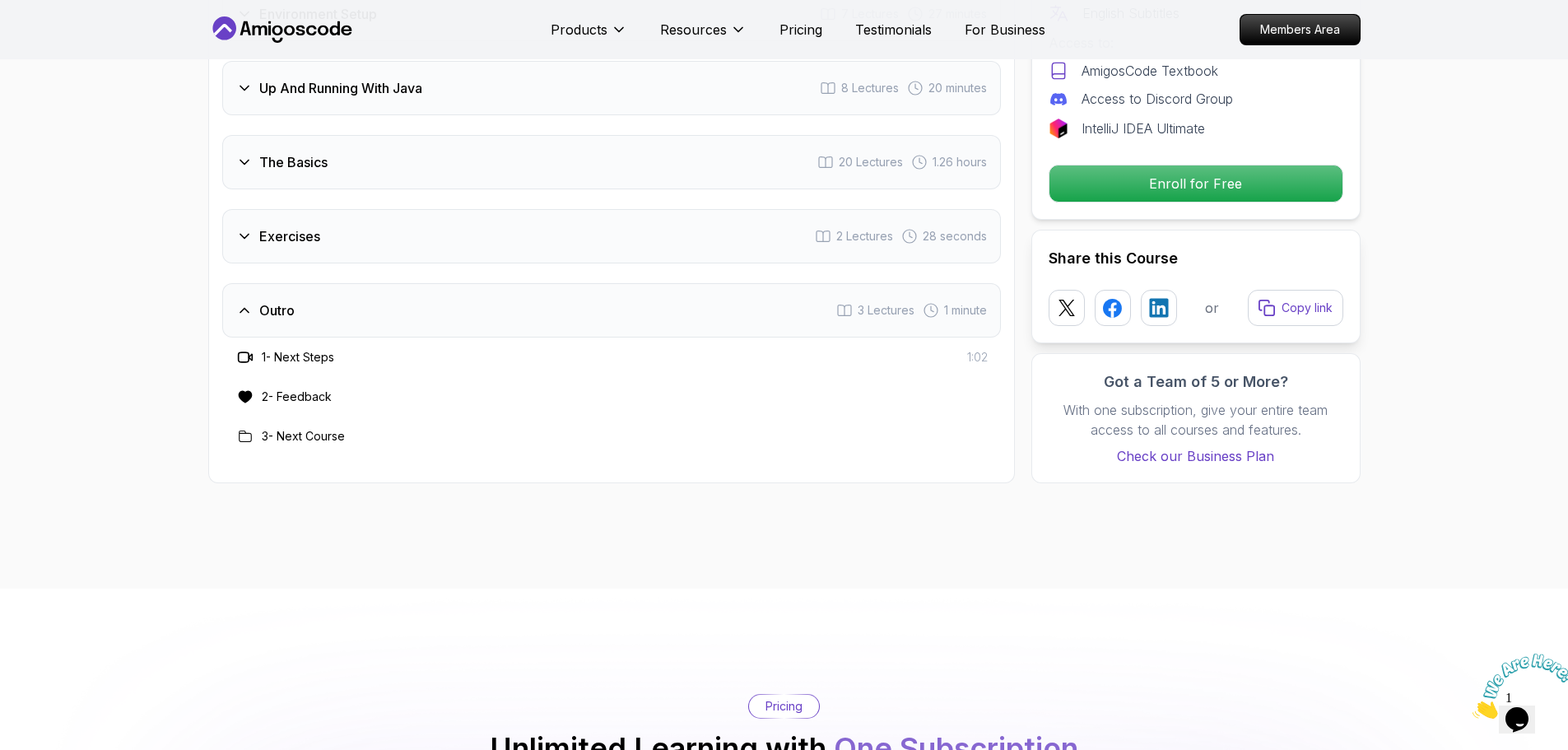
click at [323, 283] on div "Outro 3 Lectures 1 minute" at bounding box center [612, 310] width 779 height 54
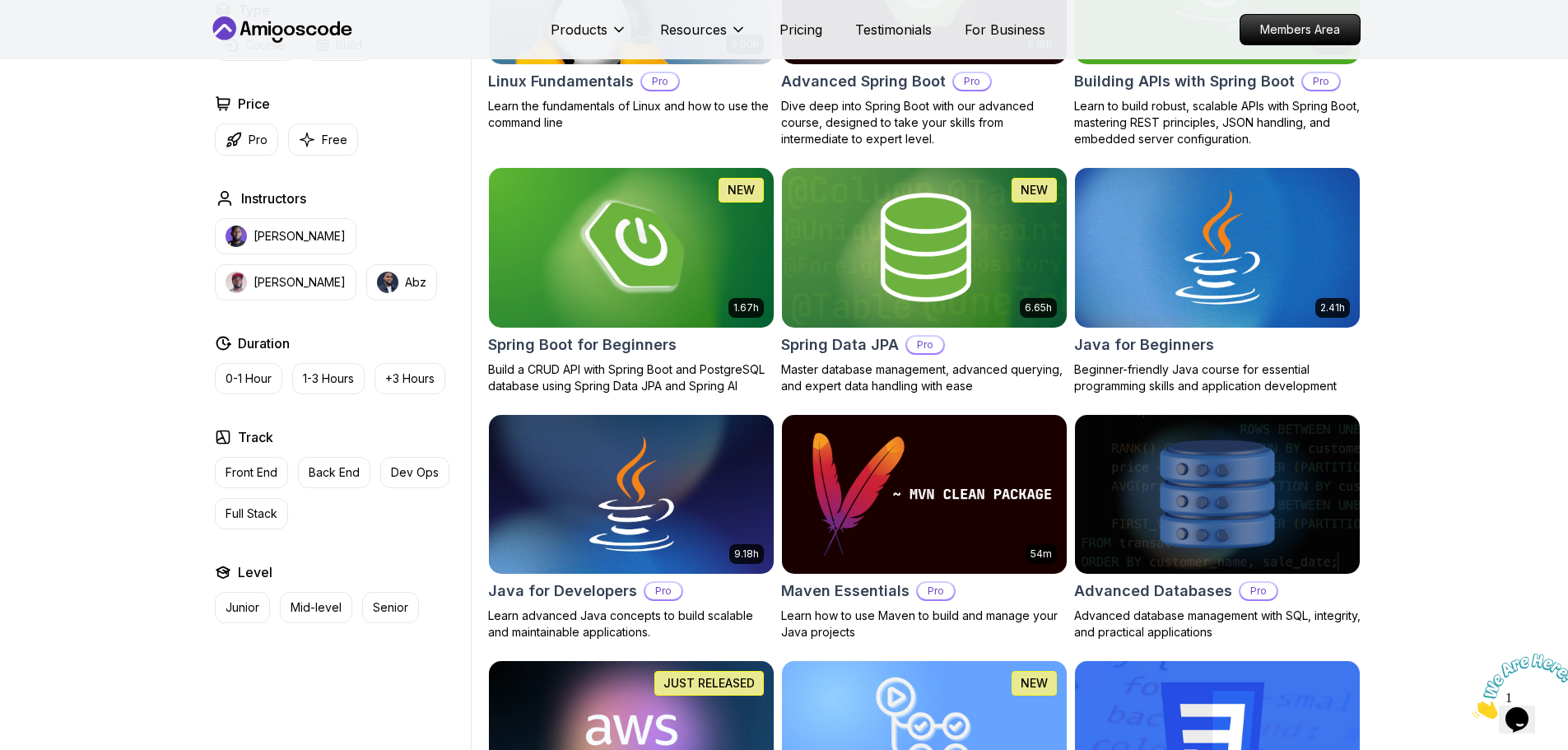
scroll to position [576, 0]
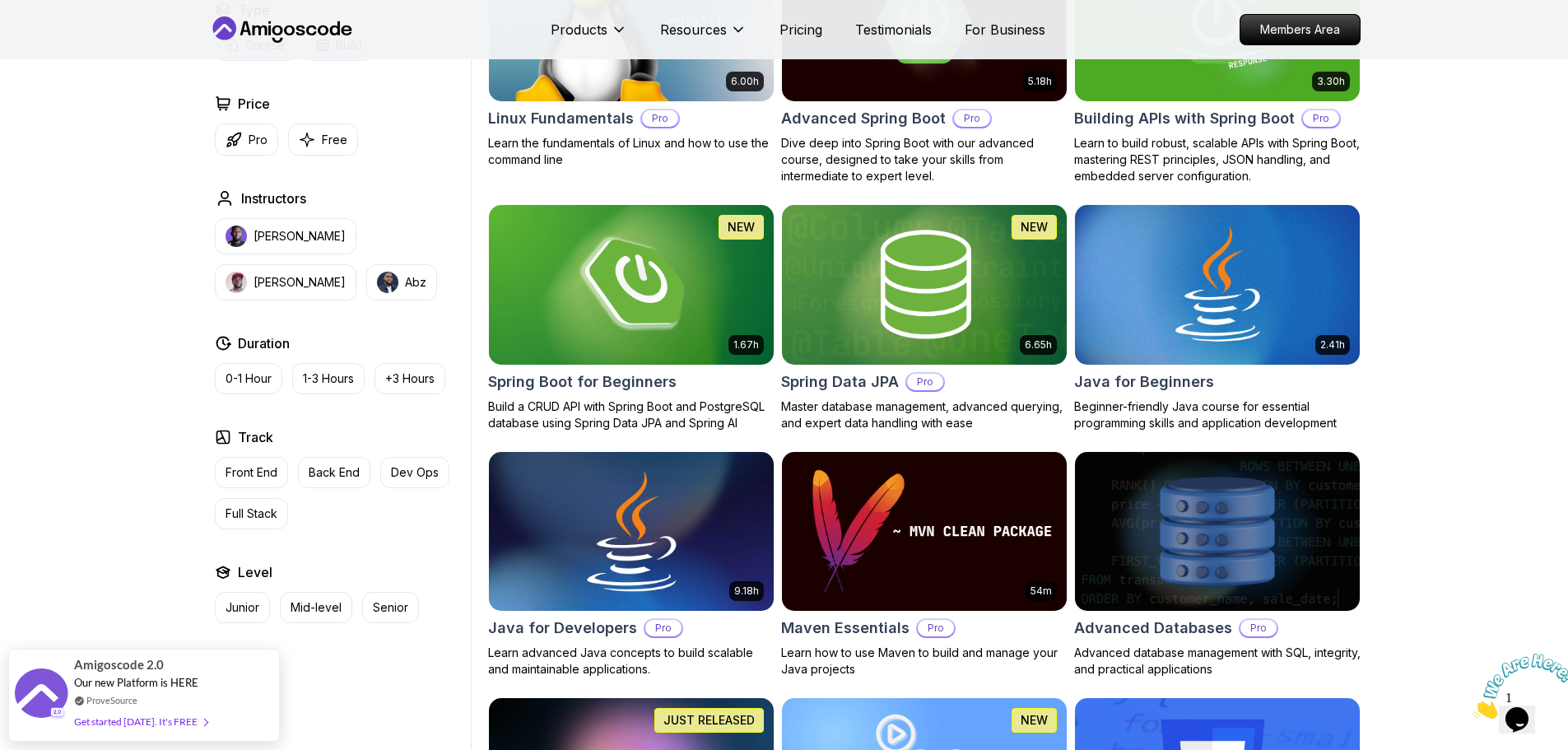
click at [653, 550] on img at bounding box center [631, 531] width 299 height 167
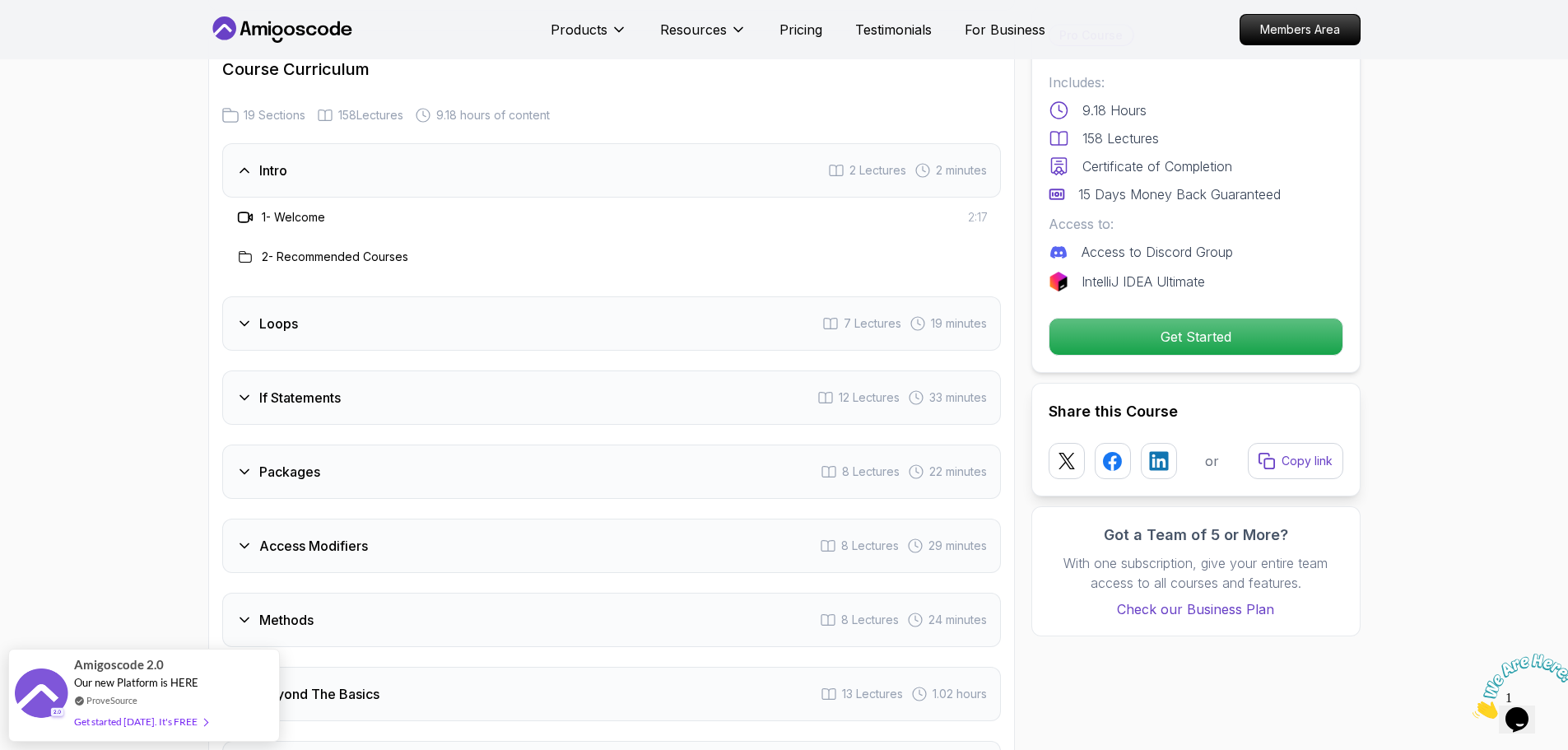
scroll to position [2140, 0]
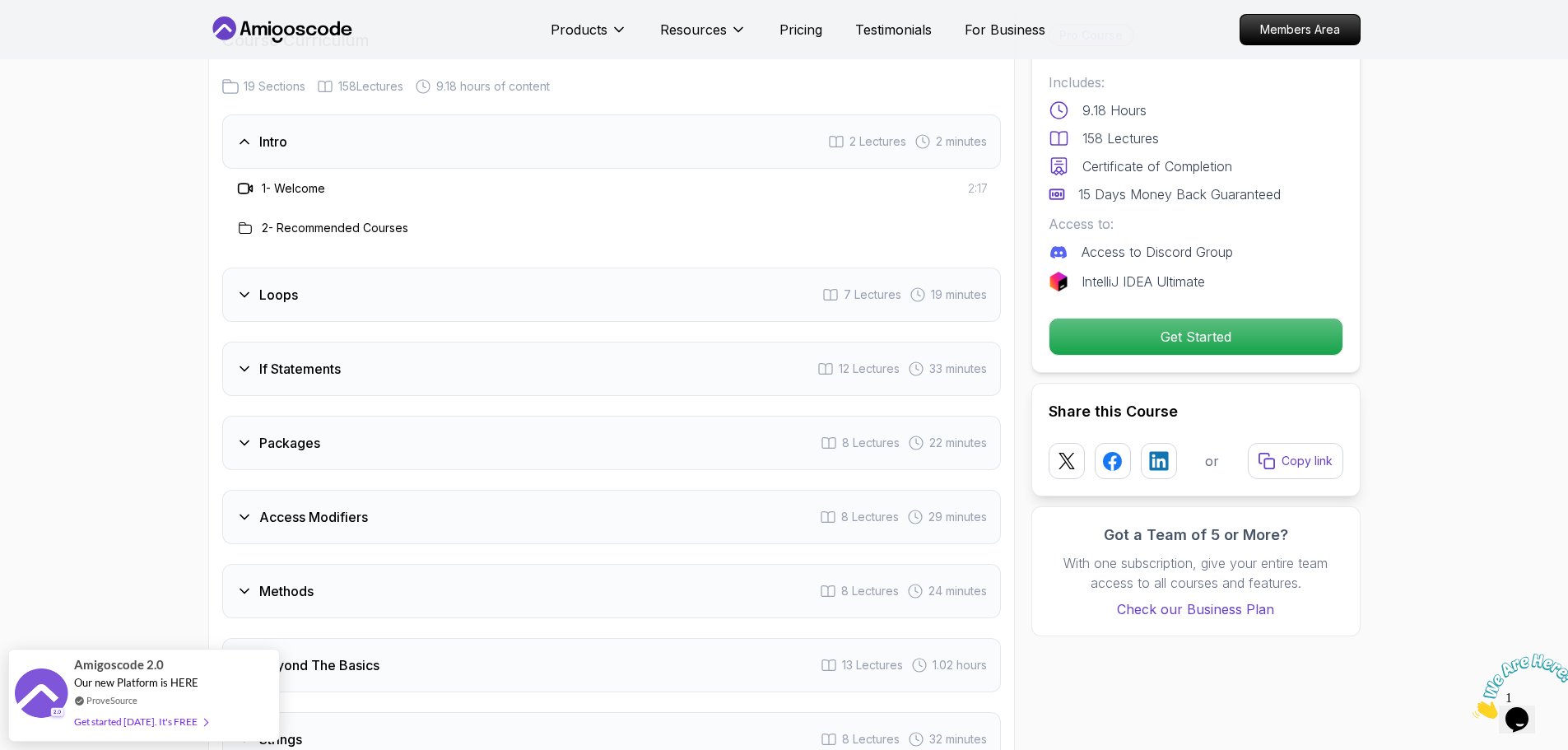
click at [333, 124] on div "Intro 2 Lectures 2 minutes" at bounding box center [612, 141] width 779 height 54
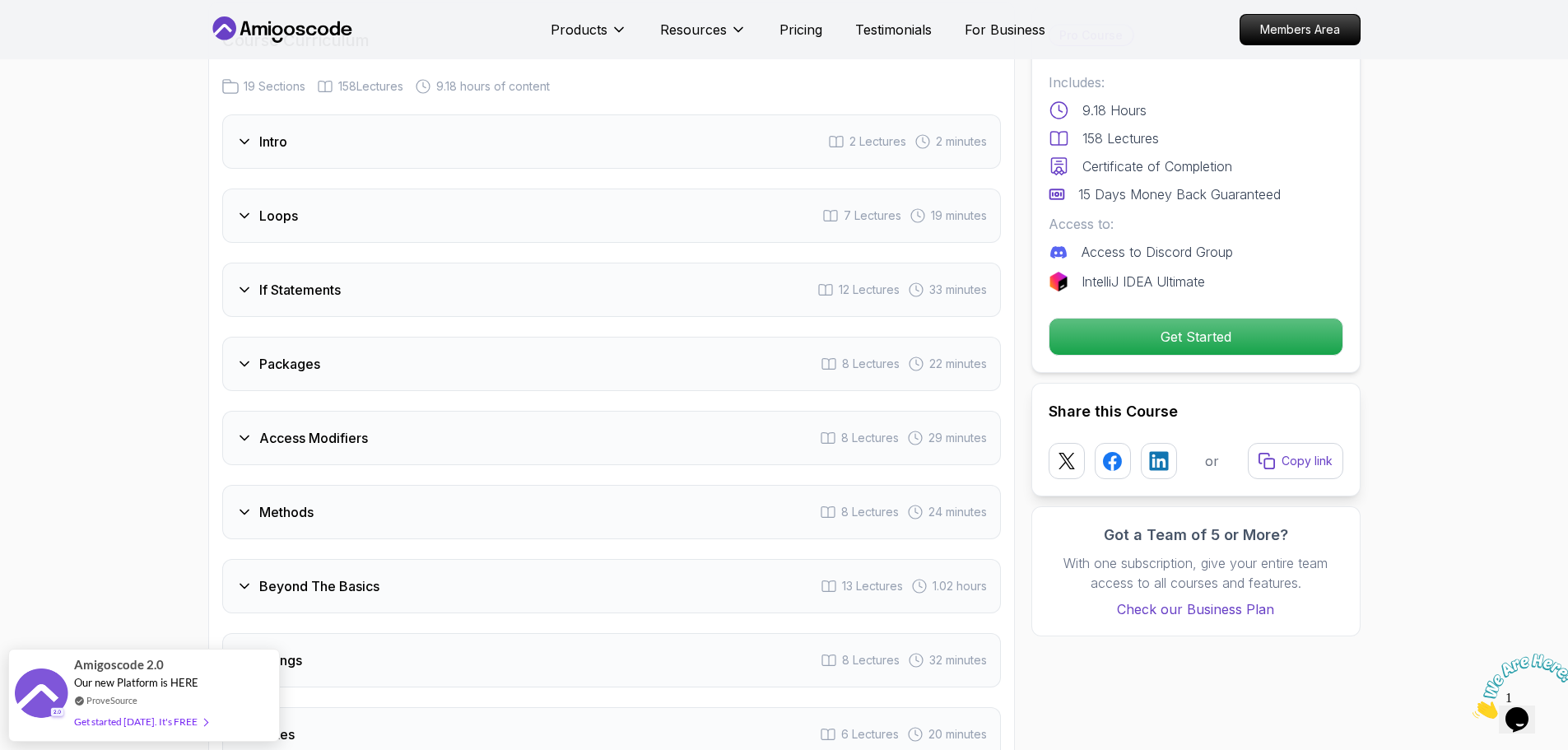
click at [363, 189] on div "Loops 7 Lectures 19 minutes" at bounding box center [612, 216] width 779 height 54
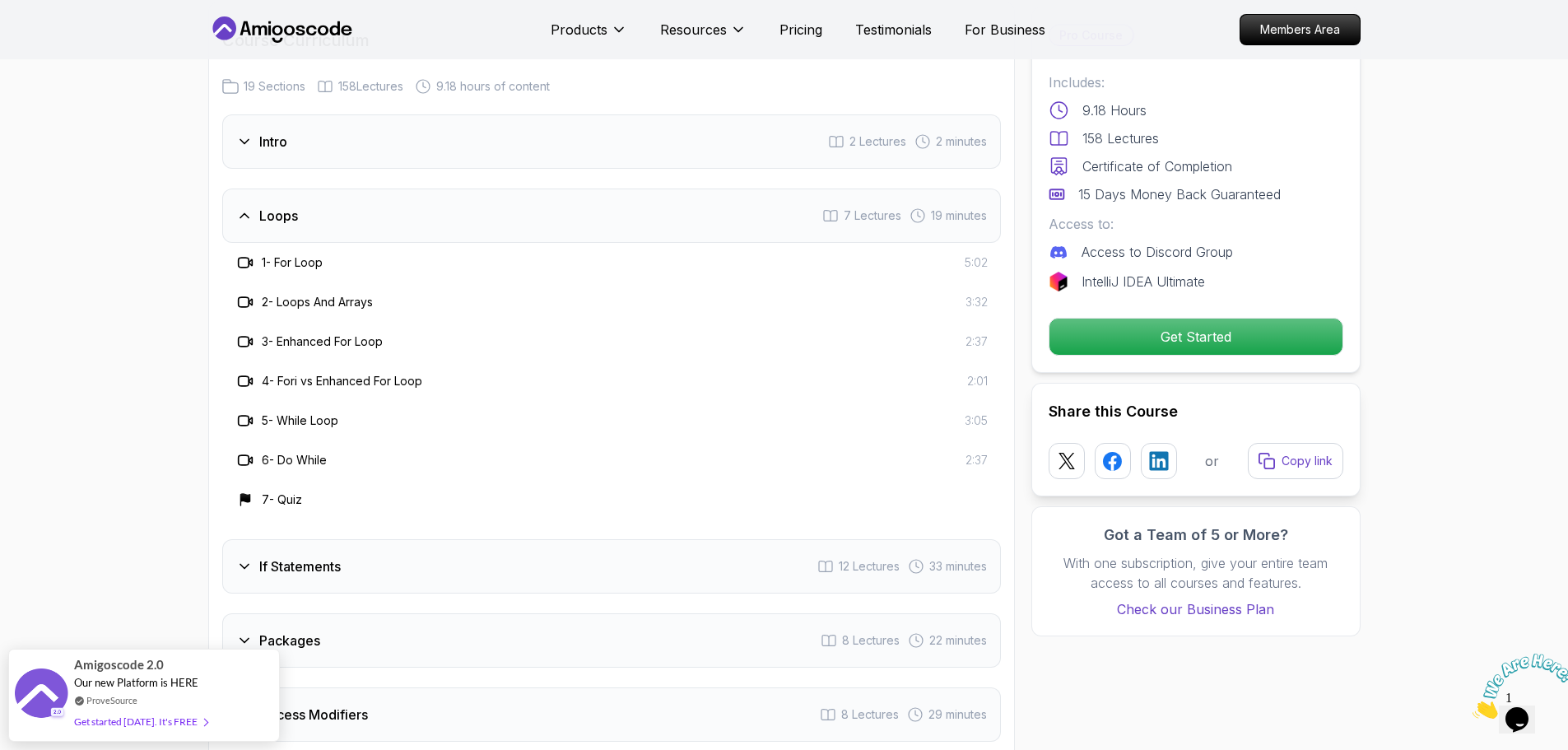
click at [388, 210] on div "Loops 7 Lectures 19 minutes" at bounding box center [612, 216] width 779 height 54
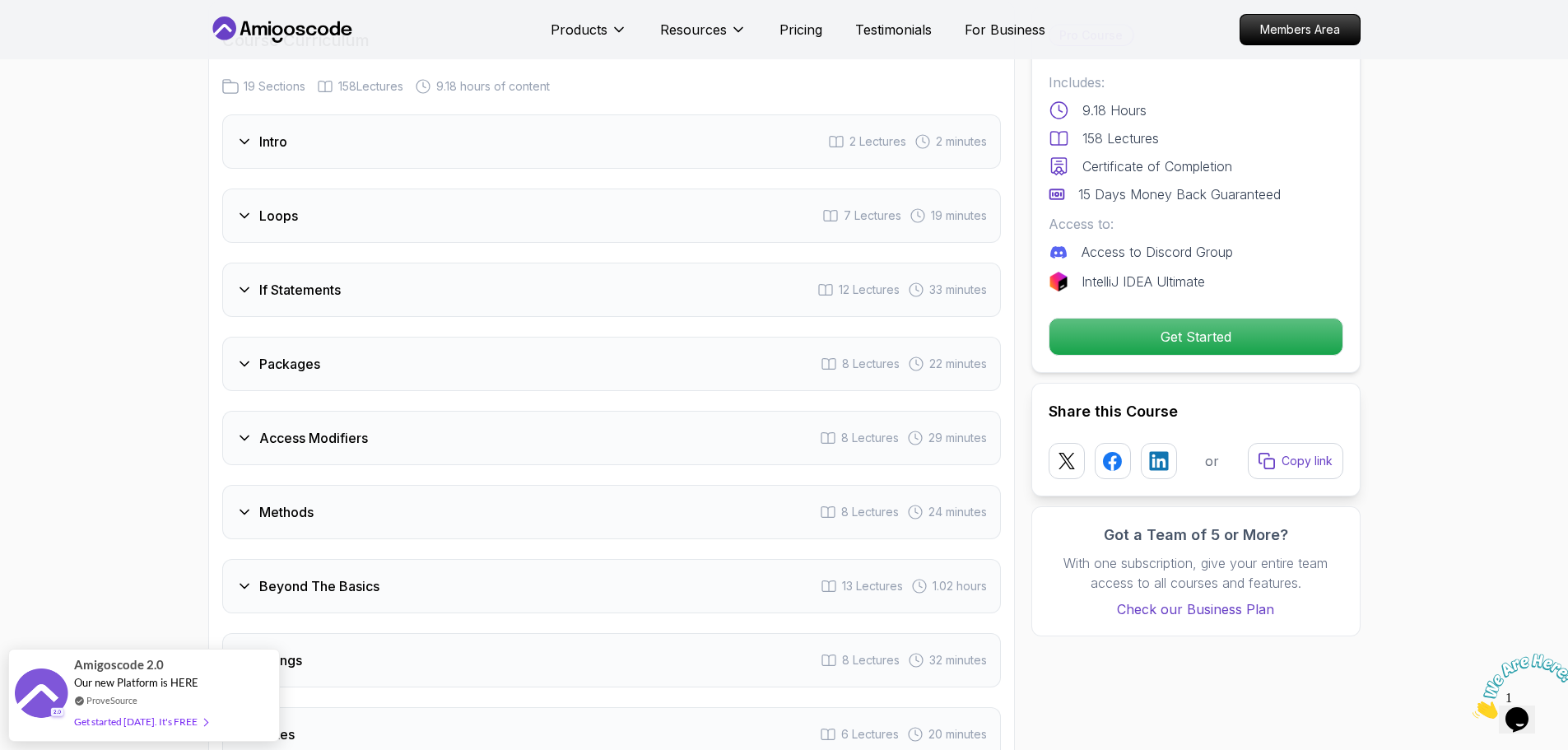
drag, startPoint x: 439, startPoint y: 304, endPoint x: 438, endPoint y: 295, distance: 9.1
click at [436, 292] on div "If Statements 12 Lectures 33 minutes" at bounding box center [612, 289] width 779 height 54
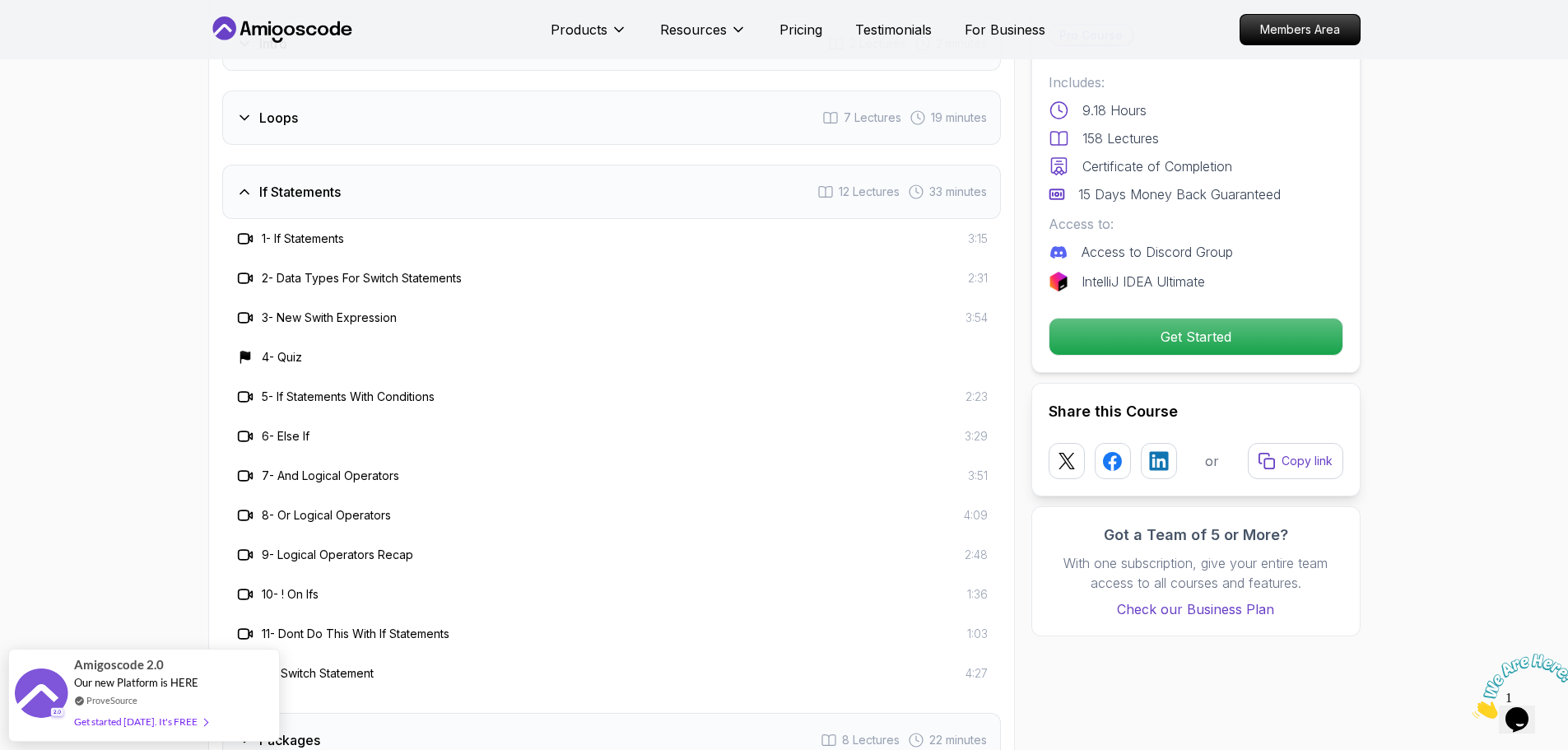
scroll to position [2304, 0]
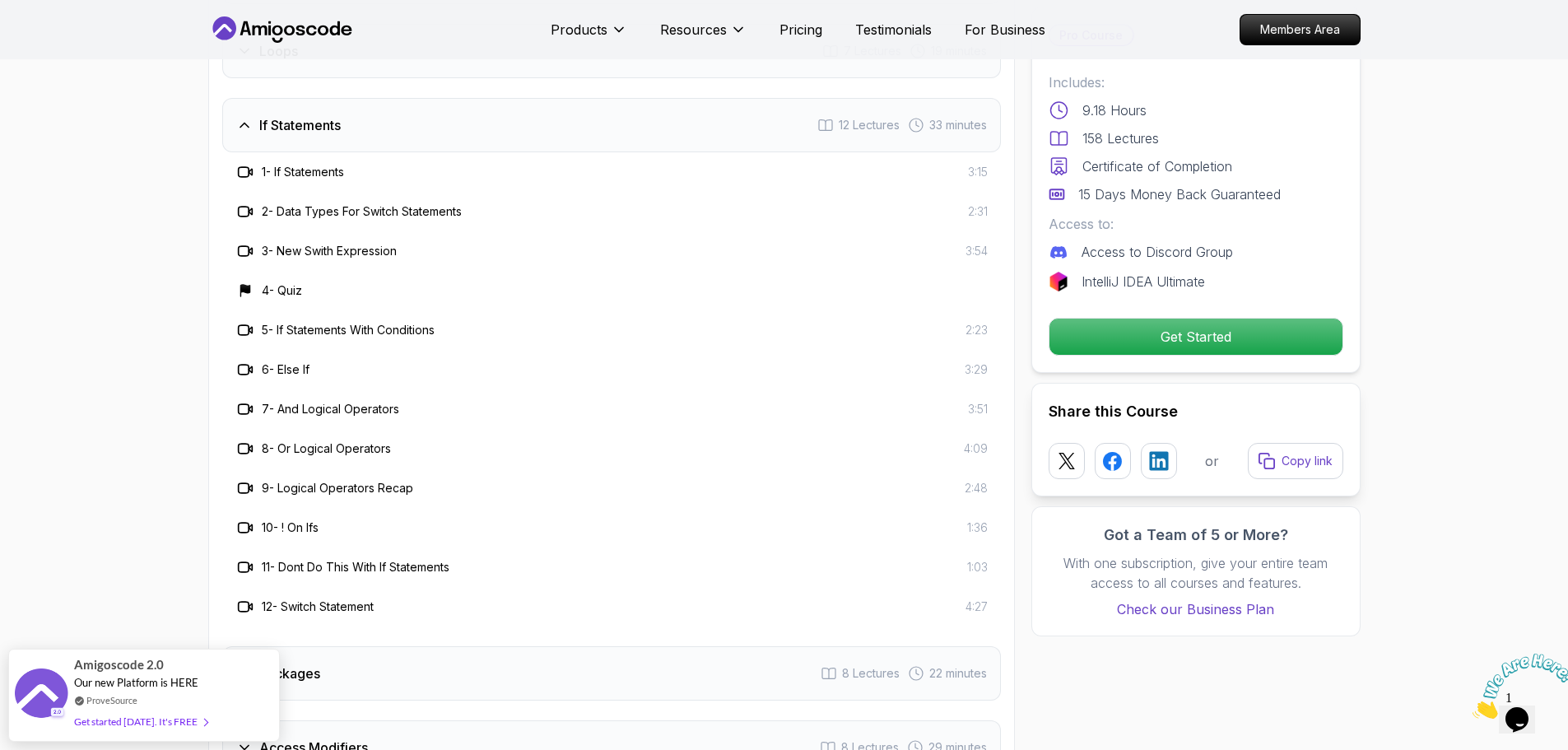
click at [387, 117] on div "If Statements 12 Lectures 33 minutes" at bounding box center [612, 125] width 779 height 54
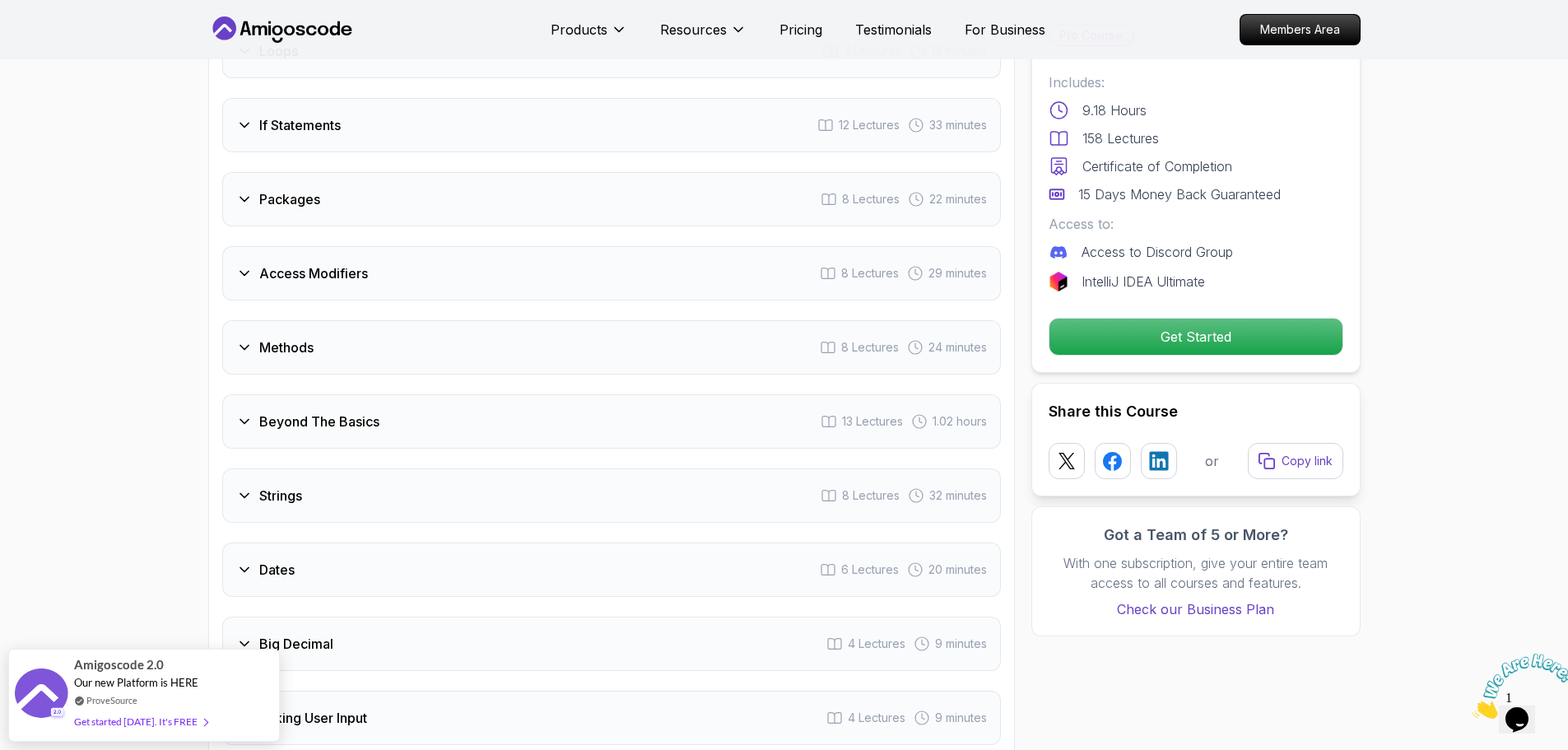
click at [303, 189] on h3 "Packages" at bounding box center [290, 198] width 61 height 20
